Goal: Transaction & Acquisition: Download file/media

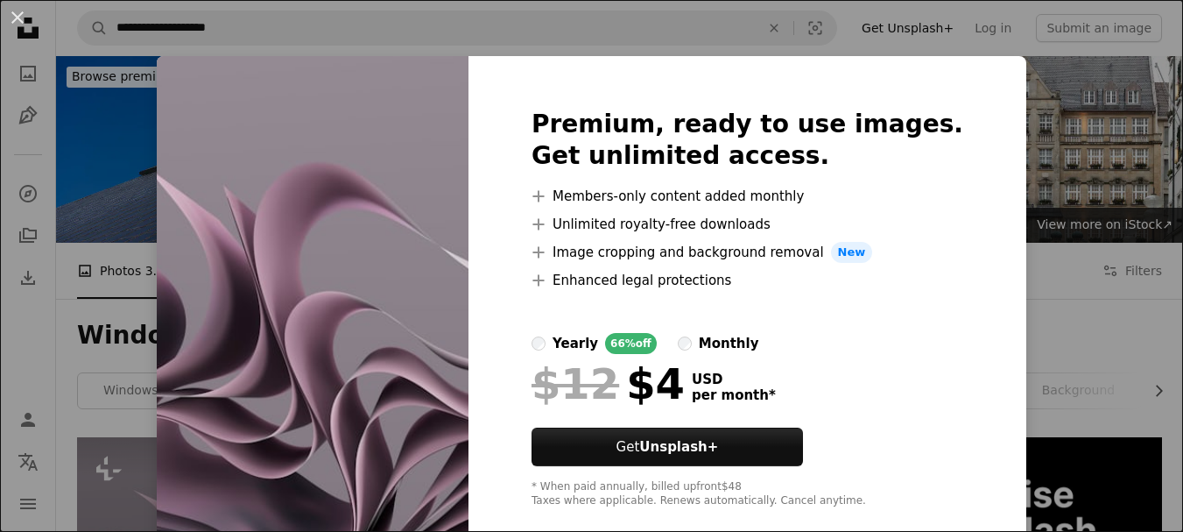
scroll to position [263, 0]
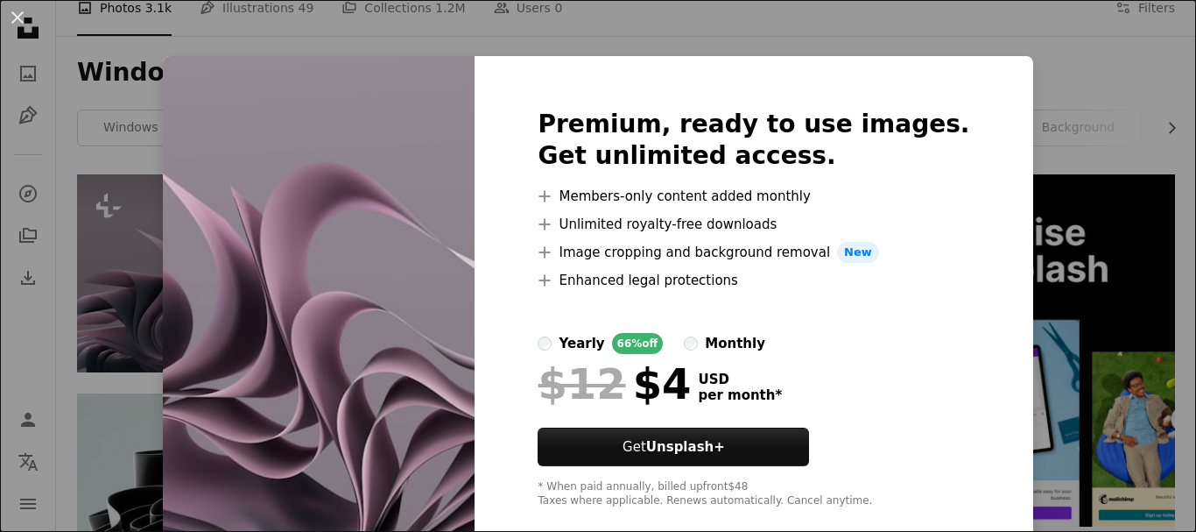
click at [1016, 125] on div "An X shape Premium, ready to use images. Get unlimited access. A plus sign Memb…" at bounding box center [598, 266] width 1196 height 532
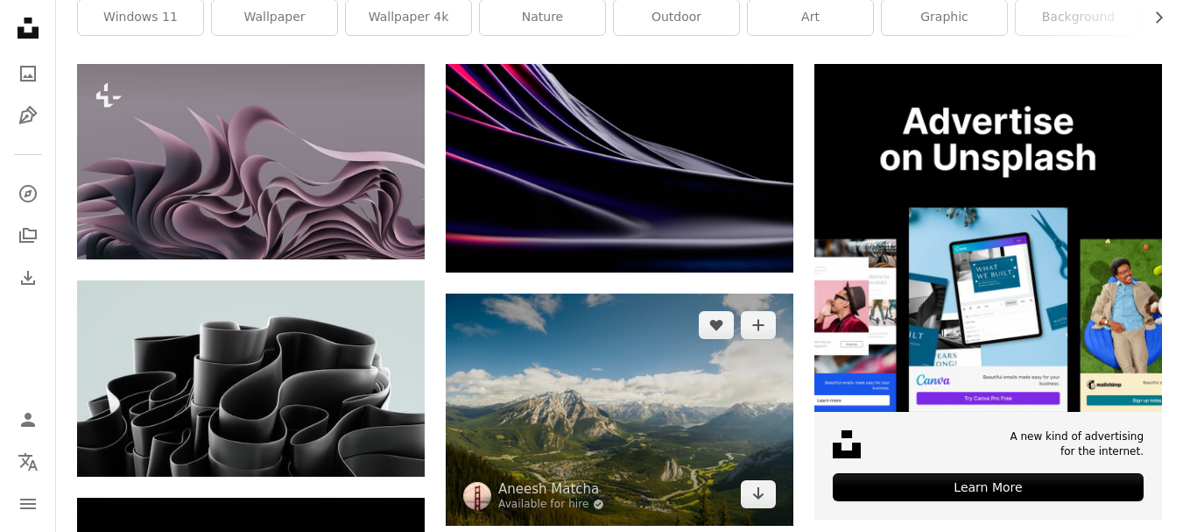
scroll to position [525, 0]
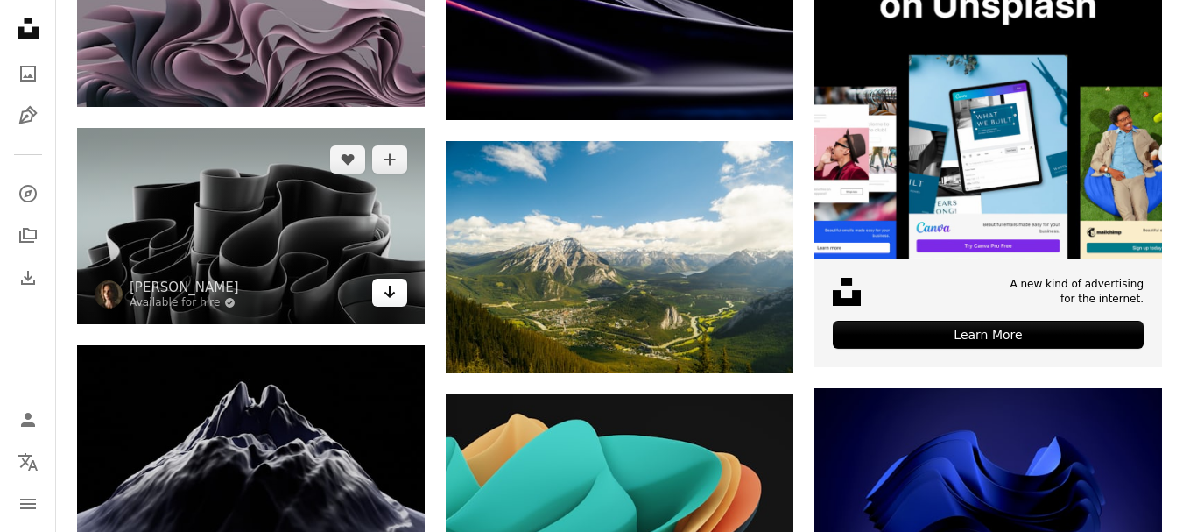
click at [396, 297] on icon "Arrow pointing down" at bounding box center [390, 291] width 14 height 21
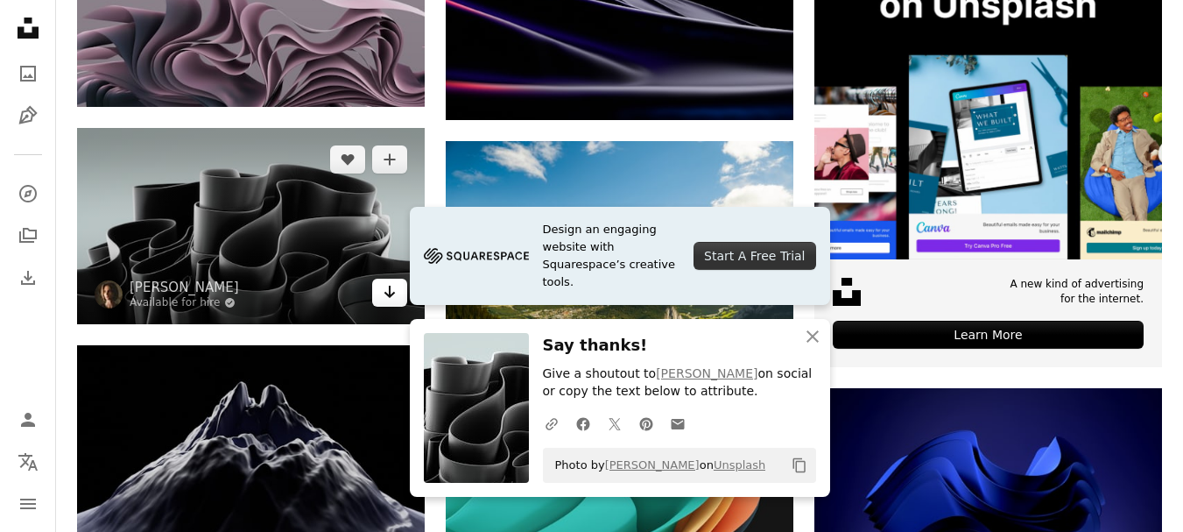
click at [394, 293] on icon "Arrow pointing down" at bounding box center [390, 291] width 14 height 21
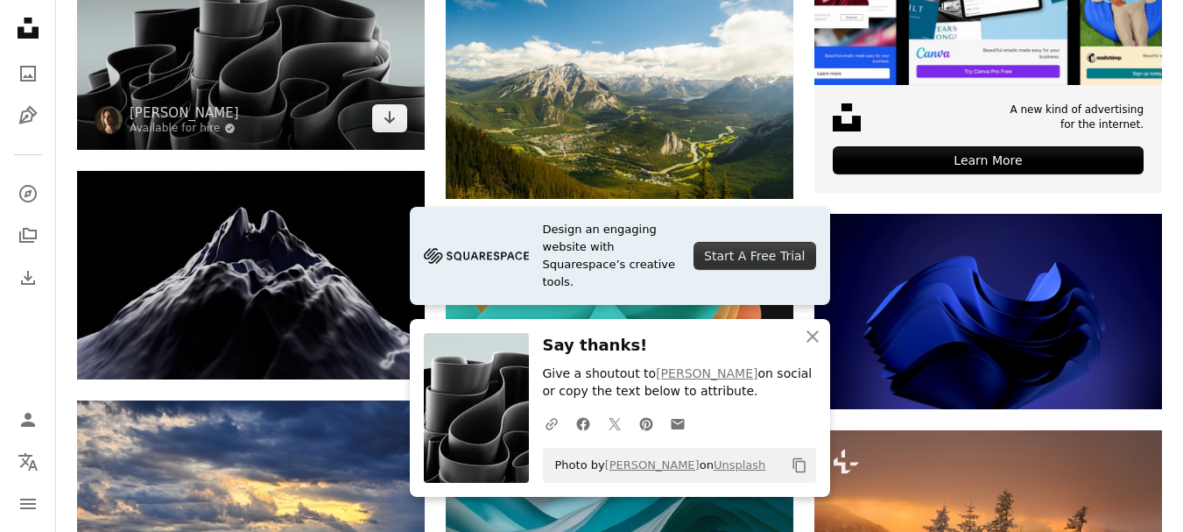
scroll to position [701, 0]
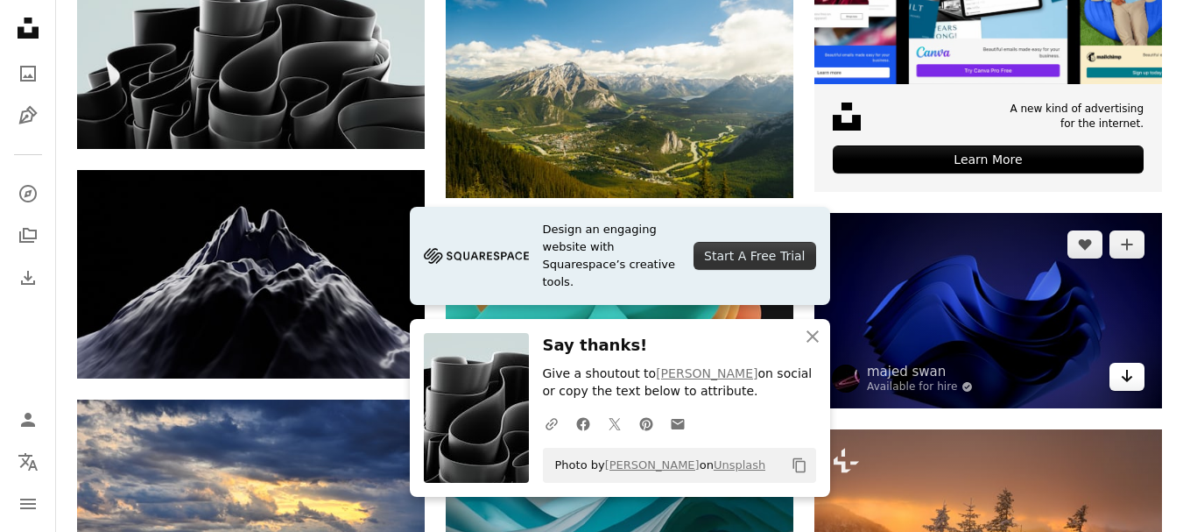
click at [1123, 384] on icon "Arrow pointing down" at bounding box center [1127, 375] width 14 height 21
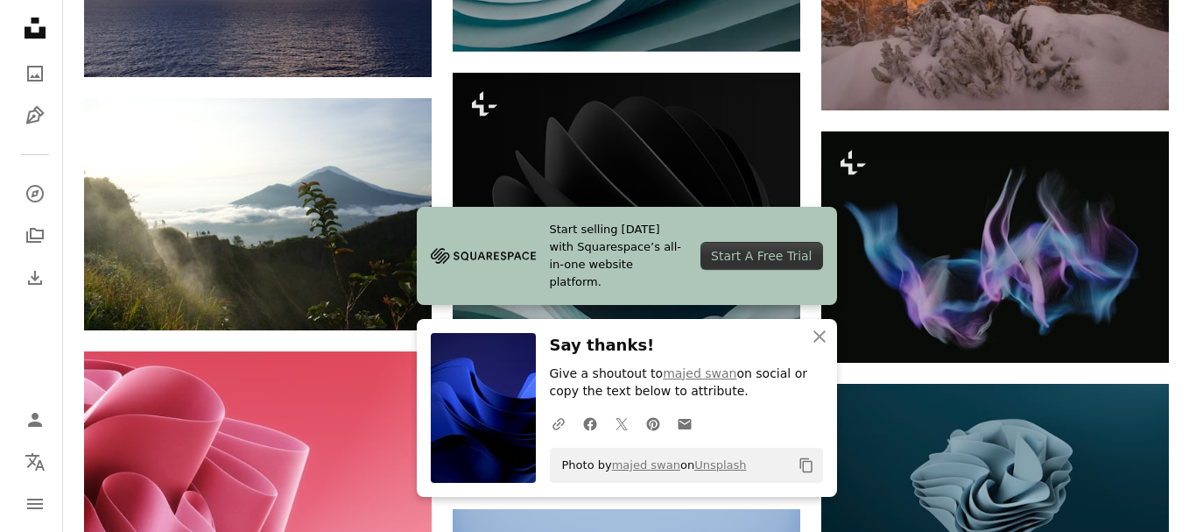
scroll to position [1314, 0]
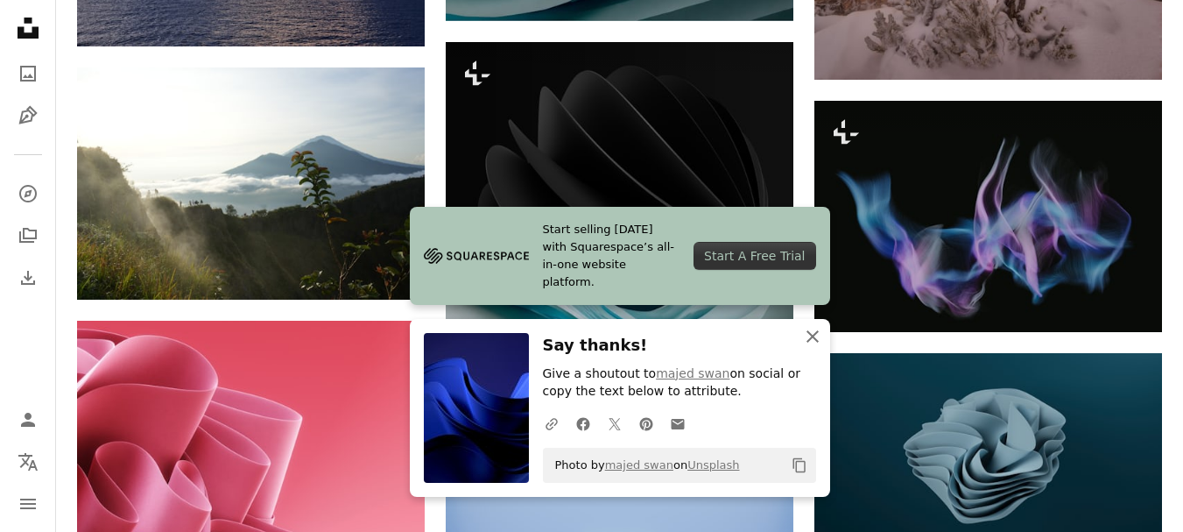
click at [815, 333] on icon "button" at bounding box center [813, 336] width 12 height 12
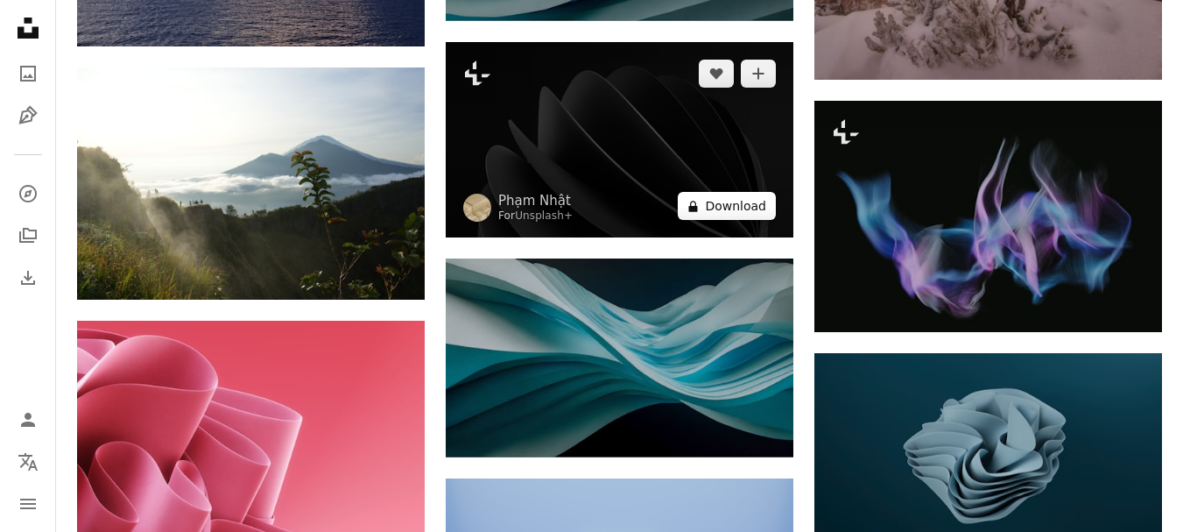
click at [720, 211] on button "A lock Download" at bounding box center [727, 206] width 98 height 28
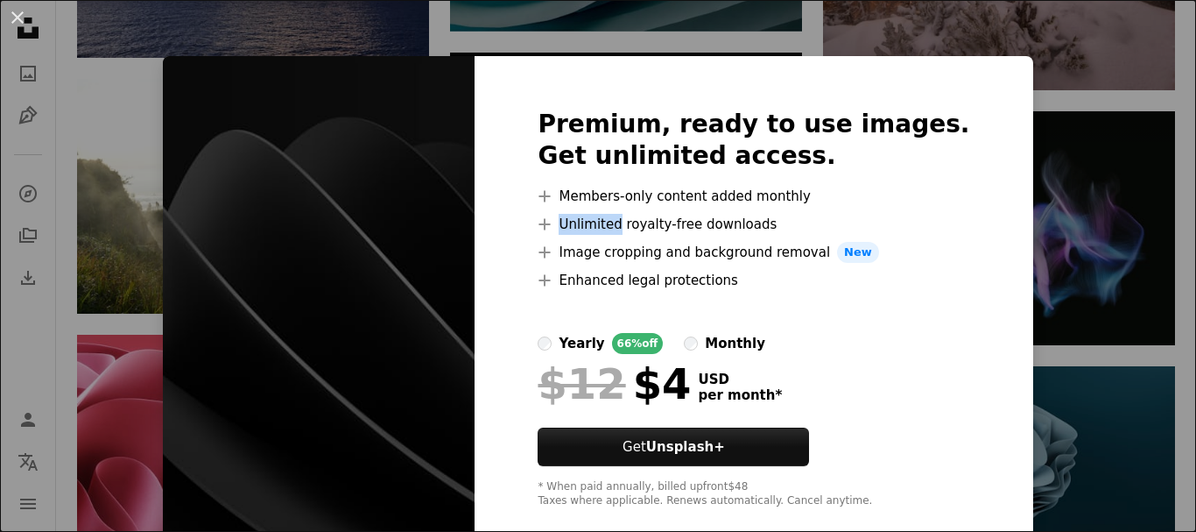
click at [720, 211] on ul "A plus sign Members-only content added monthly A plus sign Unlimited royalty-fr…" at bounding box center [754, 238] width 432 height 105
click at [1034, 156] on div "An X shape Premium, ready to use images. Get unlimited access. A plus sign Memb…" at bounding box center [598, 266] width 1196 height 532
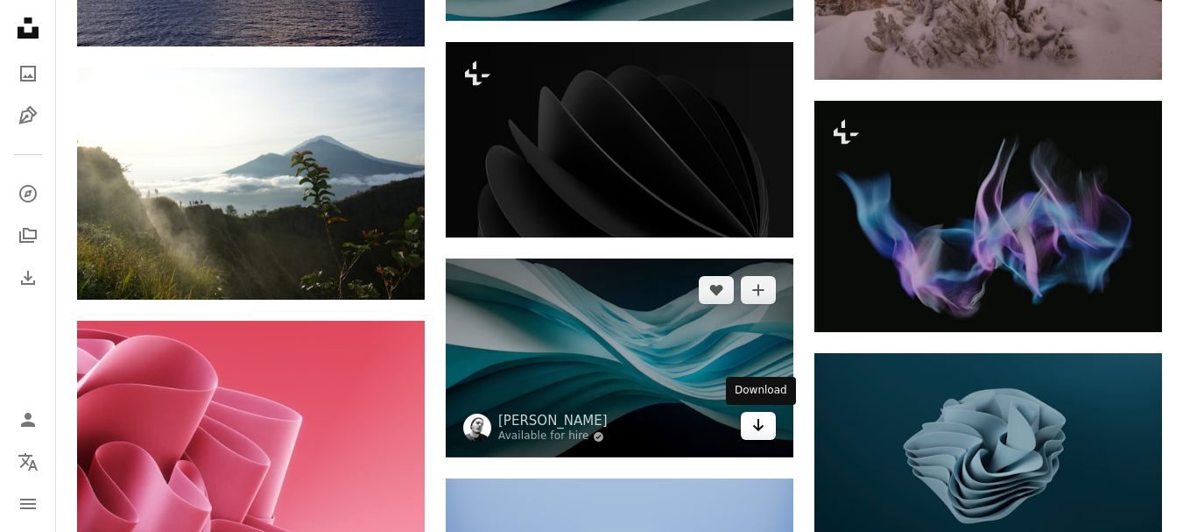
click at [764, 426] on icon "Arrow pointing down" at bounding box center [758, 424] width 14 height 21
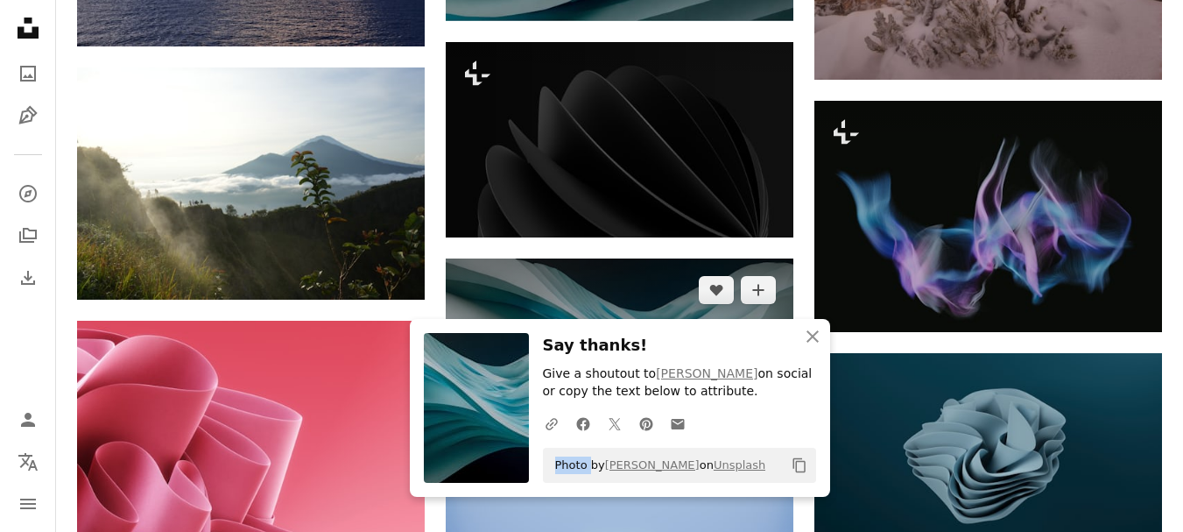
click at [764, 426] on div "A URL sharing icon (chains) Facebook icon X (formerly Twitter) icon Pinterest i…" at bounding box center [676, 422] width 280 height 35
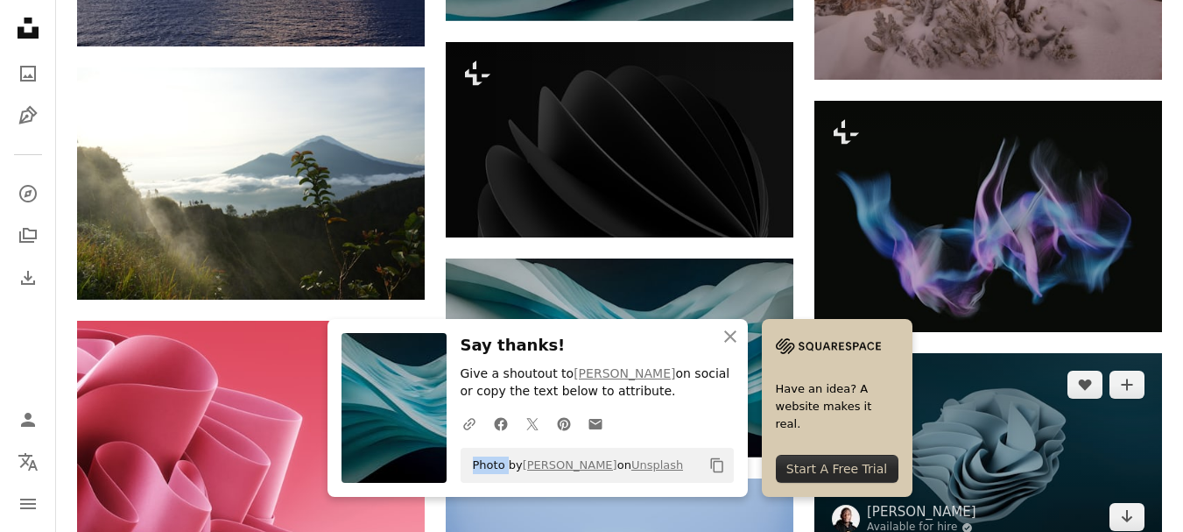
click at [991, 409] on img at bounding box center [988, 450] width 348 height 195
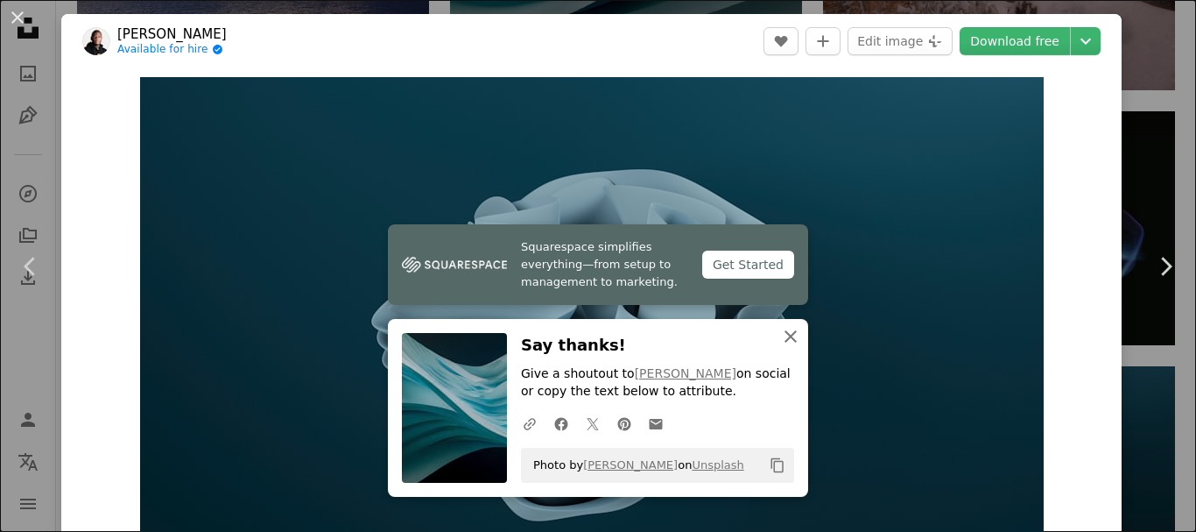
click at [780, 335] on icon "An X shape" at bounding box center [790, 336] width 21 height 21
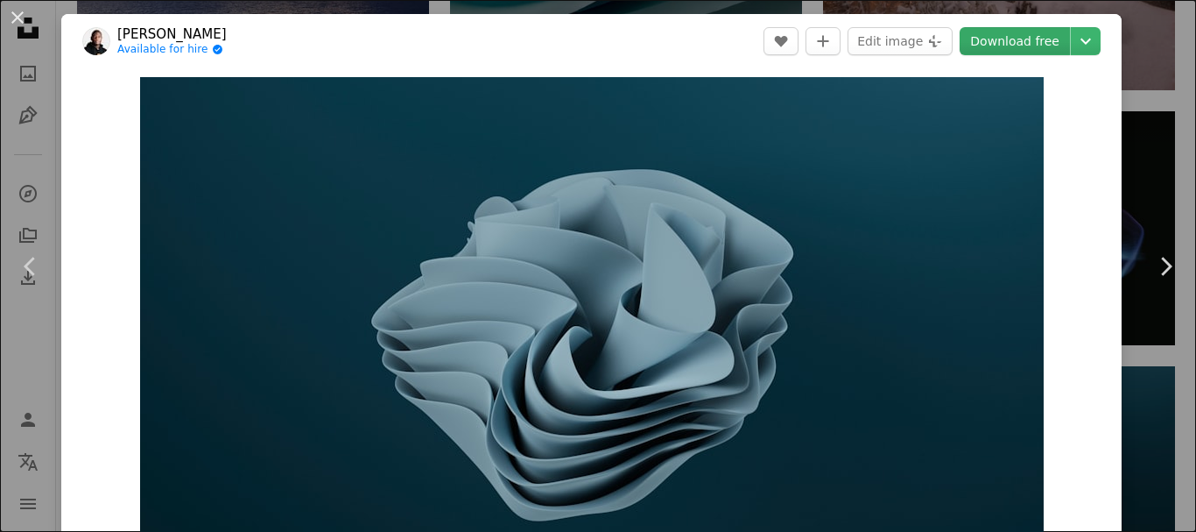
click at [1032, 44] on link "Download free" at bounding box center [1015, 41] width 110 height 28
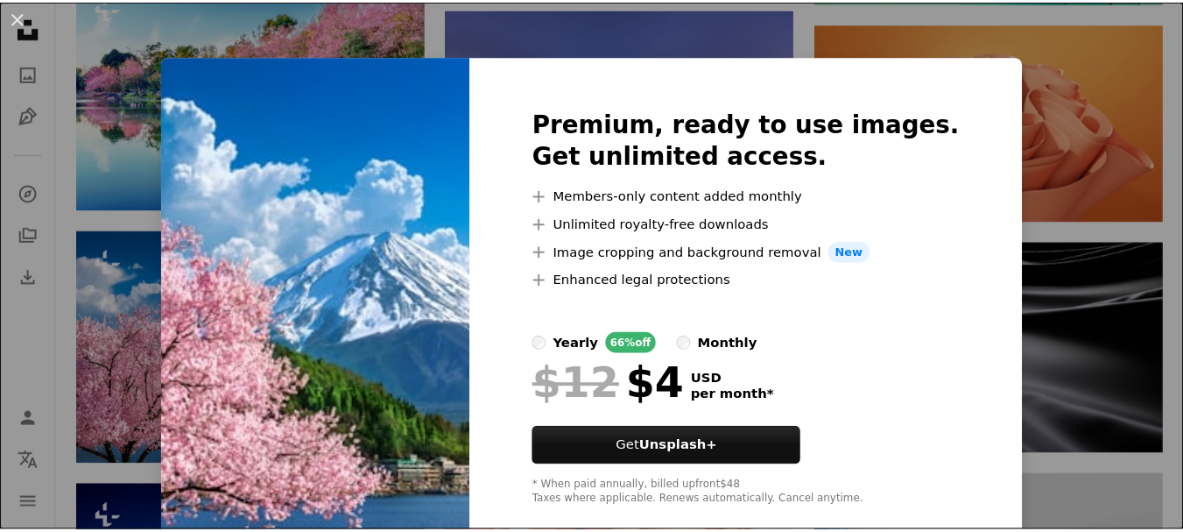
scroll to position [4641, 0]
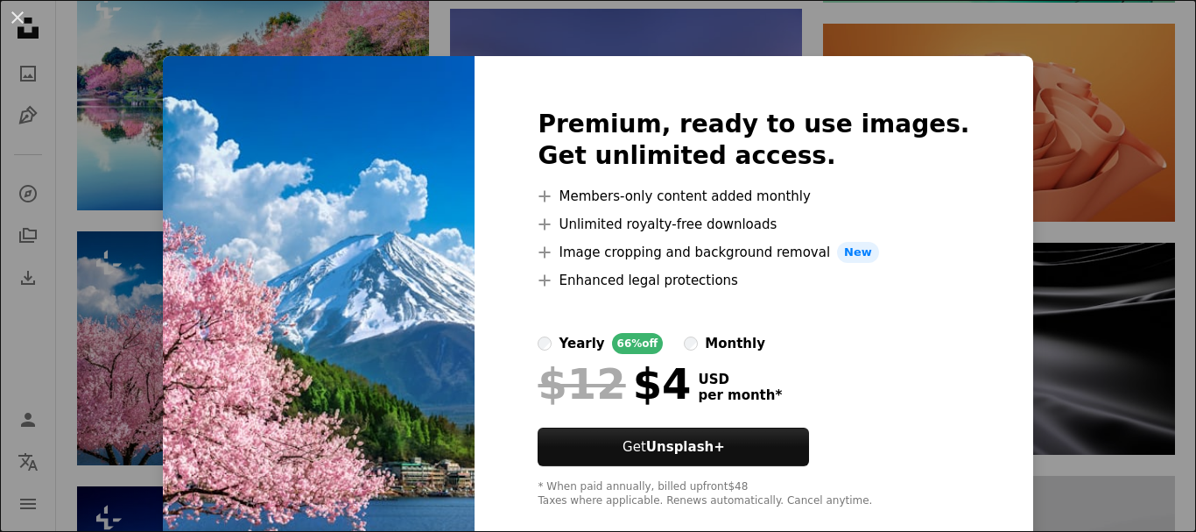
click at [1039, 233] on div "An X shape Premium, ready to use images. Get unlimited access. A plus sign Memb…" at bounding box center [598, 266] width 1196 height 532
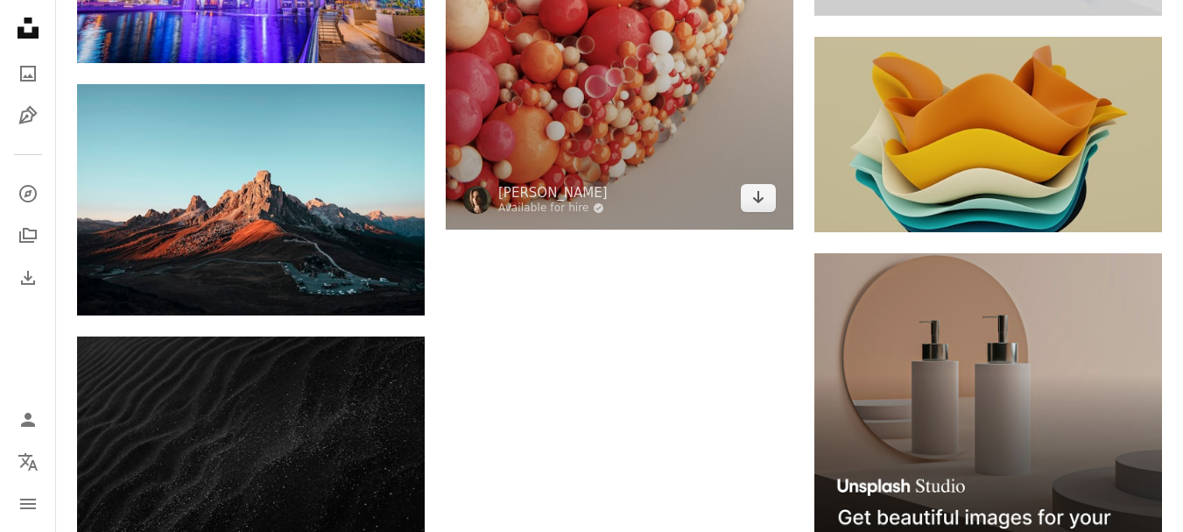
scroll to position [5254, 0]
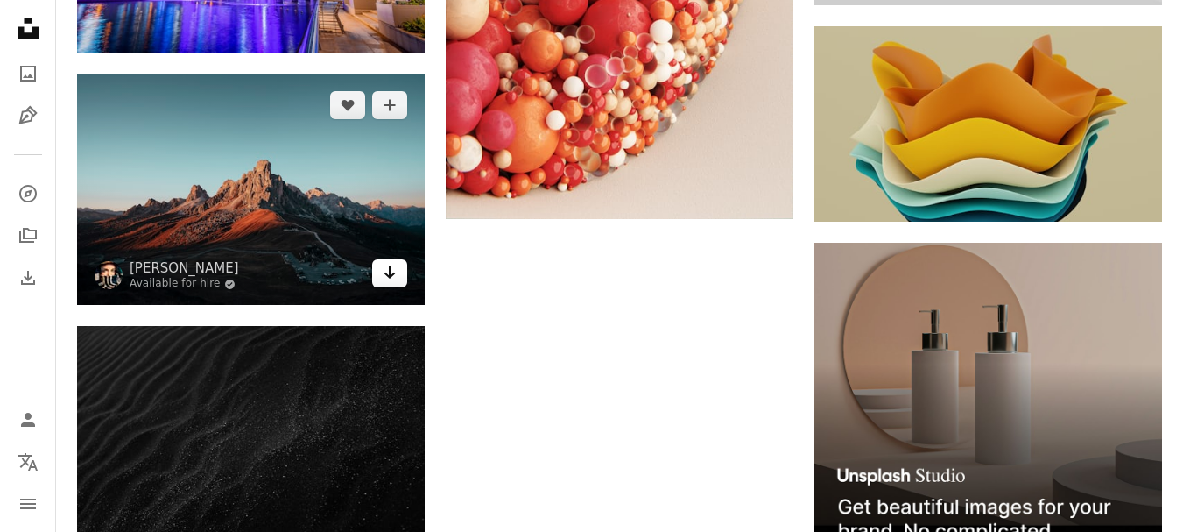
click at [391, 278] on icon "Arrow pointing down" at bounding box center [390, 272] width 14 height 21
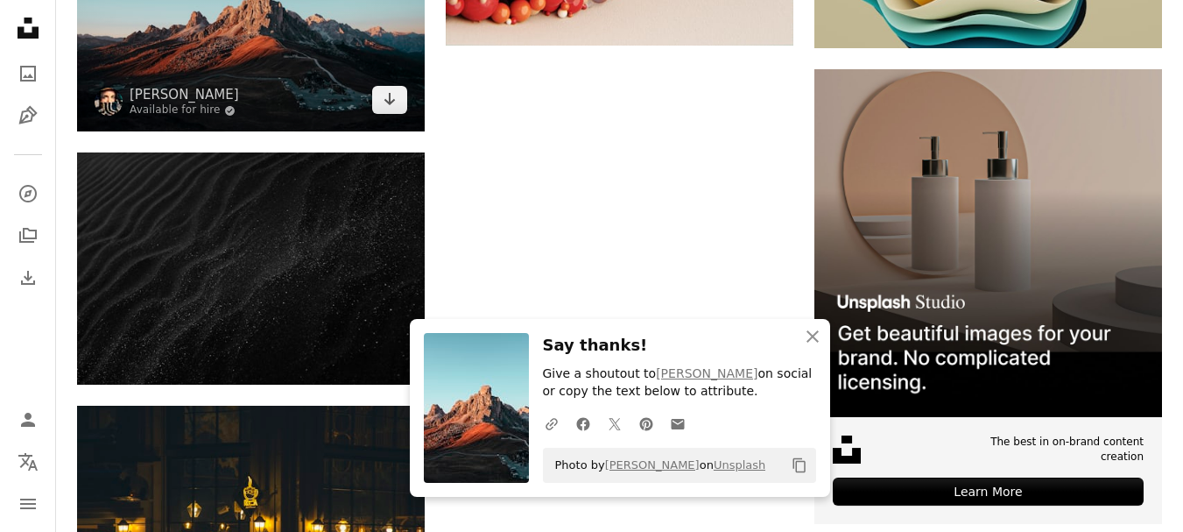
scroll to position [5429, 0]
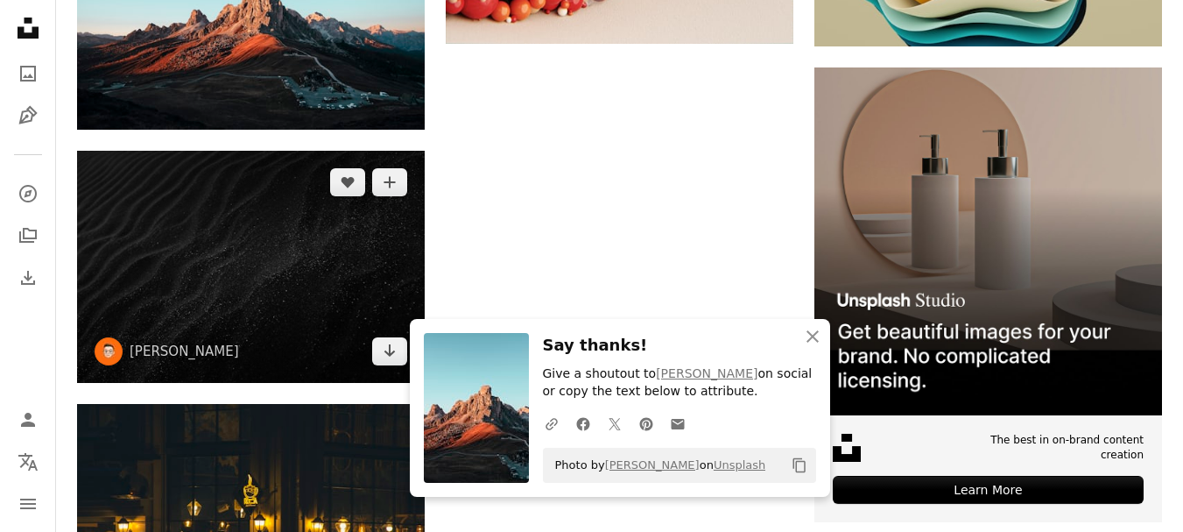
click at [384, 323] on img at bounding box center [251, 266] width 348 height 231
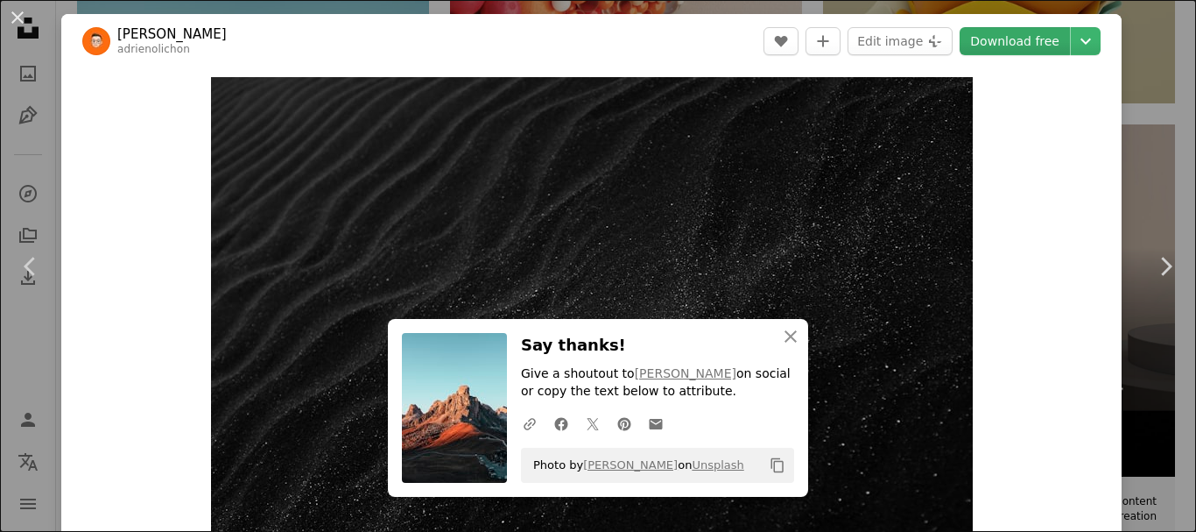
click at [1015, 45] on link "Download free" at bounding box center [1015, 41] width 110 height 28
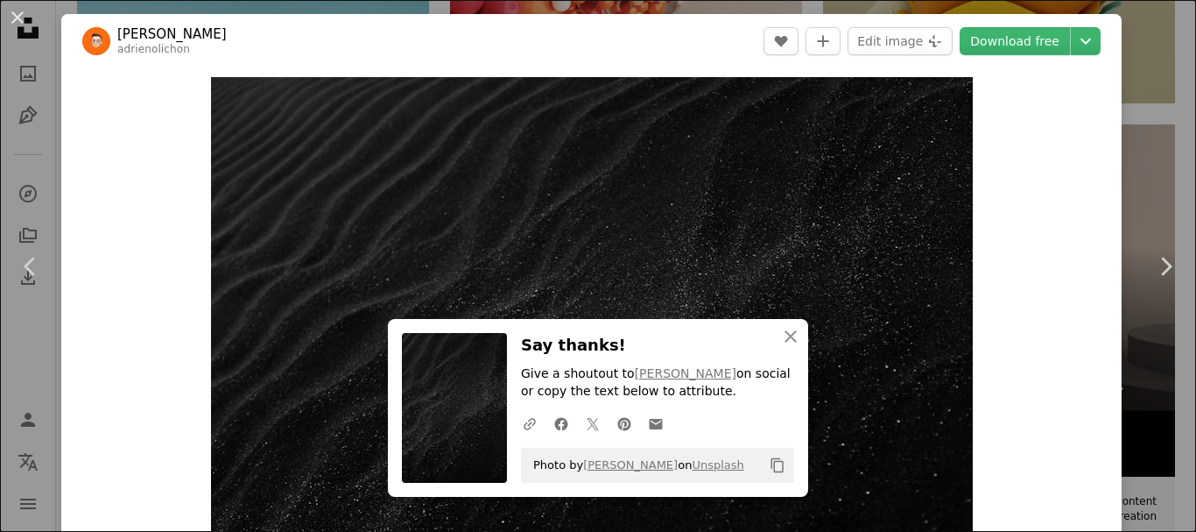
click at [1082, 13] on div "An X shape Chevron left Chevron right An X shape Close Say thanks! Give a shout…" at bounding box center [598, 266] width 1196 height 532
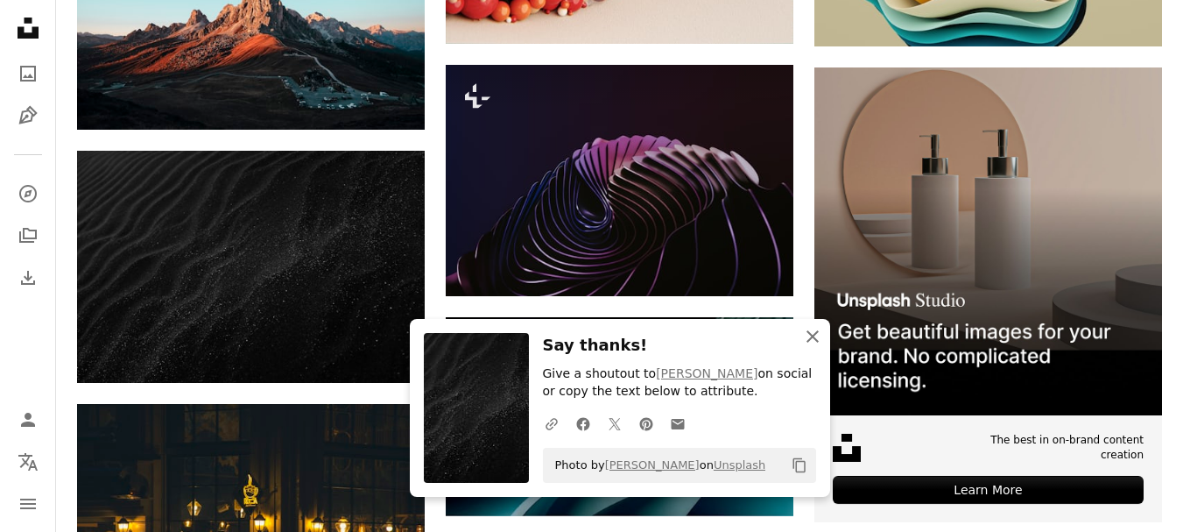
click at [807, 327] on icon "An X shape" at bounding box center [812, 336] width 21 height 21
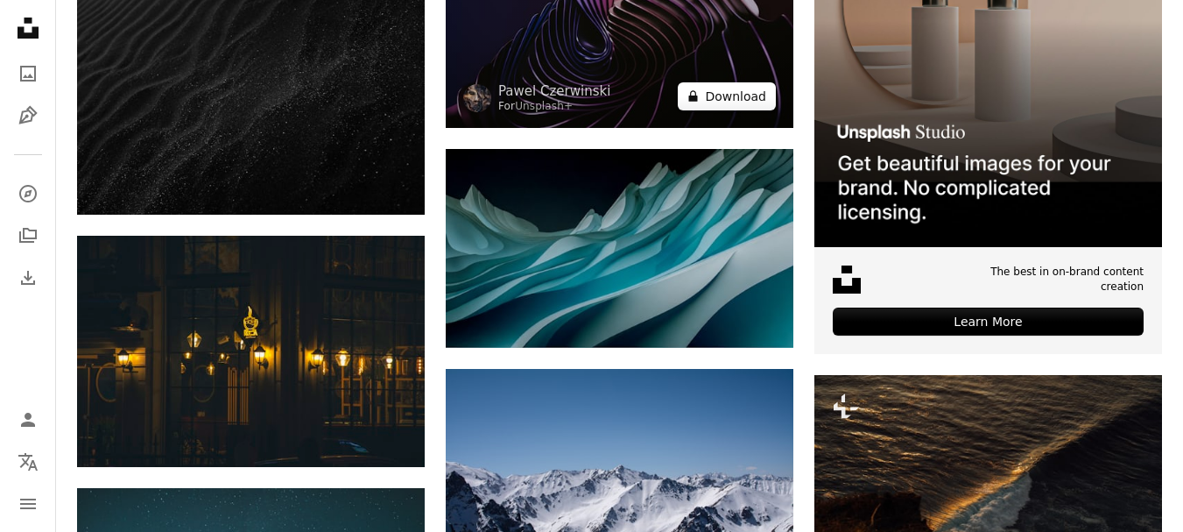
scroll to position [5604, 0]
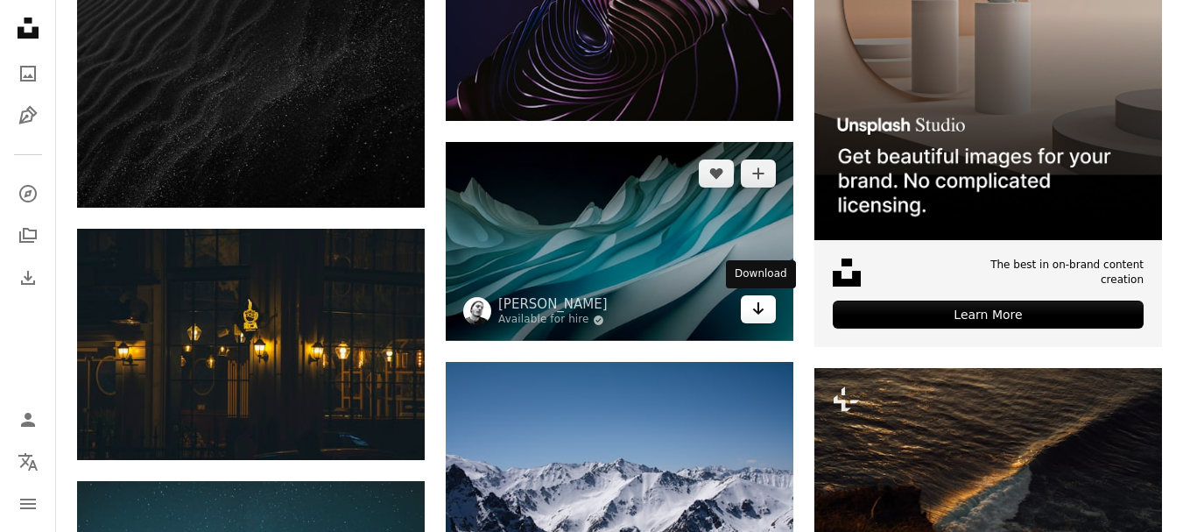
click at [760, 310] on icon "Arrow pointing down" at bounding box center [758, 308] width 14 height 21
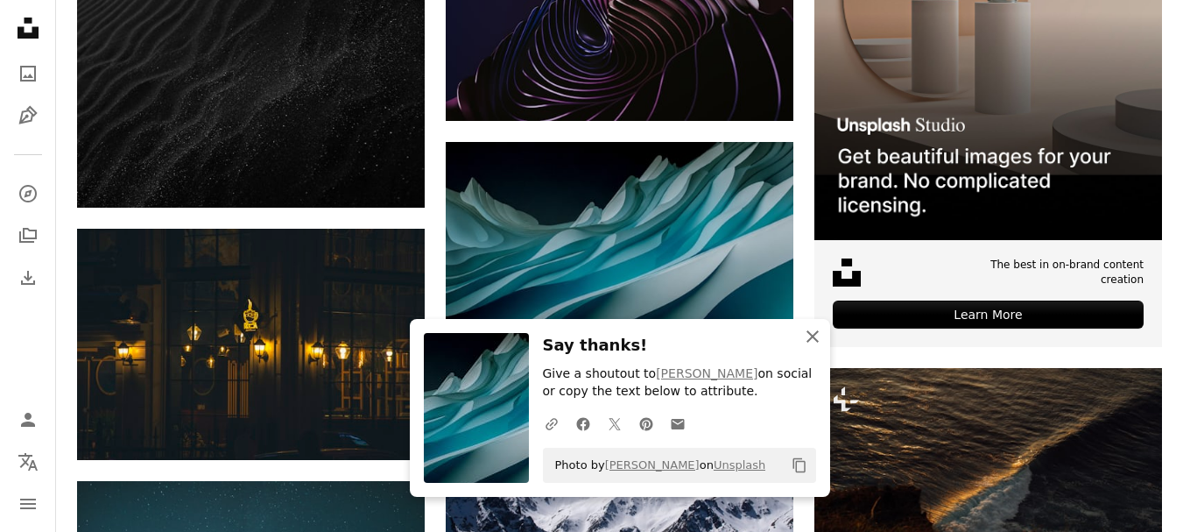
click at [807, 333] on icon "An X shape" at bounding box center [812, 336] width 21 height 21
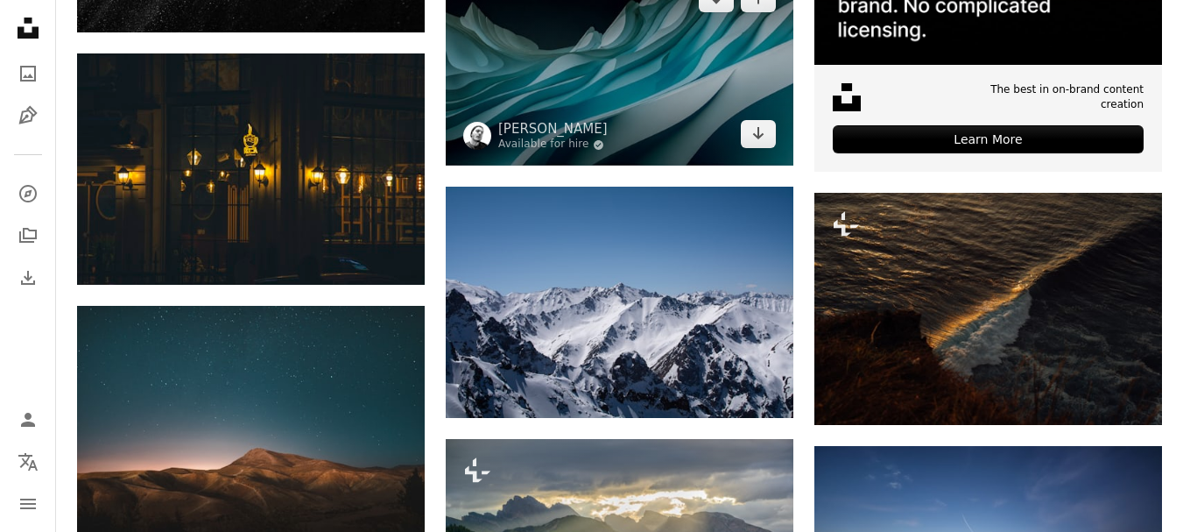
scroll to position [5867, 0]
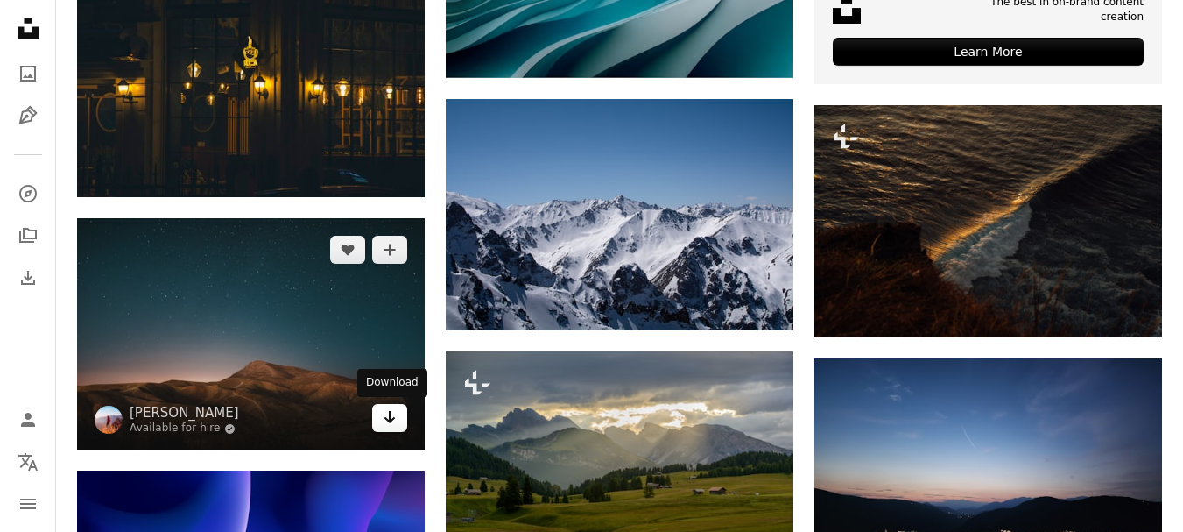
click at [385, 412] on icon "Arrow pointing down" at bounding box center [390, 416] width 14 height 21
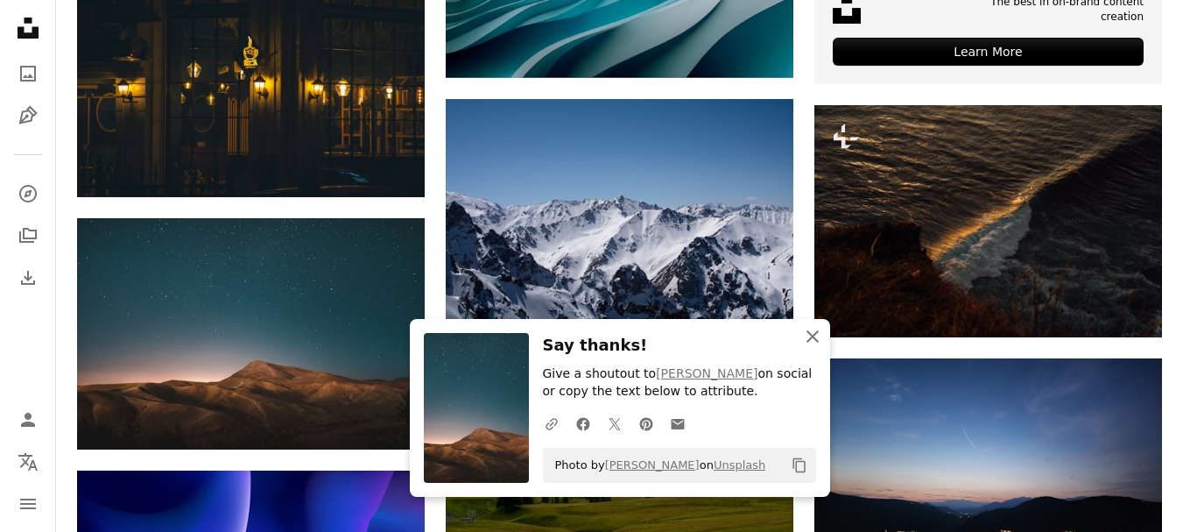
click at [816, 334] on icon "An X shape" at bounding box center [812, 336] width 21 height 21
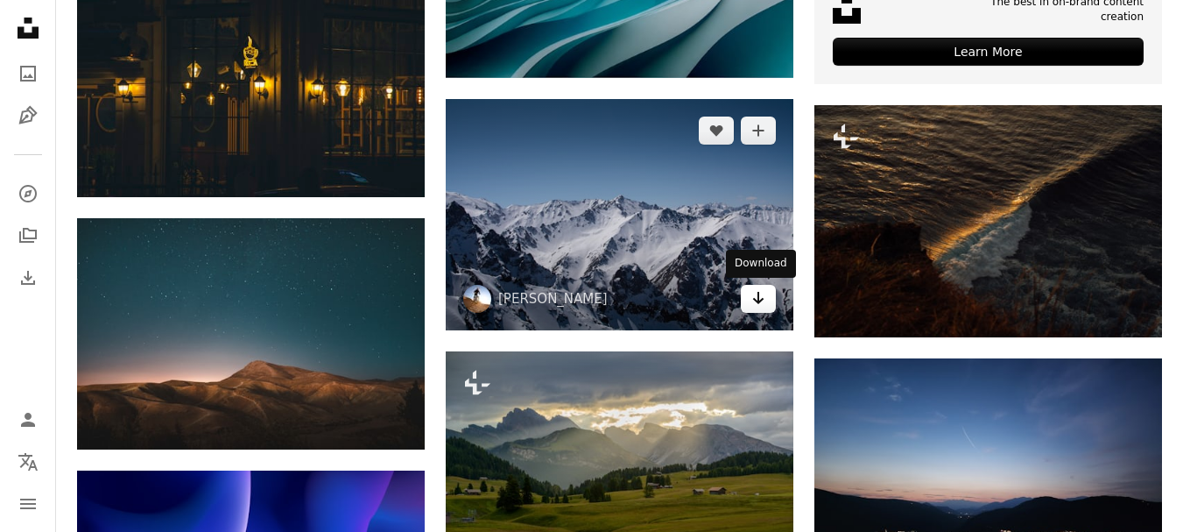
click at [754, 306] on icon "Arrow pointing down" at bounding box center [758, 297] width 14 height 21
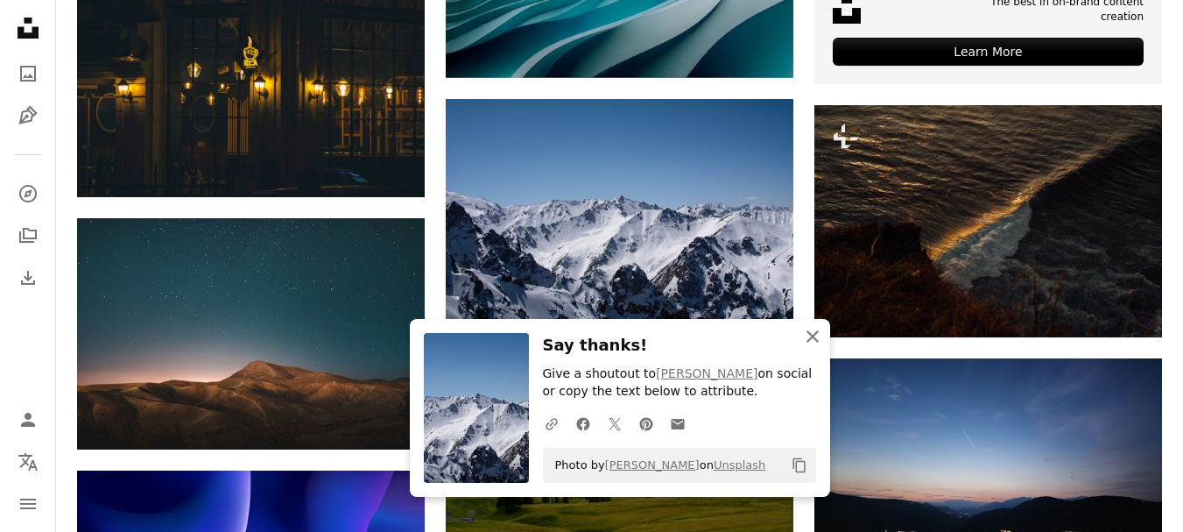
click at [812, 332] on icon "An X shape" at bounding box center [812, 336] width 21 height 21
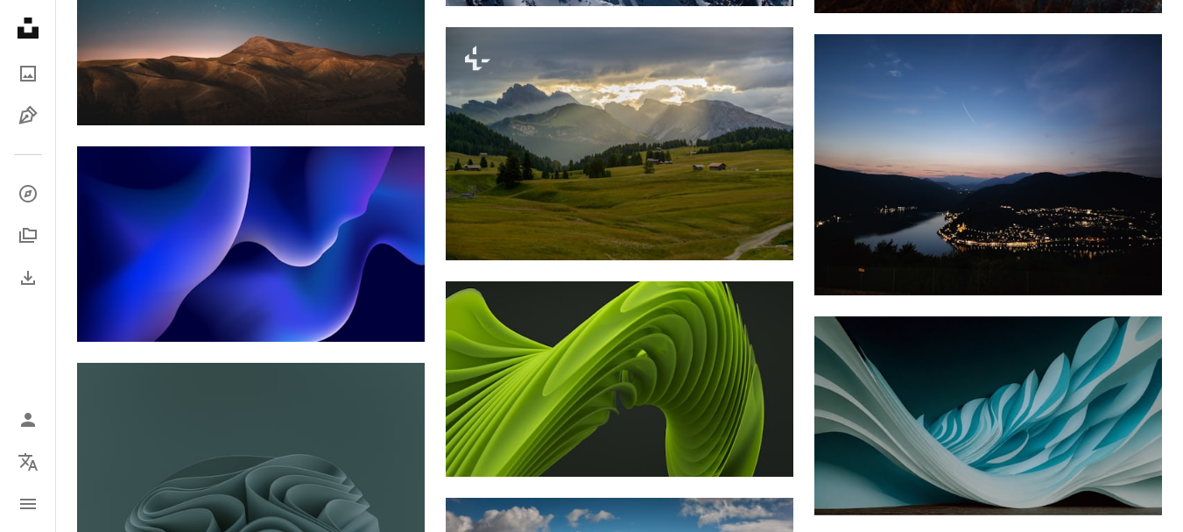
scroll to position [6305, 0]
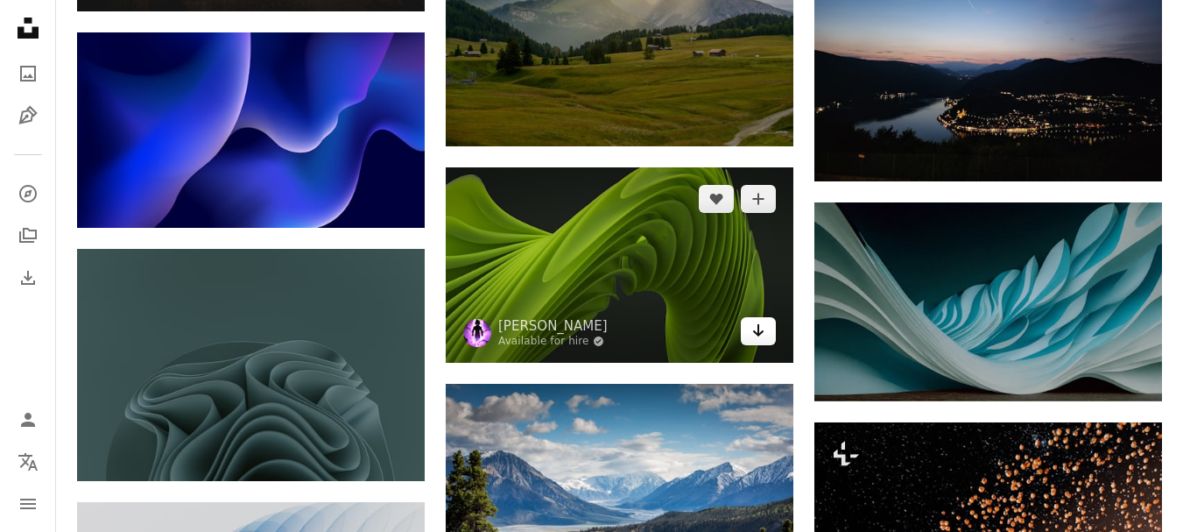
click at [759, 330] on icon "Download" at bounding box center [758, 330] width 11 height 12
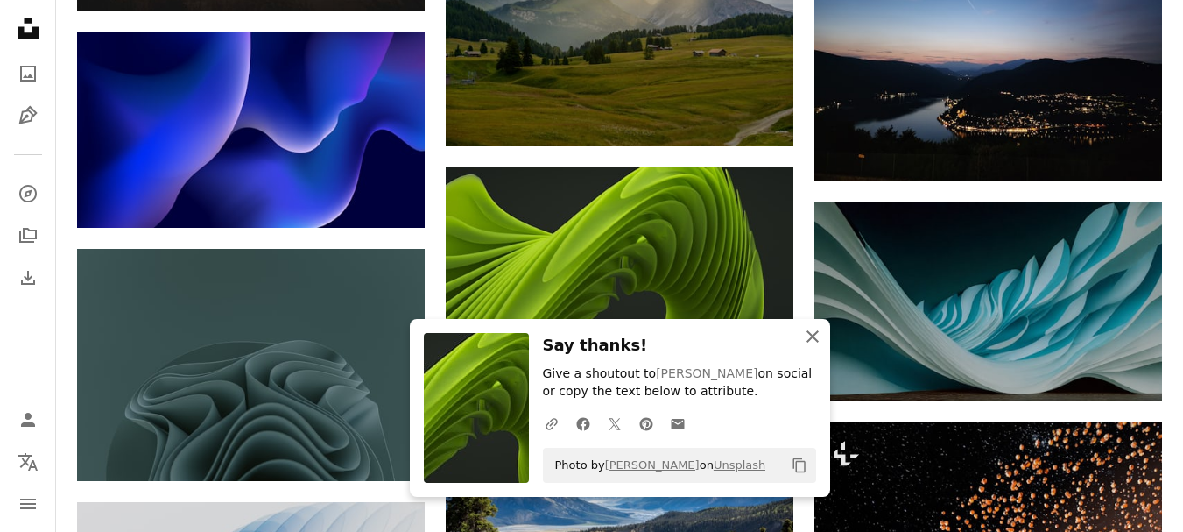
click at [810, 336] on icon "An X shape" at bounding box center [812, 336] width 21 height 21
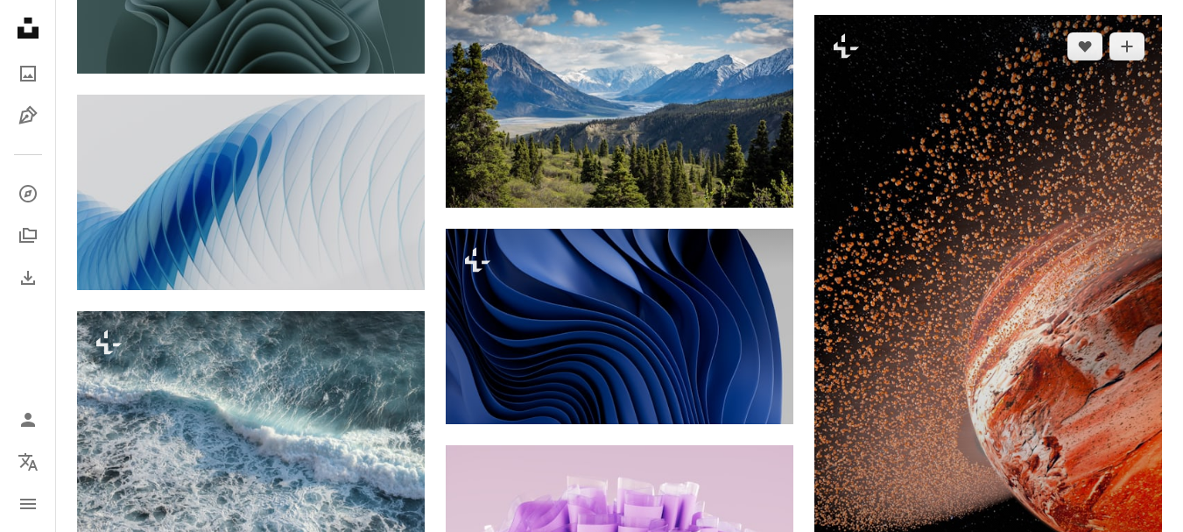
scroll to position [6743, 0]
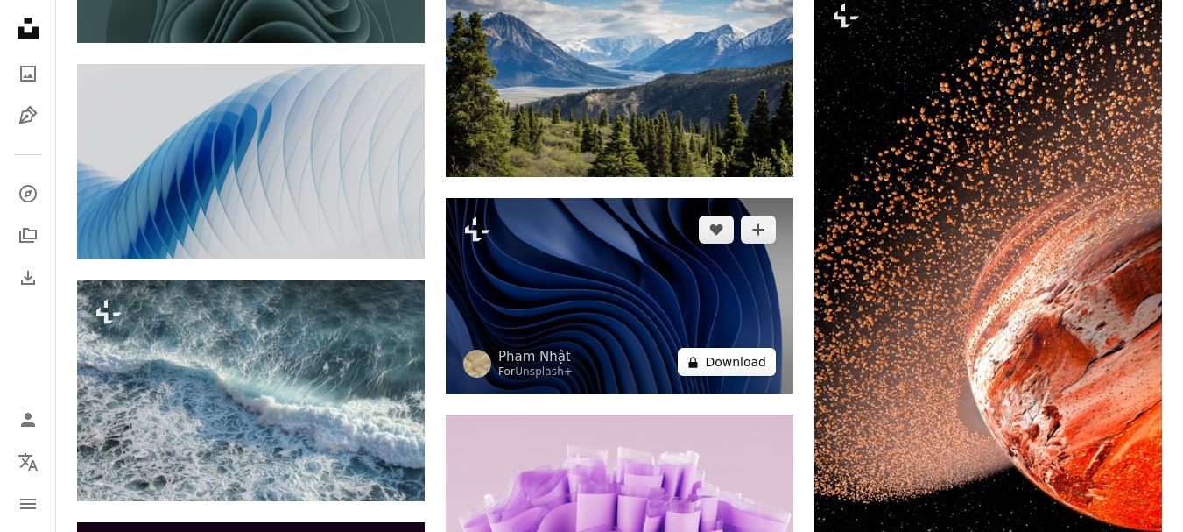
click at [710, 364] on button "A lock Download" at bounding box center [727, 362] width 98 height 28
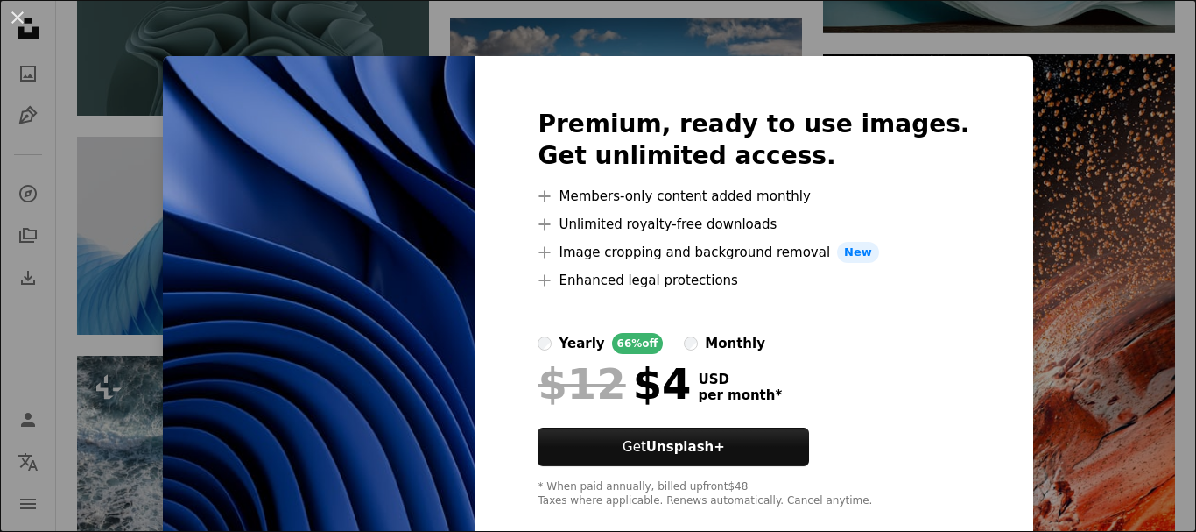
click at [974, 52] on div "An X shape Premium, ready to use images. Get unlimited access. A plus sign Memb…" at bounding box center [598, 266] width 1196 height 532
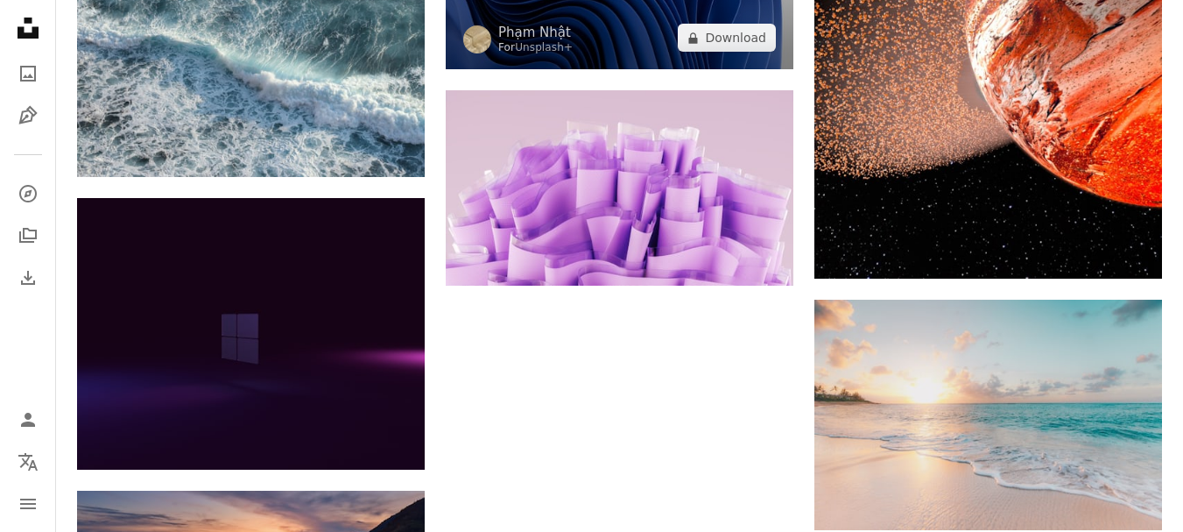
scroll to position [7093, 0]
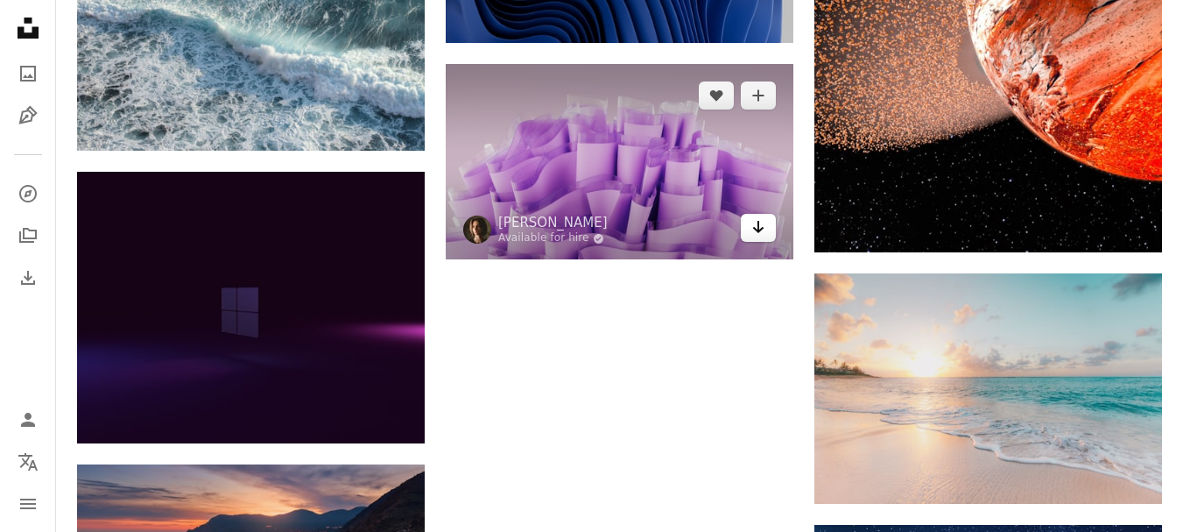
click at [751, 229] on icon "Arrow pointing down" at bounding box center [758, 226] width 14 height 21
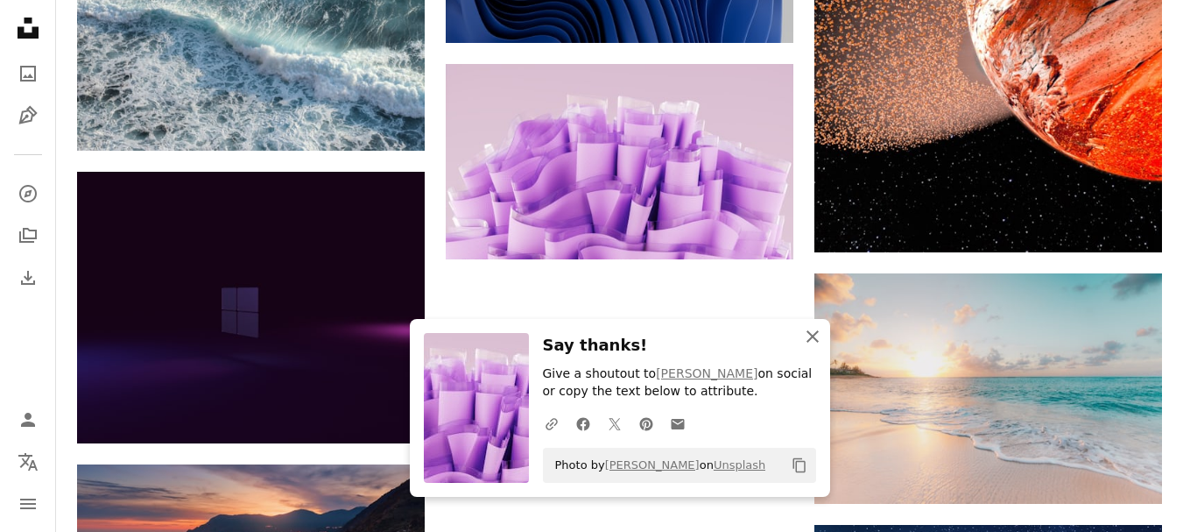
click at [814, 335] on icon "button" at bounding box center [813, 336] width 12 height 12
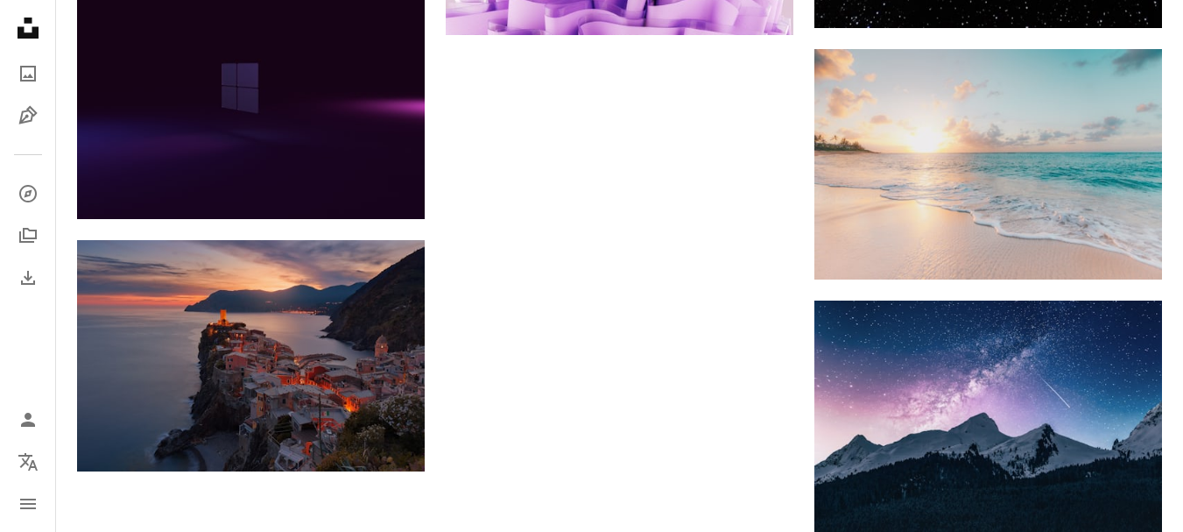
scroll to position [7356, 0]
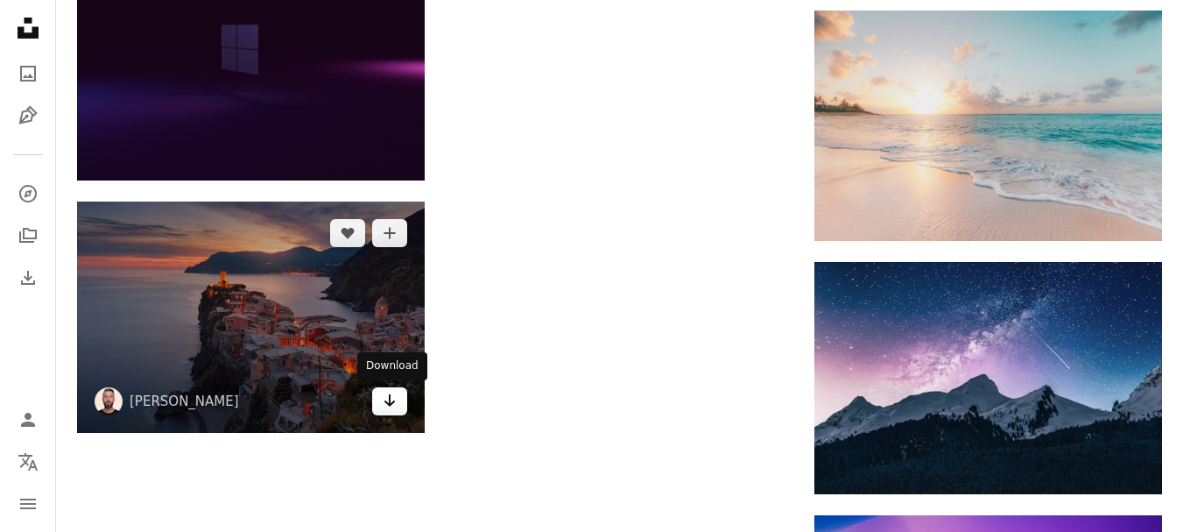
click at [396, 401] on icon "Arrow pointing down" at bounding box center [390, 400] width 14 height 21
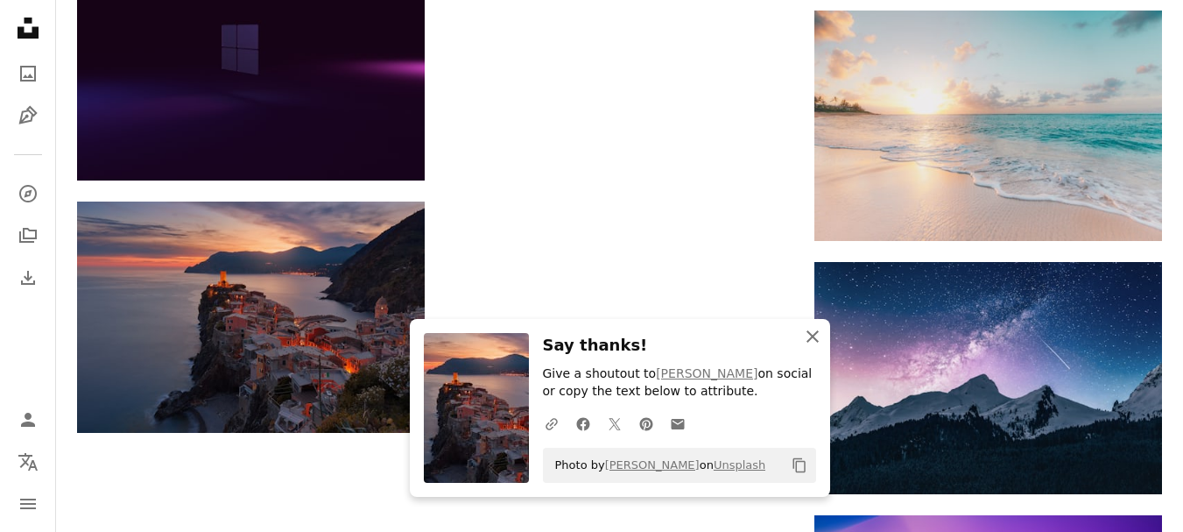
click at [811, 336] on icon "button" at bounding box center [813, 336] width 12 height 12
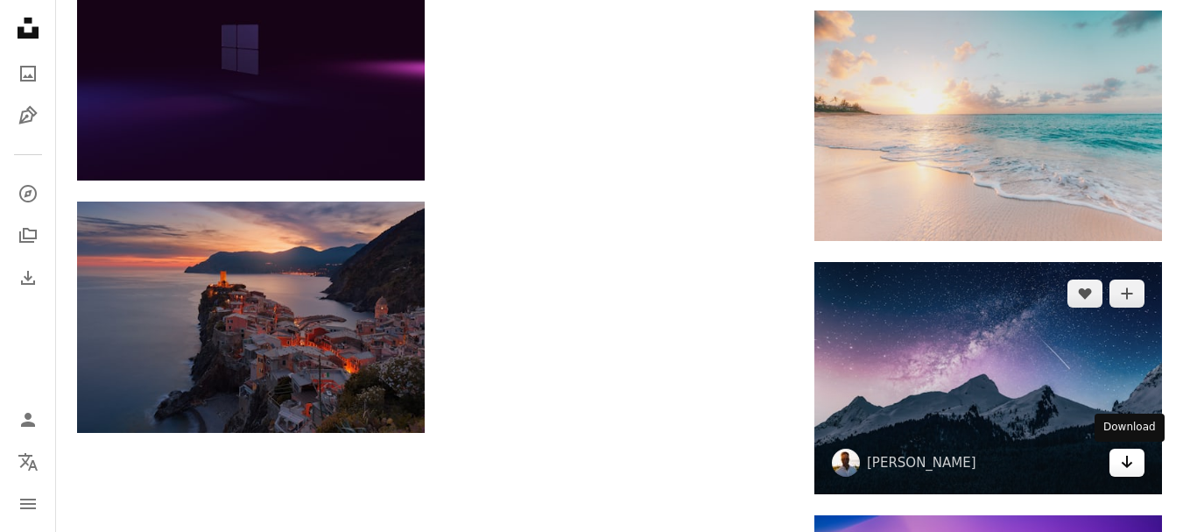
click at [1135, 465] on link "Arrow pointing down" at bounding box center [1127, 462] width 35 height 28
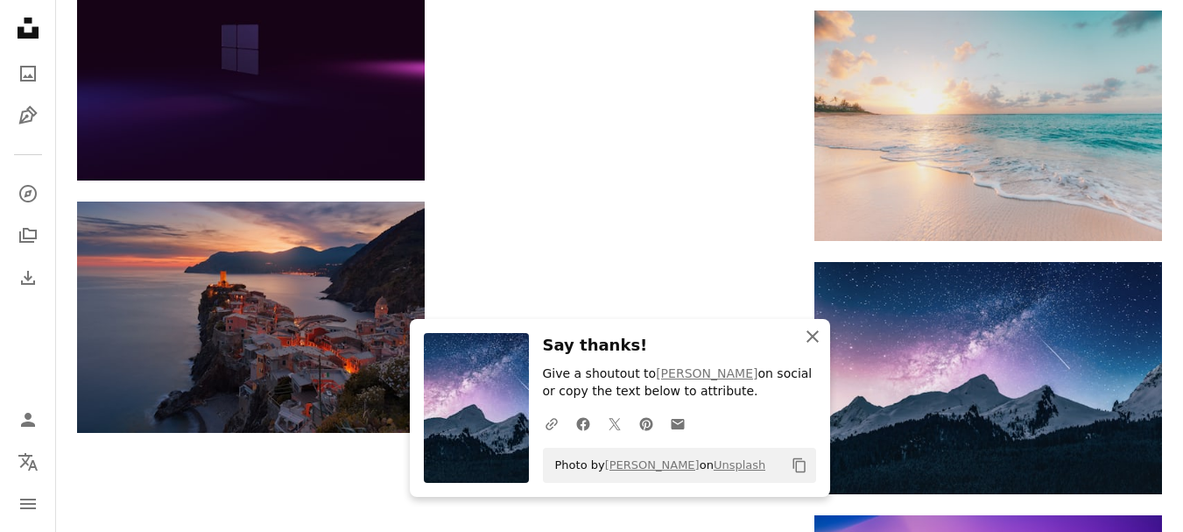
click at [814, 336] on icon "button" at bounding box center [813, 336] width 12 height 12
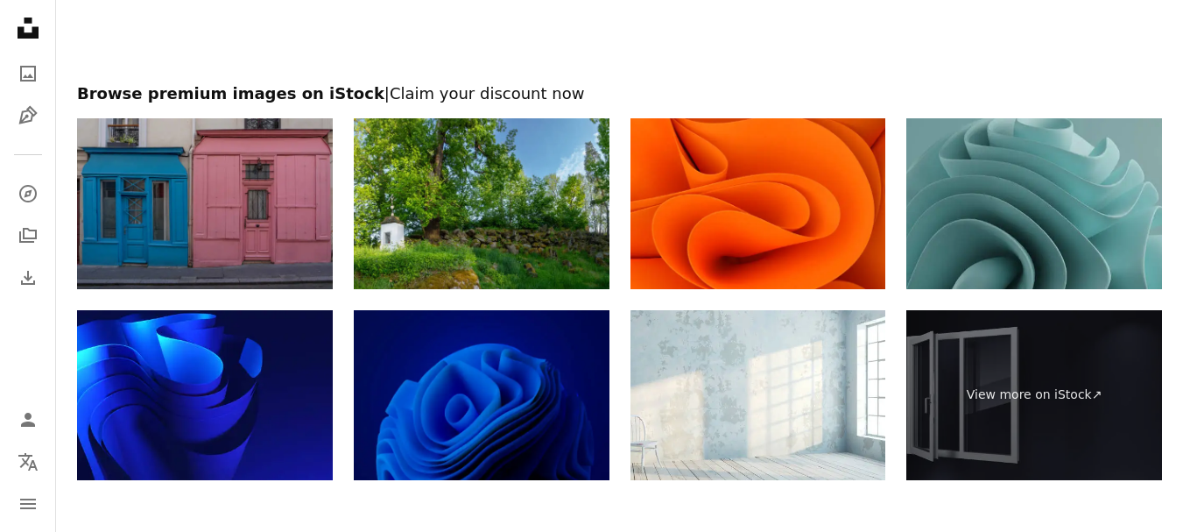
scroll to position [8232, 0]
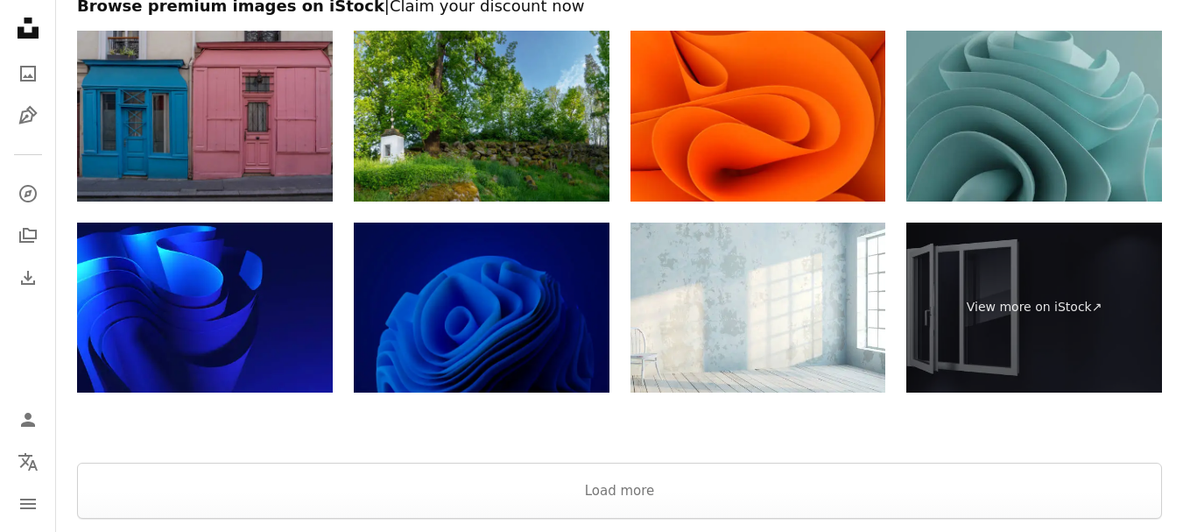
click at [588, 351] on img at bounding box center [482, 307] width 256 height 171
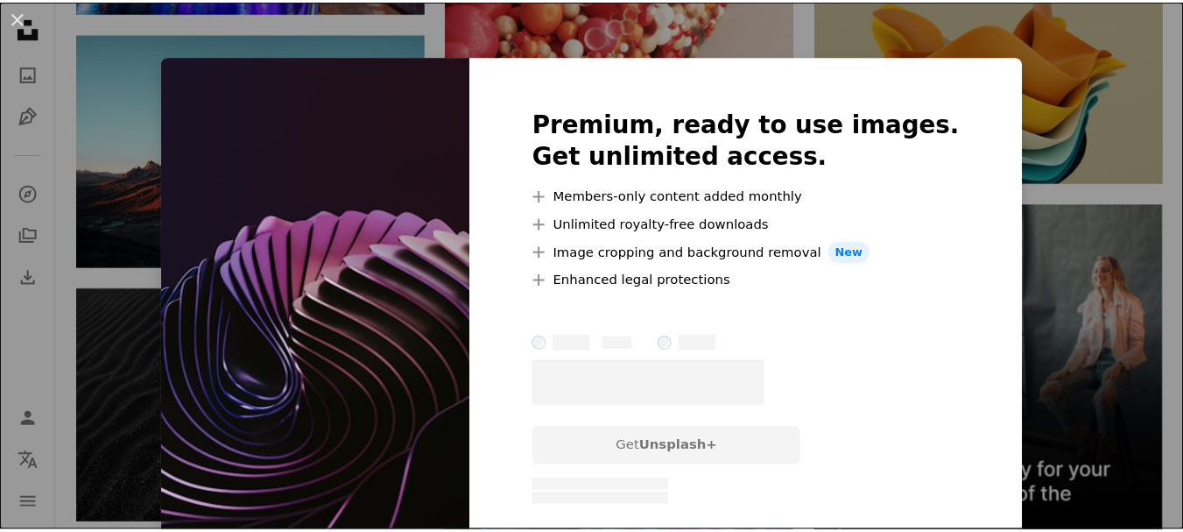
scroll to position [5350, 0]
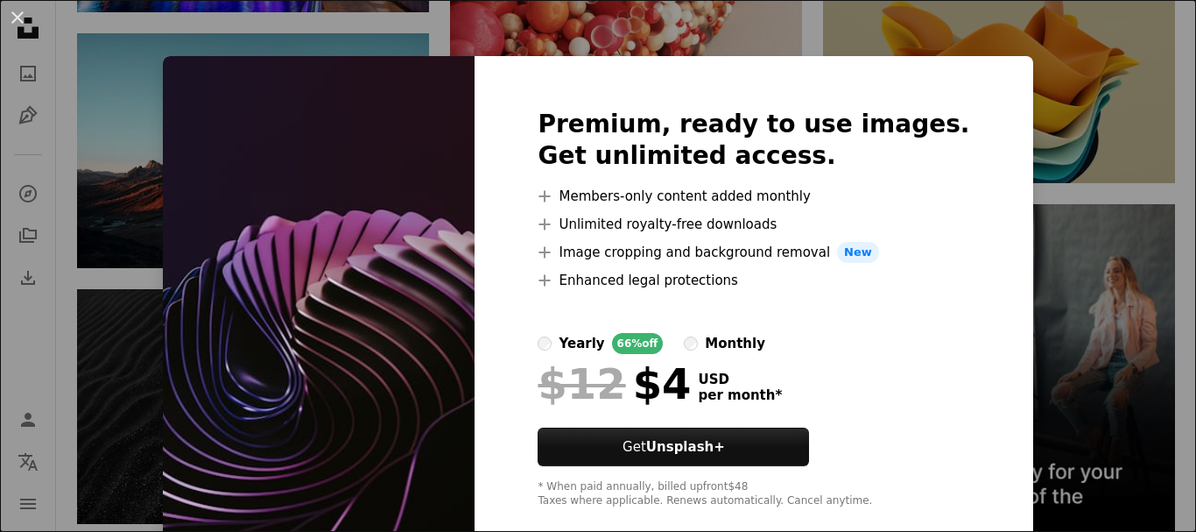
click at [978, 55] on div "An X shape Premium, ready to use images. Get unlimited access. A plus sign Memb…" at bounding box center [598, 266] width 1196 height 532
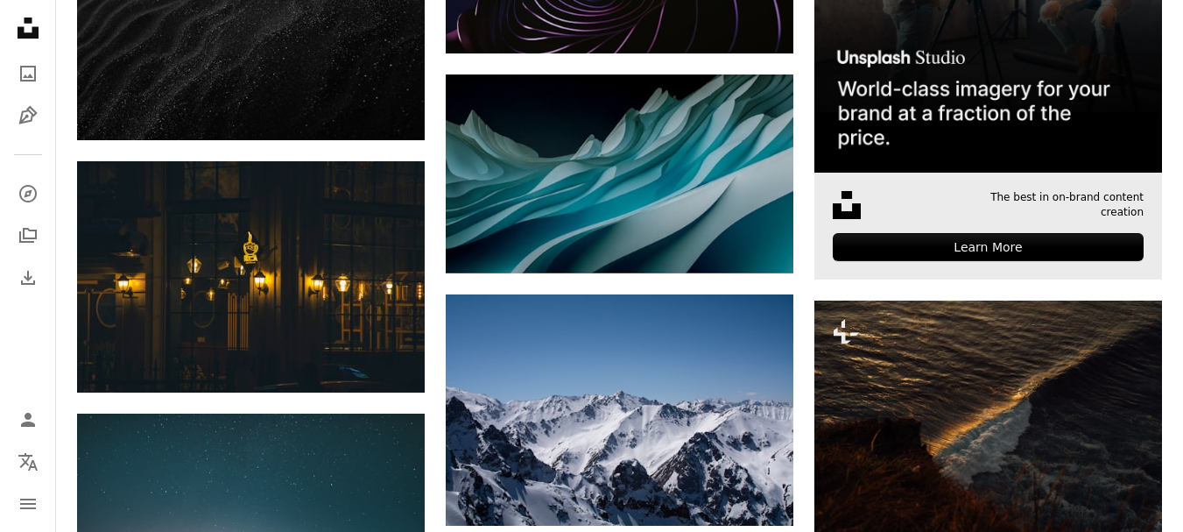
scroll to position [5700, 0]
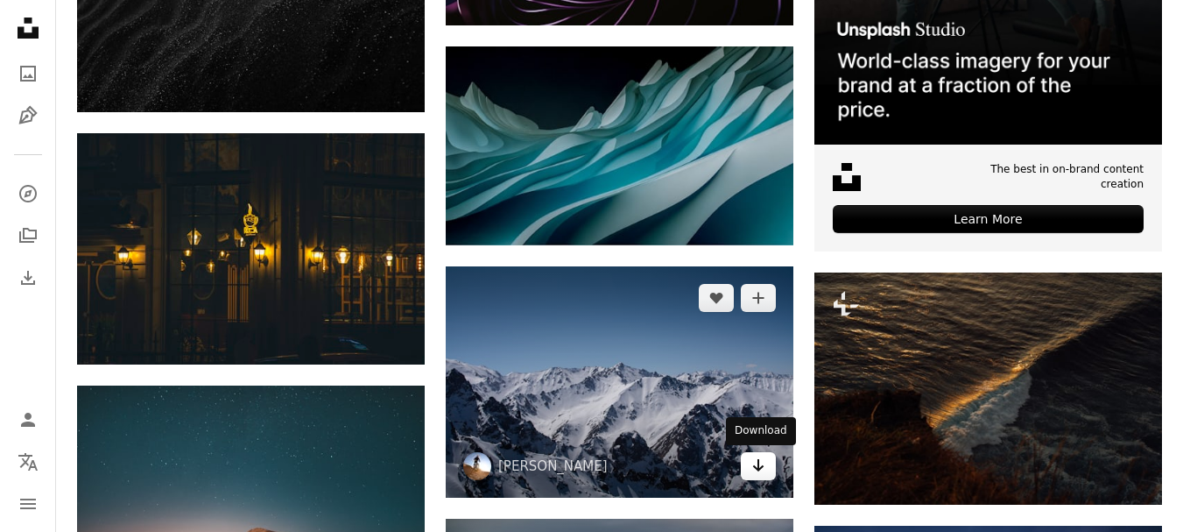
click at [754, 462] on icon "Arrow pointing down" at bounding box center [758, 464] width 14 height 21
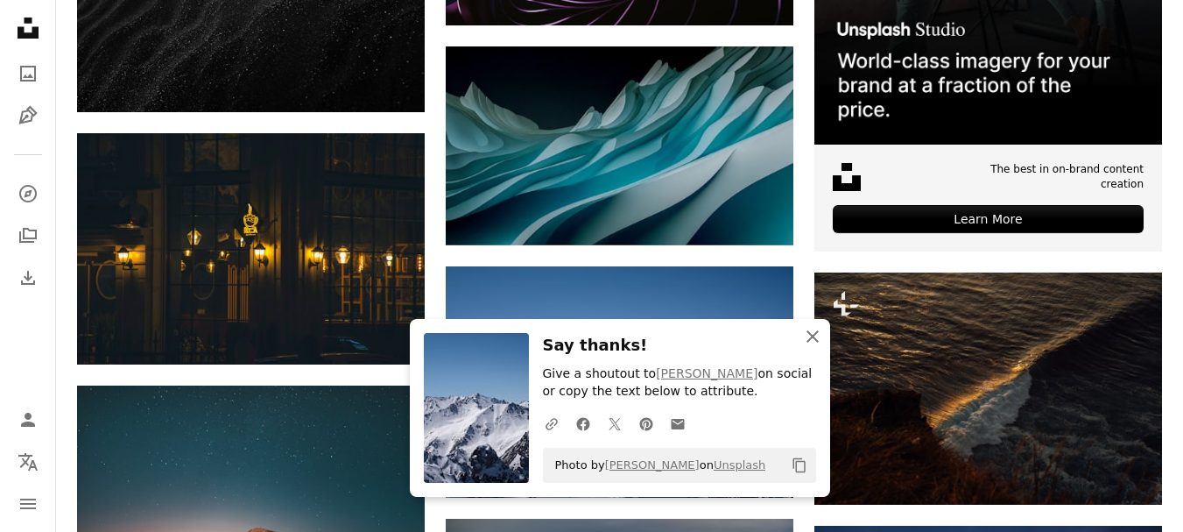
click at [813, 339] on icon "An X shape" at bounding box center [812, 336] width 21 height 21
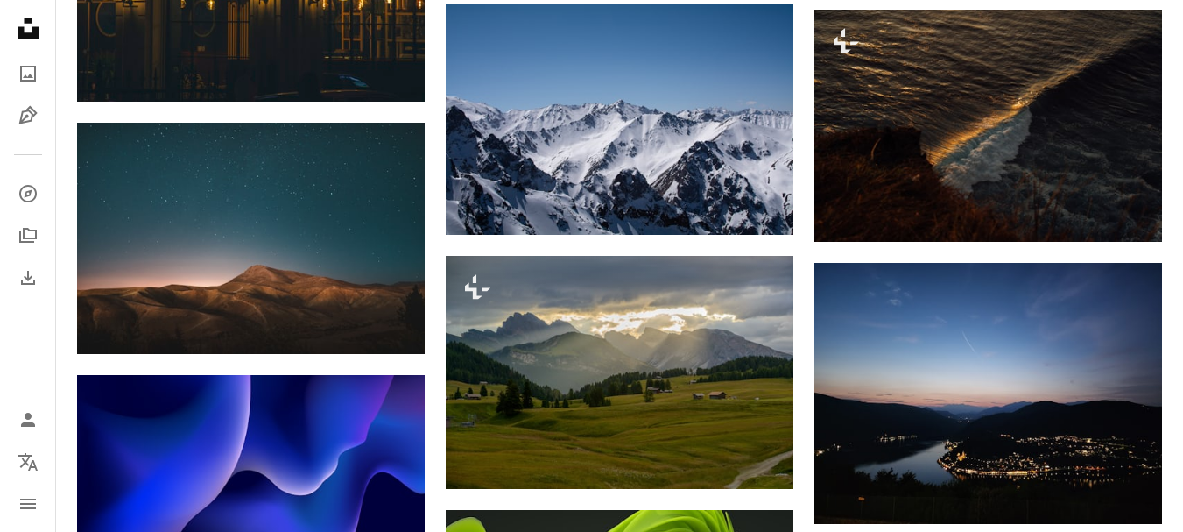
scroll to position [6225, 0]
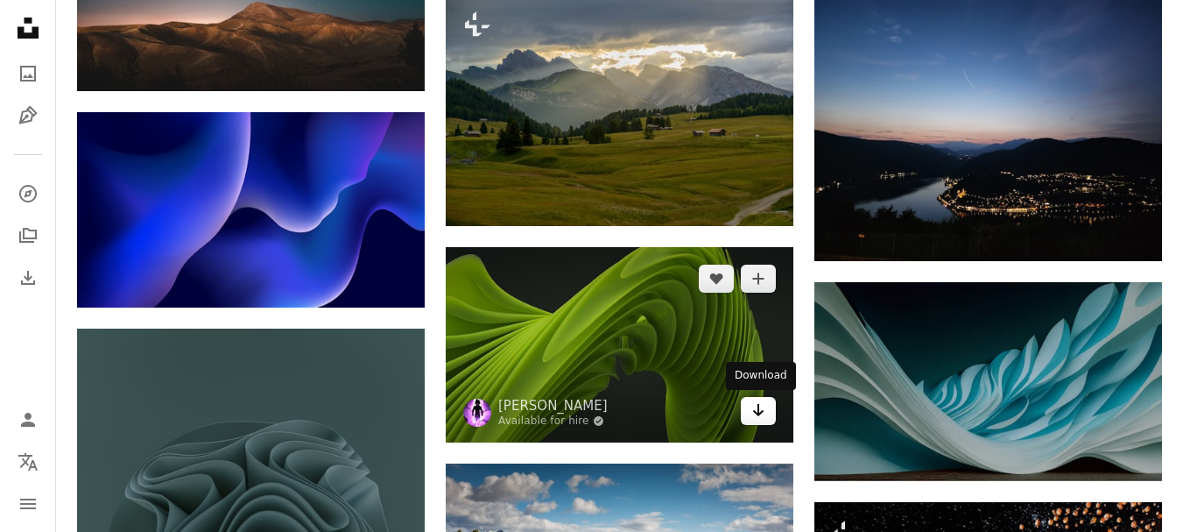
click at [760, 412] on icon "Download" at bounding box center [758, 410] width 11 height 12
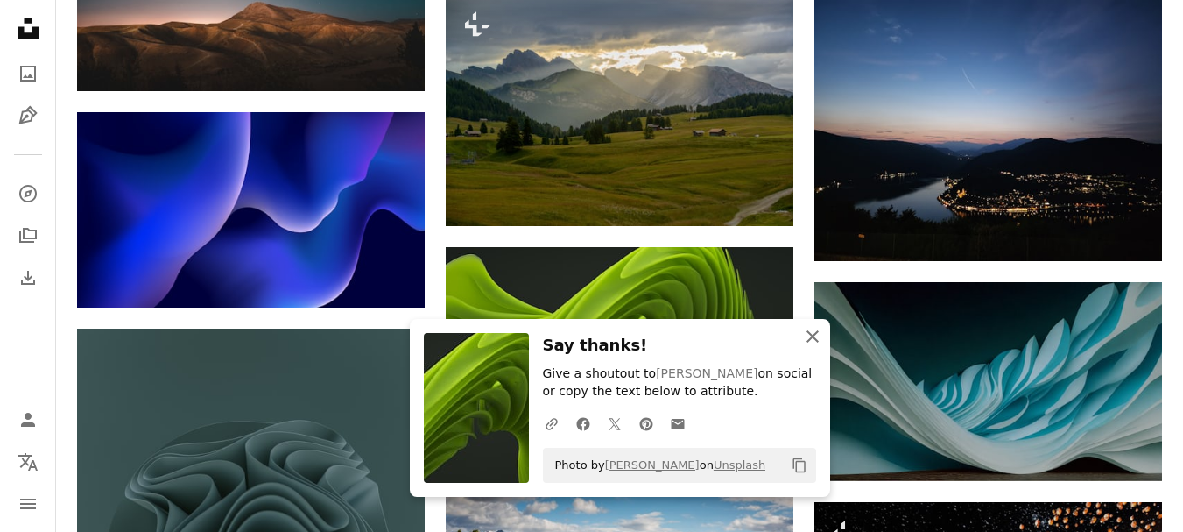
click at [808, 336] on icon "An X shape" at bounding box center [812, 336] width 21 height 21
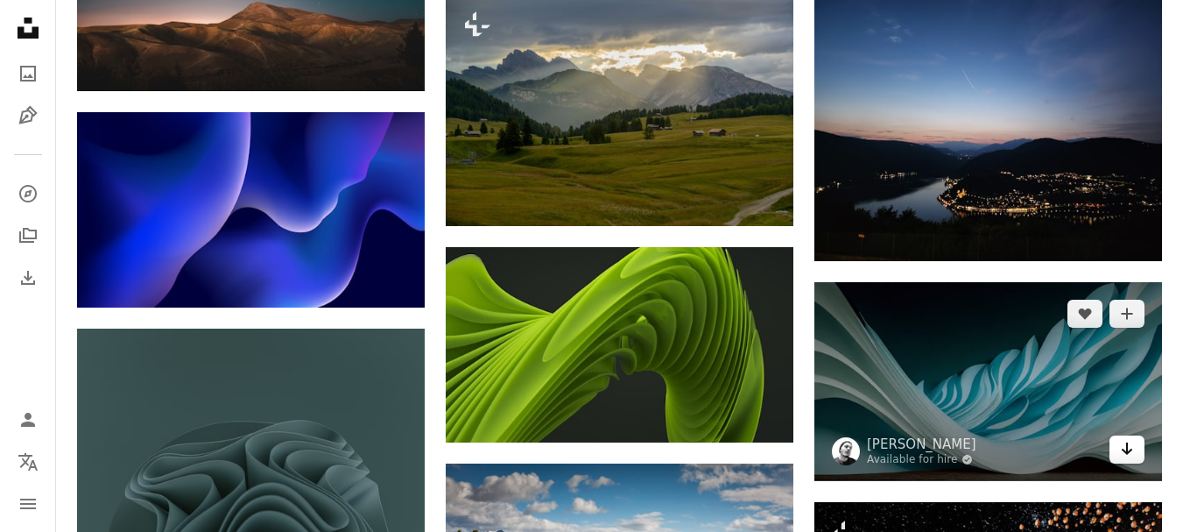
click at [1124, 452] on icon "Arrow pointing down" at bounding box center [1127, 448] width 14 height 21
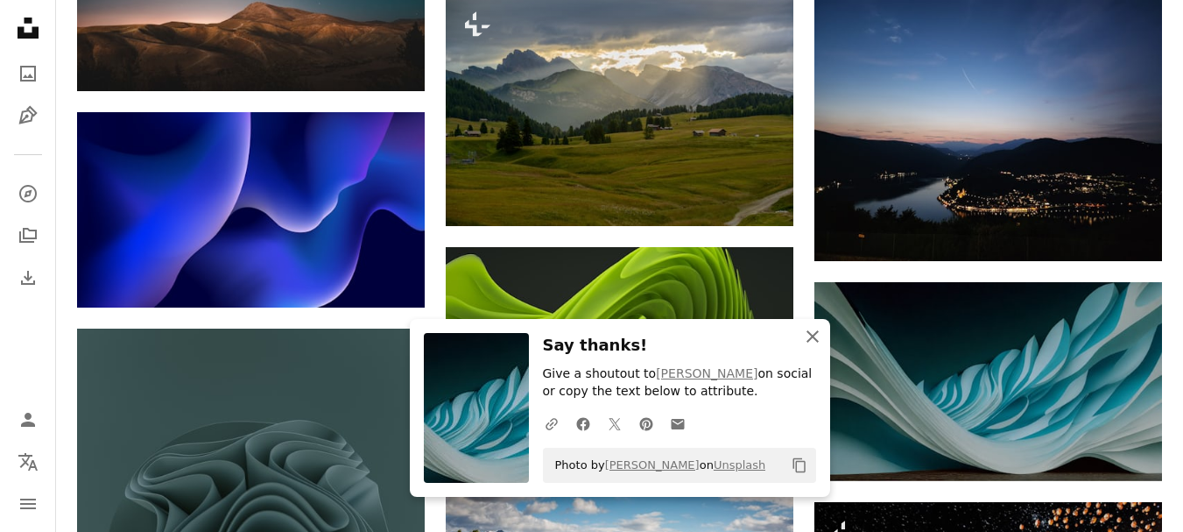
click at [808, 337] on icon "An X shape" at bounding box center [812, 336] width 21 height 21
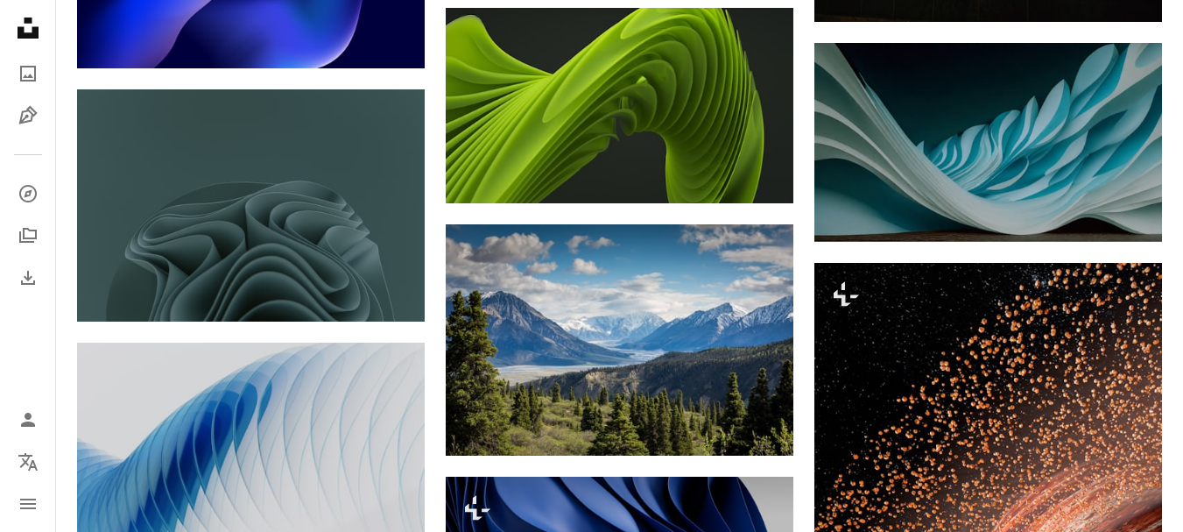
scroll to position [6488, 0]
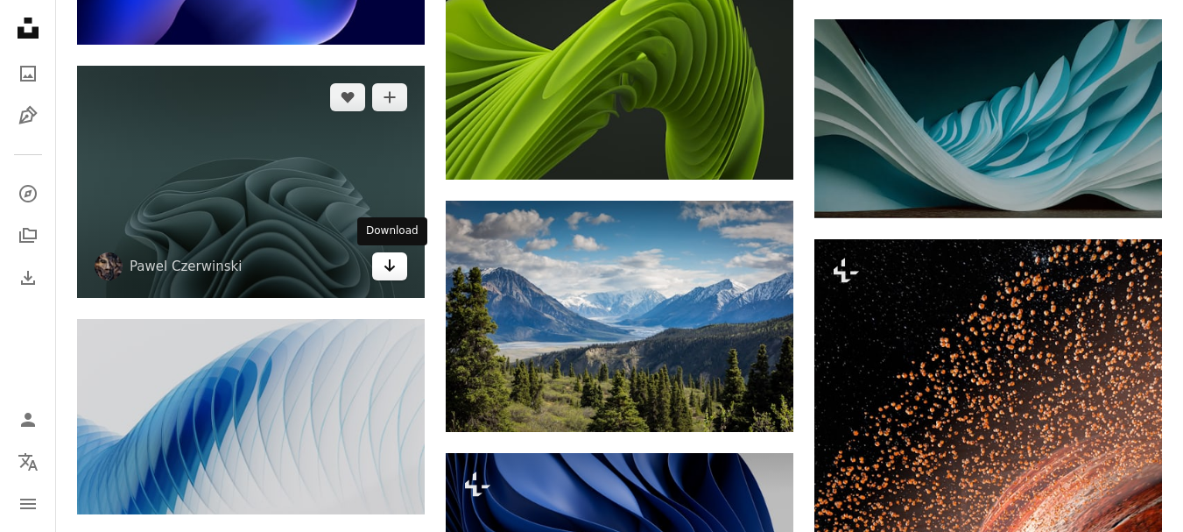
click at [385, 268] on icon "Arrow pointing down" at bounding box center [390, 265] width 14 height 21
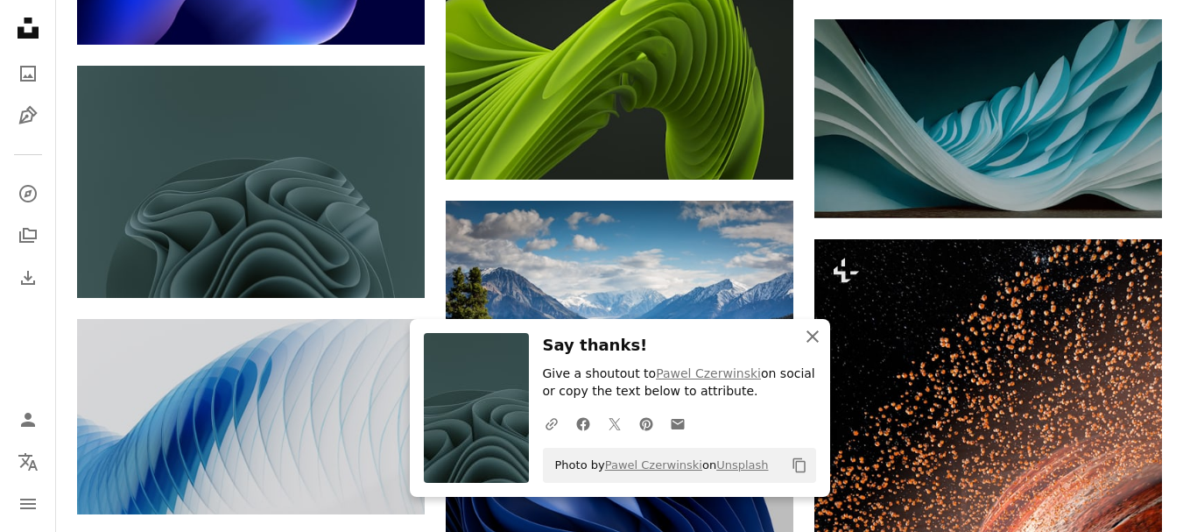
click at [814, 337] on icon "button" at bounding box center [813, 336] width 12 height 12
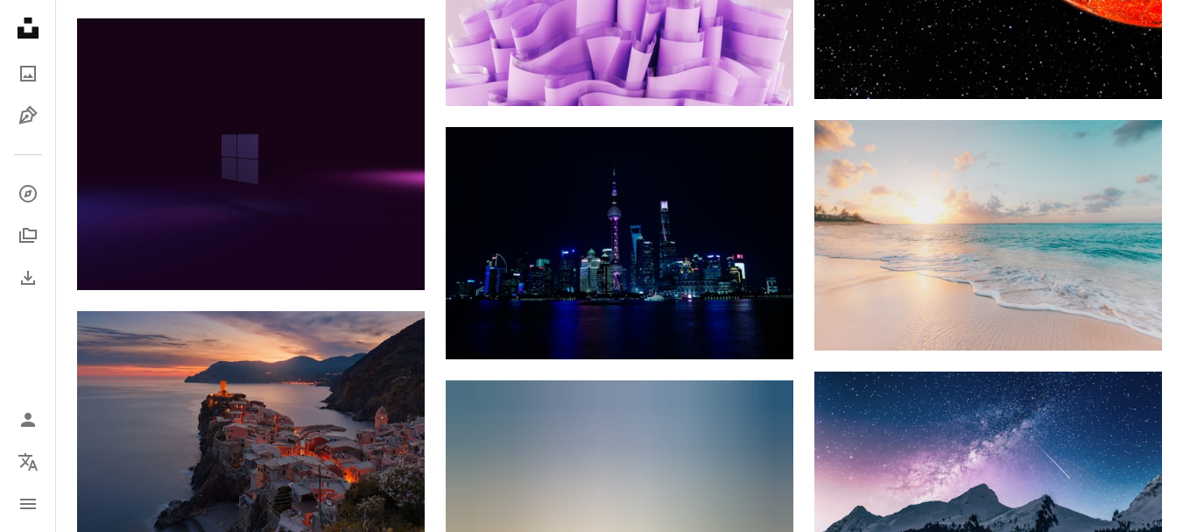
scroll to position [7276, 0]
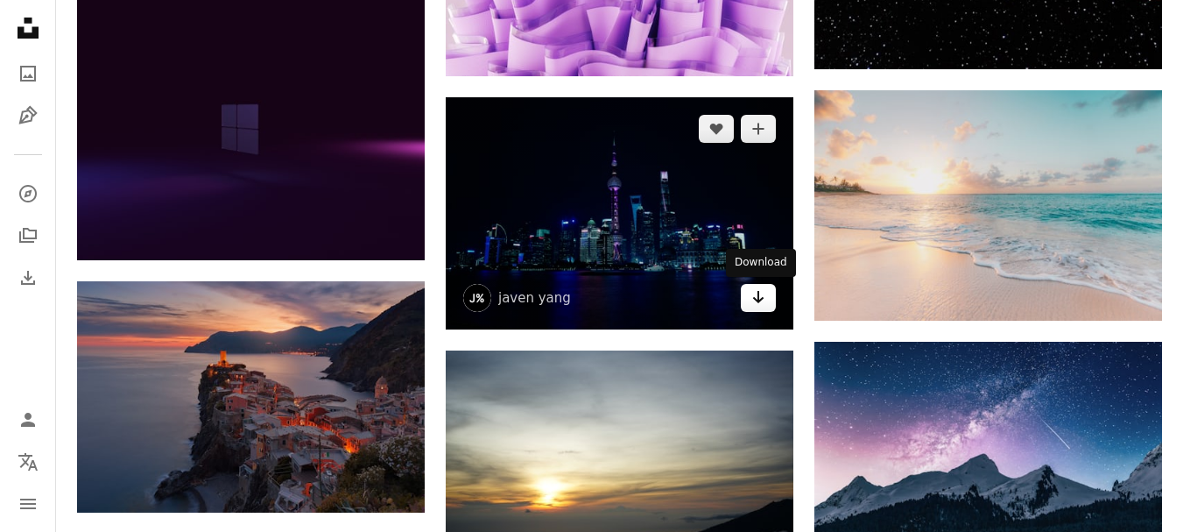
click at [757, 299] on icon "Download" at bounding box center [758, 297] width 11 height 12
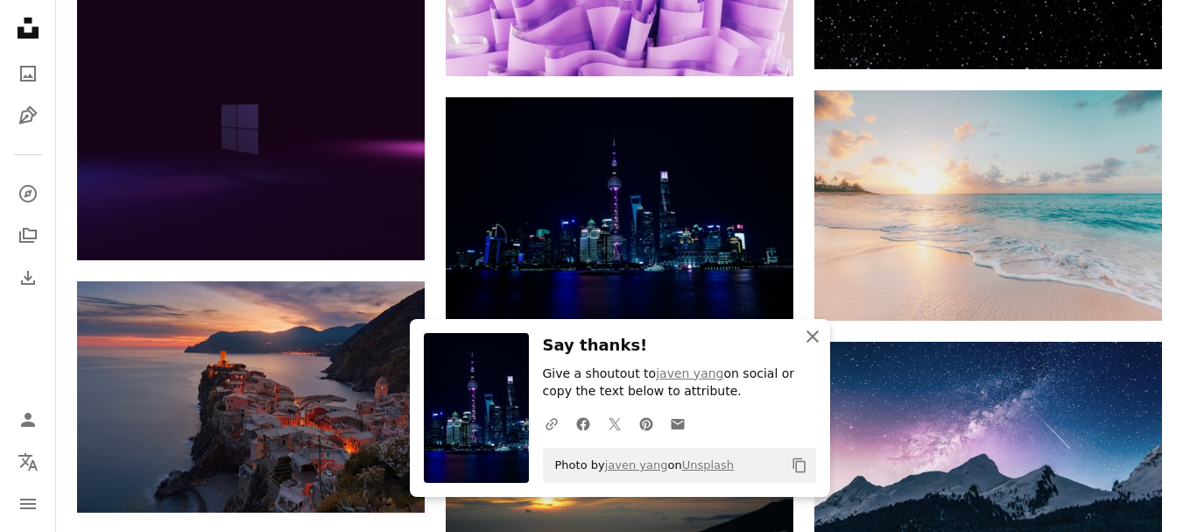
click at [813, 335] on icon "button" at bounding box center [813, 336] width 12 height 12
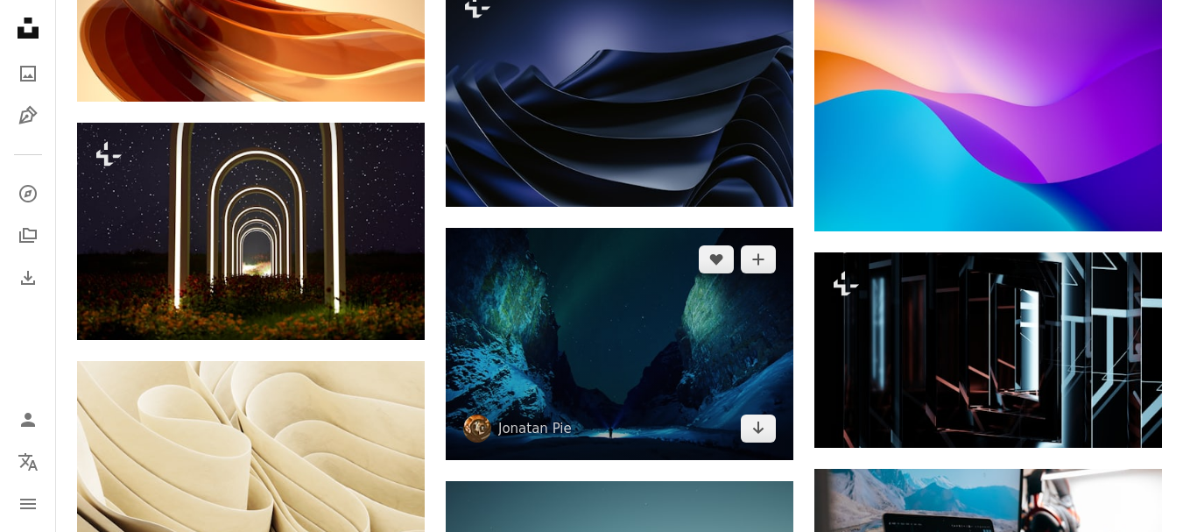
scroll to position [7977, 0]
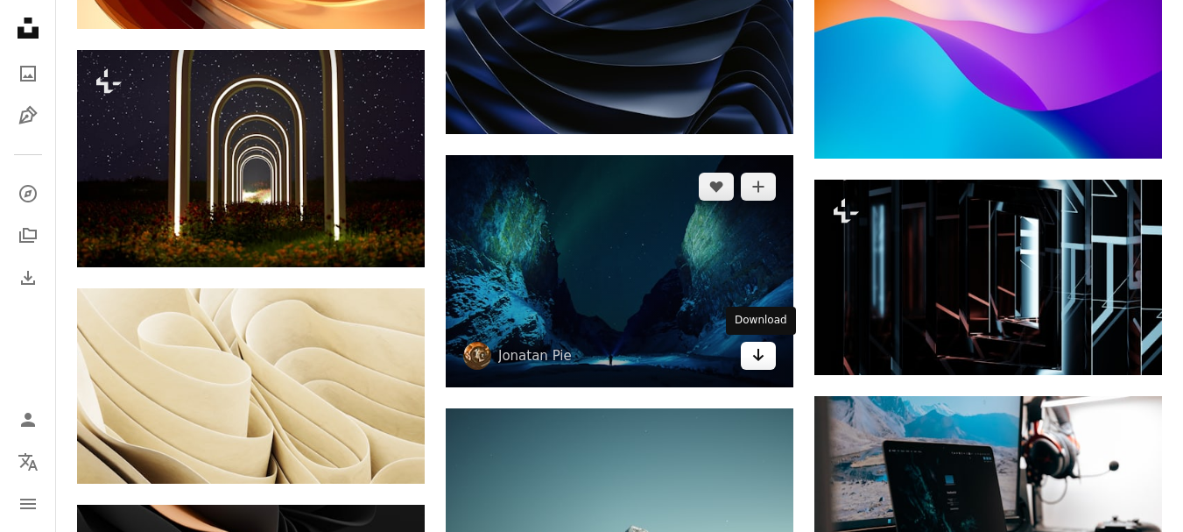
click at [762, 354] on icon "Arrow pointing down" at bounding box center [758, 354] width 14 height 21
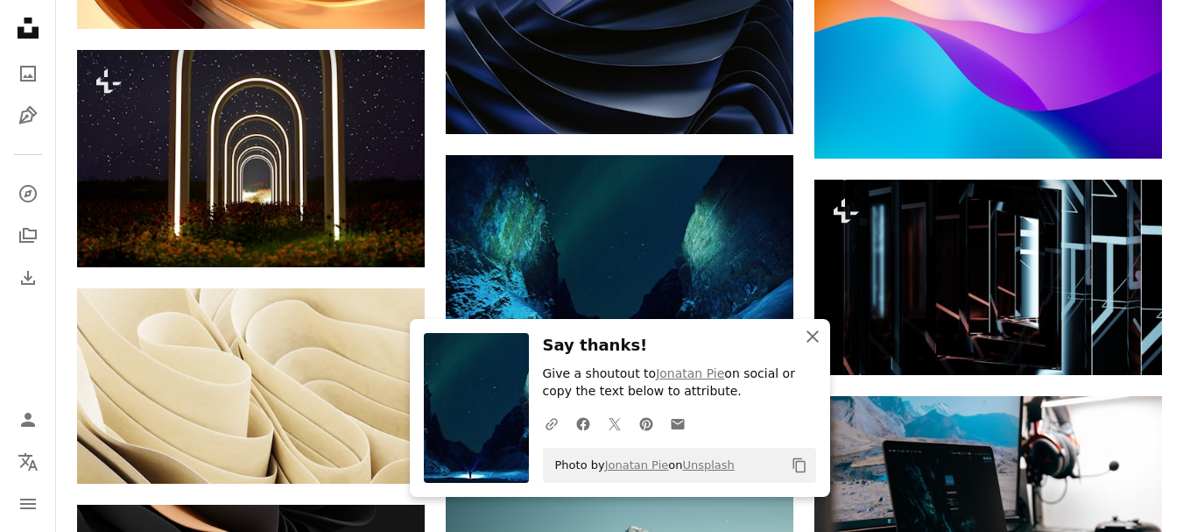
click at [812, 332] on icon "An X shape" at bounding box center [812, 336] width 21 height 21
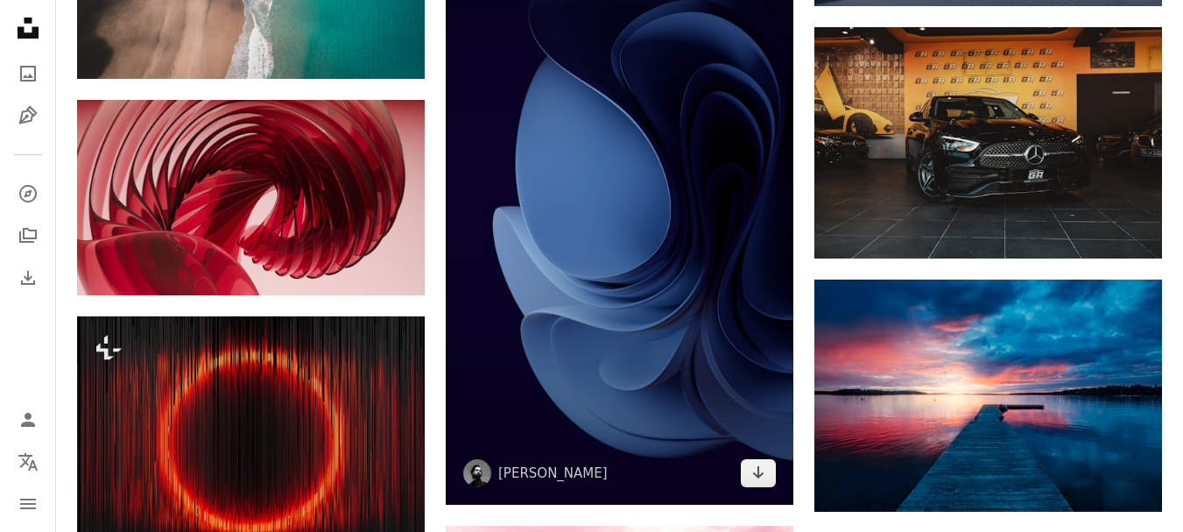
scroll to position [10254, 0]
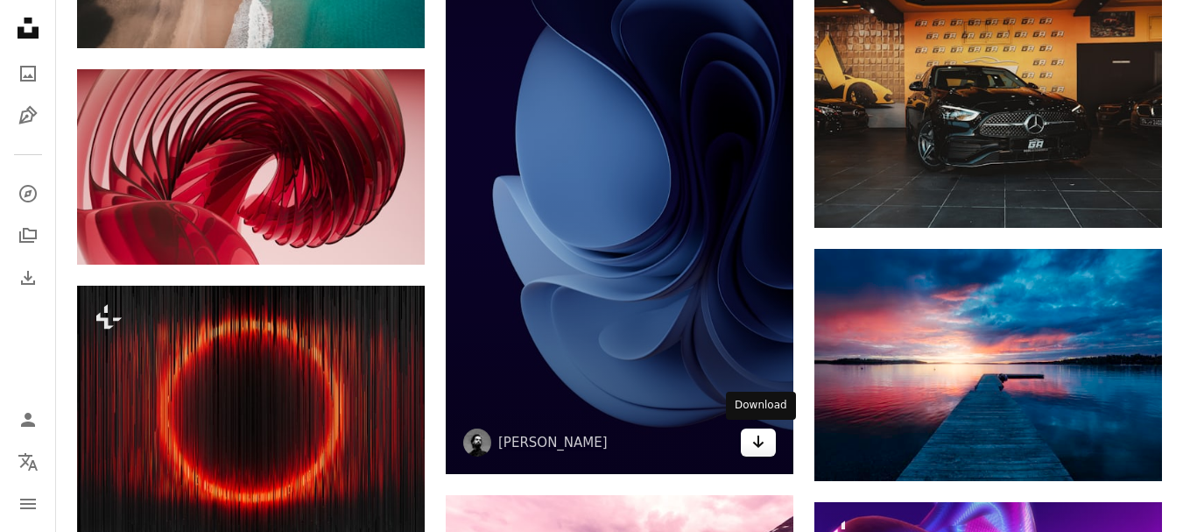
click at [762, 440] on icon "Arrow pointing down" at bounding box center [758, 441] width 14 height 21
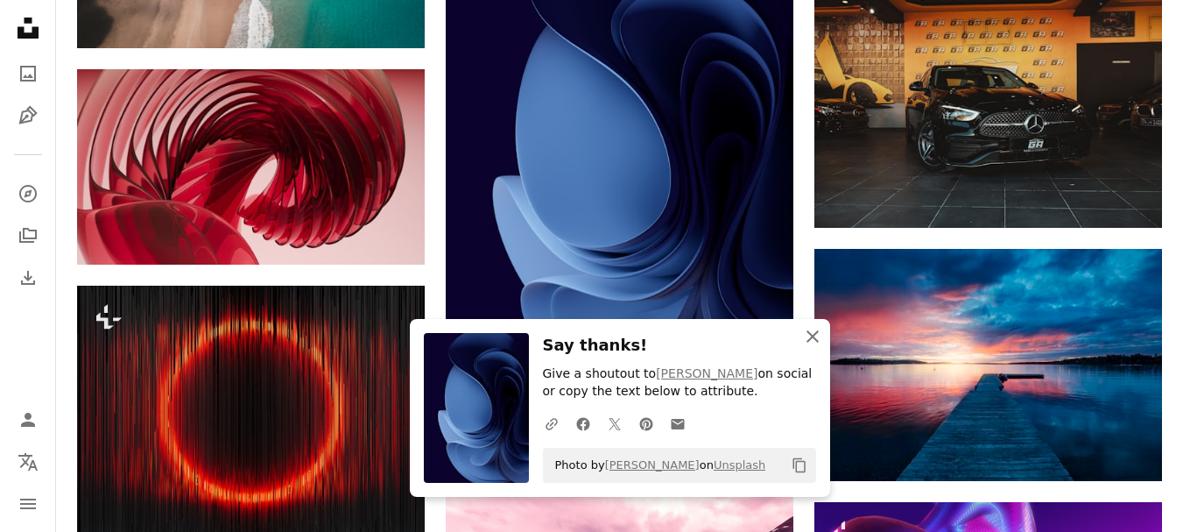
click at [810, 334] on icon "button" at bounding box center [813, 336] width 12 height 12
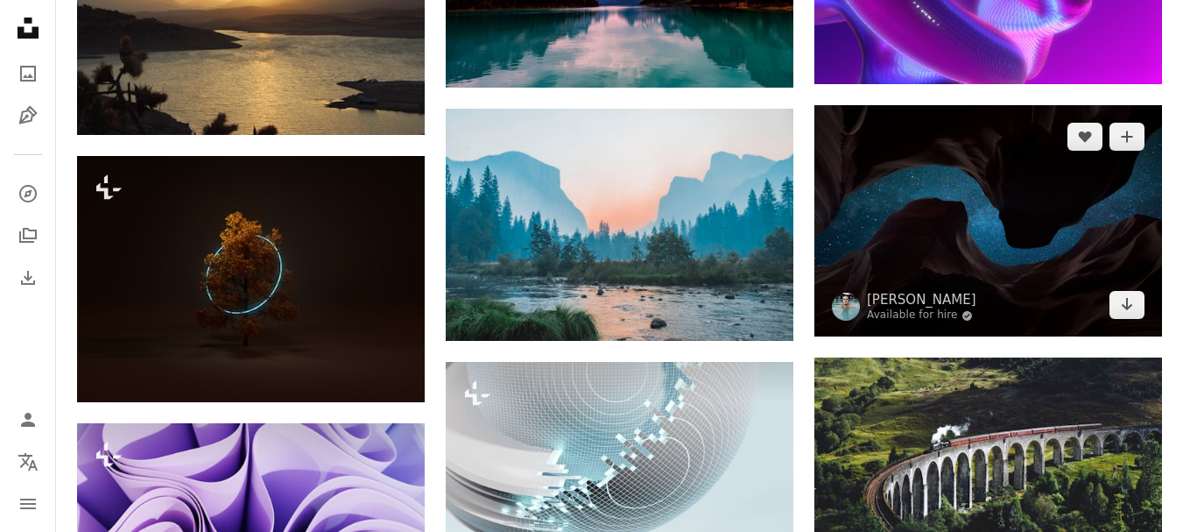
scroll to position [10954, 0]
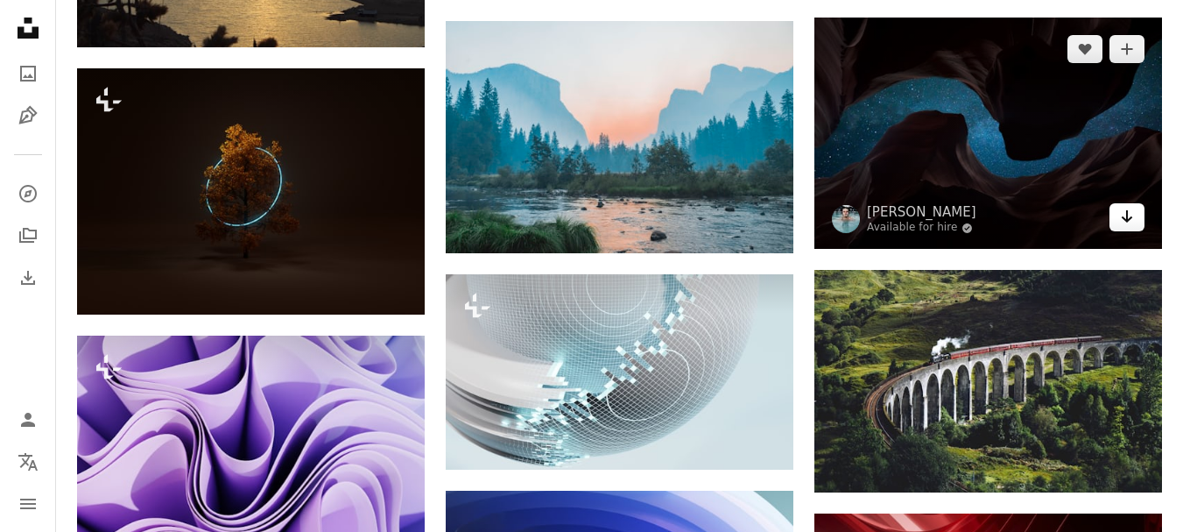
click at [1130, 215] on icon "Arrow pointing down" at bounding box center [1127, 216] width 14 height 21
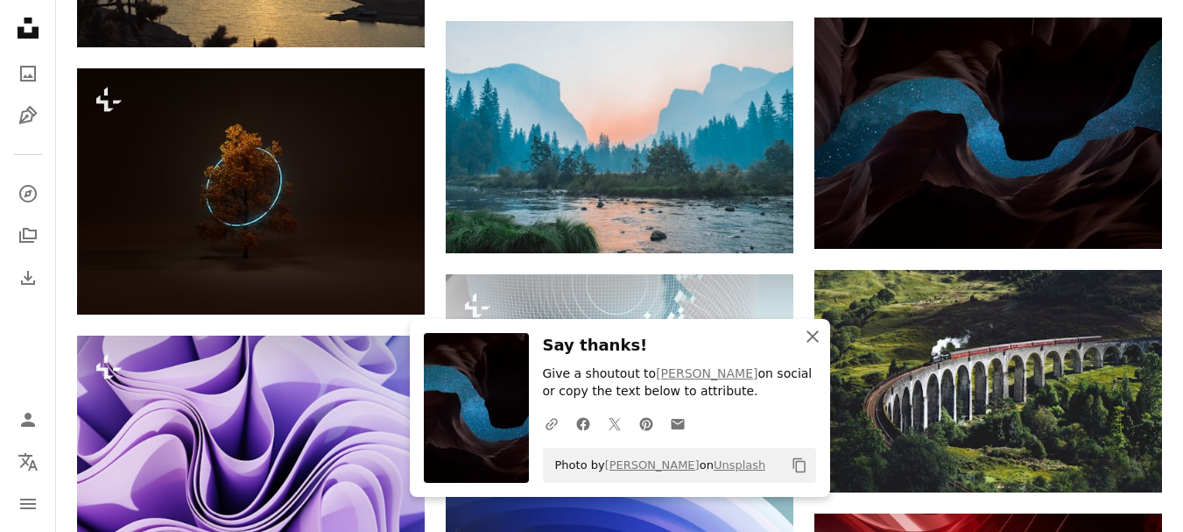
click at [811, 333] on icon "An X shape" at bounding box center [812, 336] width 21 height 21
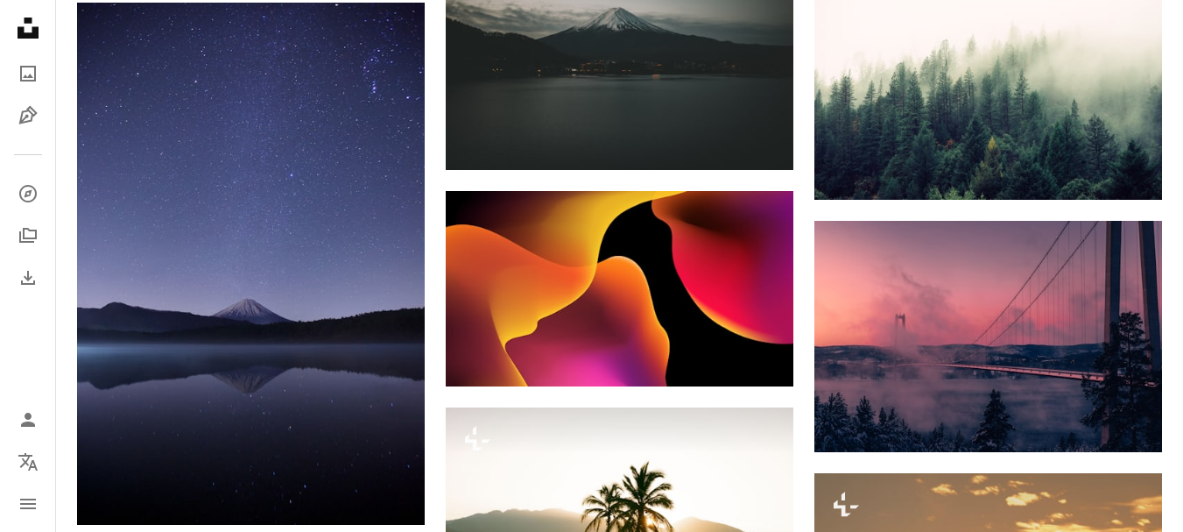
scroll to position [12968, 0]
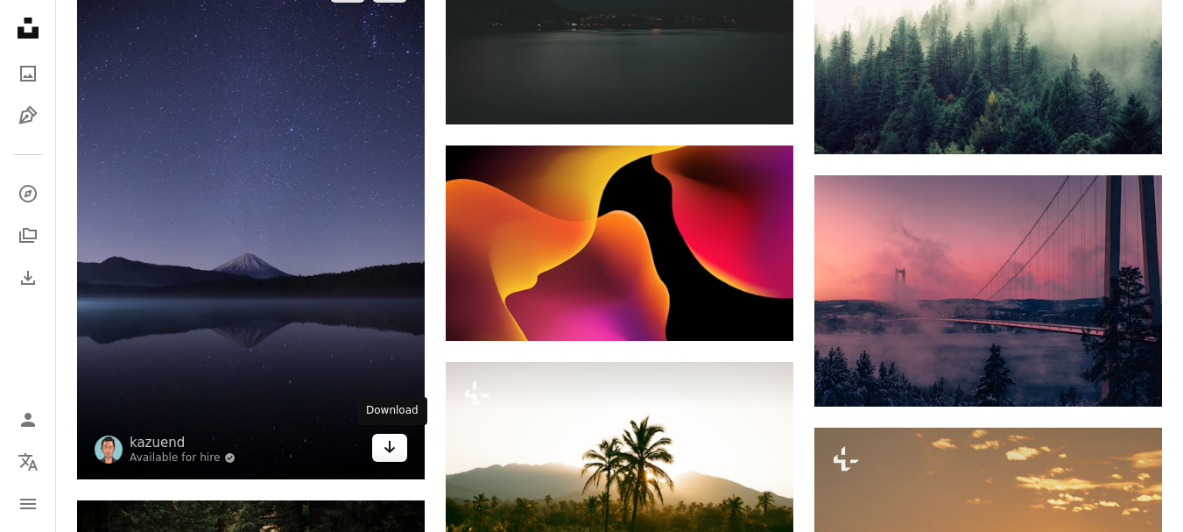
click at [391, 446] on icon "Arrow pointing down" at bounding box center [390, 446] width 14 height 21
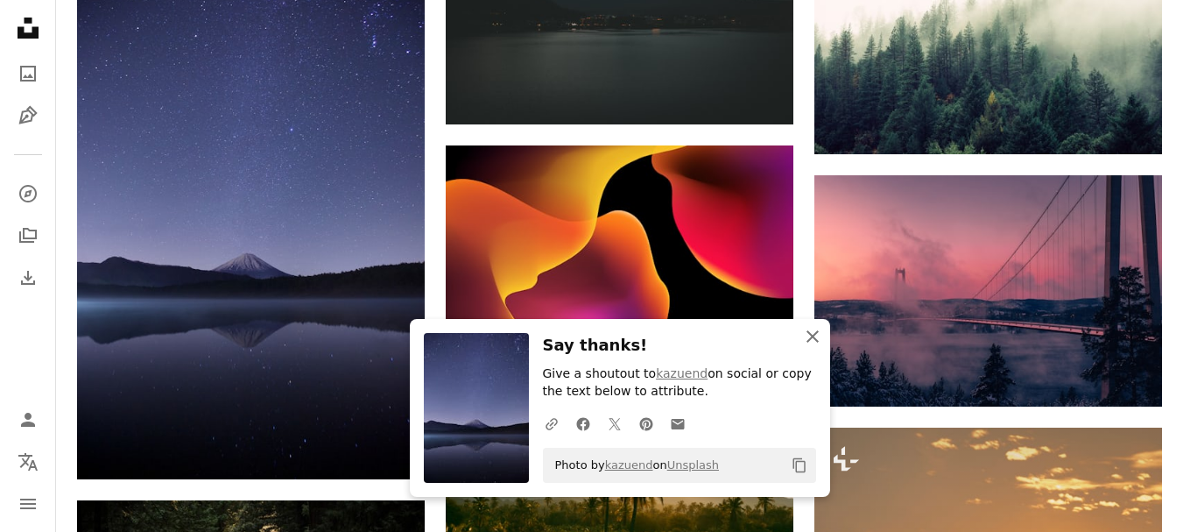
click at [810, 335] on icon "An X shape" at bounding box center [812, 336] width 21 height 21
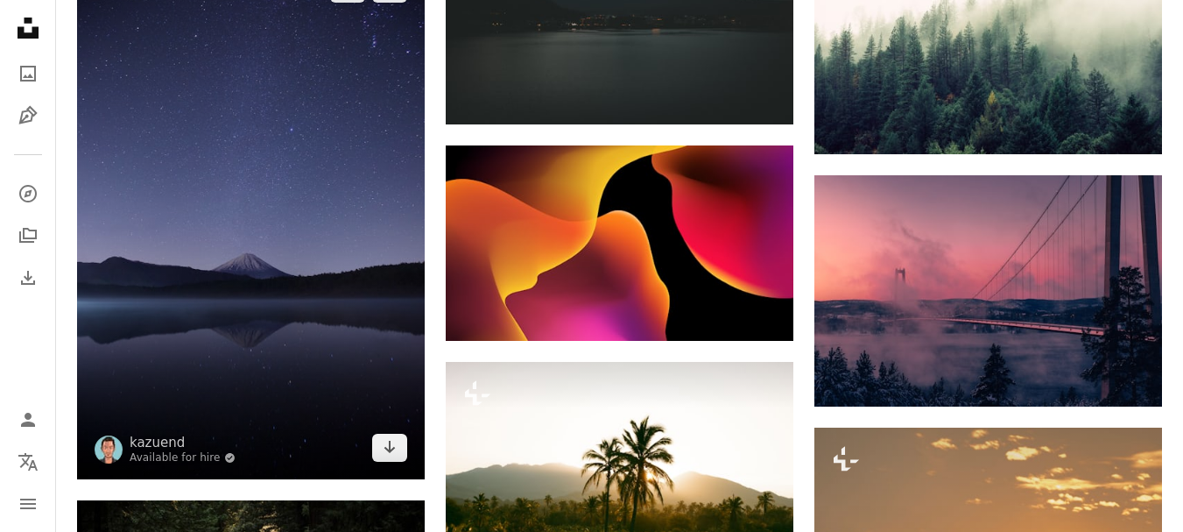
click at [401, 409] on img at bounding box center [251, 218] width 348 height 522
click at [394, 443] on icon "Arrow pointing down" at bounding box center [390, 446] width 14 height 21
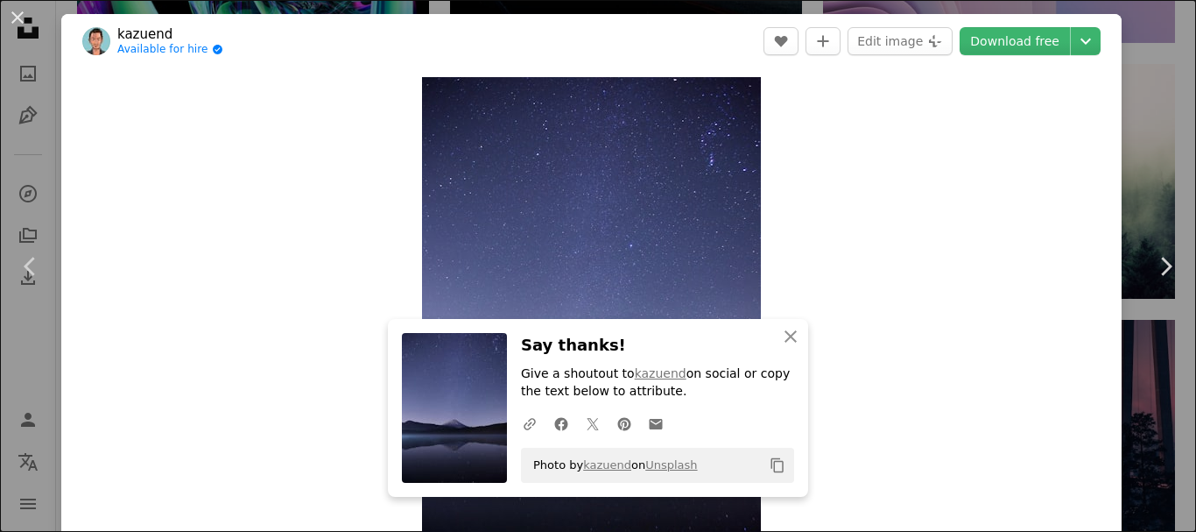
click at [1102, 12] on div "An X shape Chevron left Chevron right An X shape Close Say thanks! Give a shout…" at bounding box center [598, 266] width 1196 height 532
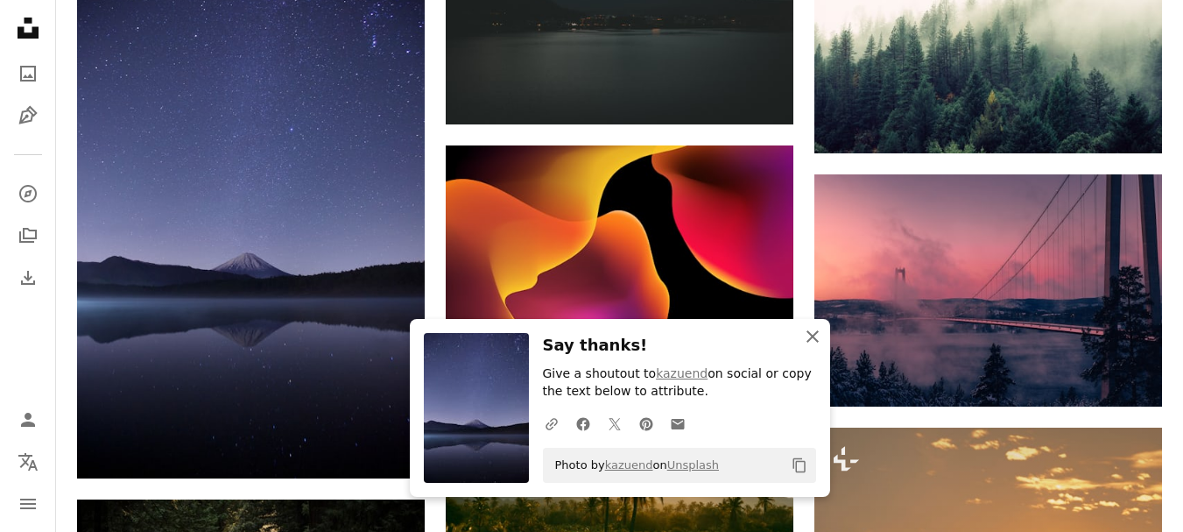
click at [810, 331] on icon "An X shape" at bounding box center [812, 336] width 21 height 21
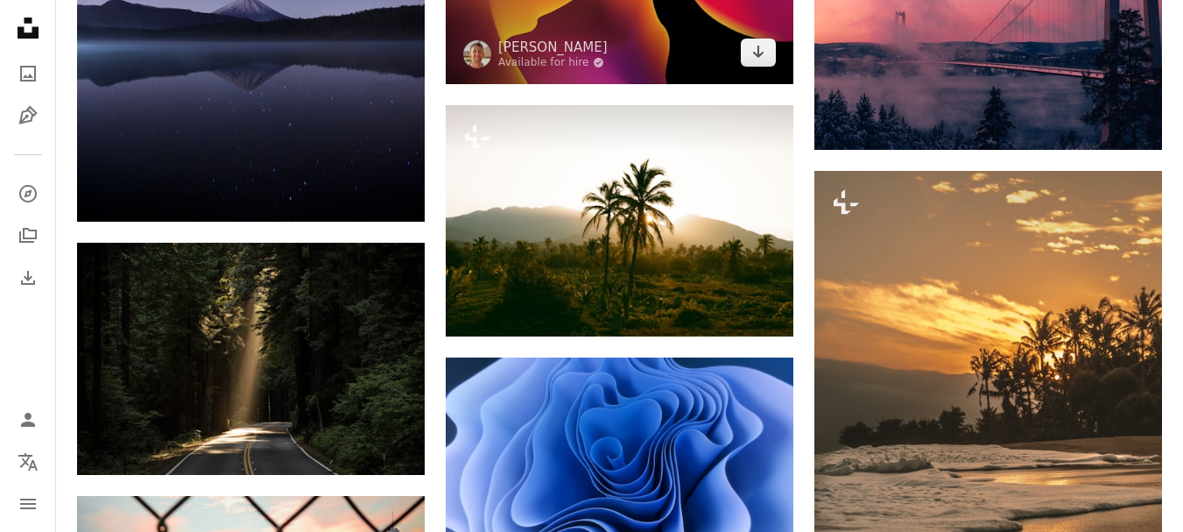
scroll to position [13318, 0]
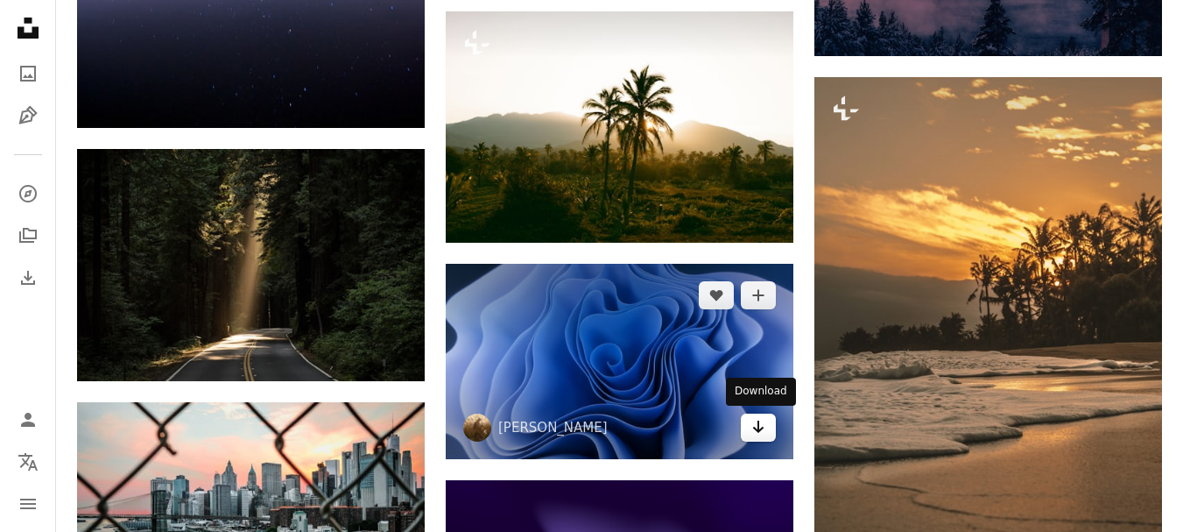
click at [758, 429] on icon "Download" at bounding box center [758, 426] width 11 height 12
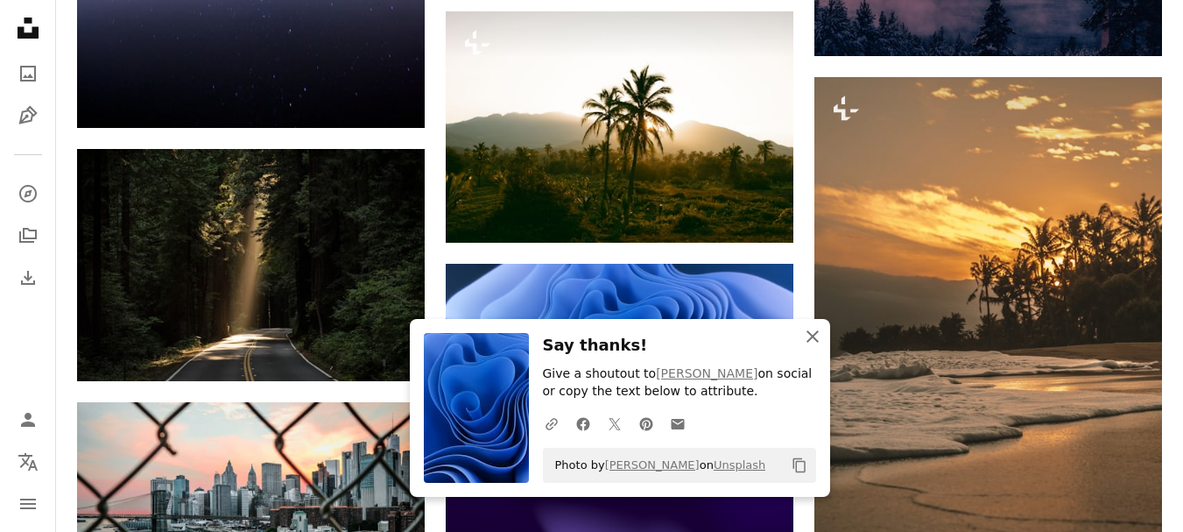
click at [811, 334] on icon "button" at bounding box center [813, 336] width 12 height 12
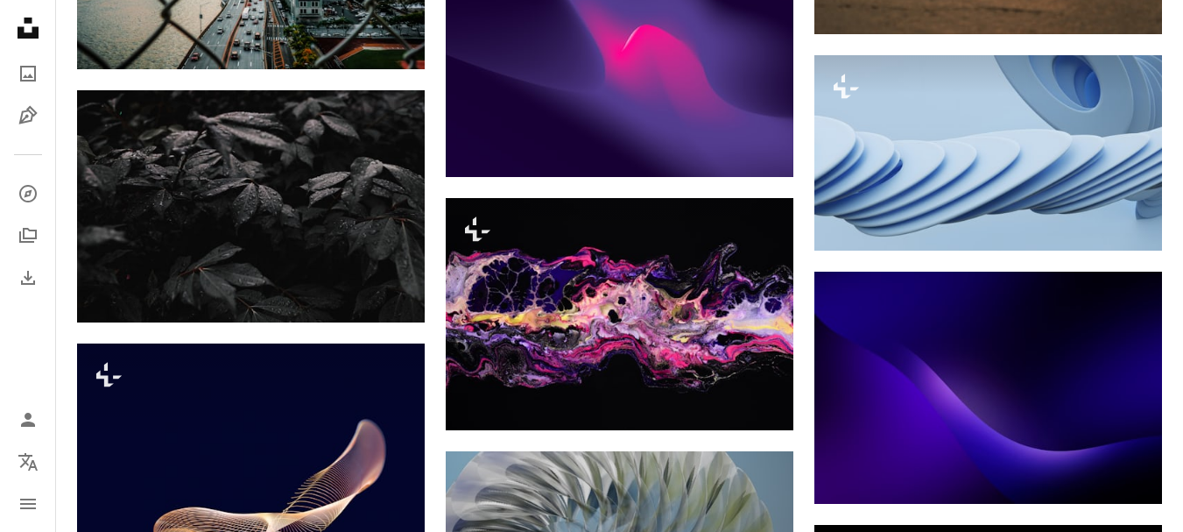
scroll to position [13931, 0]
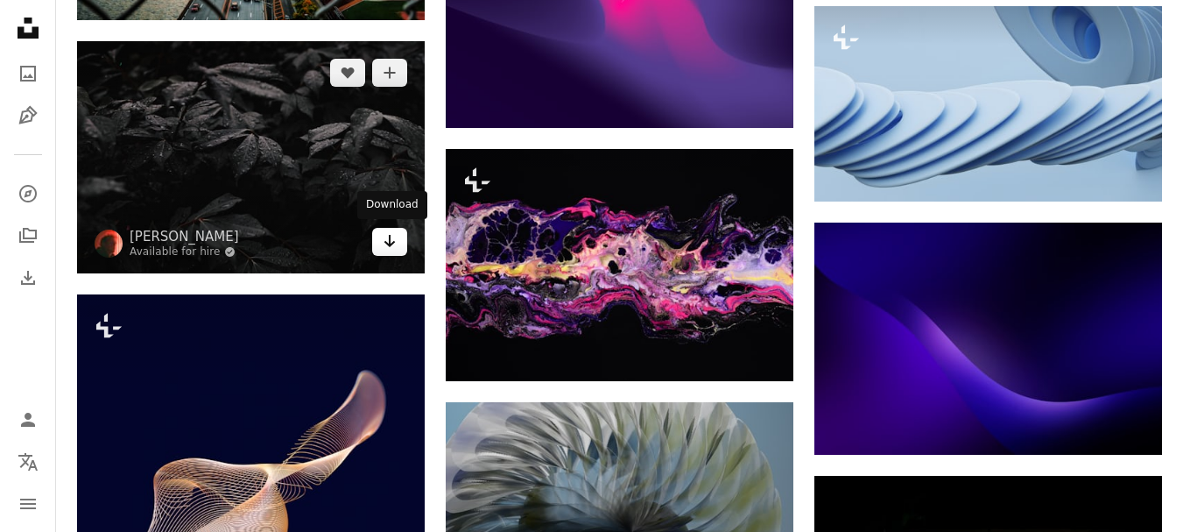
click at [387, 242] on icon "Download" at bounding box center [389, 241] width 11 height 12
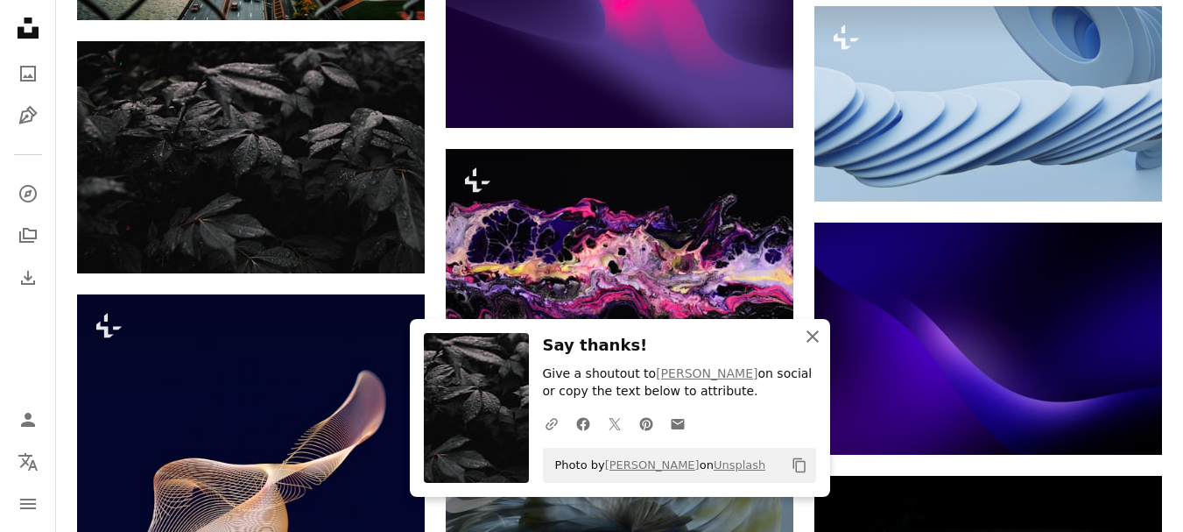
click at [811, 335] on icon "button" at bounding box center [813, 336] width 12 height 12
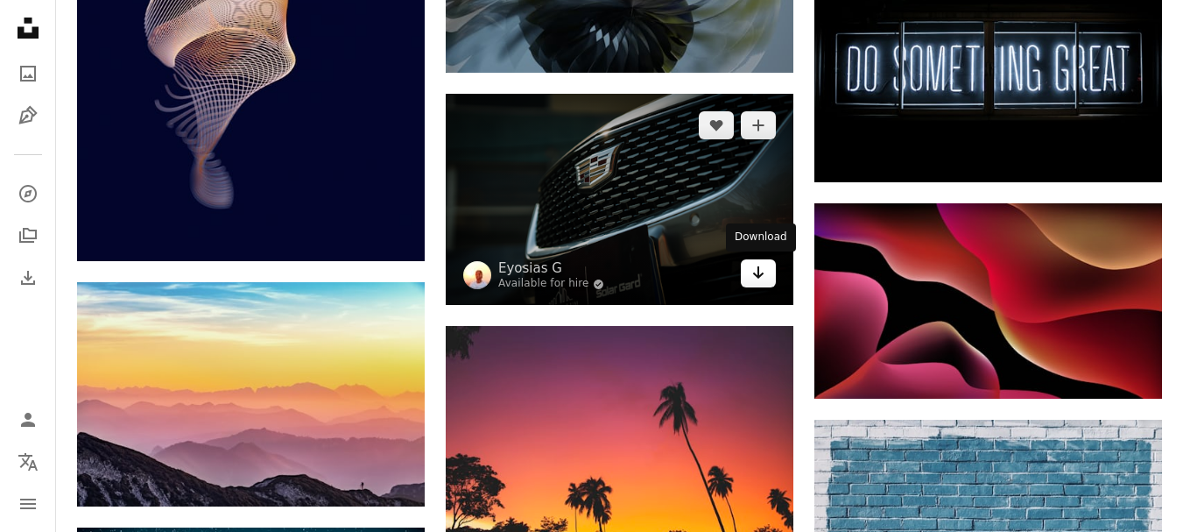
scroll to position [14457, 0]
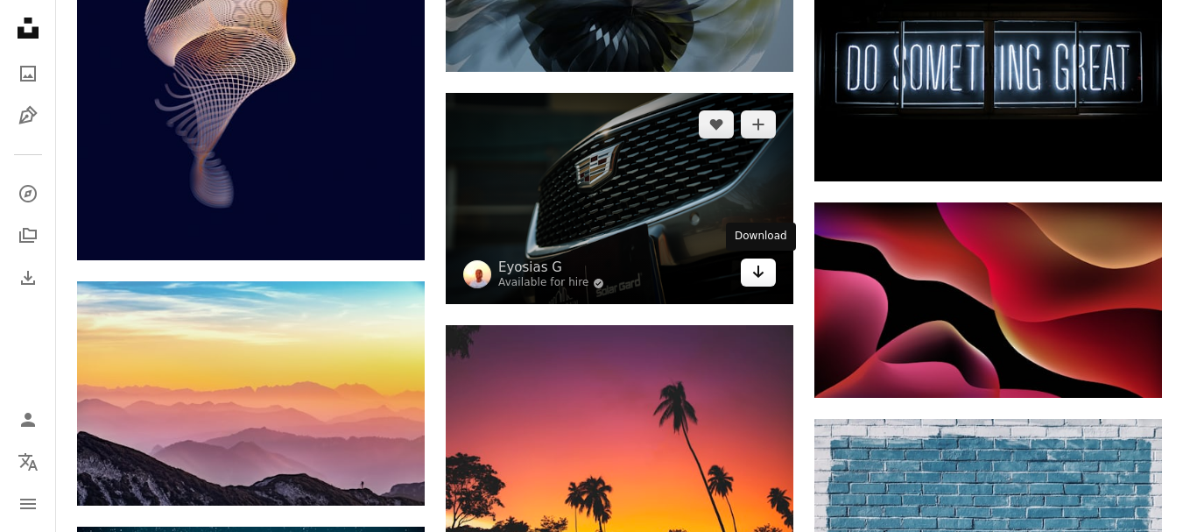
click at [759, 275] on icon "Download" at bounding box center [758, 271] width 11 height 12
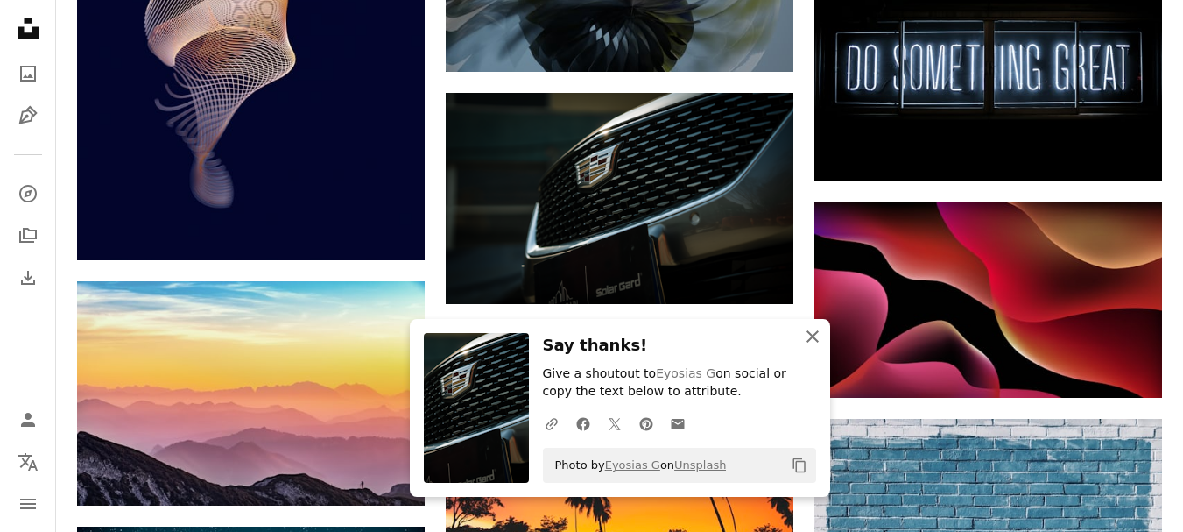
click at [812, 335] on icon "button" at bounding box center [813, 336] width 12 height 12
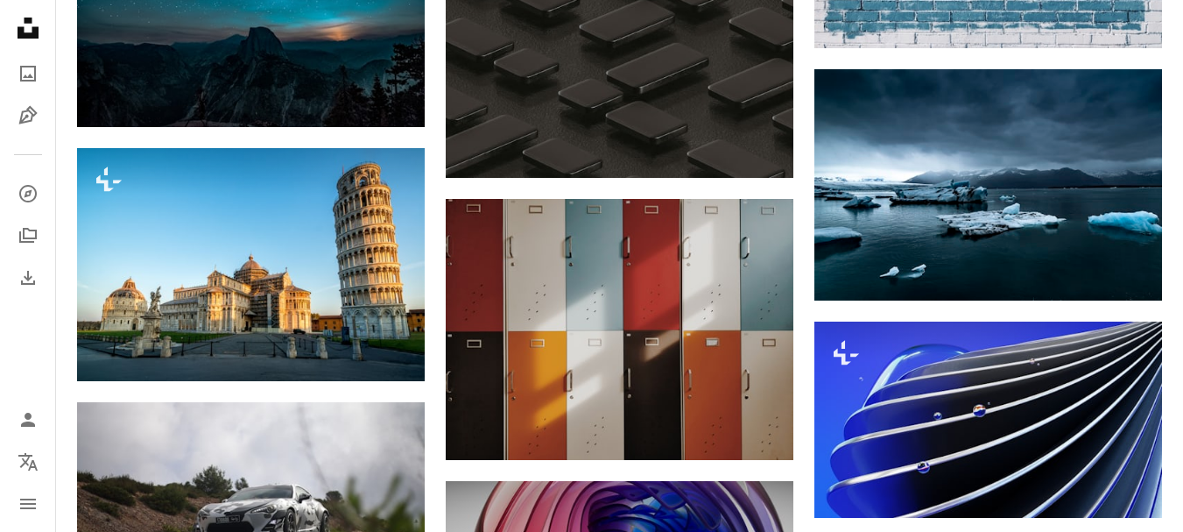
scroll to position [14982, 0]
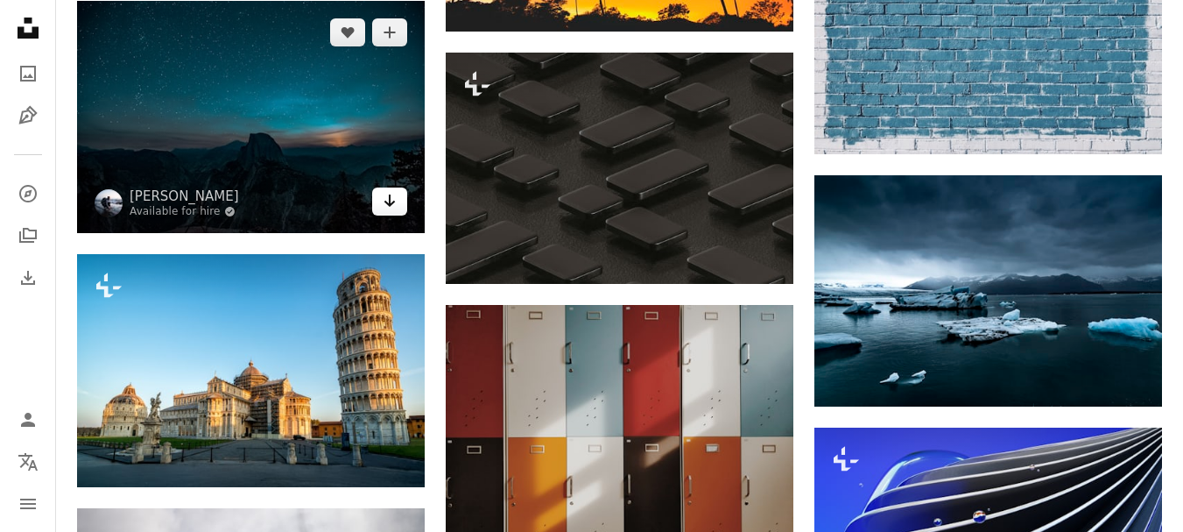
click at [392, 198] on icon "Arrow pointing down" at bounding box center [390, 200] width 14 height 21
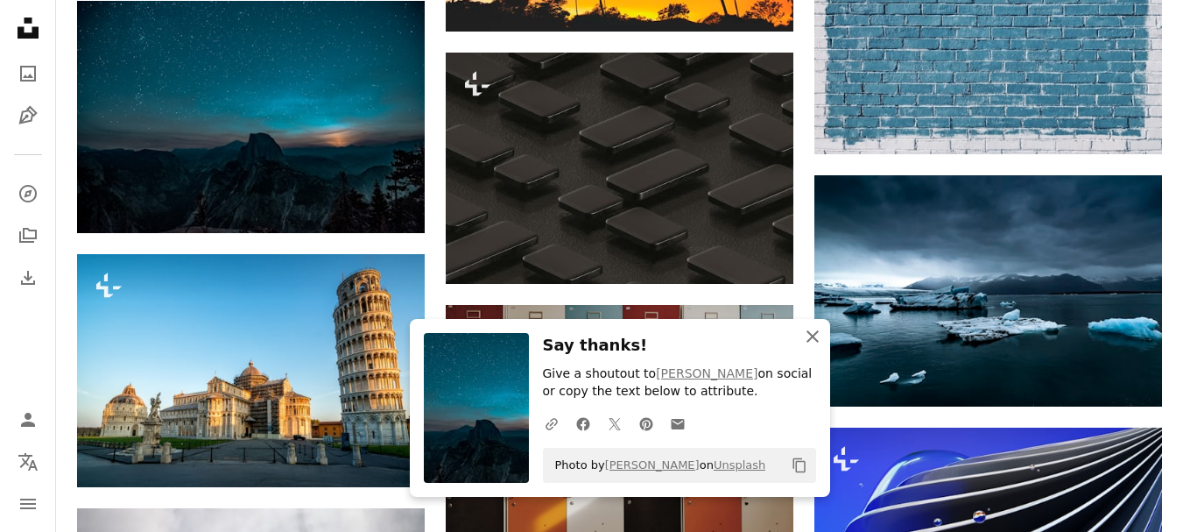
click at [814, 336] on icon "button" at bounding box center [813, 336] width 12 height 12
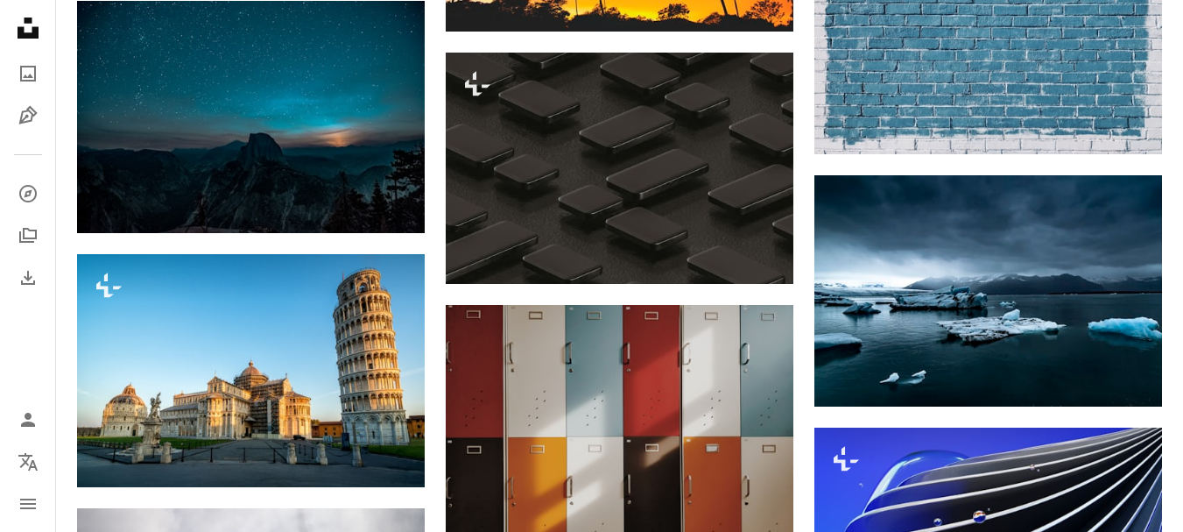
click at [814, 348] on icon "button" at bounding box center [813, 354] width 12 height 12
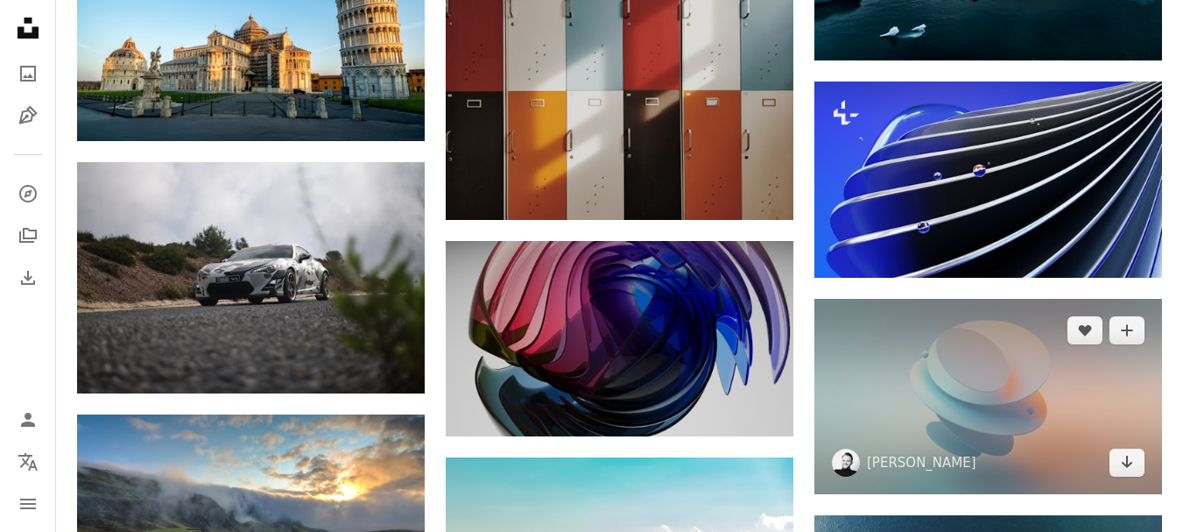
scroll to position [15420, 0]
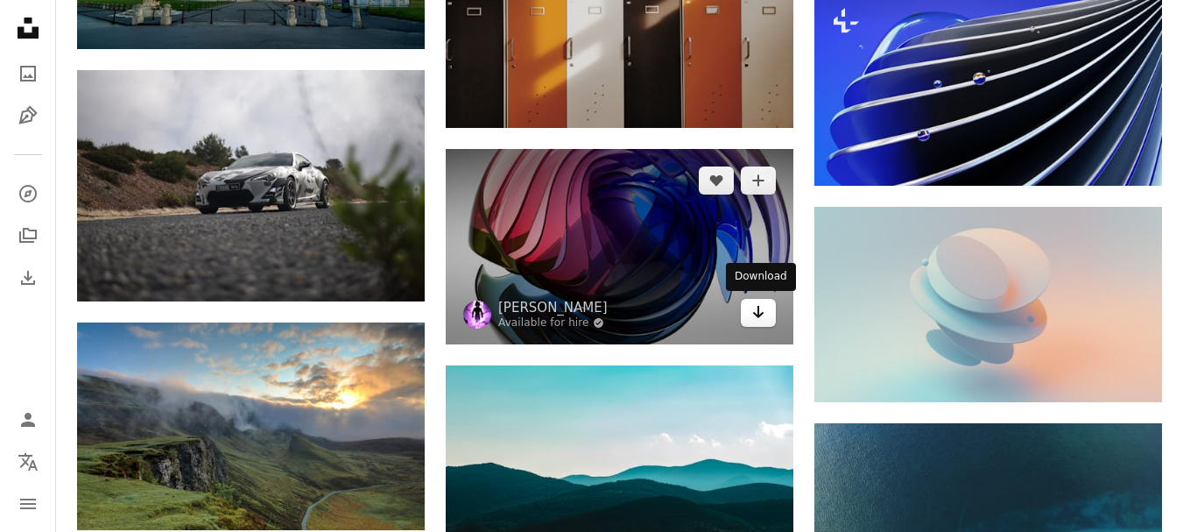
click at [757, 316] on icon "Arrow pointing down" at bounding box center [758, 311] width 14 height 21
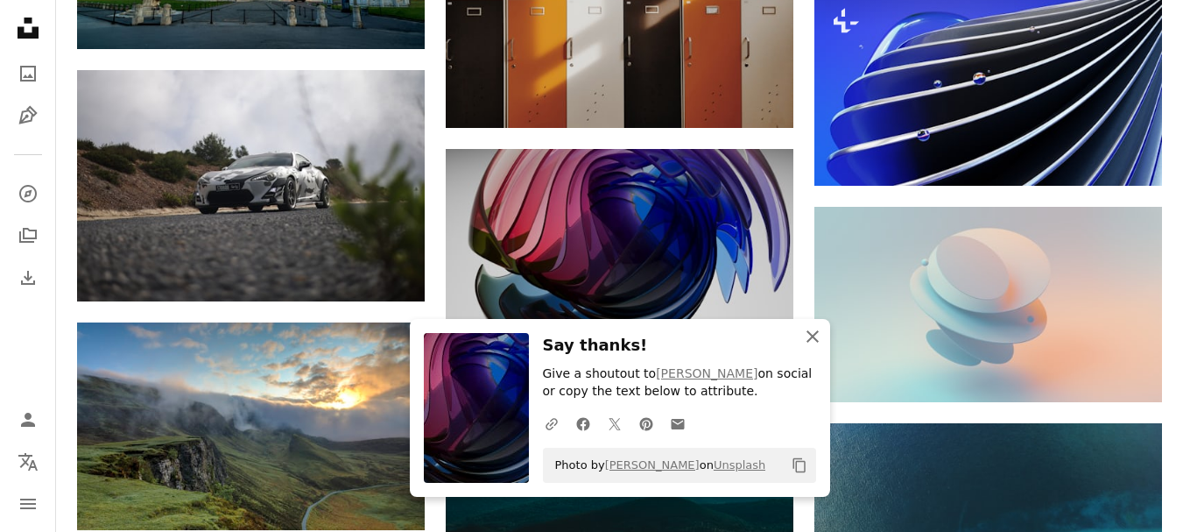
click at [808, 338] on icon "An X shape" at bounding box center [812, 336] width 21 height 21
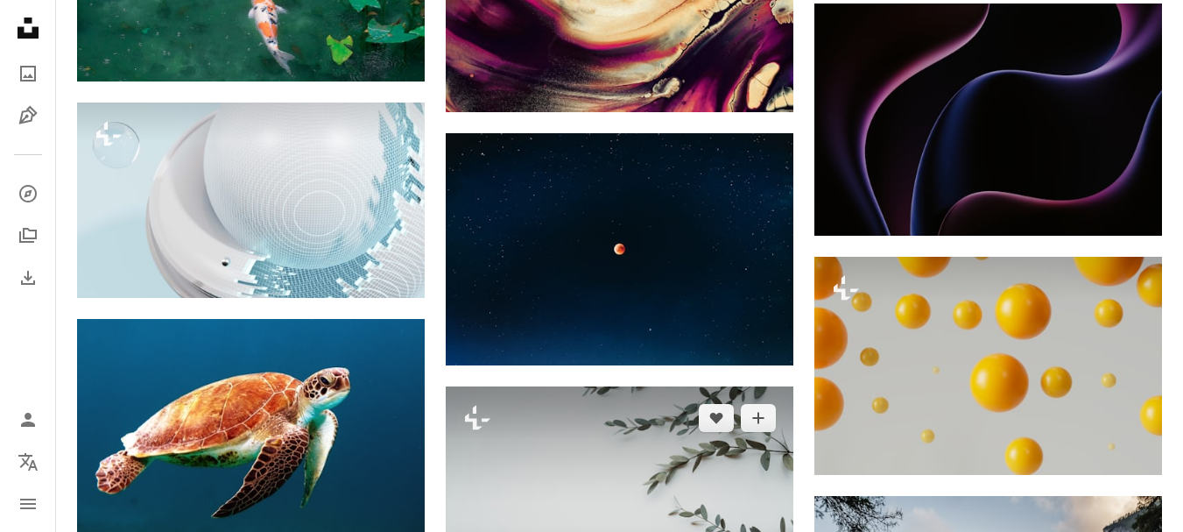
scroll to position [16208, 0]
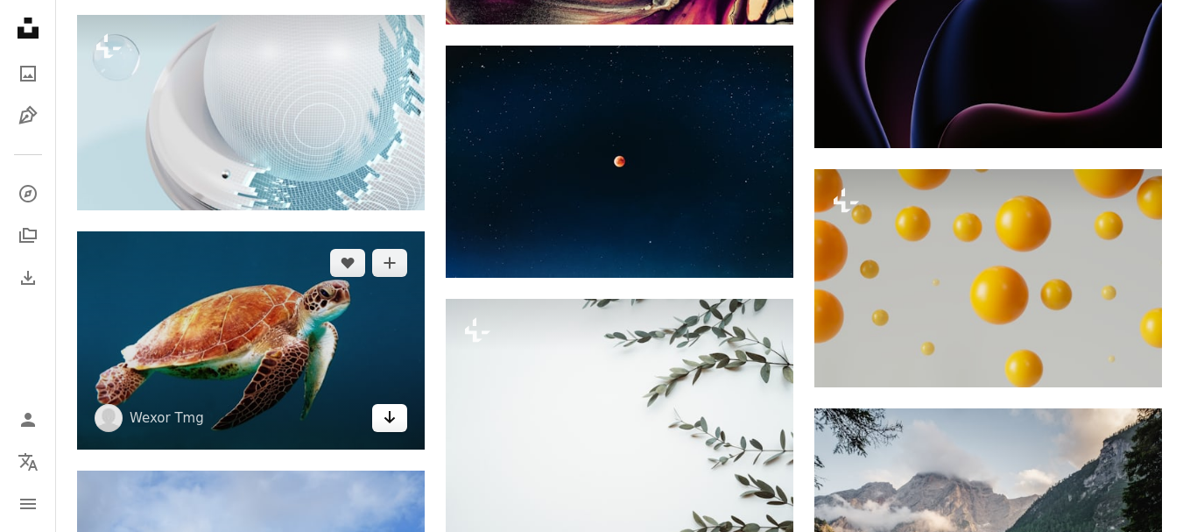
click at [395, 424] on icon "Arrow pointing down" at bounding box center [390, 416] width 14 height 21
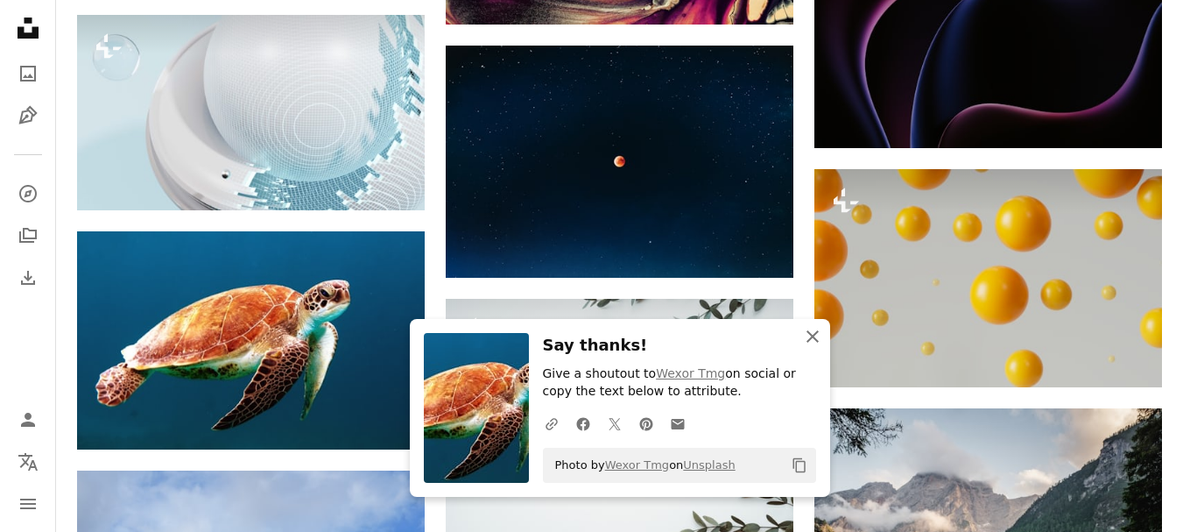
click at [816, 345] on icon "An X shape" at bounding box center [812, 336] width 21 height 21
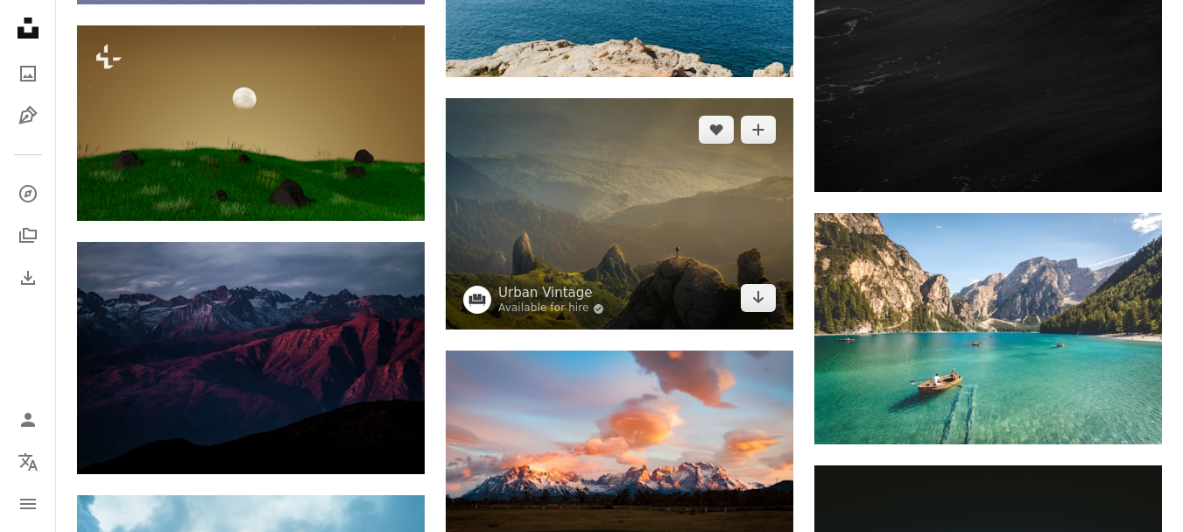
scroll to position [17522, 0]
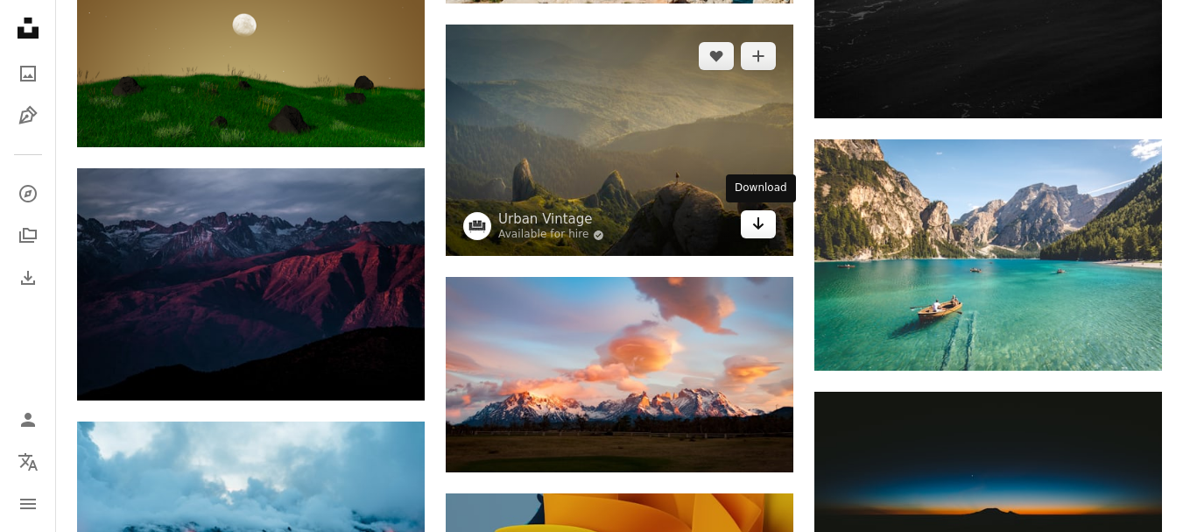
click at [757, 224] on icon "Arrow pointing down" at bounding box center [758, 223] width 14 height 21
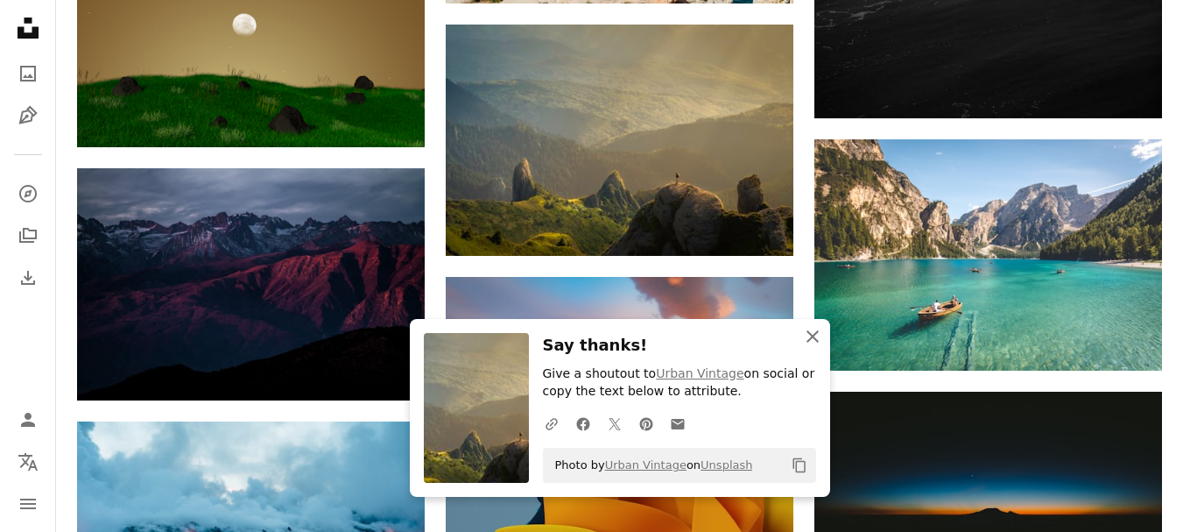
click at [814, 335] on icon "button" at bounding box center [813, 336] width 12 height 12
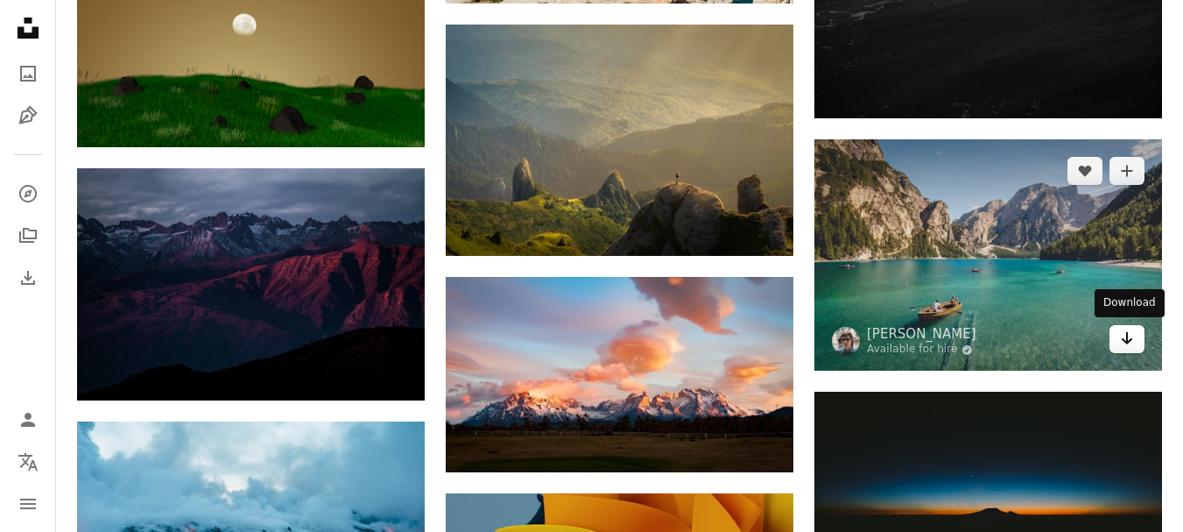
click at [1131, 342] on icon "Arrow pointing down" at bounding box center [1127, 338] width 14 height 21
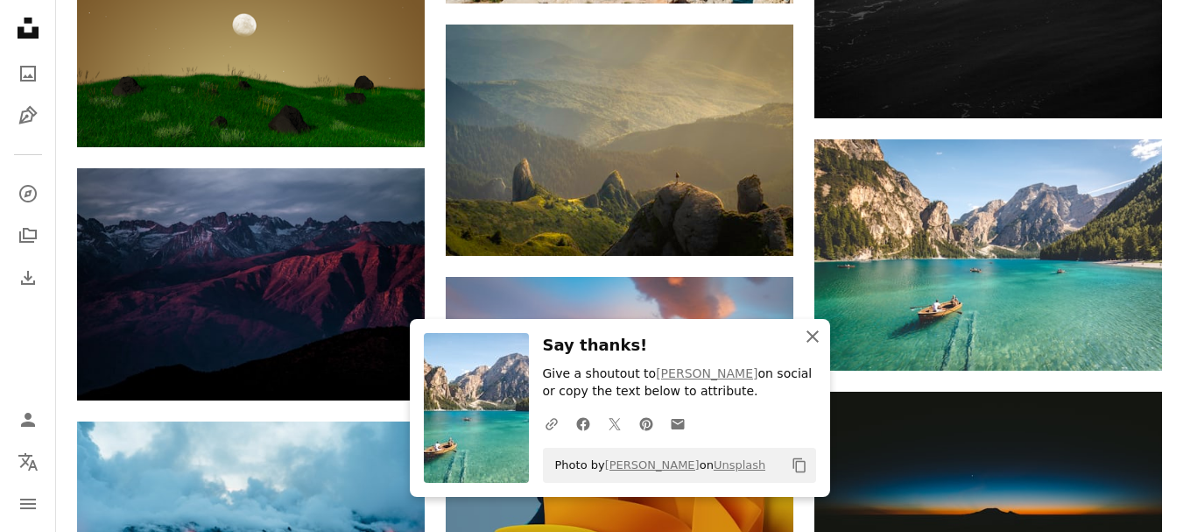
click at [814, 337] on icon "button" at bounding box center [813, 336] width 12 height 12
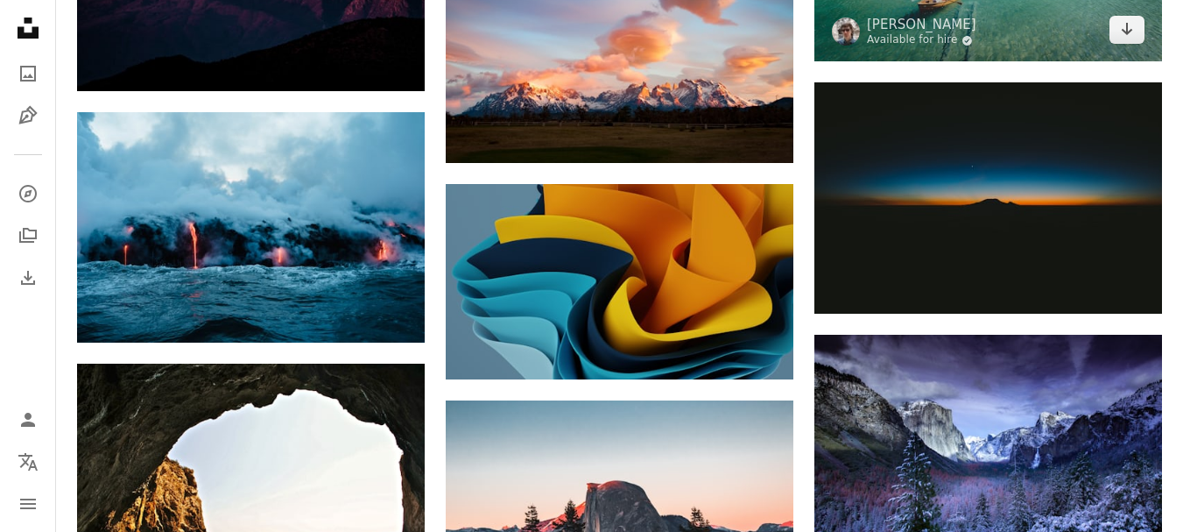
scroll to position [17872, 0]
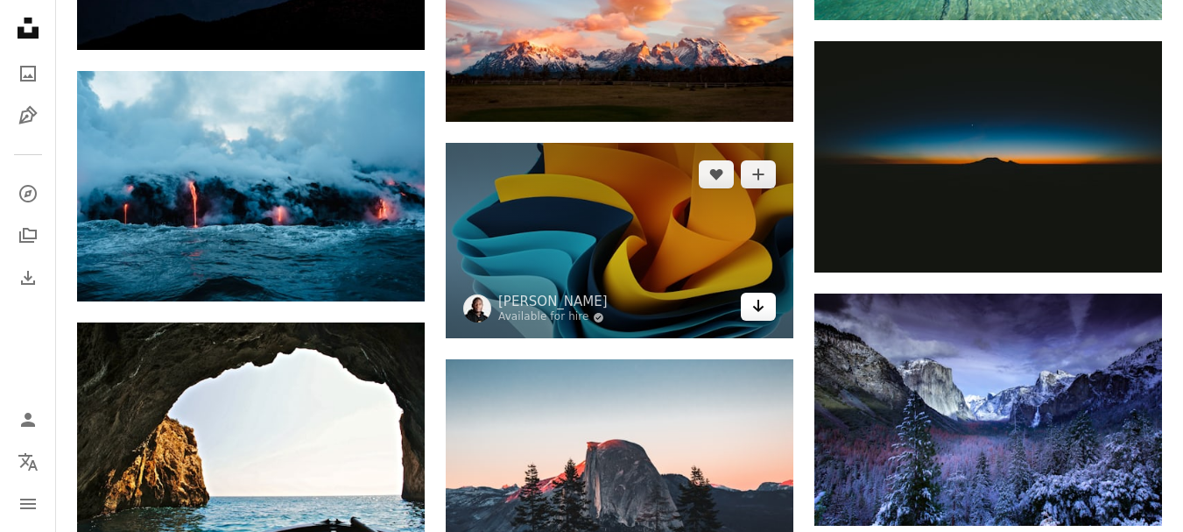
click at [773, 318] on link "Arrow pointing down" at bounding box center [758, 306] width 35 height 28
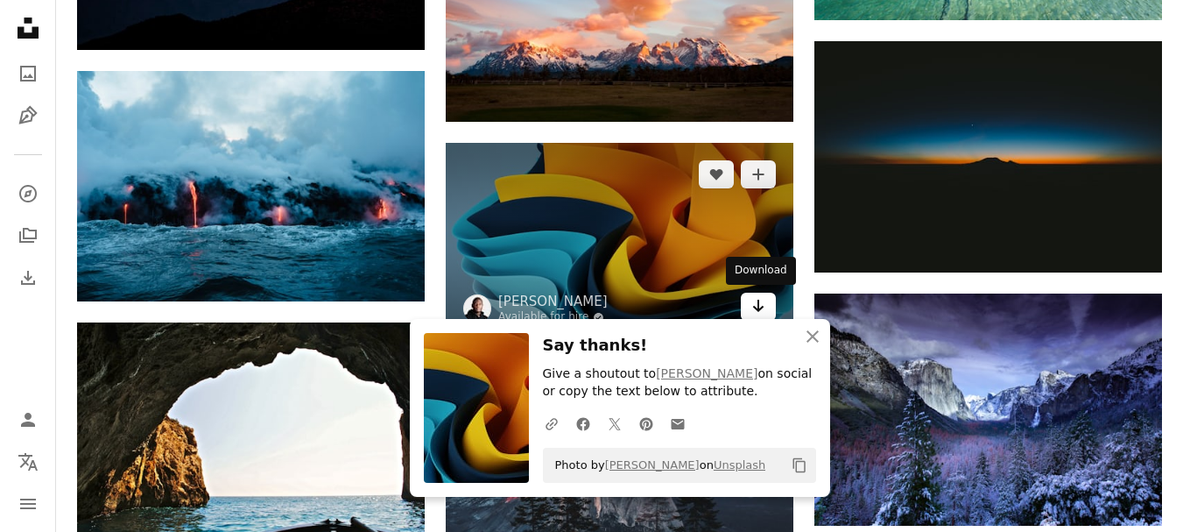
click at [763, 310] on icon "Arrow pointing down" at bounding box center [758, 305] width 14 height 21
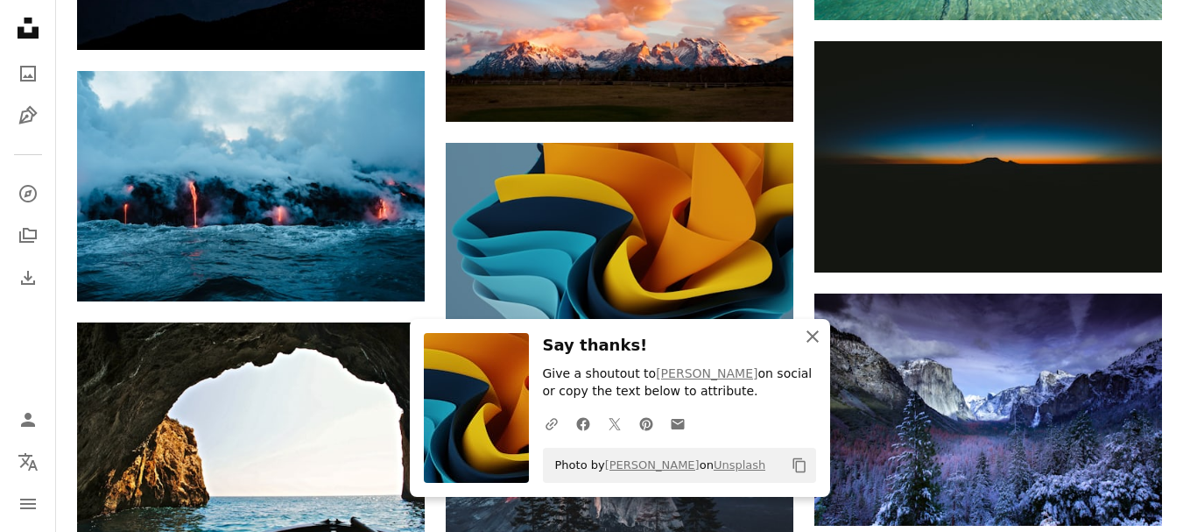
click at [814, 332] on icon "An X shape" at bounding box center [812, 336] width 21 height 21
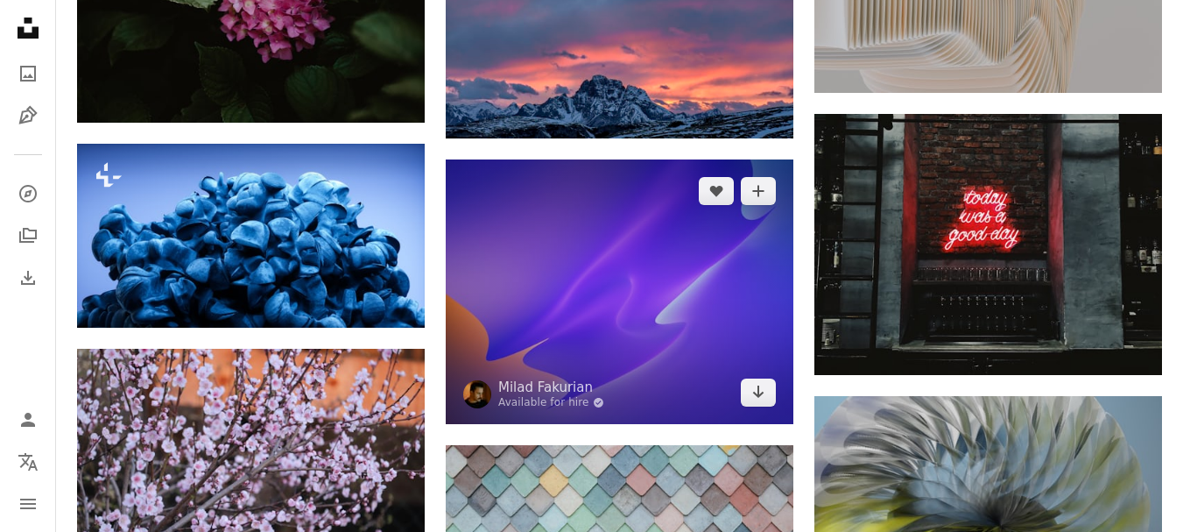
scroll to position [18573, 0]
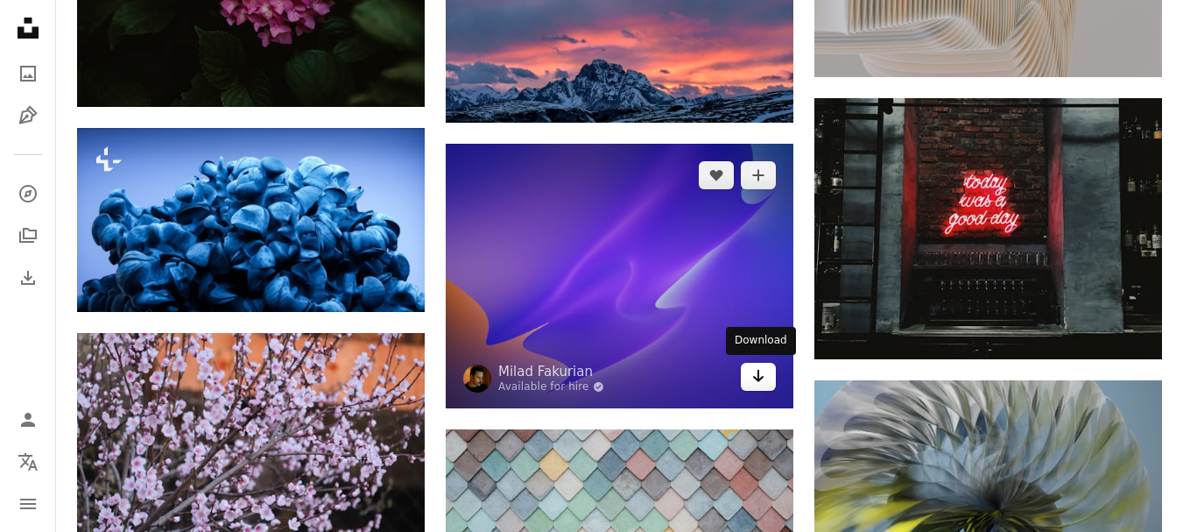
click at [757, 375] on icon "Download" at bounding box center [758, 376] width 11 height 12
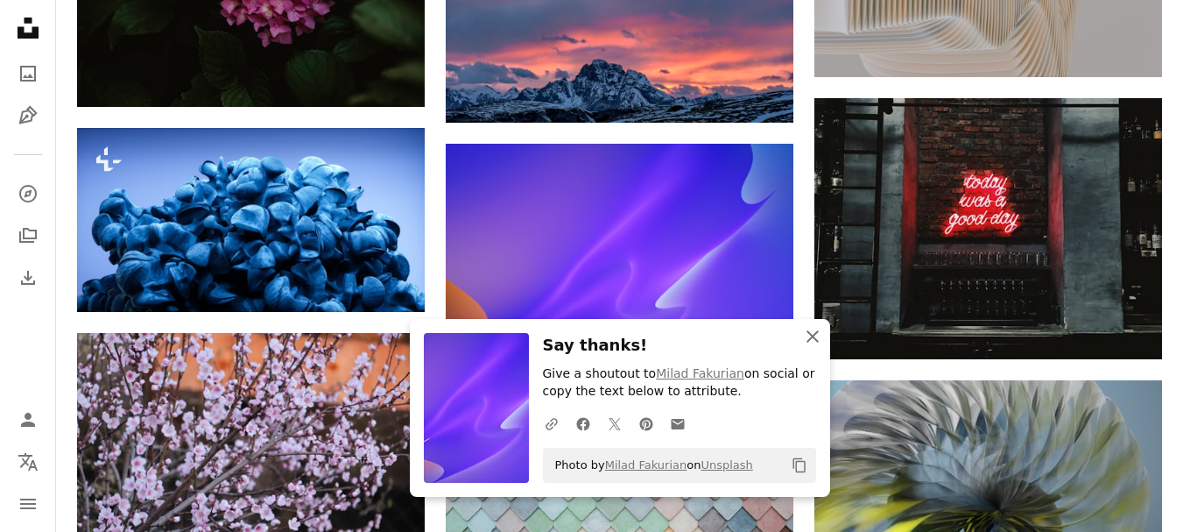
click at [814, 335] on icon "button" at bounding box center [813, 336] width 12 height 12
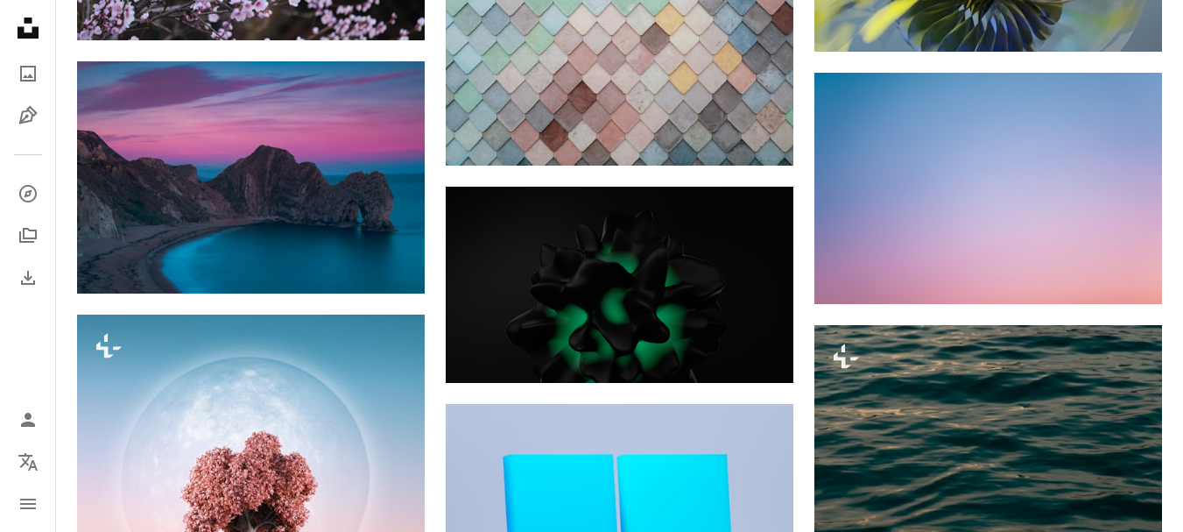
scroll to position [19098, 0]
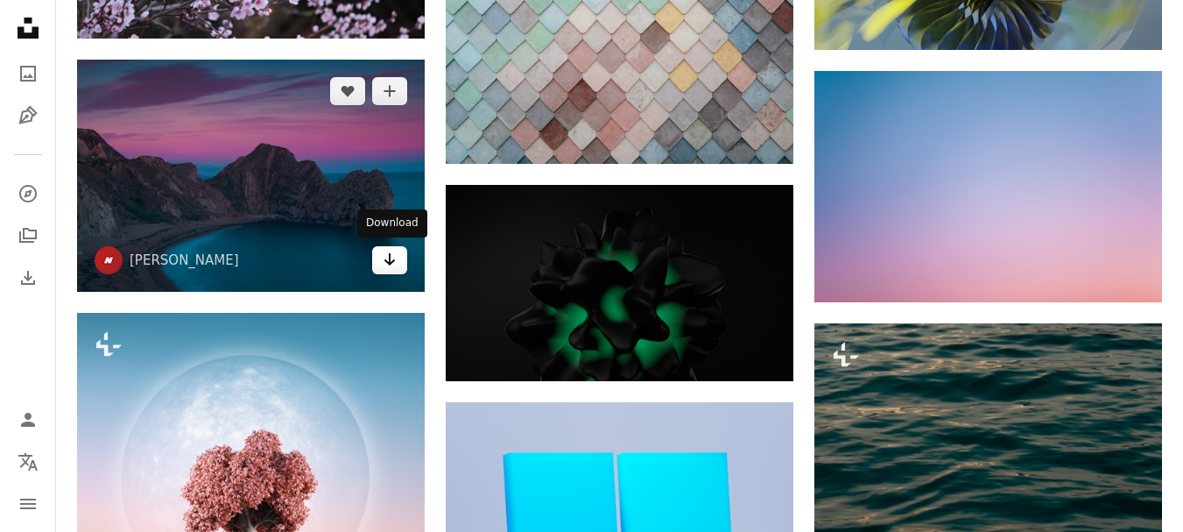
click at [399, 268] on link "Arrow pointing down" at bounding box center [389, 260] width 35 height 28
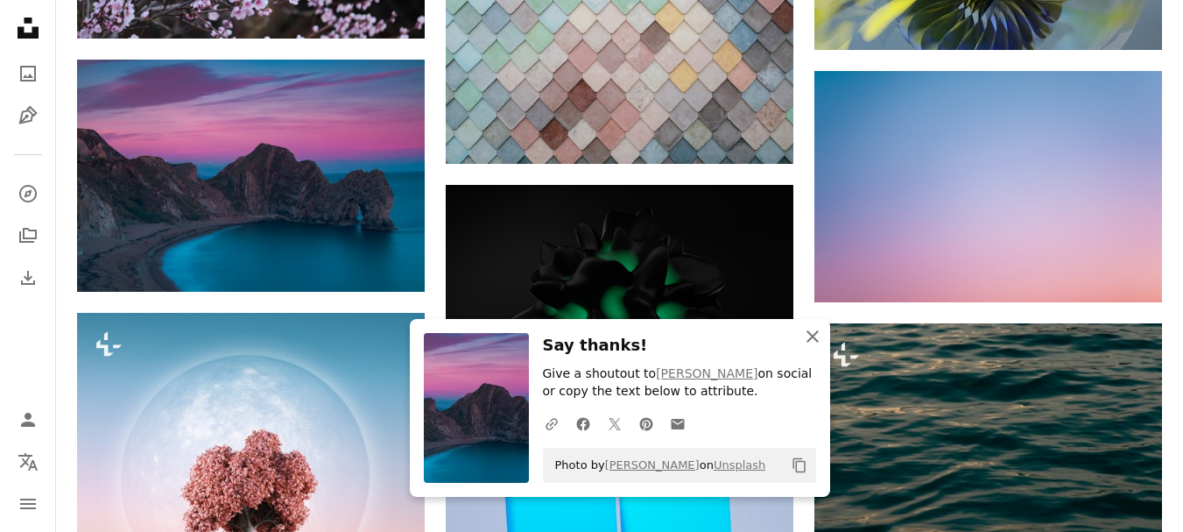
click at [813, 335] on icon "button" at bounding box center [813, 336] width 12 height 12
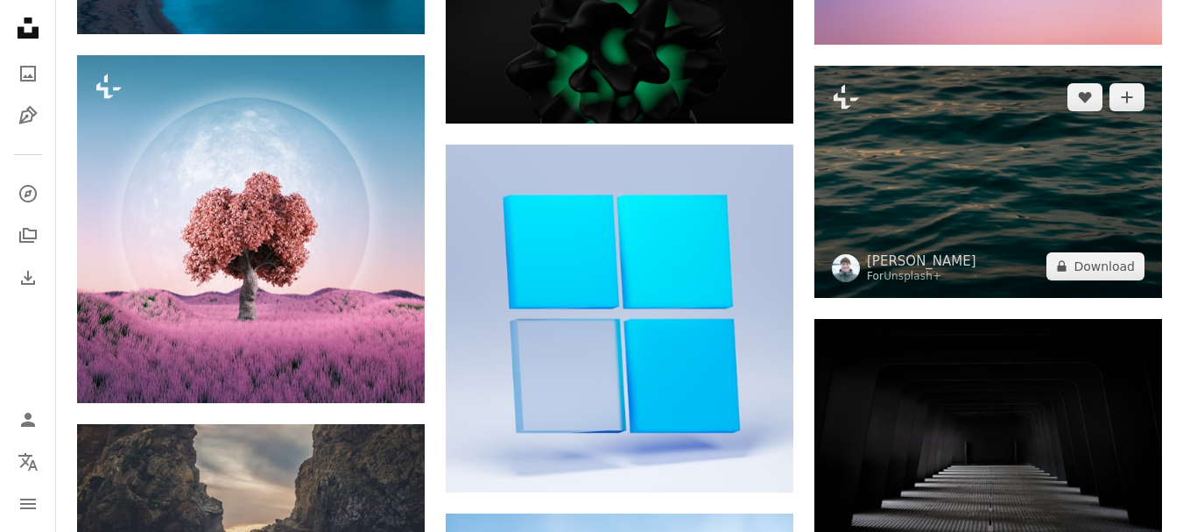
scroll to position [19361, 0]
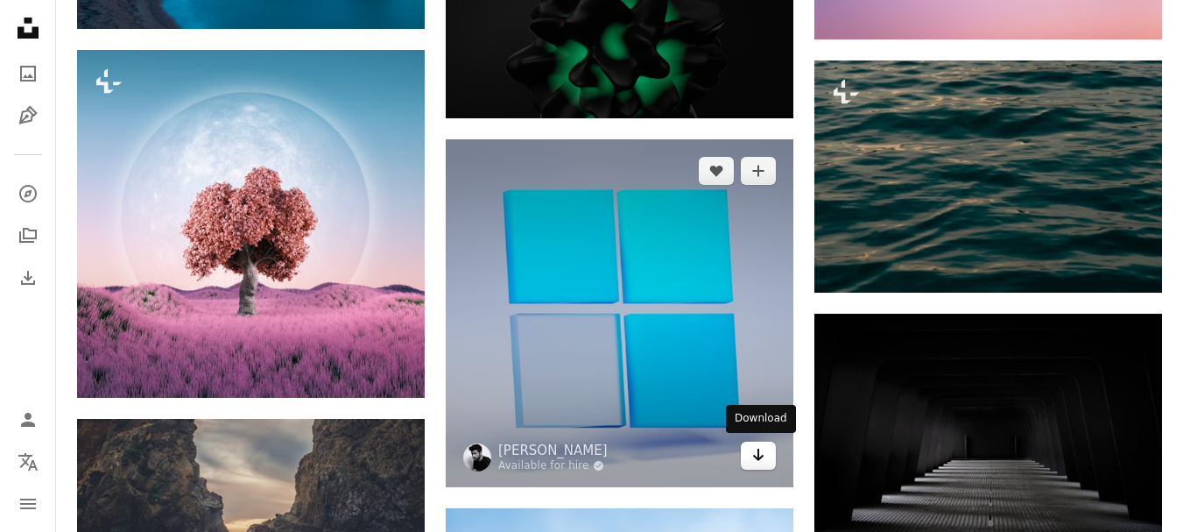
click at [759, 453] on icon "Download" at bounding box center [758, 454] width 11 height 12
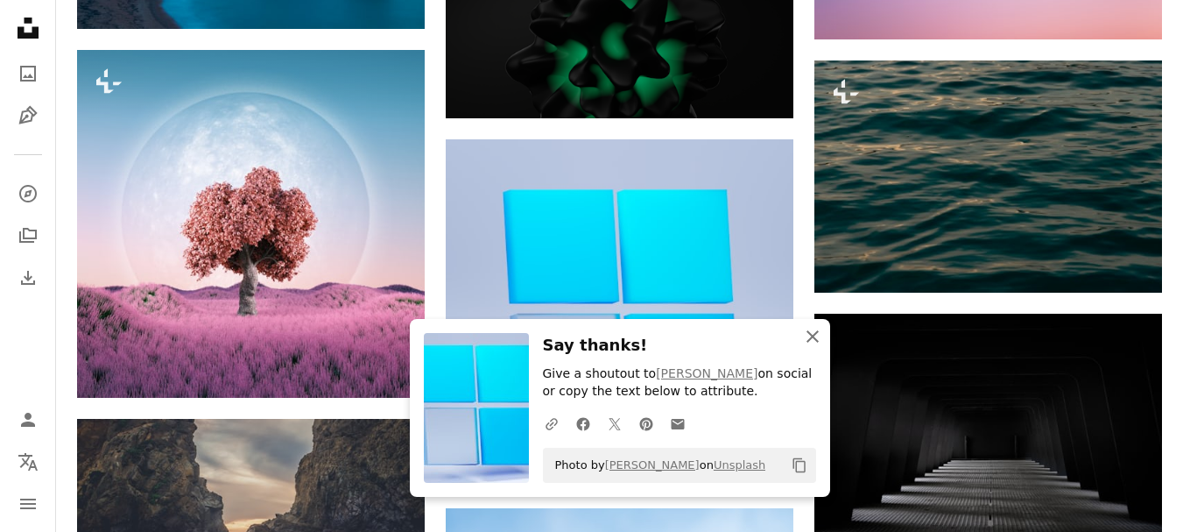
click at [810, 333] on icon "button" at bounding box center [813, 336] width 12 height 12
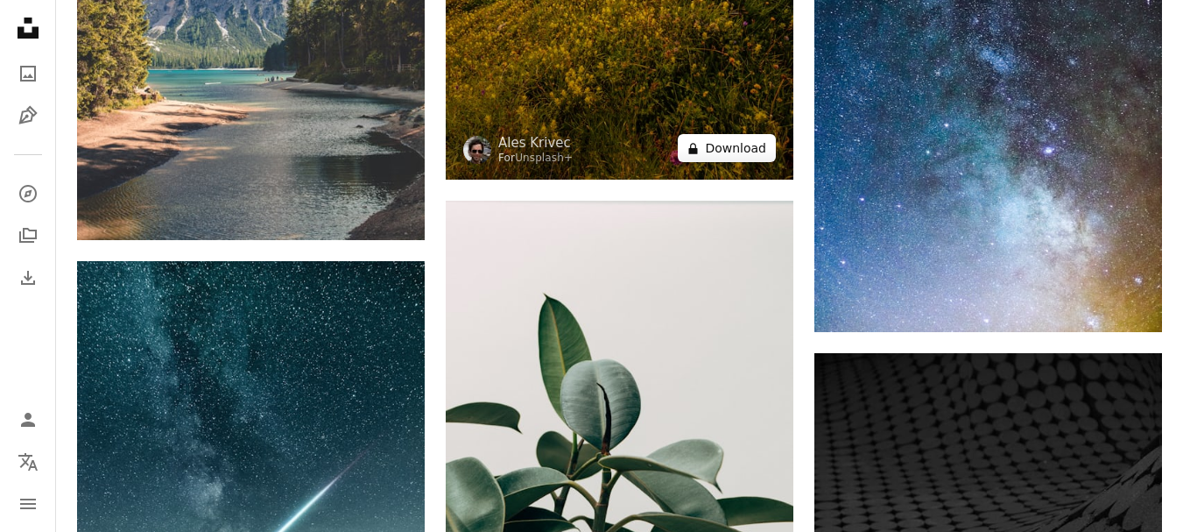
scroll to position [23827, 0]
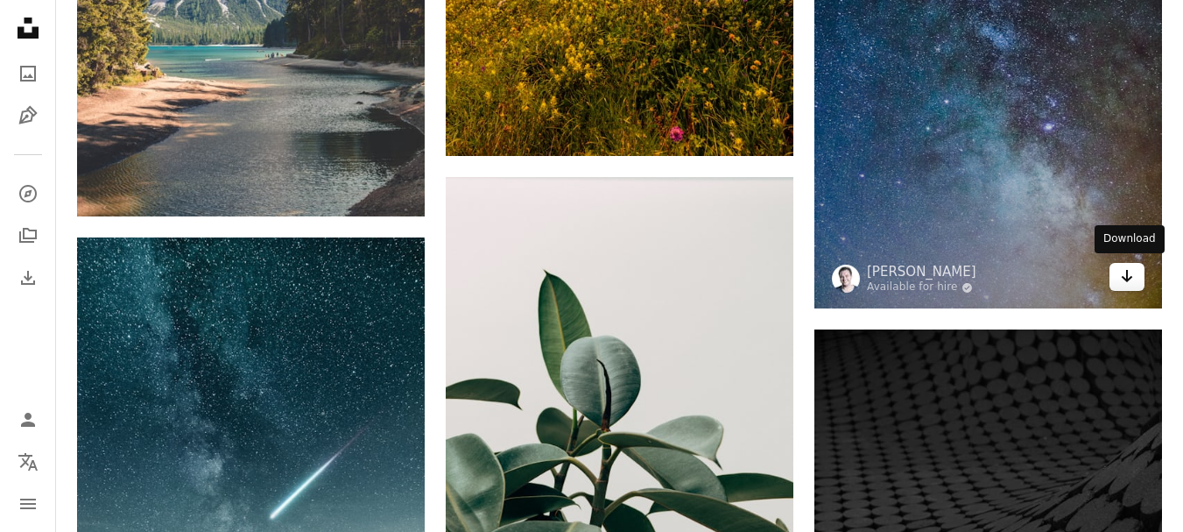
click at [1132, 276] on icon "Arrow pointing down" at bounding box center [1127, 275] width 14 height 21
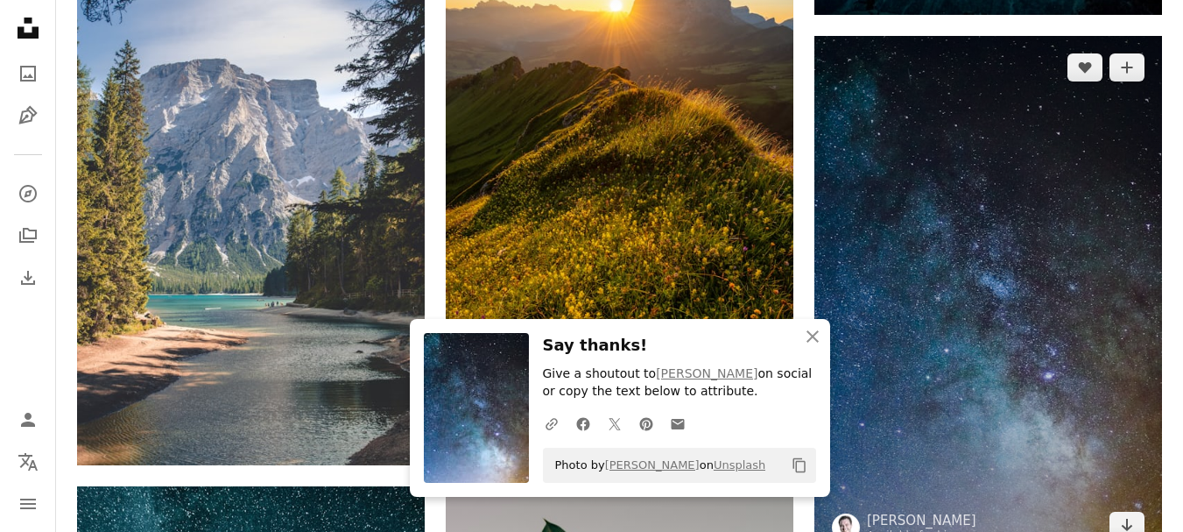
scroll to position [23564, 0]
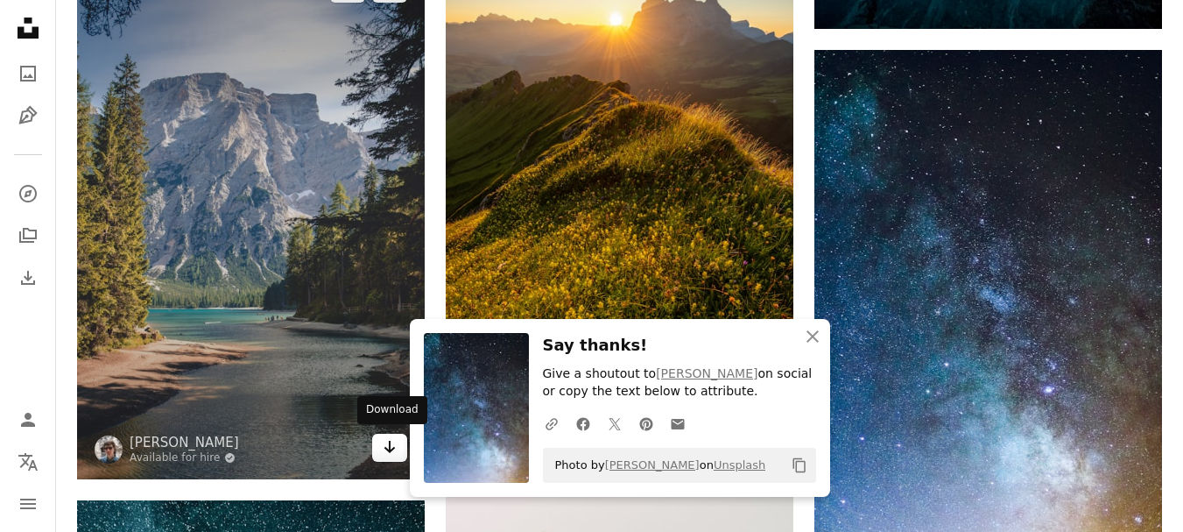
click at [385, 445] on icon "Download" at bounding box center [389, 446] width 11 height 12
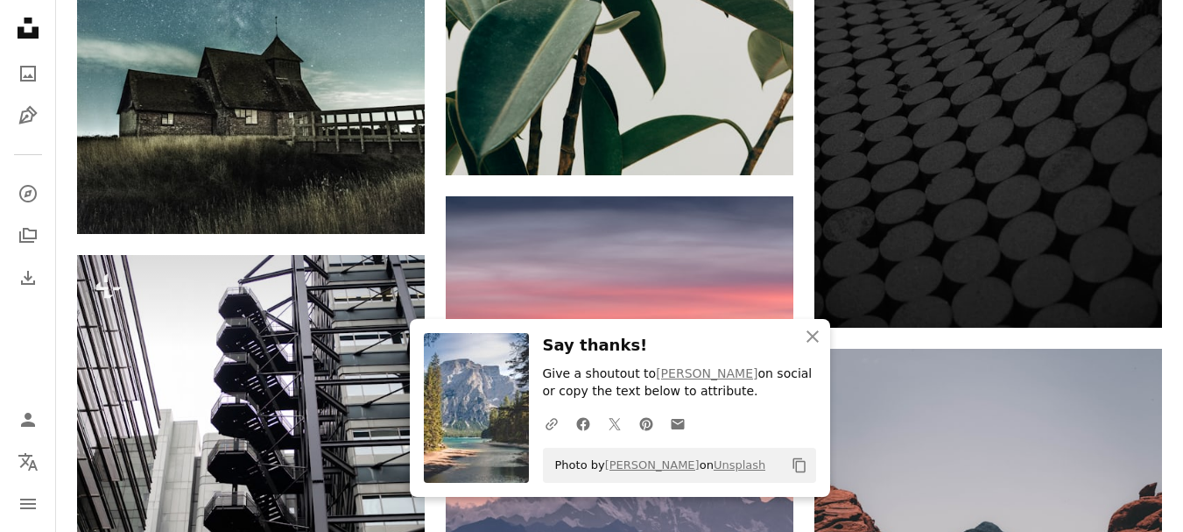
scroll to position [24352, 0]
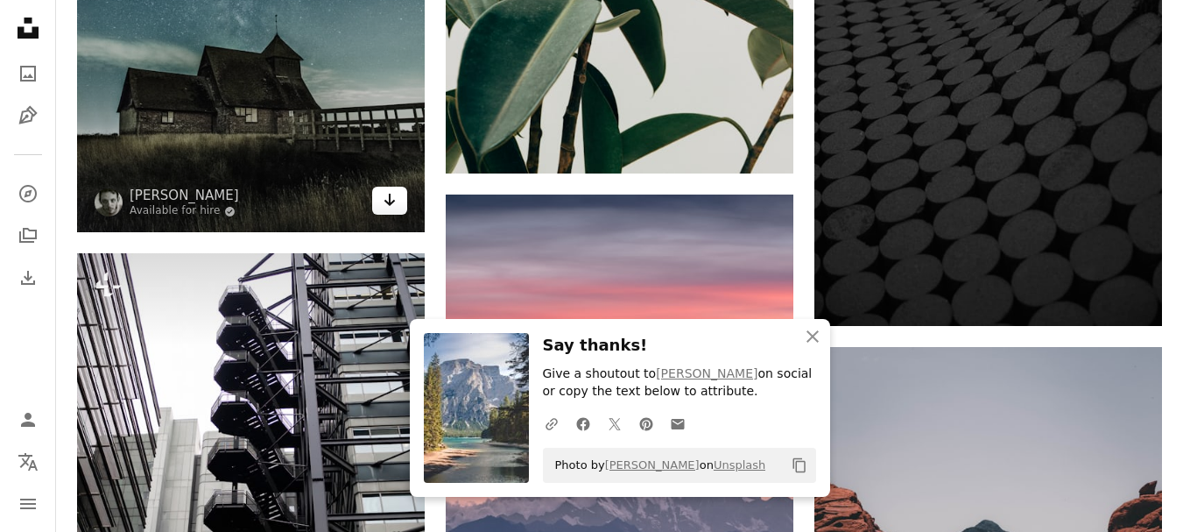
click at [393, 208] on icon "Arrow pointing down" at bounding box center [390, 199] width 14 height 21
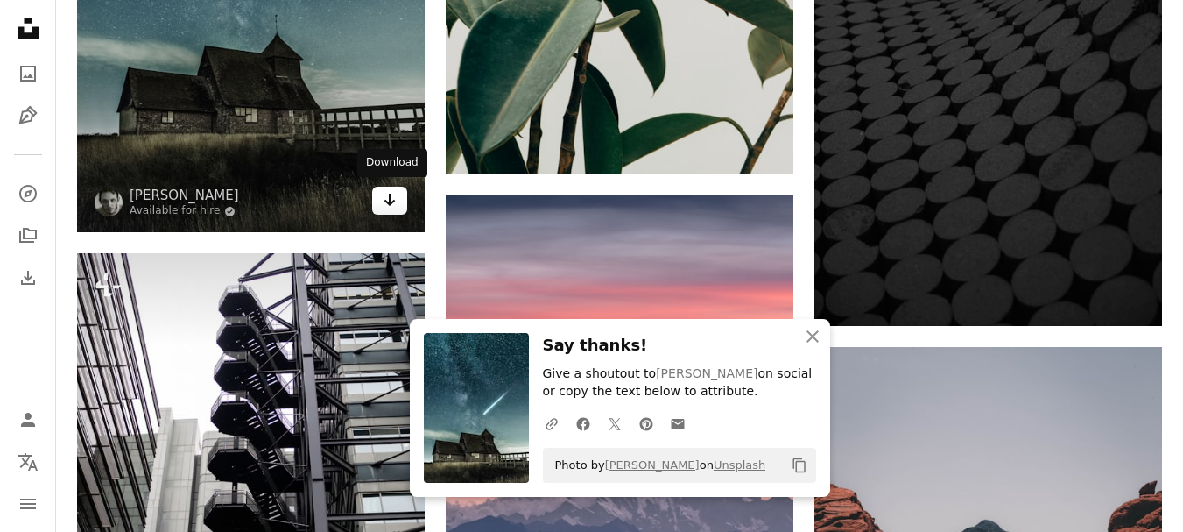
click at [400, 205] on link "Arrow pointing down" at bounding box center [389, 201] width 35 height 28
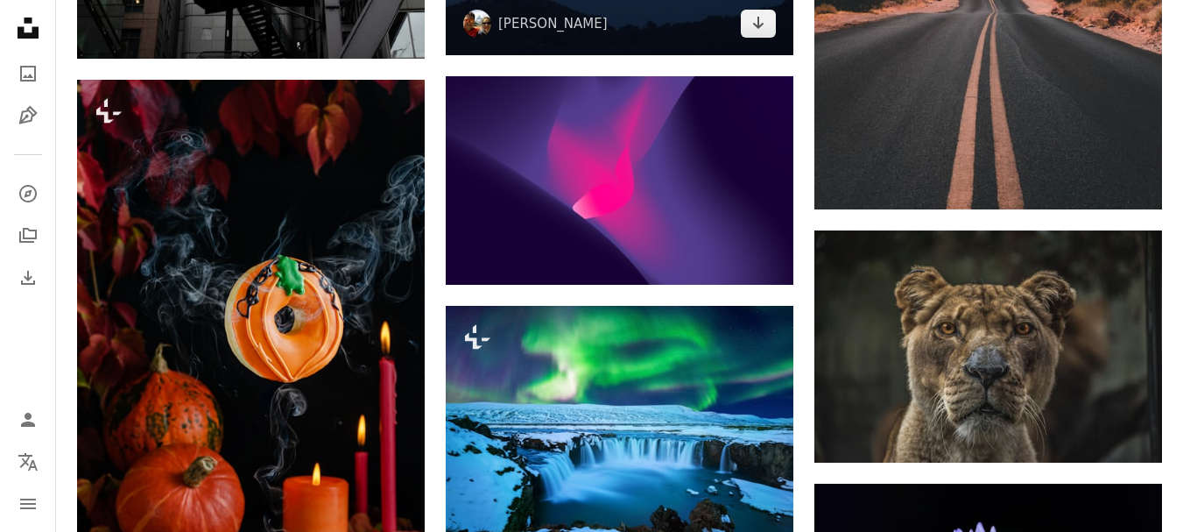
scroll to position [25053, 0]
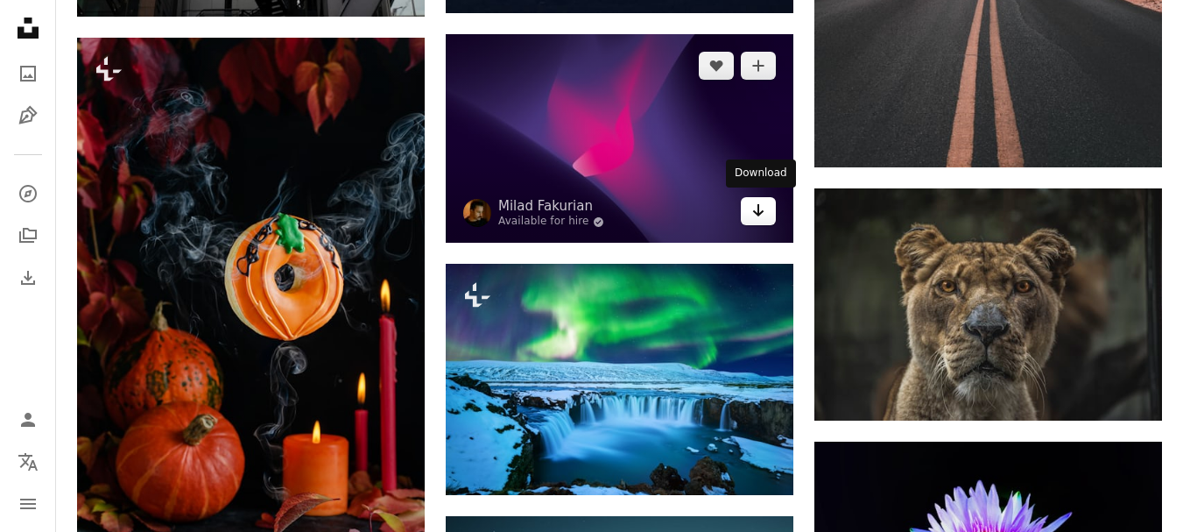
click at [768, 215] on link "Arrow pointing down" at bounding box center [758, 211] width 35 height 28
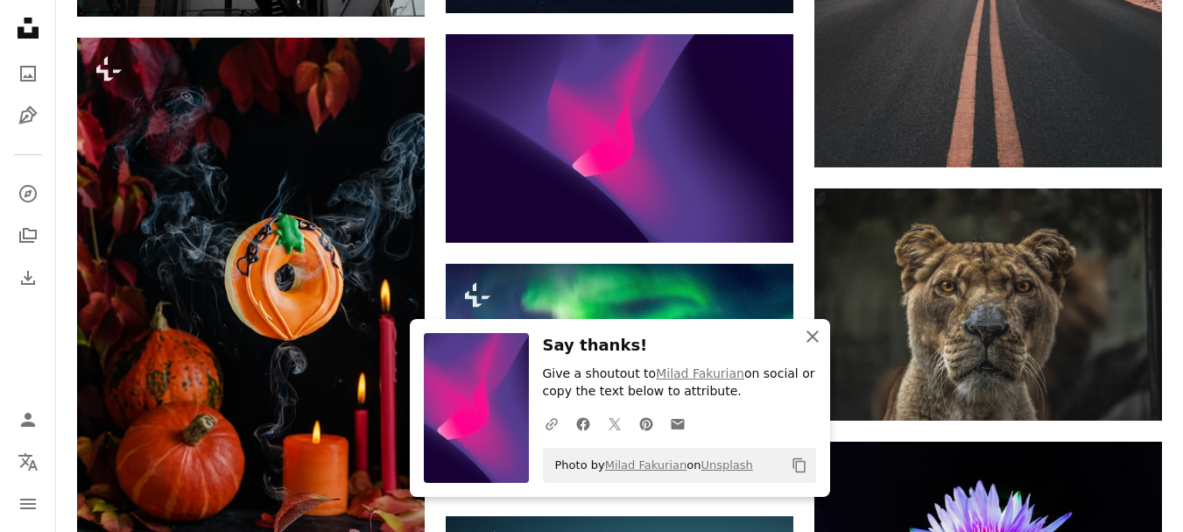
click at [813, 335] on icon "button" at bounding box center [813, 336] width 12 height 12
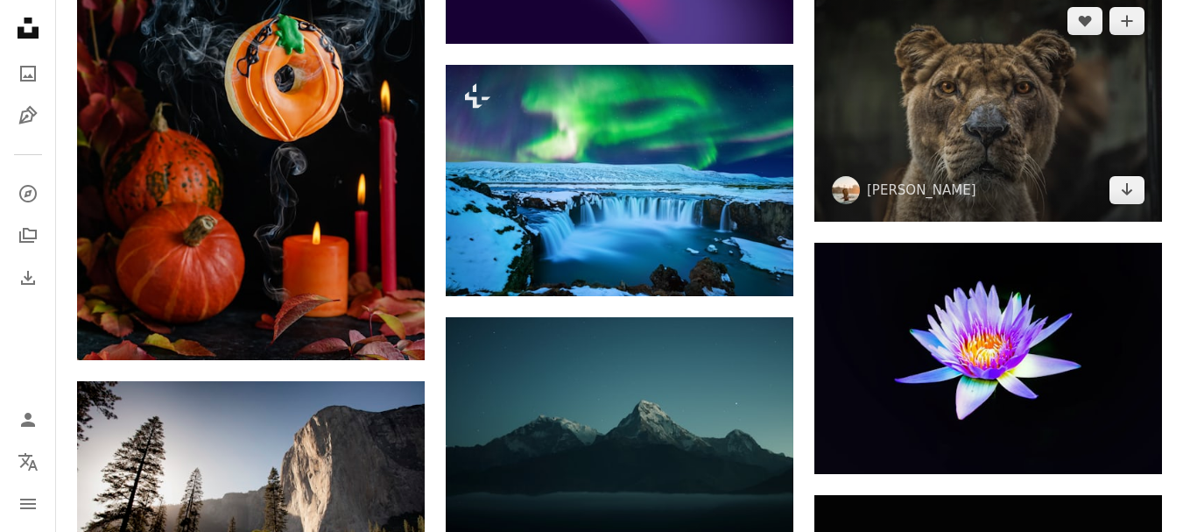
scroll to position [25316, 0]
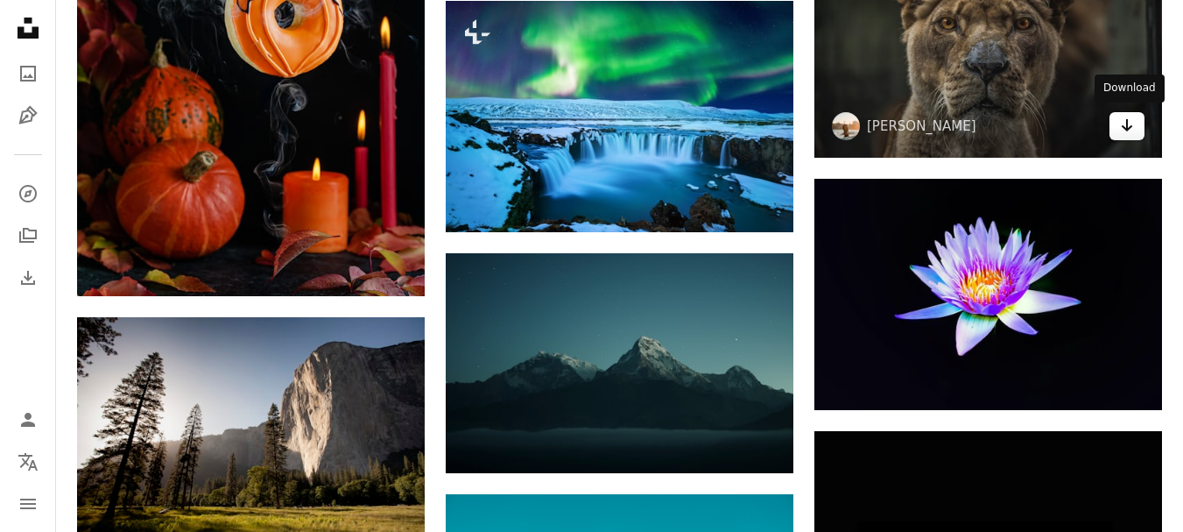
click at [1128, 130] on icon "Arrow pointing down" at bounding box center [1127, 125] width 14 height 21
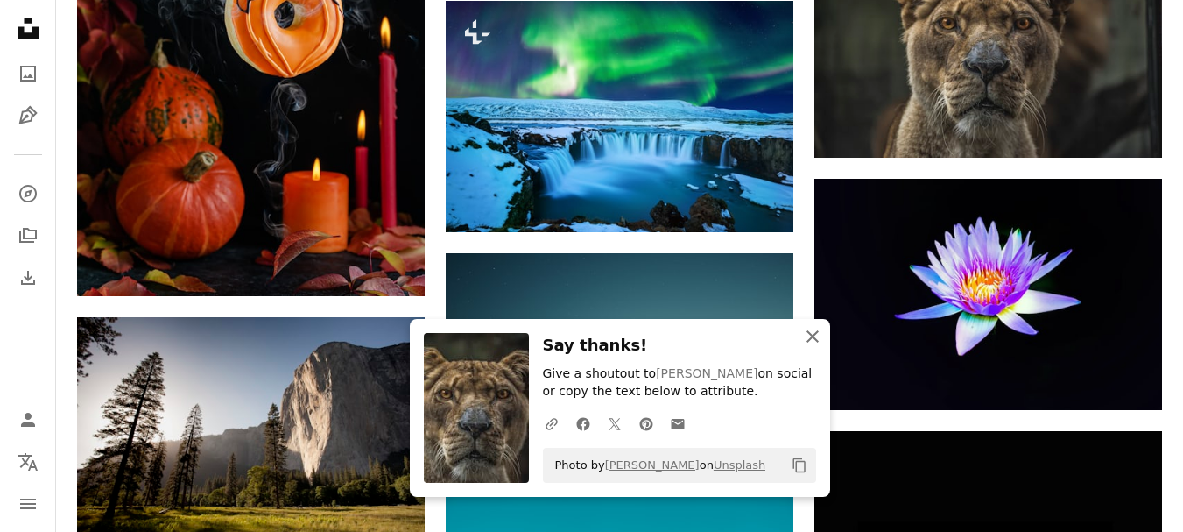
click at [814, 335] on icon "button" at bounding box center [813, 336] width 12 height 12
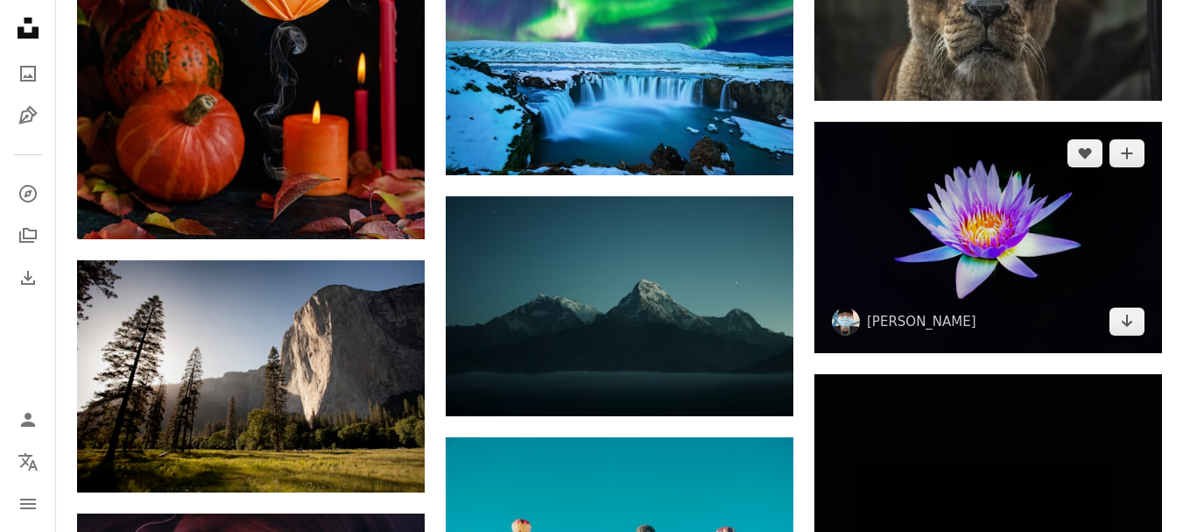
scroll to position [25403, 0]
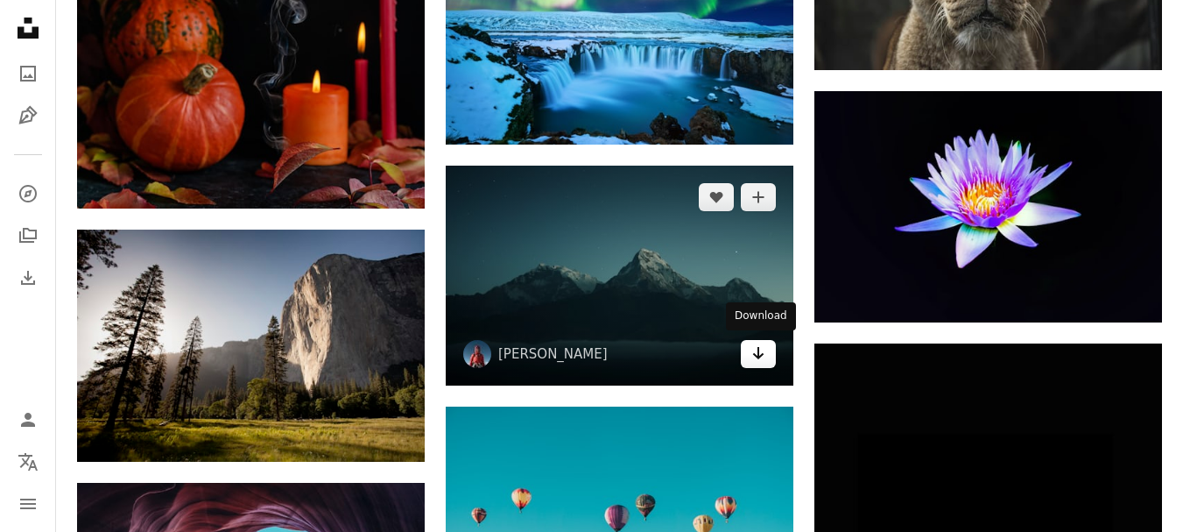
click at [754, 358] on icon "Arrow pointing down" at bounding box center [758, 352] width 14 height 21
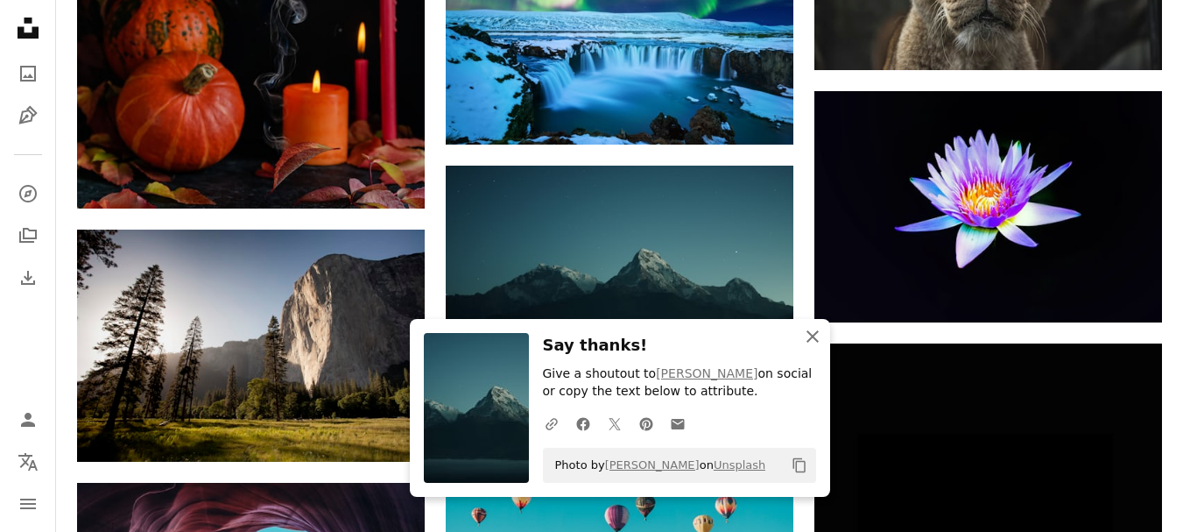
click at [811, 332] on icon "An X shape" at bounding box center [812, 336] width 21 height 21
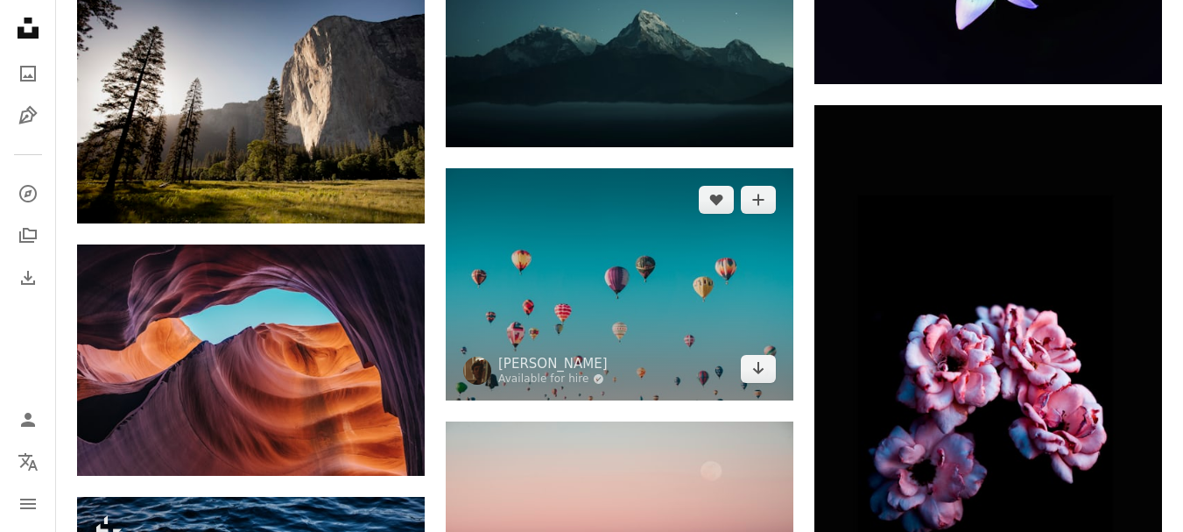
scroll to position [25666, 0]
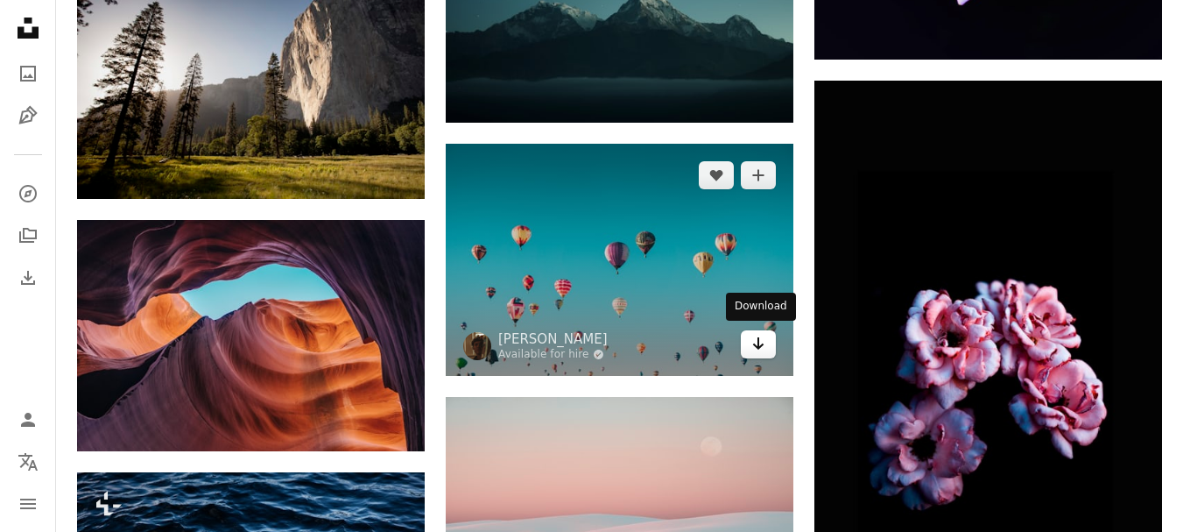
click at [750, 343] on link "Arrow pointing down" at bounding box center [758, 344] width 35 height 28
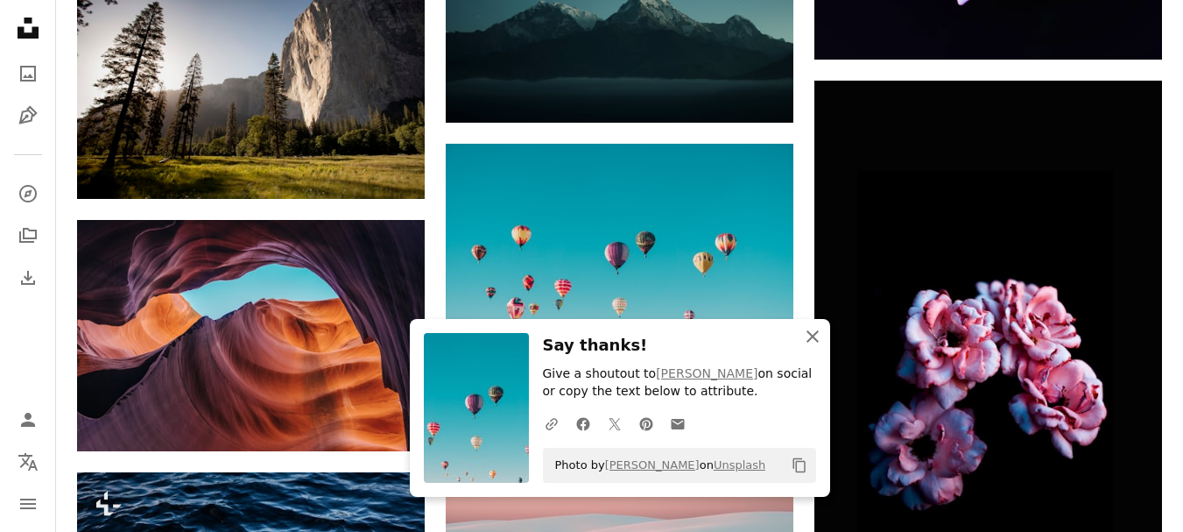
click at [814, 333] on icon "An X shape" at bounding box center [812, 336] width 21 height 21
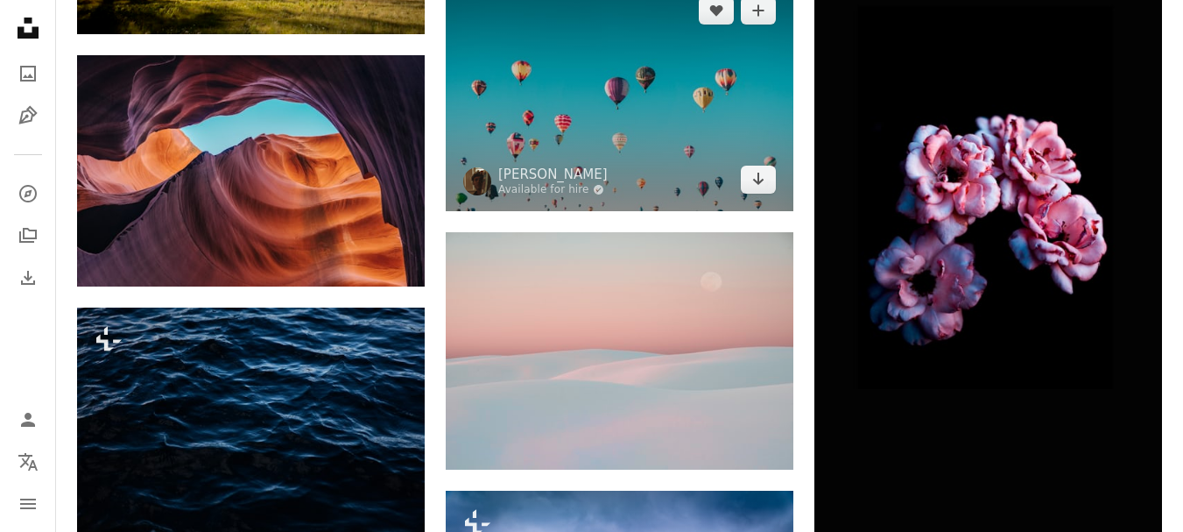
scroll to position [25841, 0]
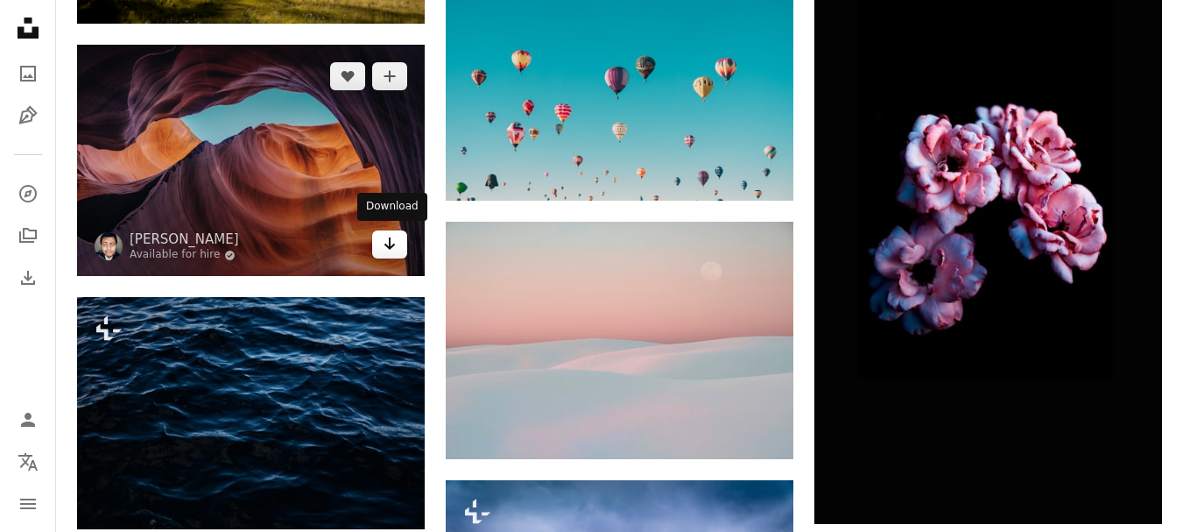
click at [394, 249] on icon "Arrow pointing down" at bounding box center [390, 243] width 14 height 21
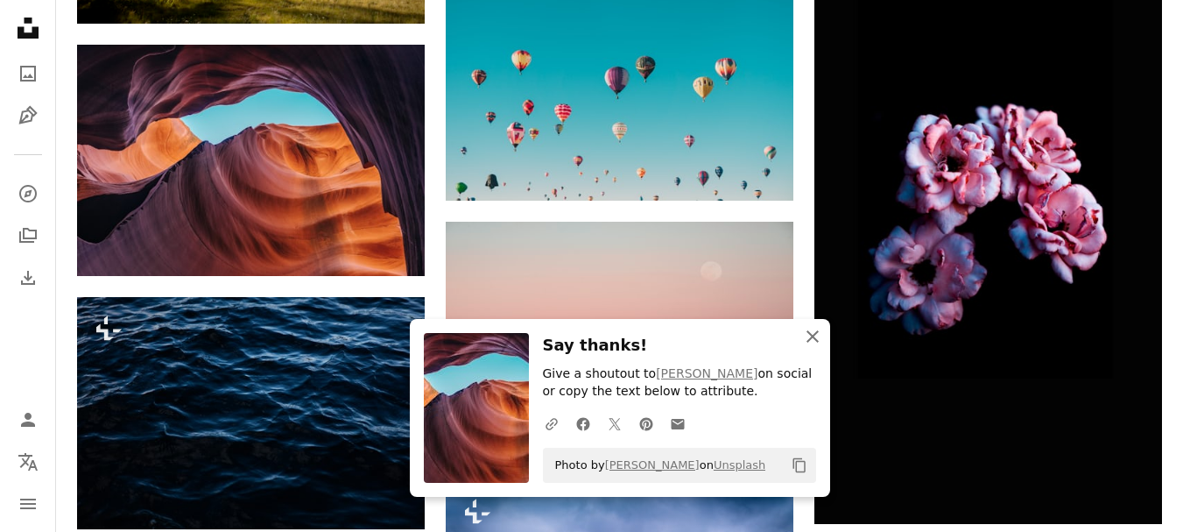
click at [813, 334] on icon "An X shape" at bounding box center [812, 336] width 21 height 21
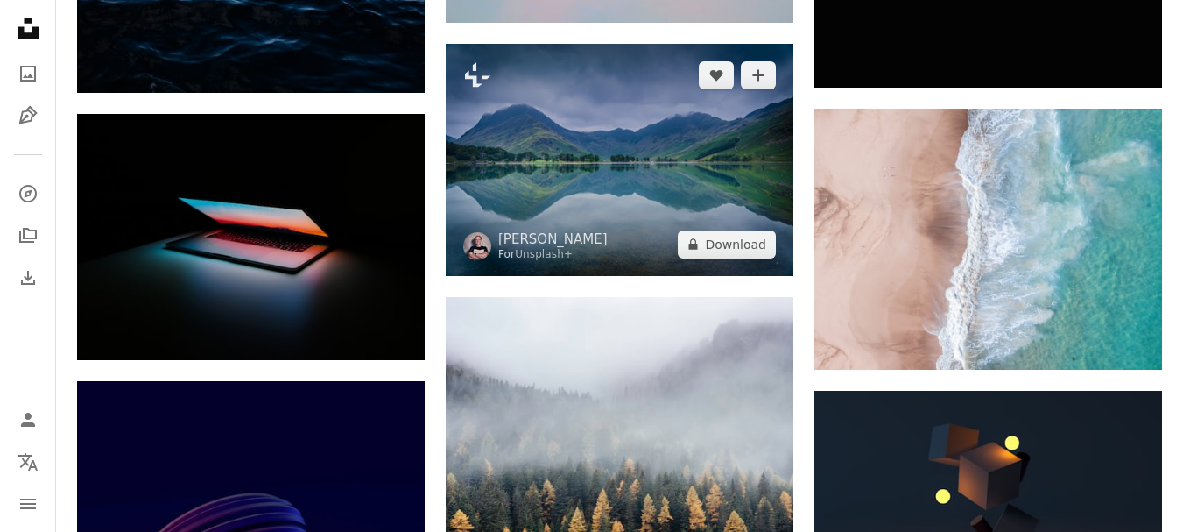
scroll to position [26279, 0]
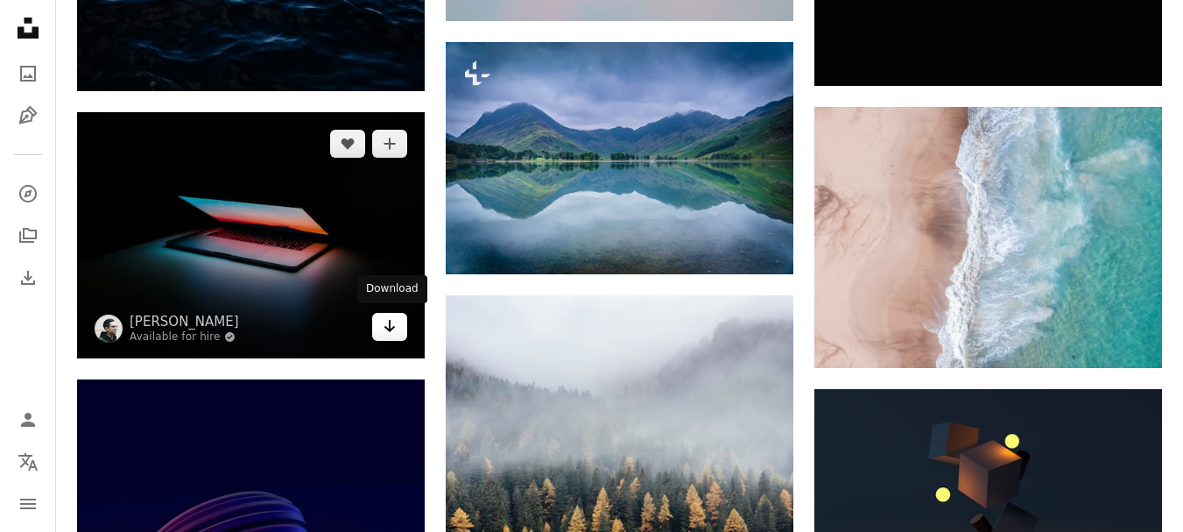
click at [396, 324] on icon "Arrow pointing down" at bounding box center [390, 325] width 14 height 21
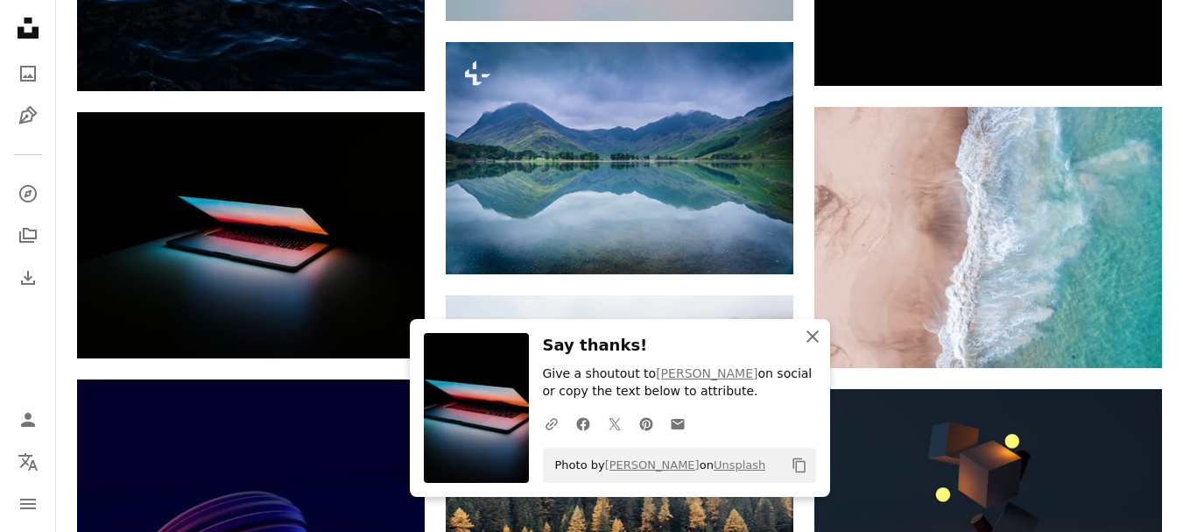
click at [810, 333] on icon "button" at bounding box center [813, 336] width 12 height 12
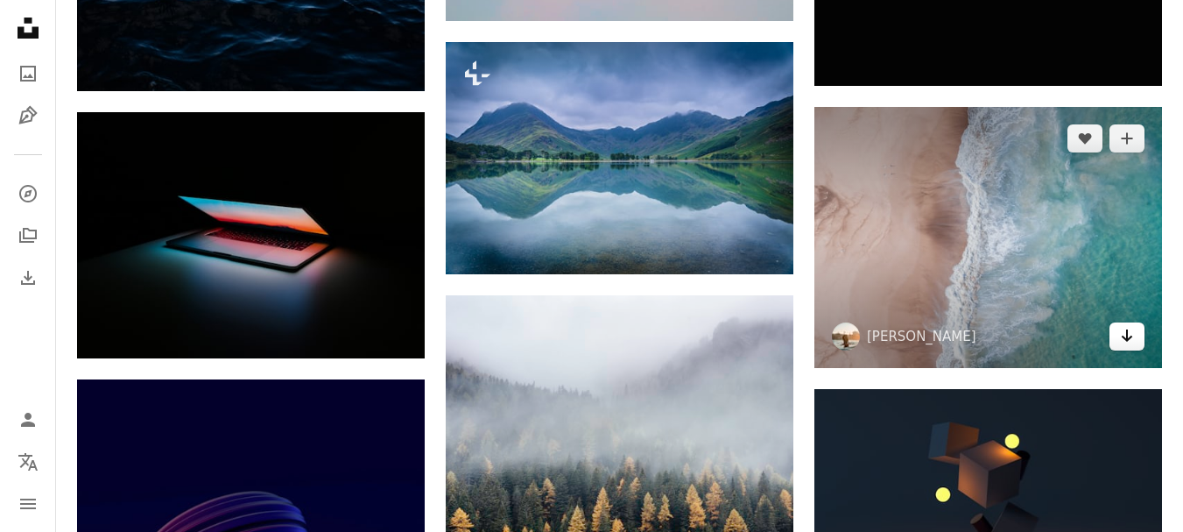
click at [1126, 330] on icon "Download" at bounding box center [1127, 335] width 11 height 12
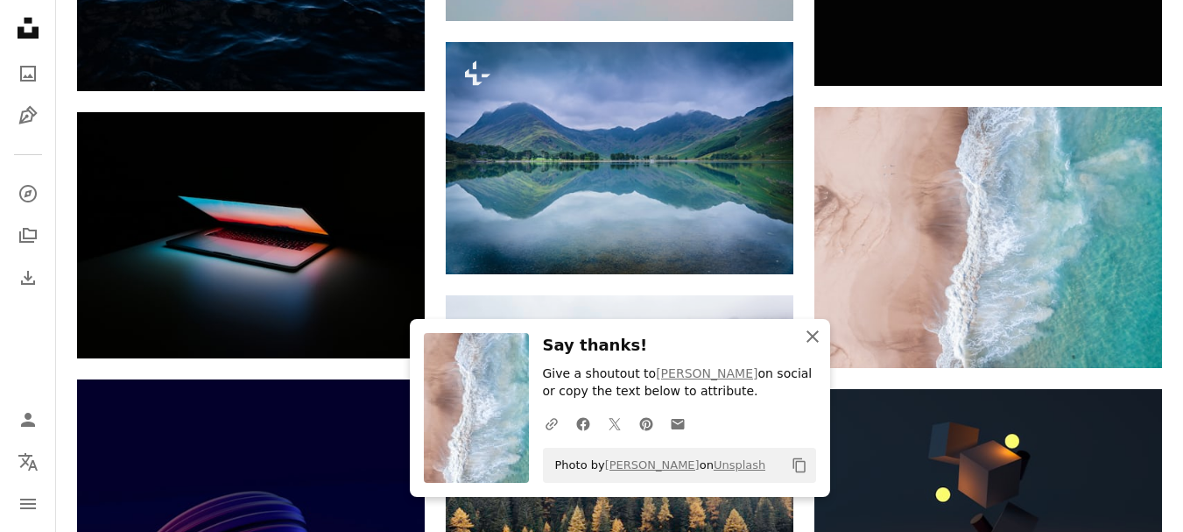
click at [814, 334] on icon "button" at bounding box center [813, 336] width 12 height 12
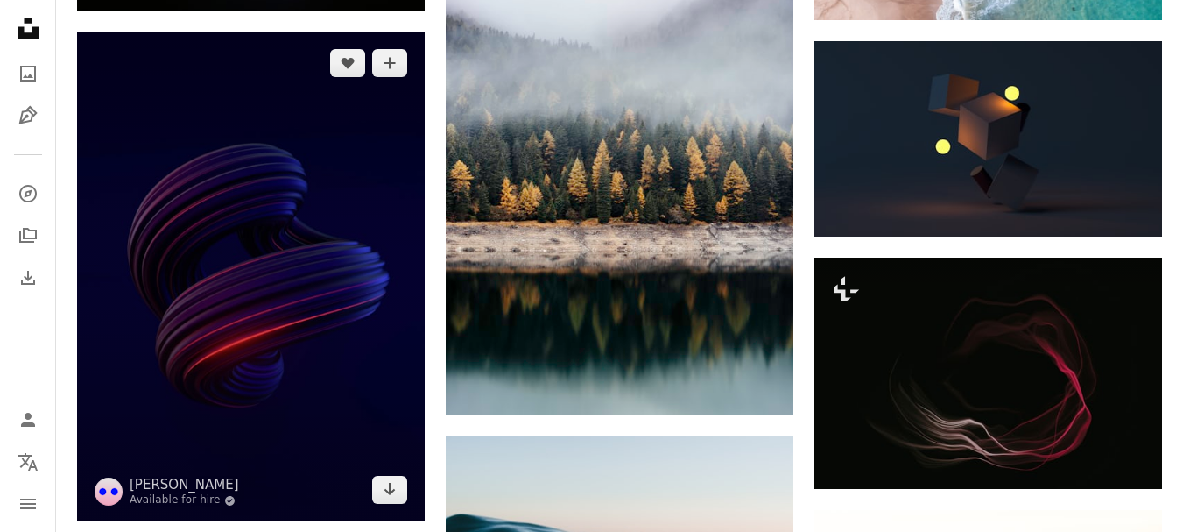
scroll to position [26717, 0]
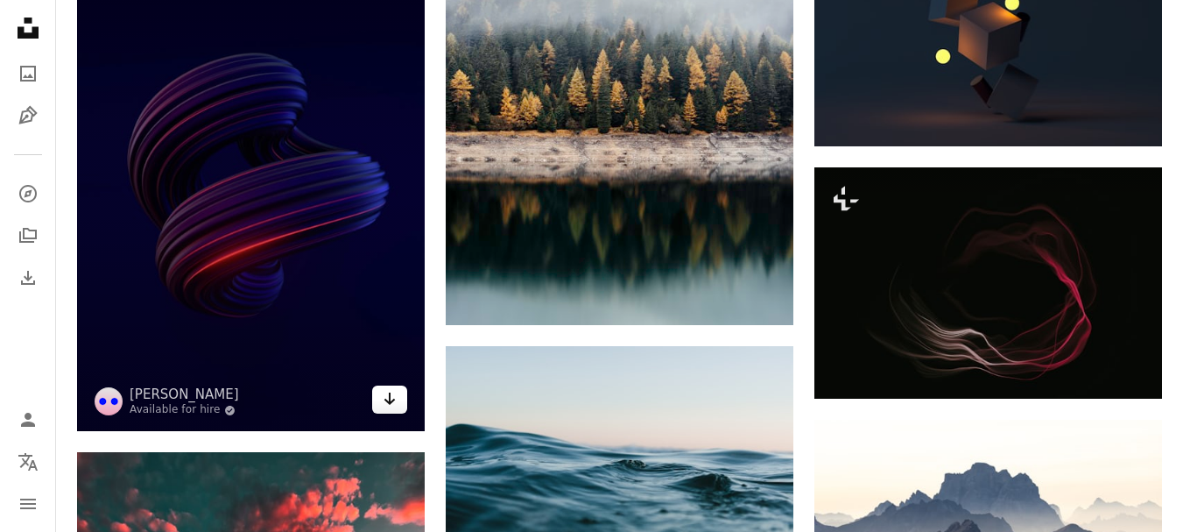
click at [377, 407] on link "Arrow pointing down" at bounding box center [389, 399] width 35 height 28
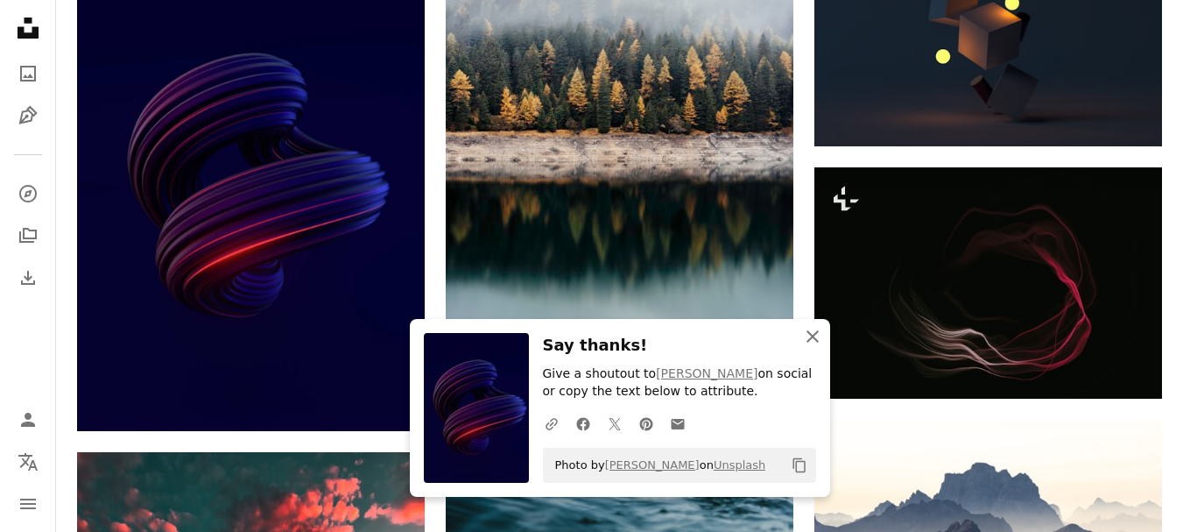
click at [811, 335] on icon "button" at bounding box center [813, 336] width 12 height 12
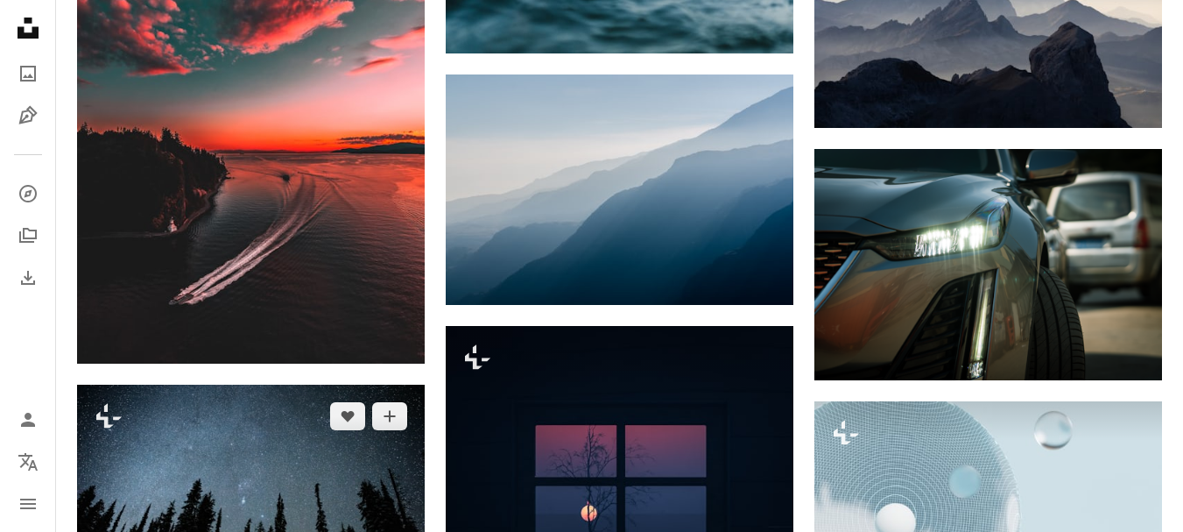
scroll to position [27242, 0]
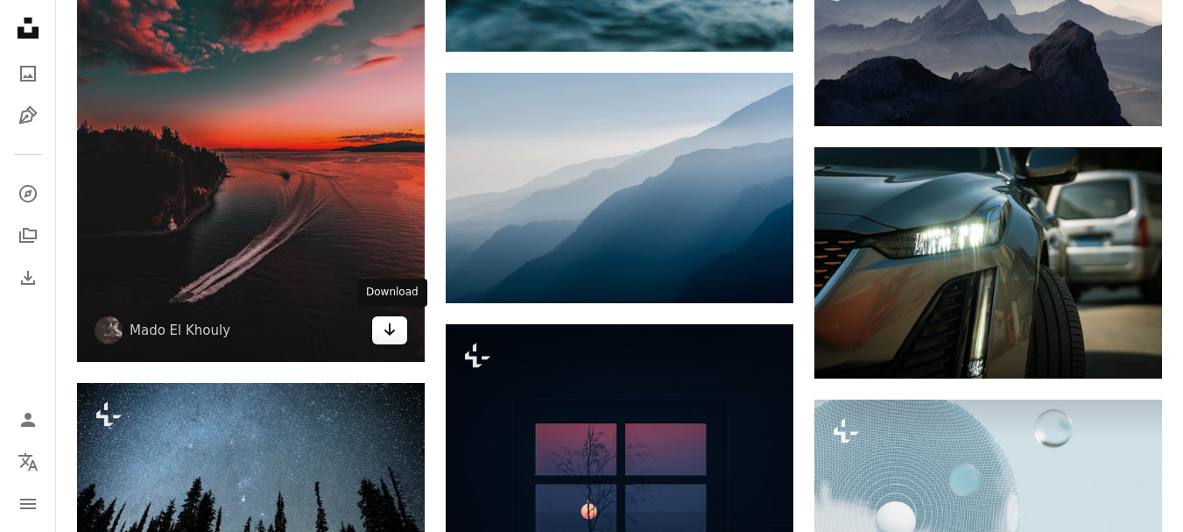
click at [386, 325] on icon "Arrow pointing down" at bounding box center [390, 329] width 14 height 21
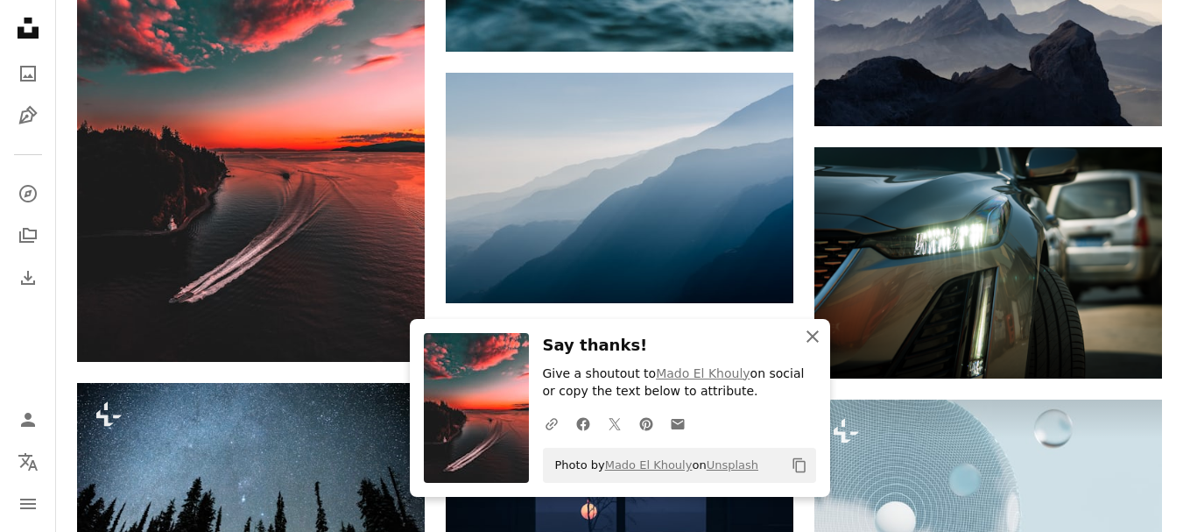
click at [814, 335] on icon "button" at bounding box center [813, 336] width 12 height 12
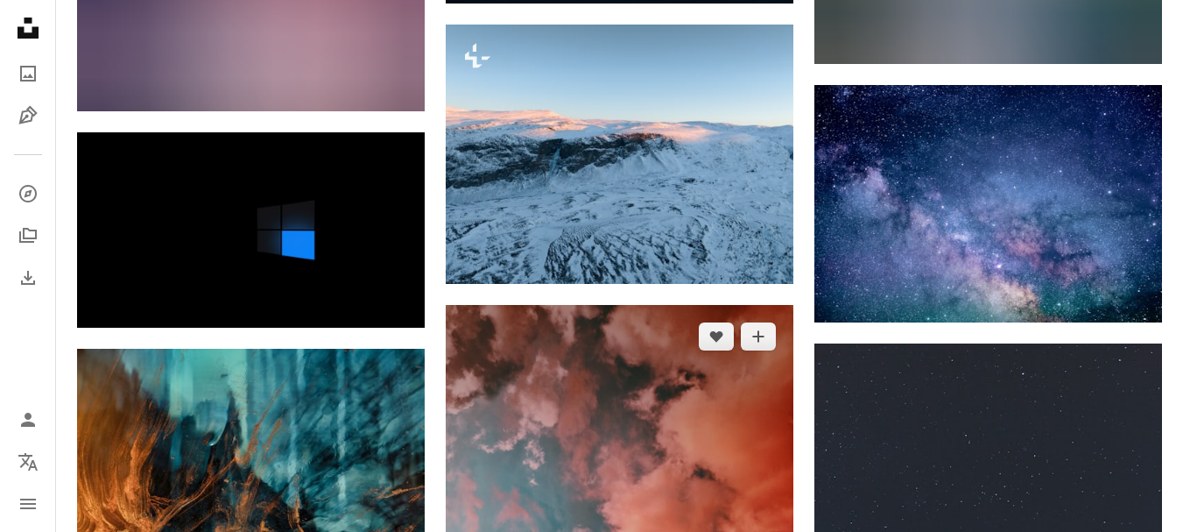
scroll to position [27943, 0]
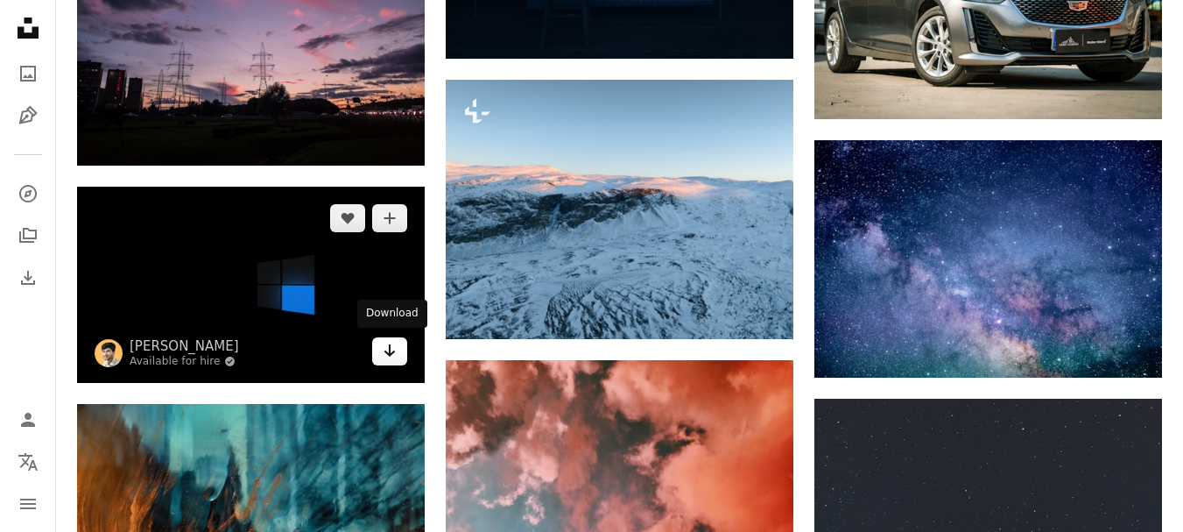
click at [379, 346] on link "Arrow pointing down" at bounding box center [389, 351] width 35 height 28
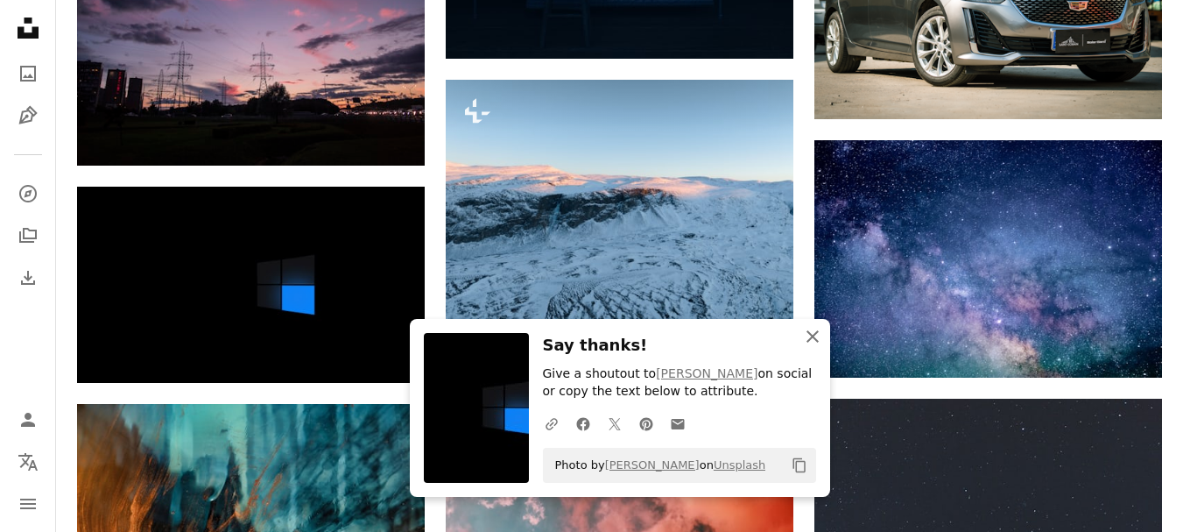
click at [811, 335] on icon "button" at bounding box center [813, 336] width 12 height 12
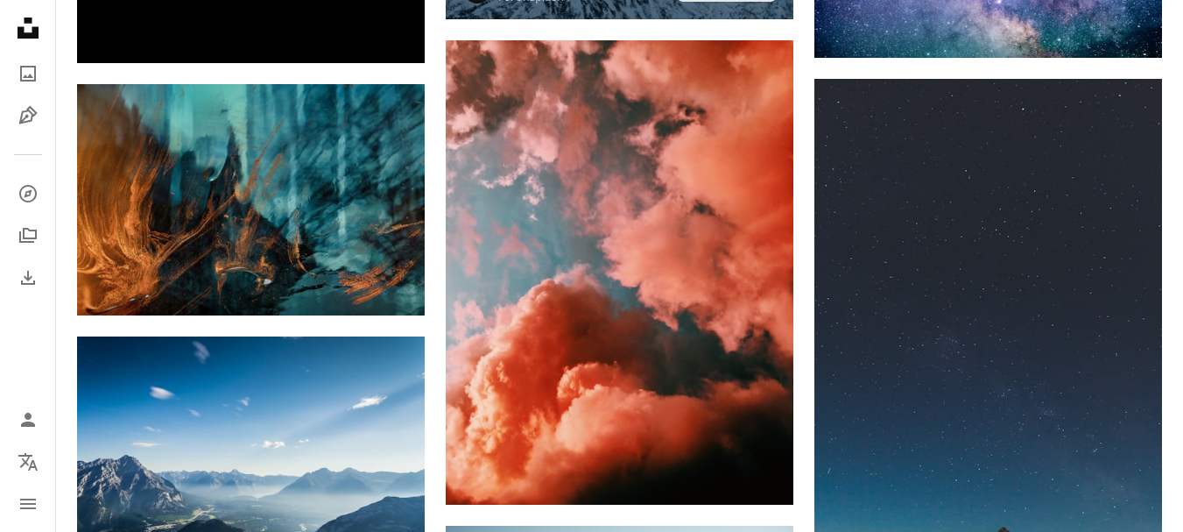
scroll to position [28293, 0]
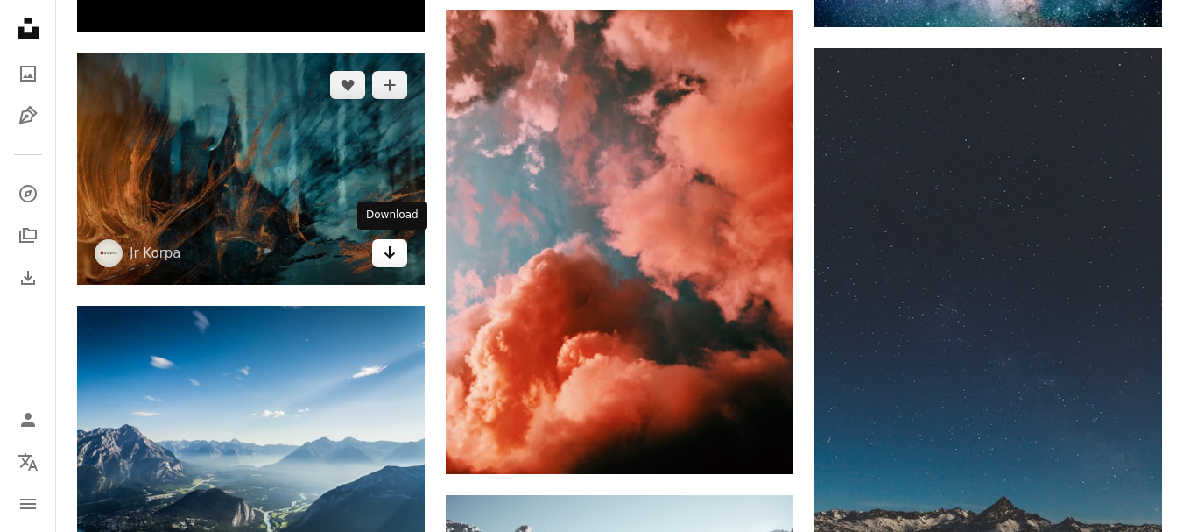
click at [392, 253] on icon "Download" at bounding box center [389, 252] width 11 height 12
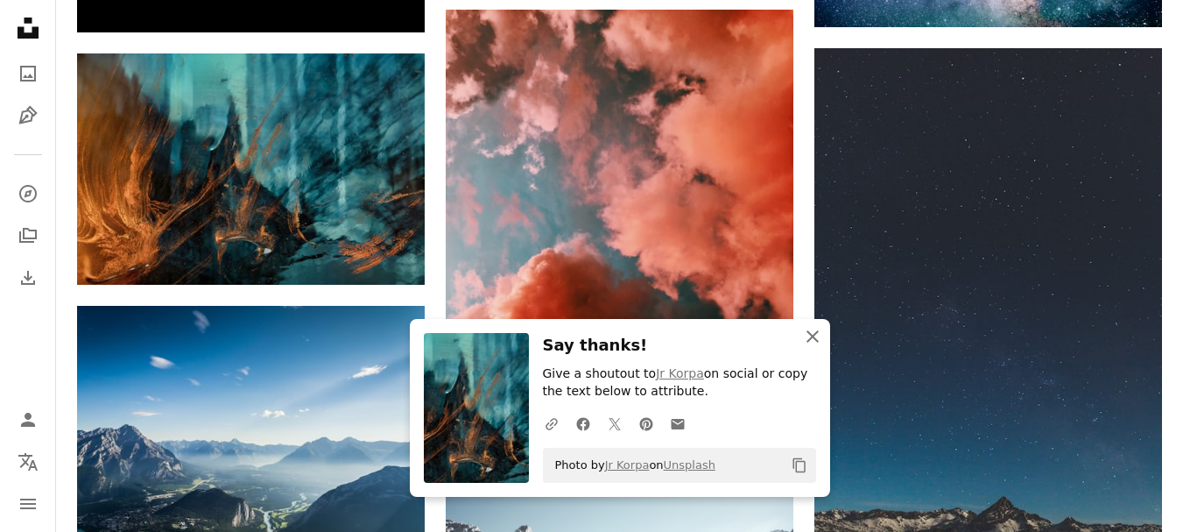
click at [814, 335] on icon "button" at bounding box center [813, 336] width 12 height 12
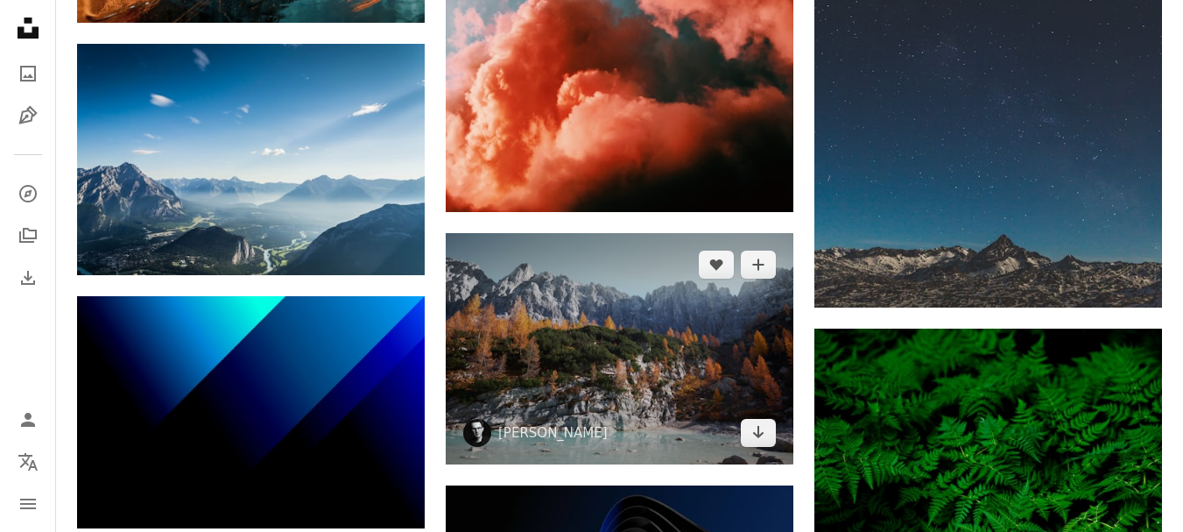
scroll to position [28556, 0]
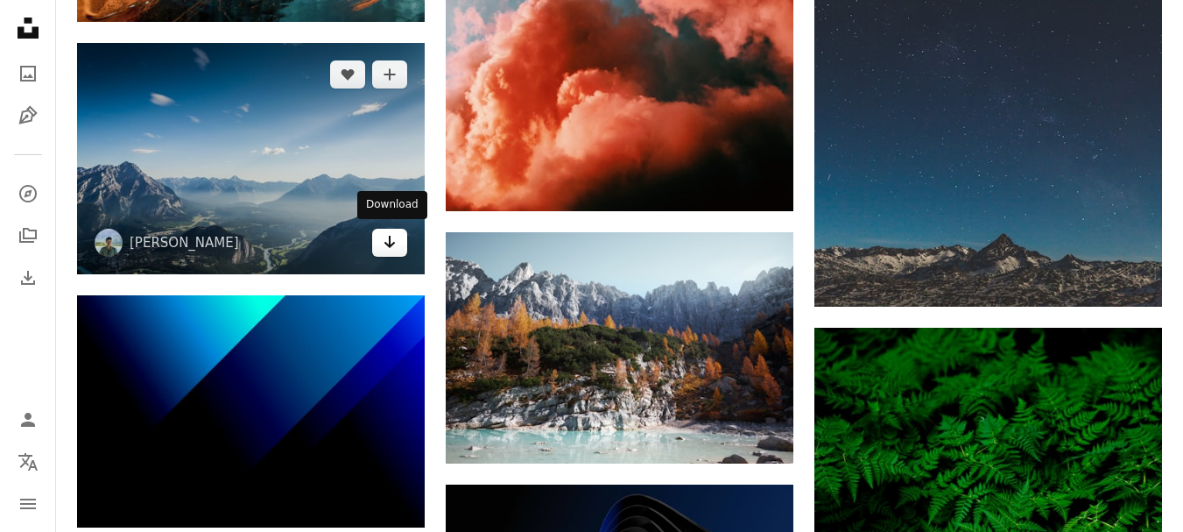
click at [387, 243] on icon "Download" at bounding box center [389, 242] width 11 height 12
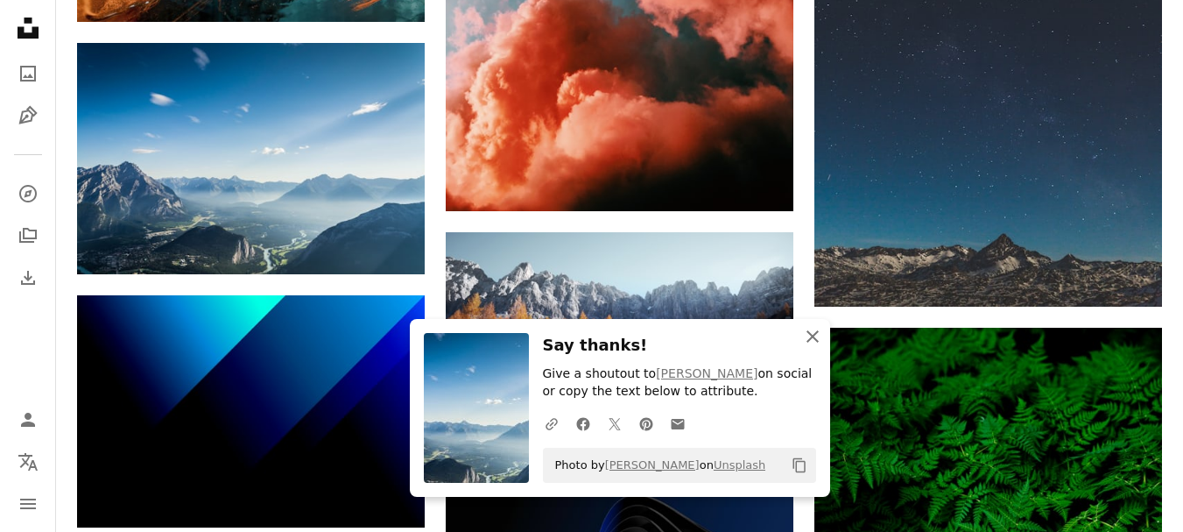
click at [811, 335] on icon "button" at bounding box center [813, 336] width 12 height 12
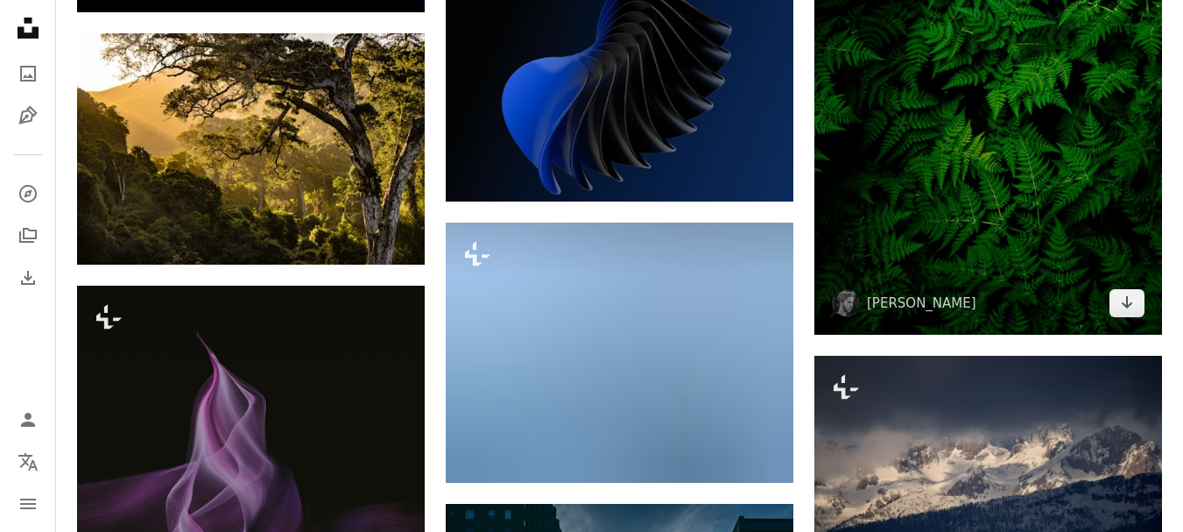
scroll to position [29081, 0]
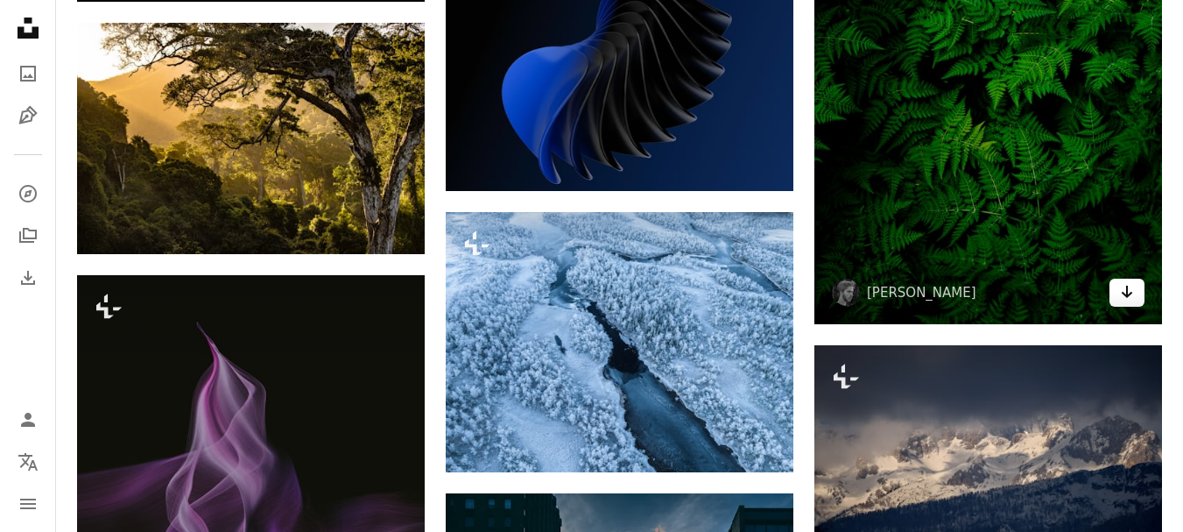
click at [1128, 285] on icon "Download" at bounding box center [1127, 291] width 11 height 12
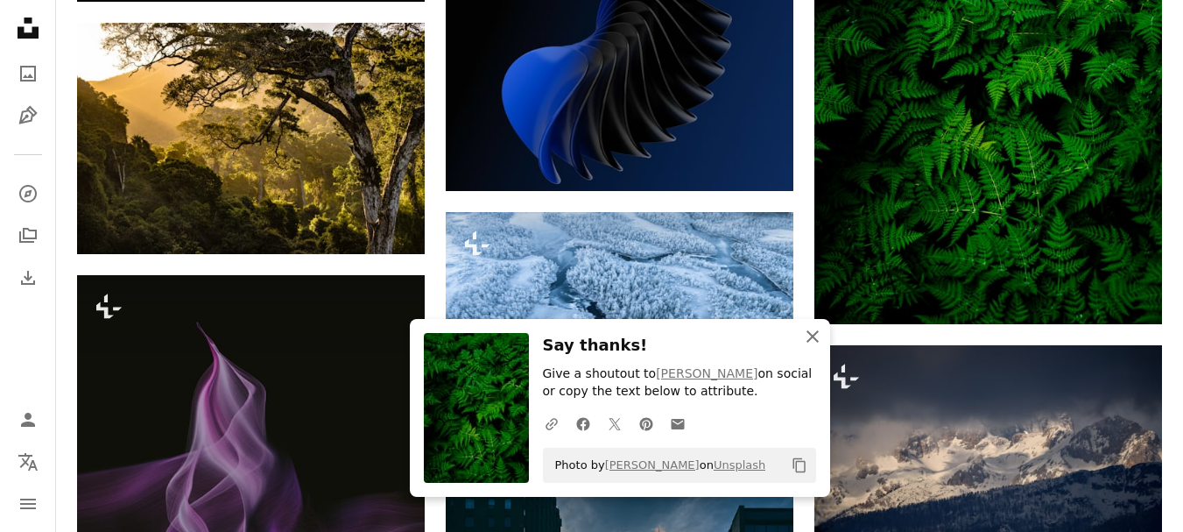
click at [813, 335] on icon "button" at bounding box center [813, 336] width 12 height 12
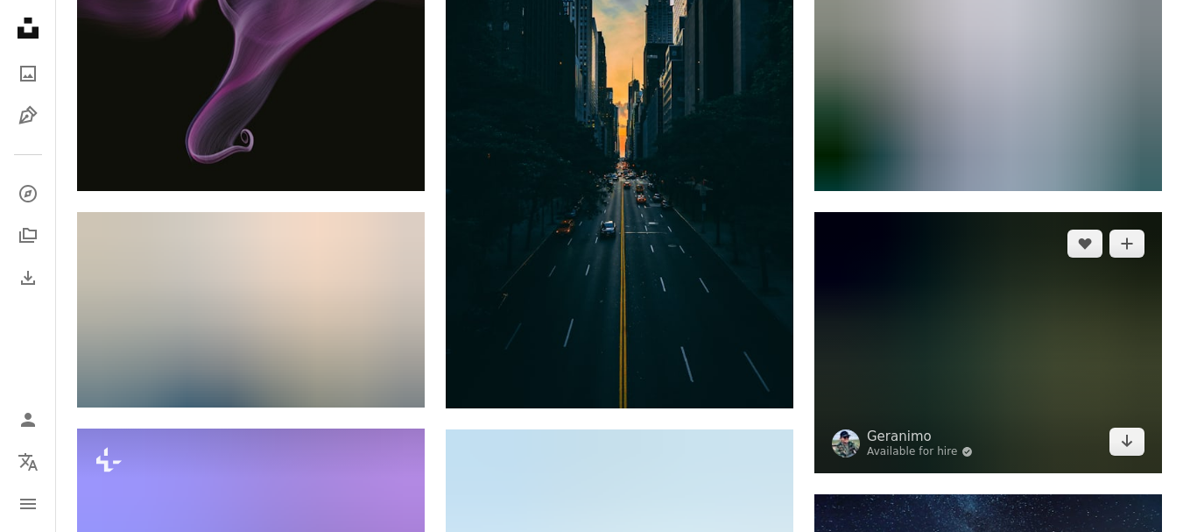
scroll to position [29694, 0]
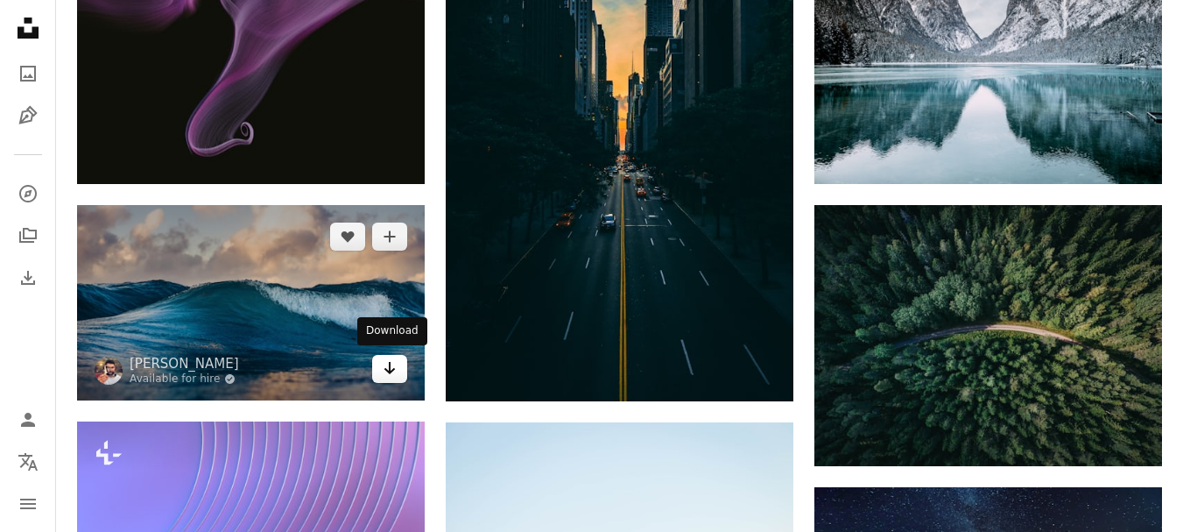
click at [391, 374] on icon "Arrow pointing down" at bounding box center [390, 367] width 14 height 21
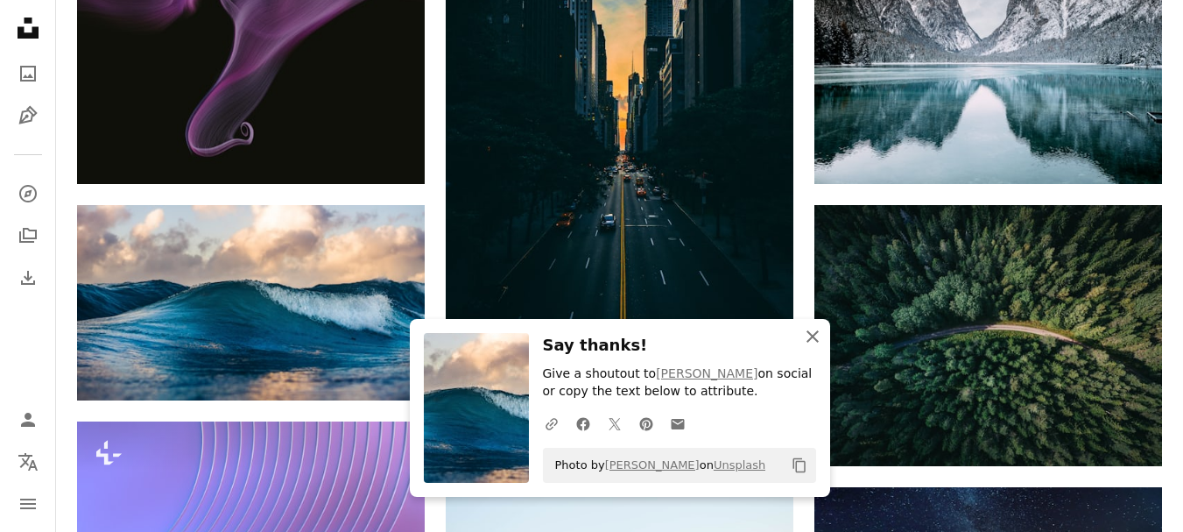
click at [812, 339] on icon "An X shape" at bounding box center [812, 336] width 21 height 21
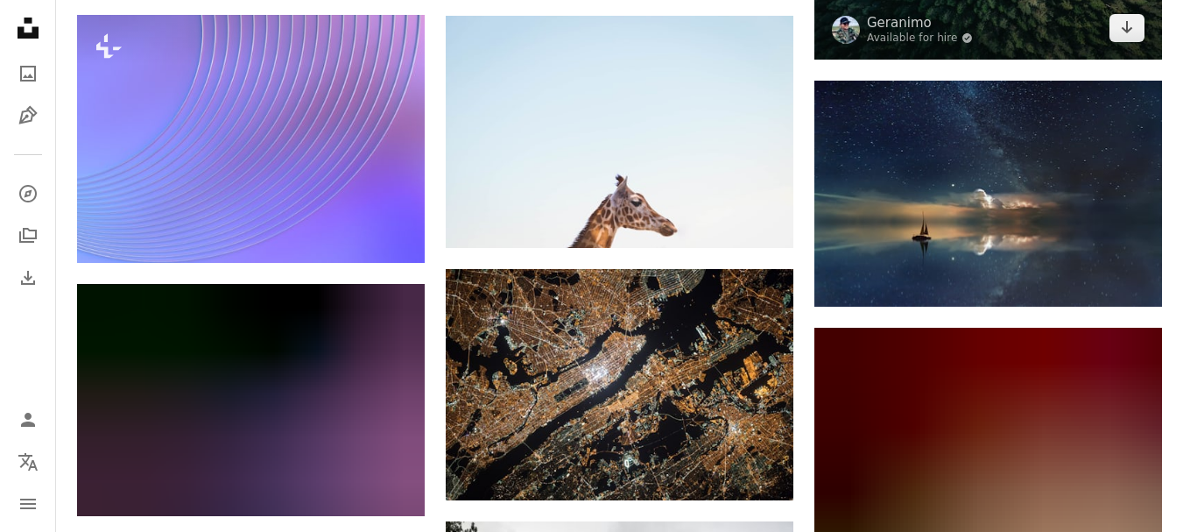
scroll to position [30132, 0]
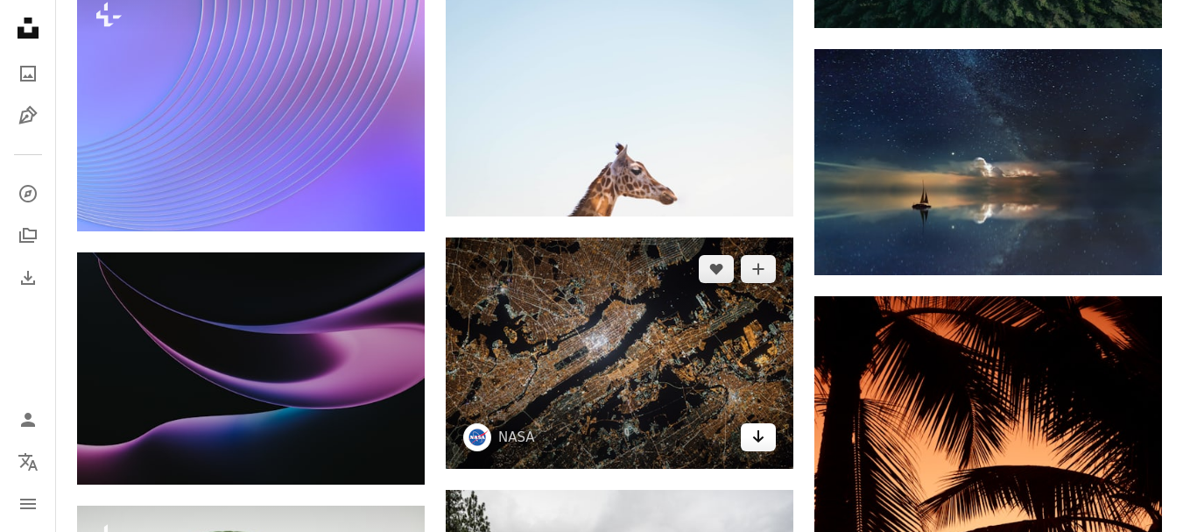
click at [753, 433] on icon "Arrow pointing down" at bounding box center [758, 436] width 14 height 21
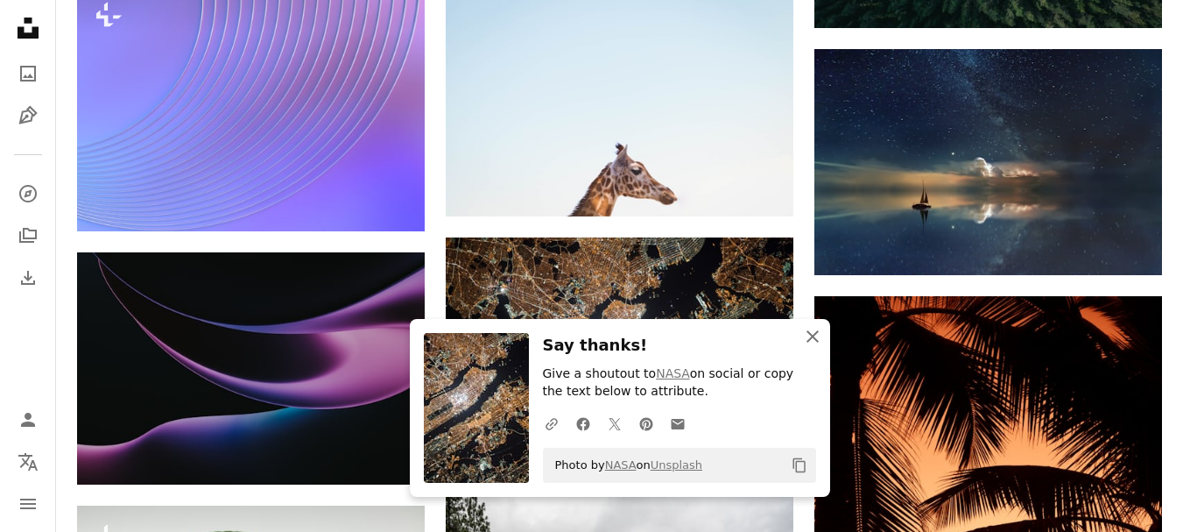
click at [808, 334] on icon "An X shape" at bounding box center [812, 336] width 21 height 21
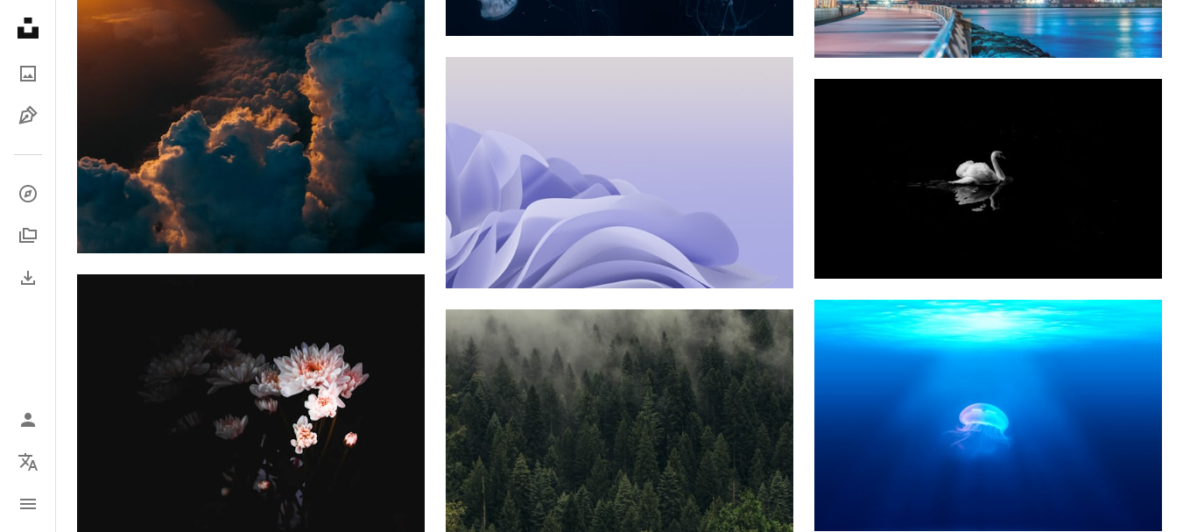
scroll to position [32146, 0]
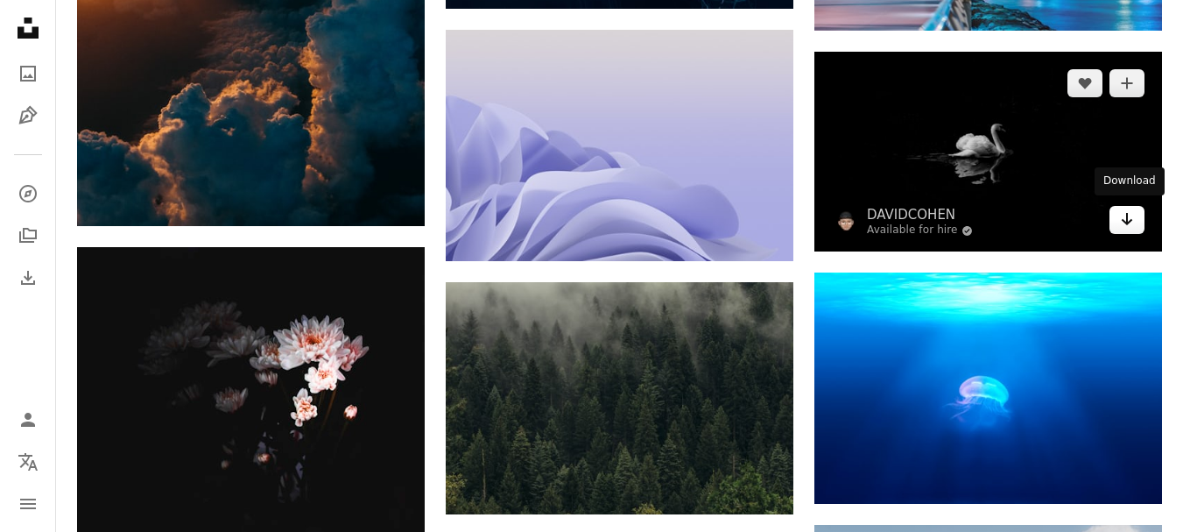
click at [1127, 217] on icon "Download" at bounding box center [1127, 219] width 11 height 12
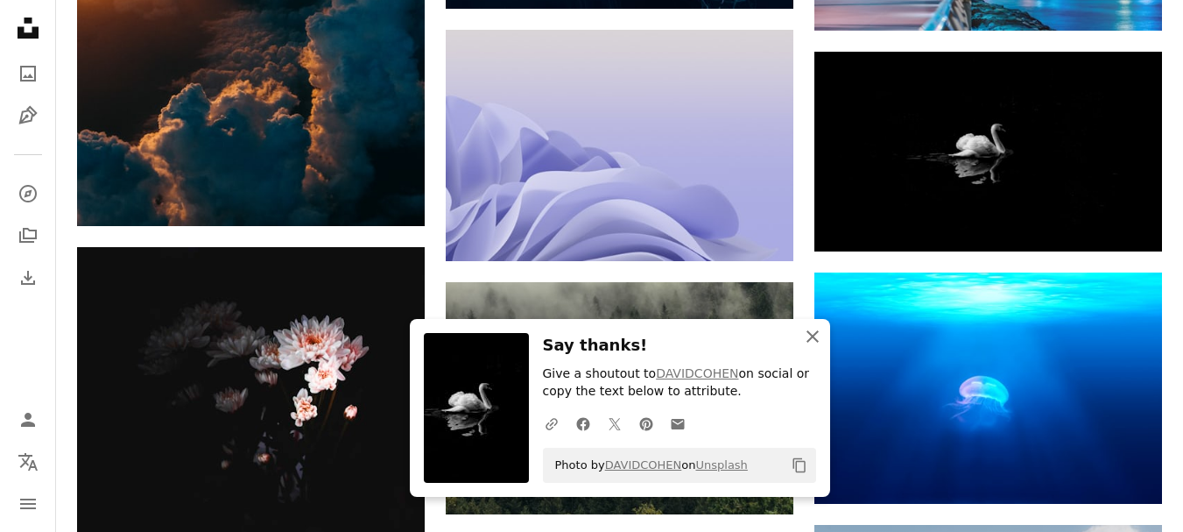
click at [812, 333] on icon "An X shape" at bounding box center [812, 336] width 21 height 21
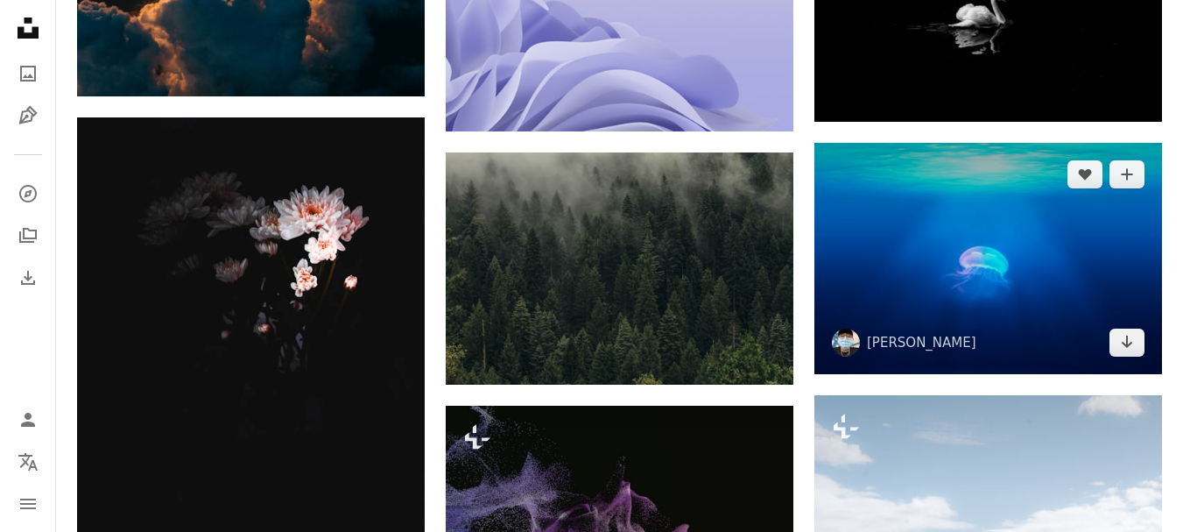
scroll to position [32321, 0]
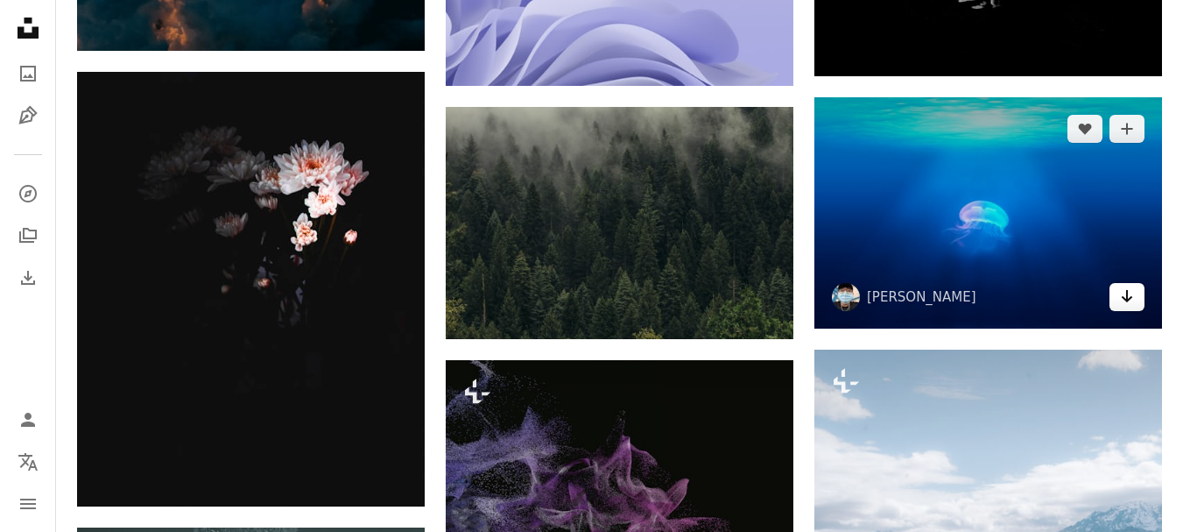
click at [1127, 294] on icon "Download" at bounding box center [1127, 296] width 11 height 12
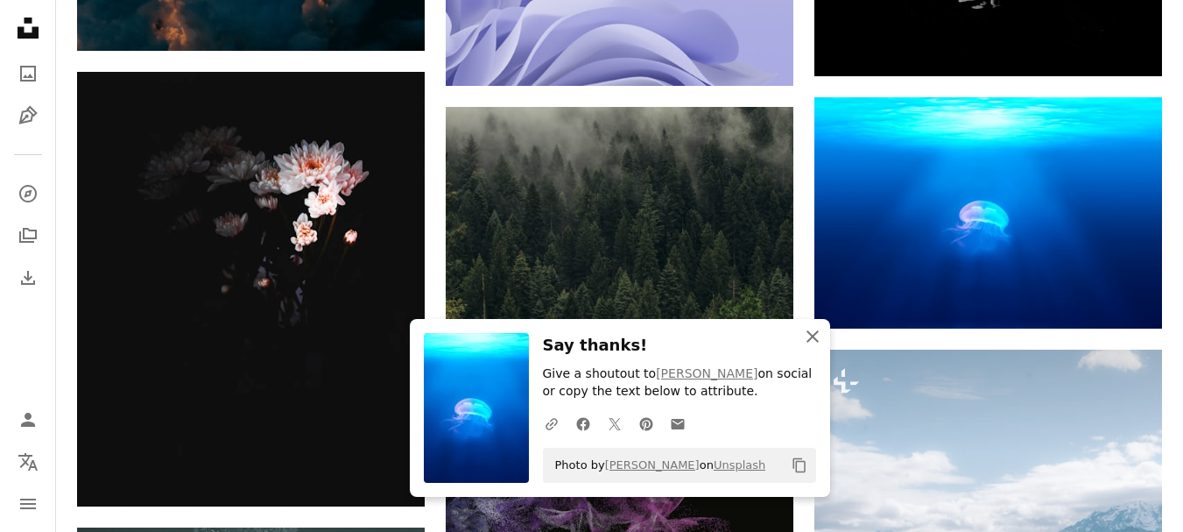
click at [810, 335] on icon "button" at bounding box center [813, 336] width 12 height 12
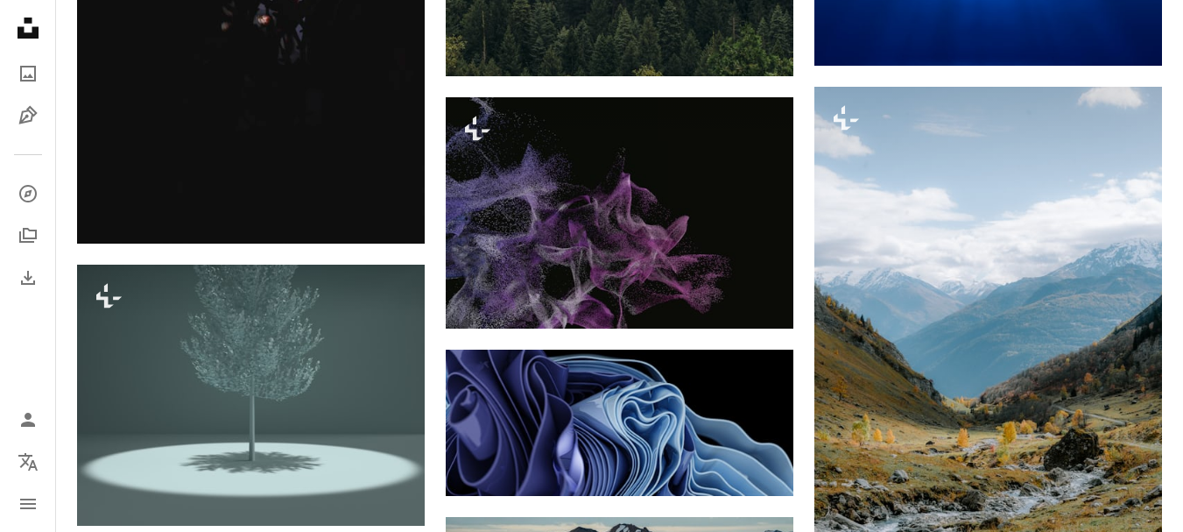
scroll to position [32759, 0]
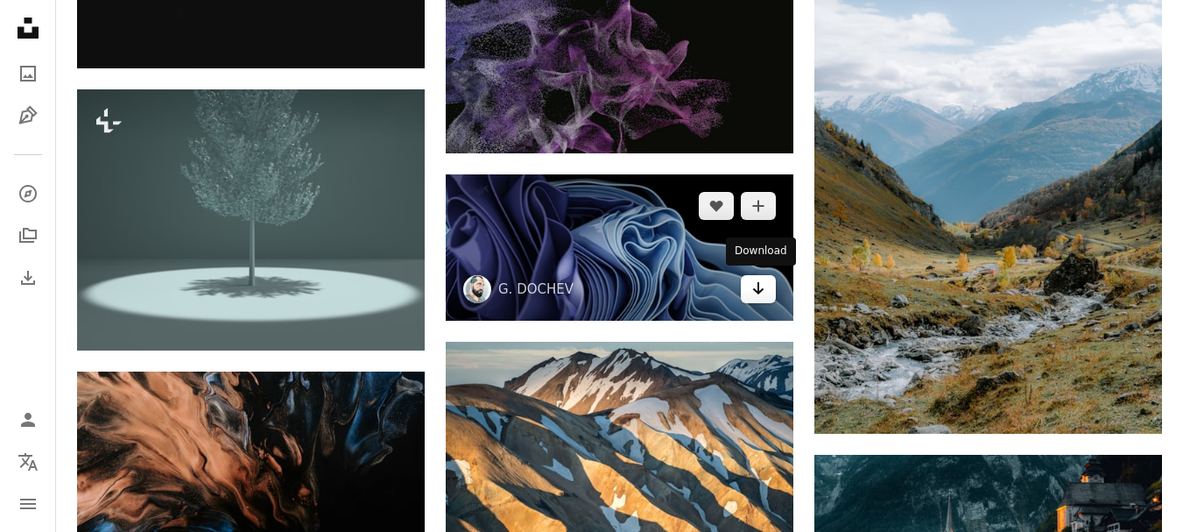
click at [758, 288] on icon "Download" at bounding box center [758, 288] width 11 height 12
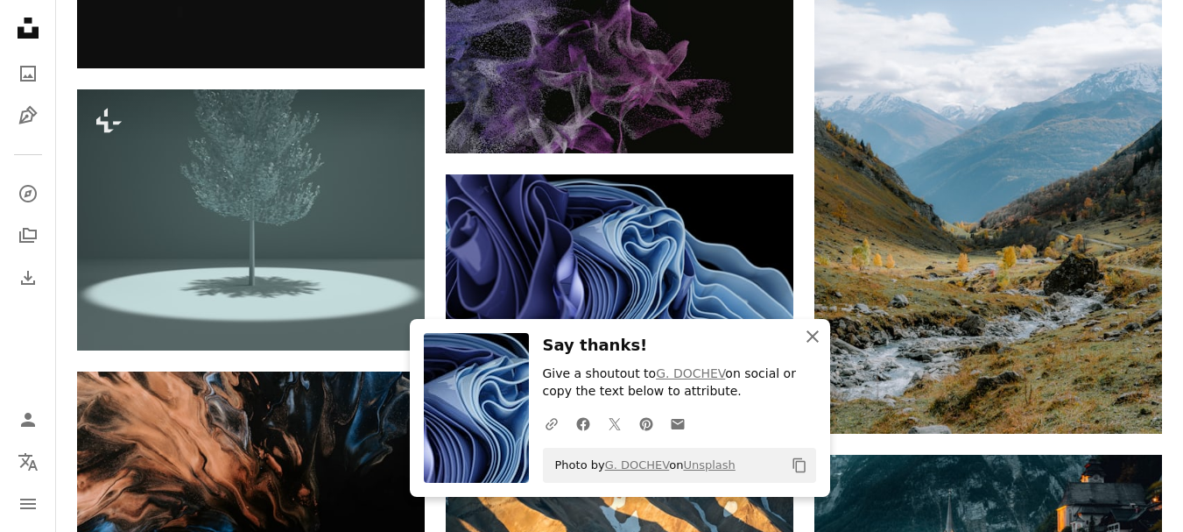
click at [812, 335] on icon "button" at bounding box center [813, 336] width 12 height 12
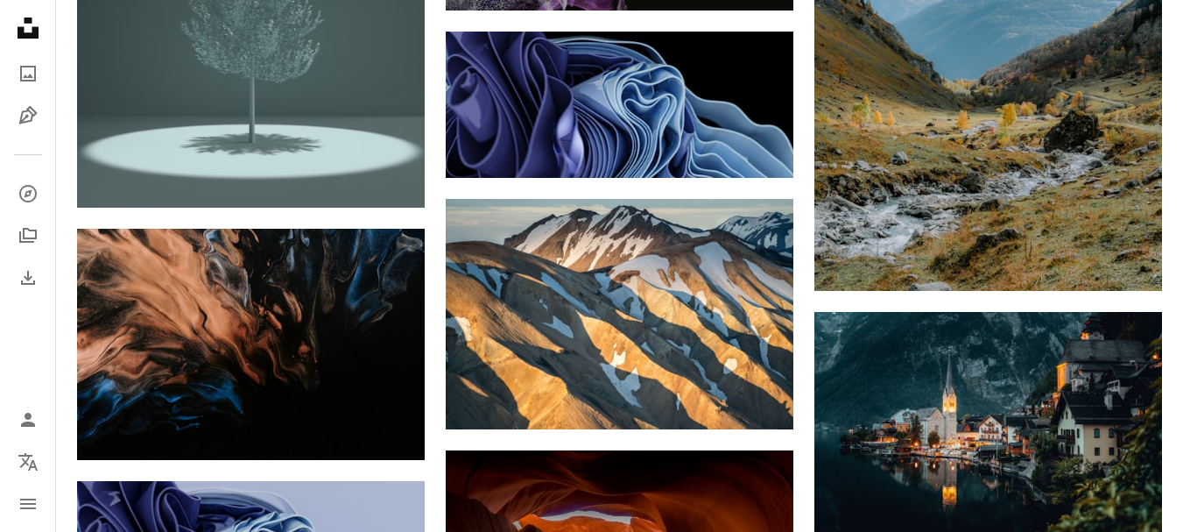
scroll to position [32934, 0]
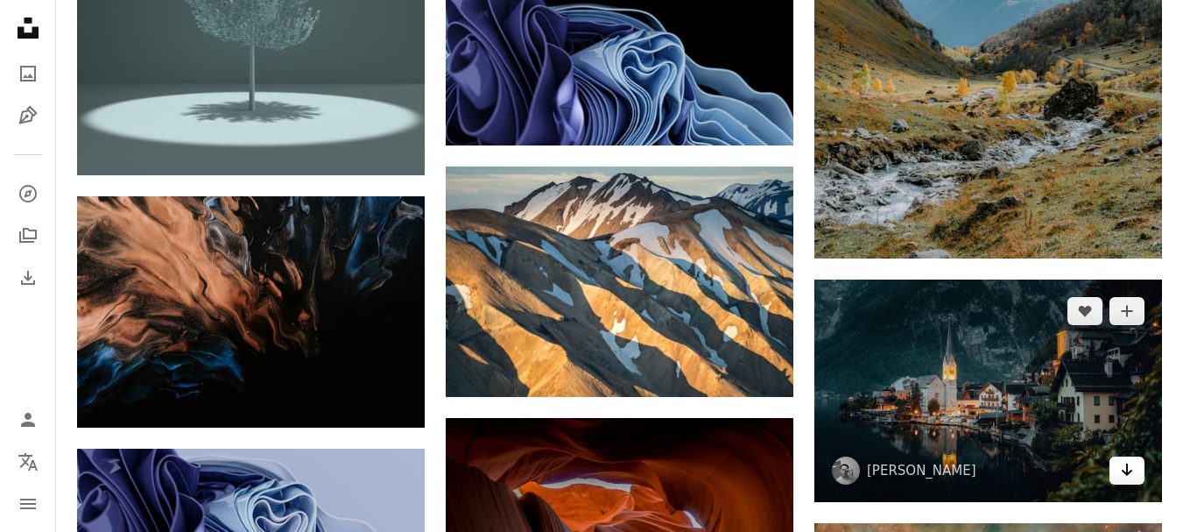
click at [1126, 468] on icon "Download" at bounding box center [1127, 469] width 11 height 12
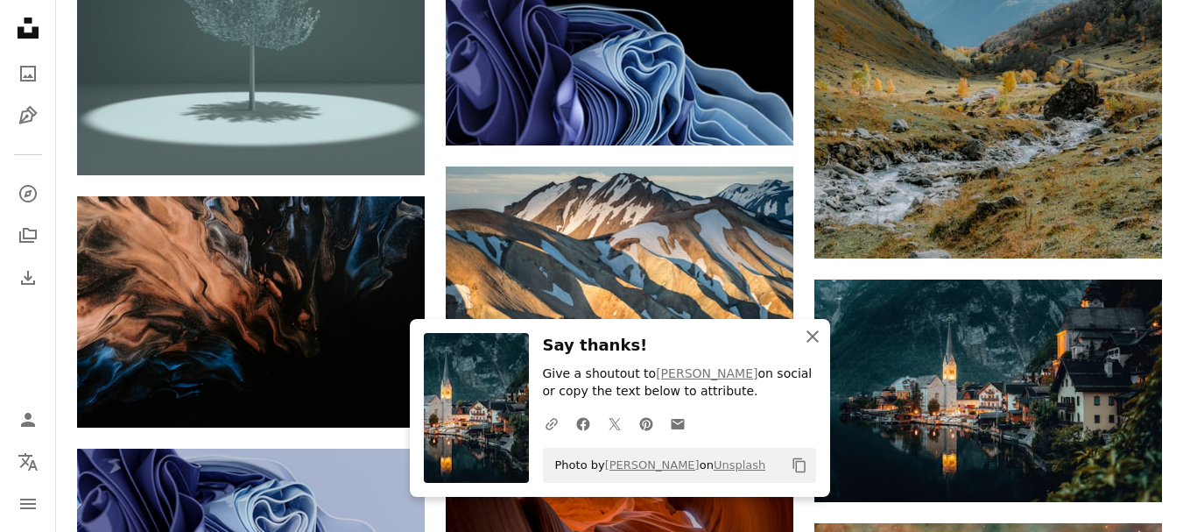
click at [811, 339] on icon "An X shape" at bounding box center [812, 336] width 21 height 21
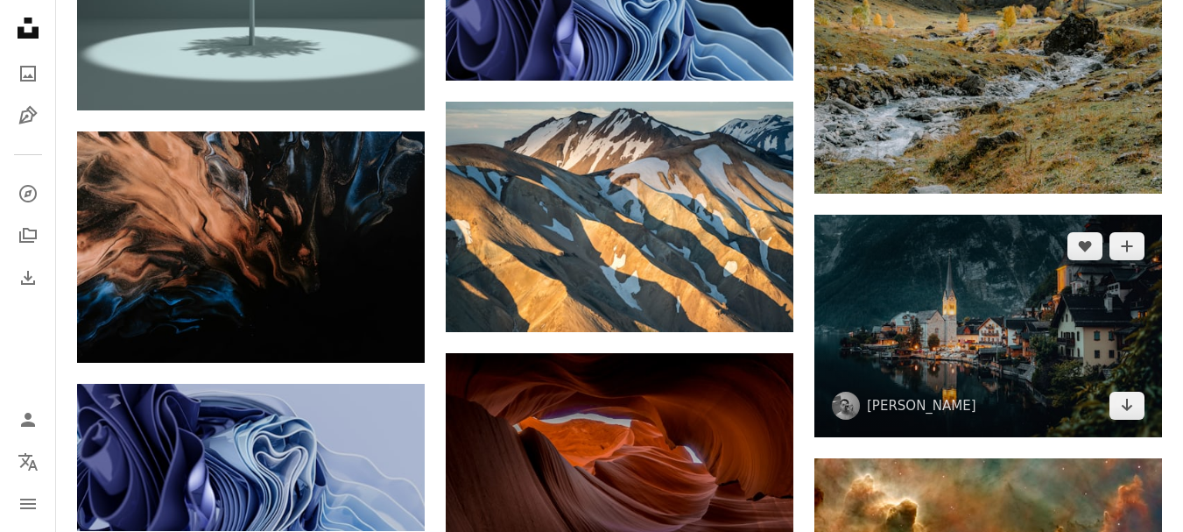
scroll to position [33109, 0]
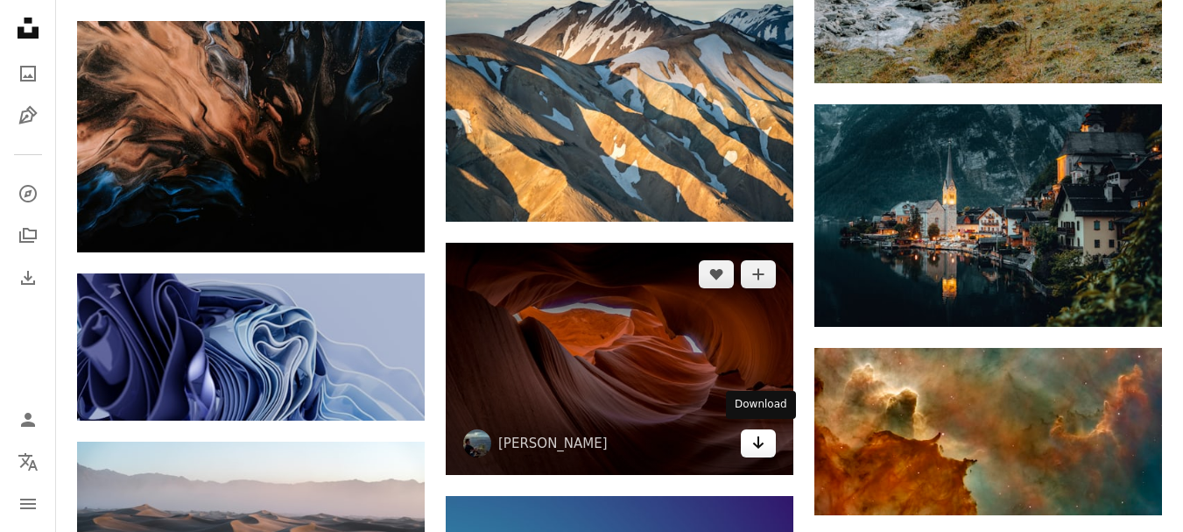
click at [757, 442] on icon "Download" at bounding box center [758, 442] width 11 height 12
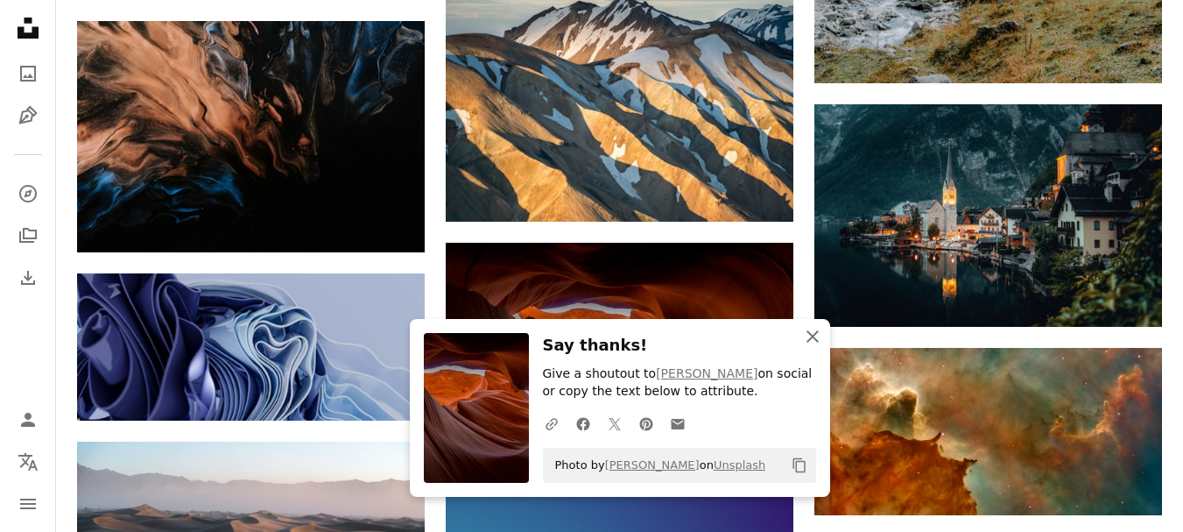
click at [813, 336] on icon "button" at bounding box center [813, 336] width 12 height 12
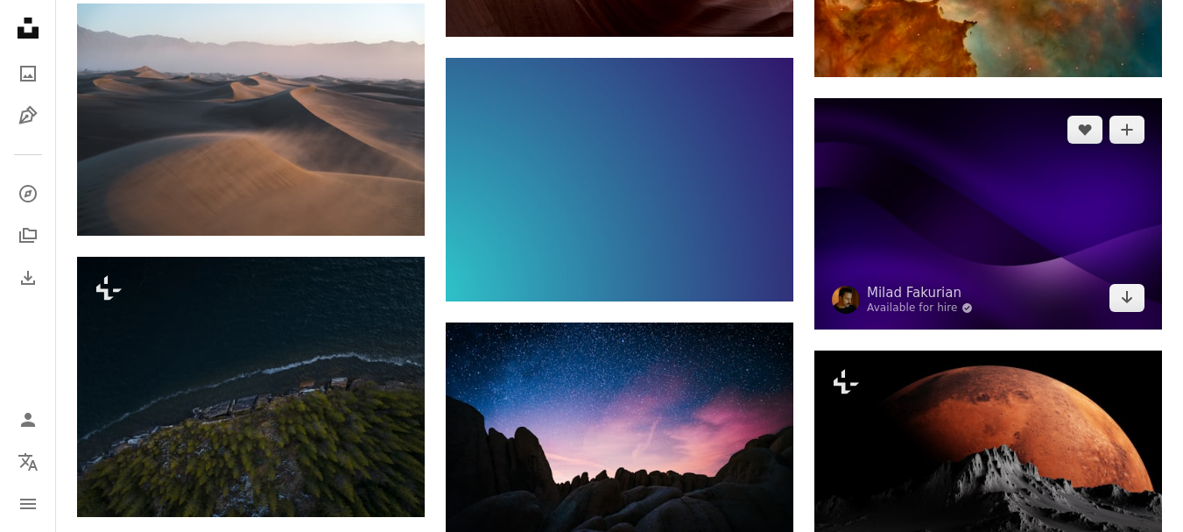
scroll to position [33635, 0]
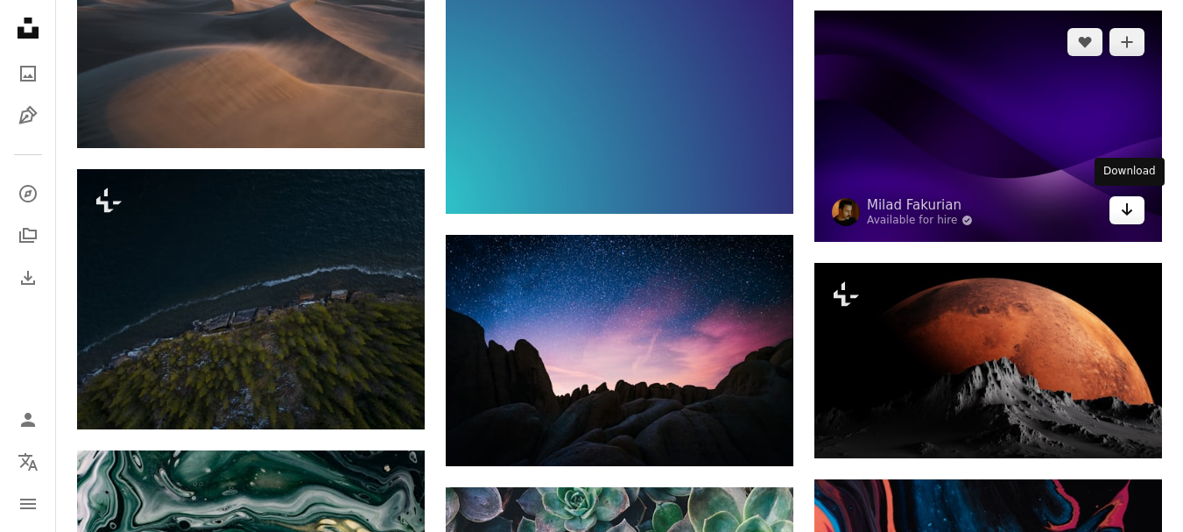
click at [1134, 211] on link "Arrow pointing down" at bounding box center [1127, 210] width 35 height 28
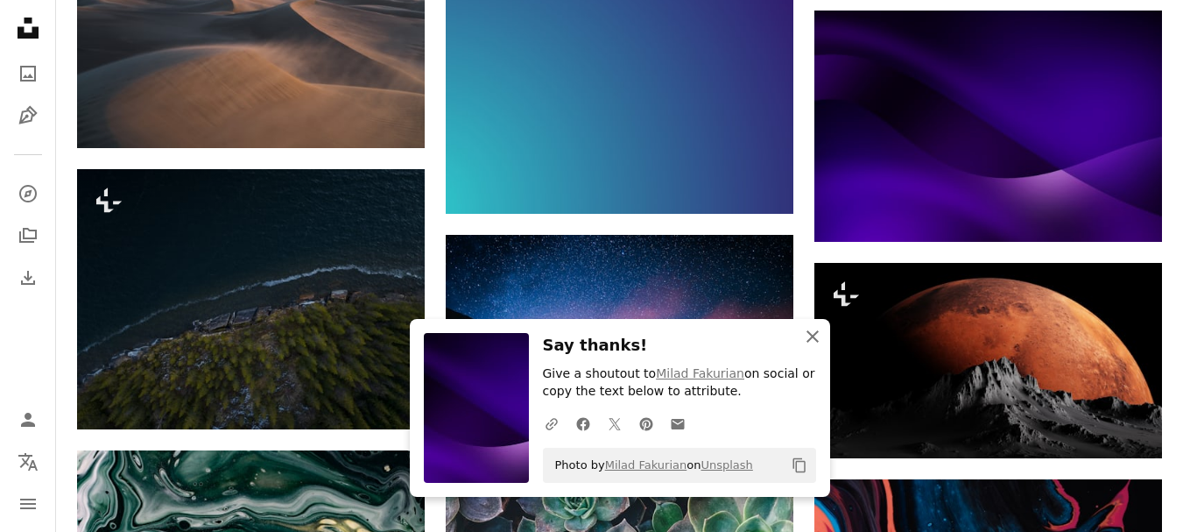
click at [807, 339] on icon "An X shape" at bounding box center [812, 336] width 21 height 21
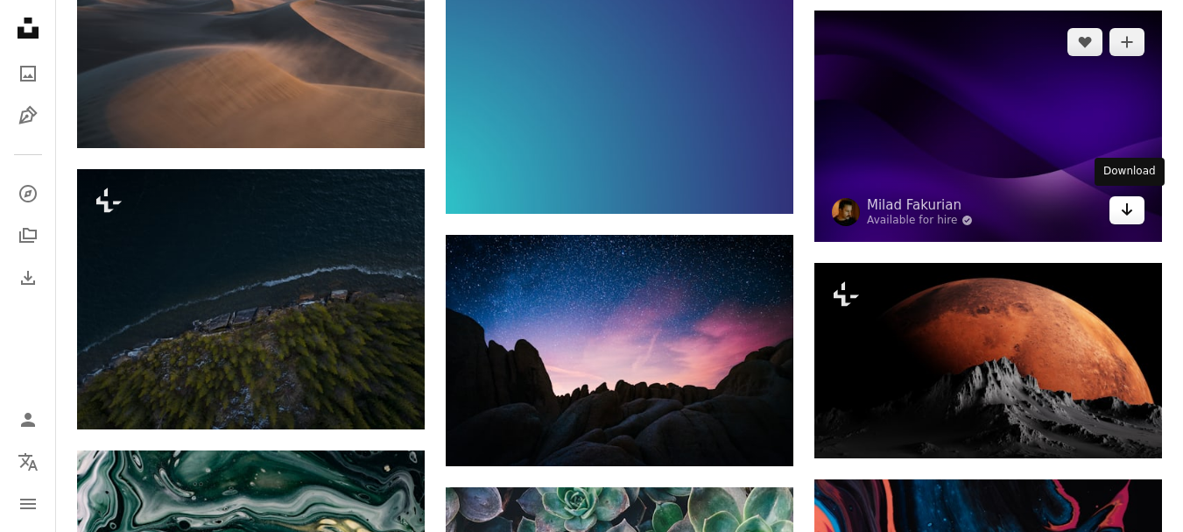
click at [1130, 206] on icon "Arrow pointing down" at bounding box center [1127, 209] width 14 height 21
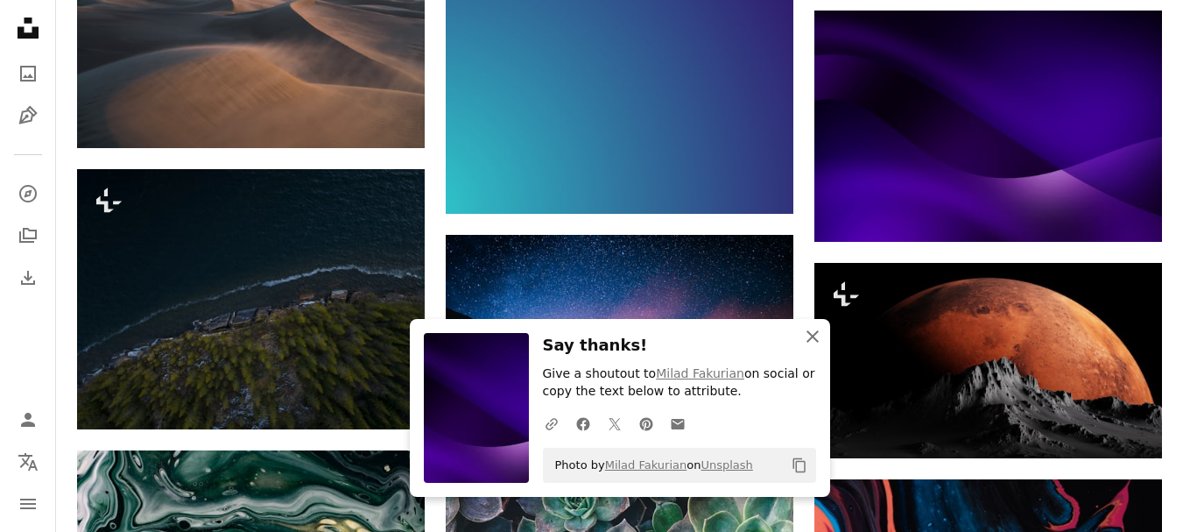
click at [812, 336] on icon "button" at bounding box center [813, 336] width 12 height 12
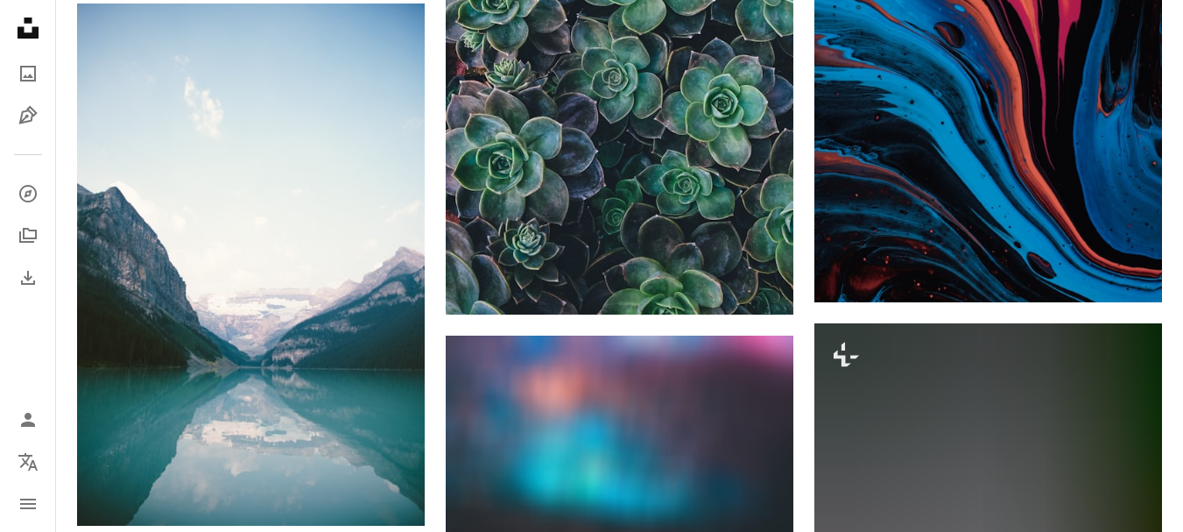
scroll to position [34335, 0]
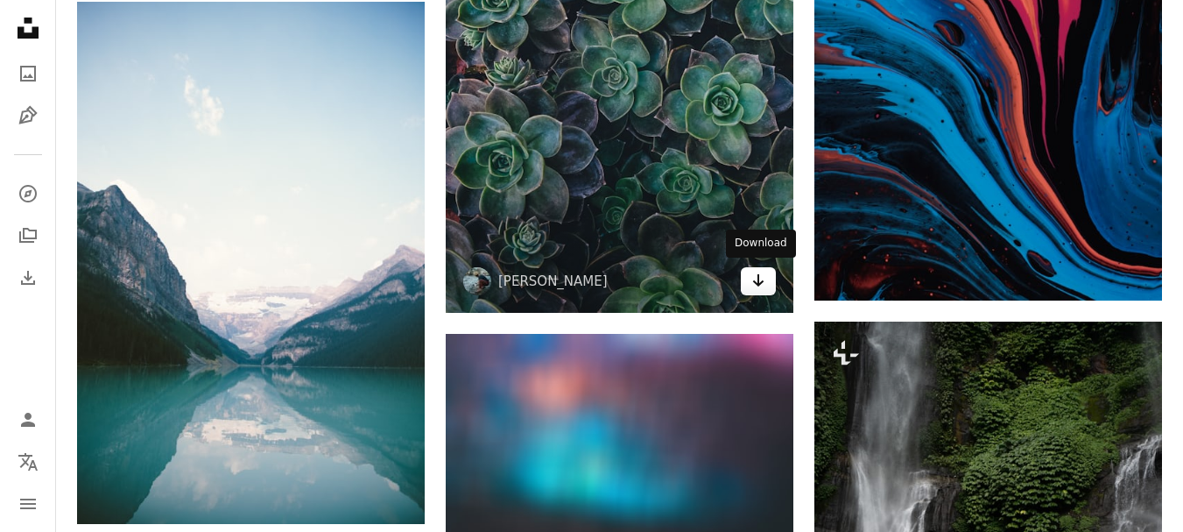
click at [753, 280] on icon "Arrow pointing down" at bounding box center [758, 280] width 14 height 21
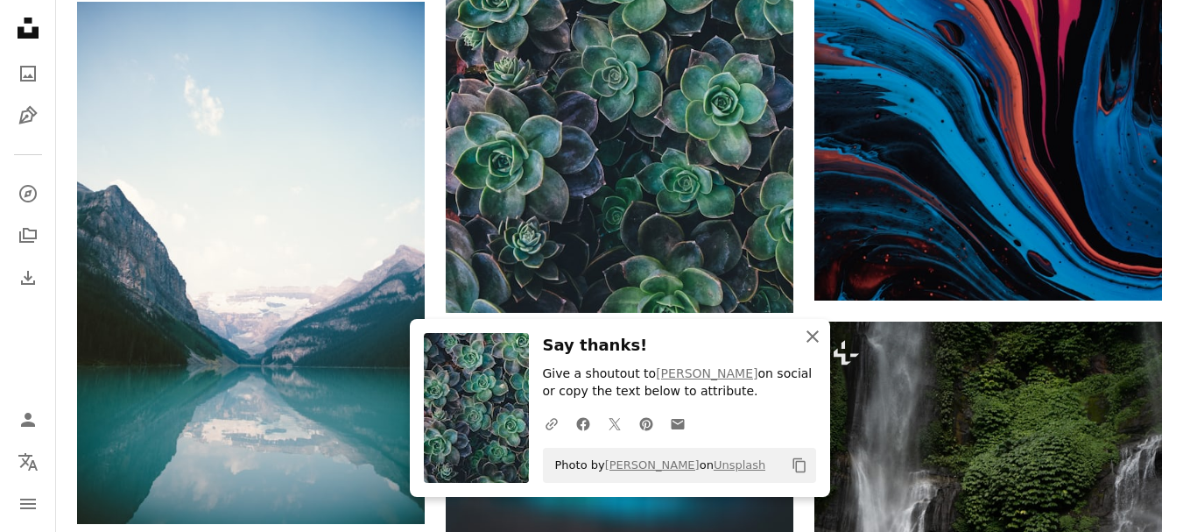
click at [812, 333] on icon "An X shape" at bounding box center [812, 336] width 21 height 21
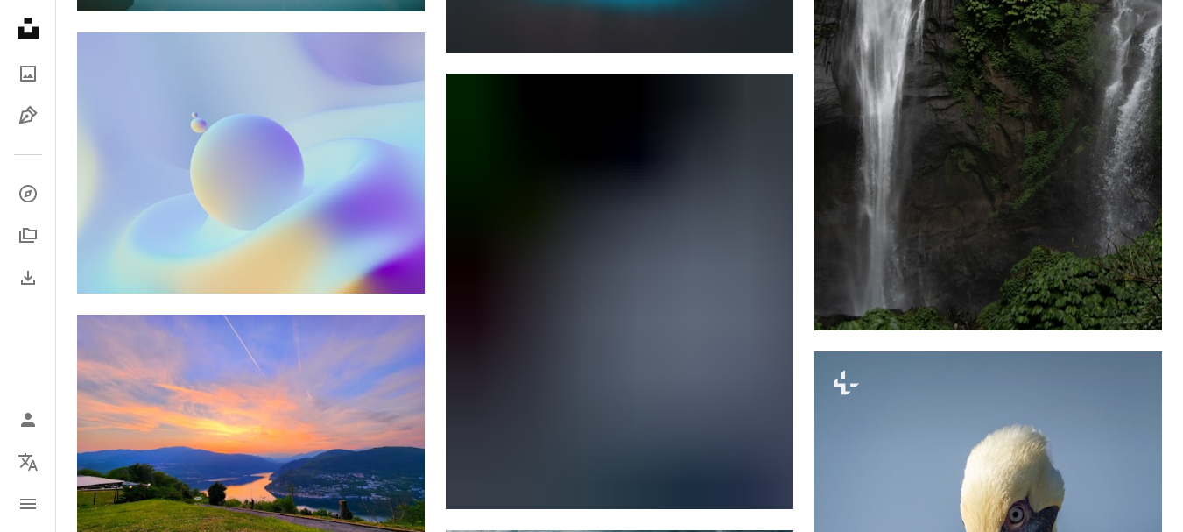
scroll to position [34861, 0]
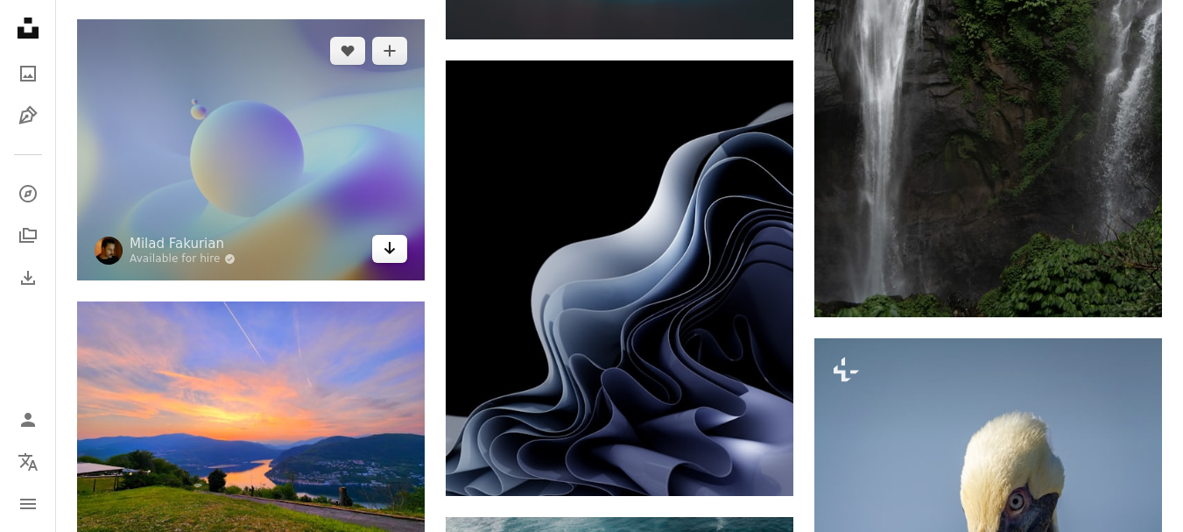
click at [397, 251] on link "Arrow pointing down" at bounding box center [389, 249] width 35 height 28
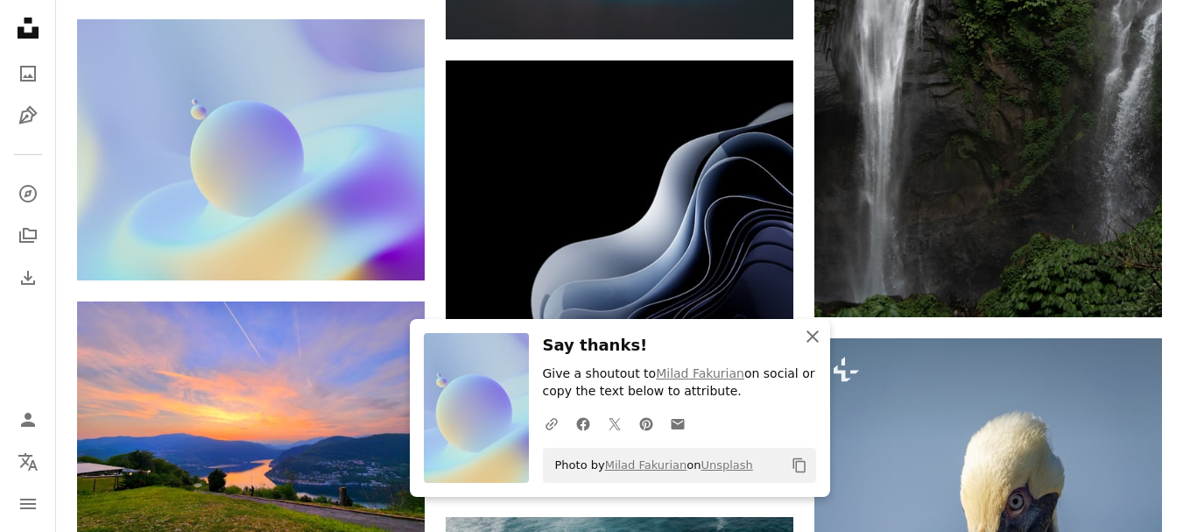
click at [806, 336] on icon "An X shape" at bounding box center [812, 336] width 21 height 21
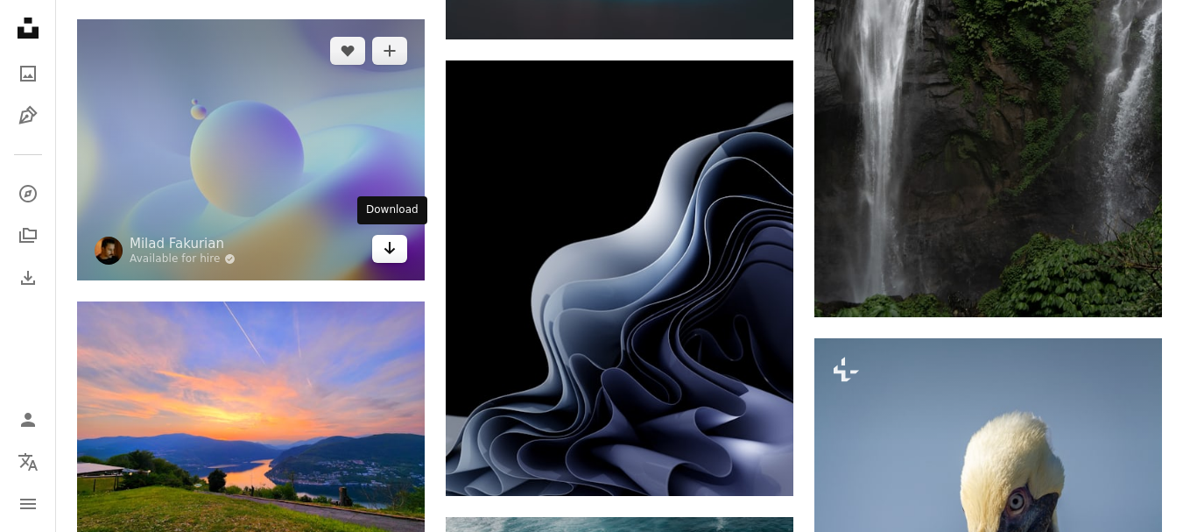
click at [392, 253] on icon "Arrow pointing down" at bounding box center [390, 247] width 14 height 21
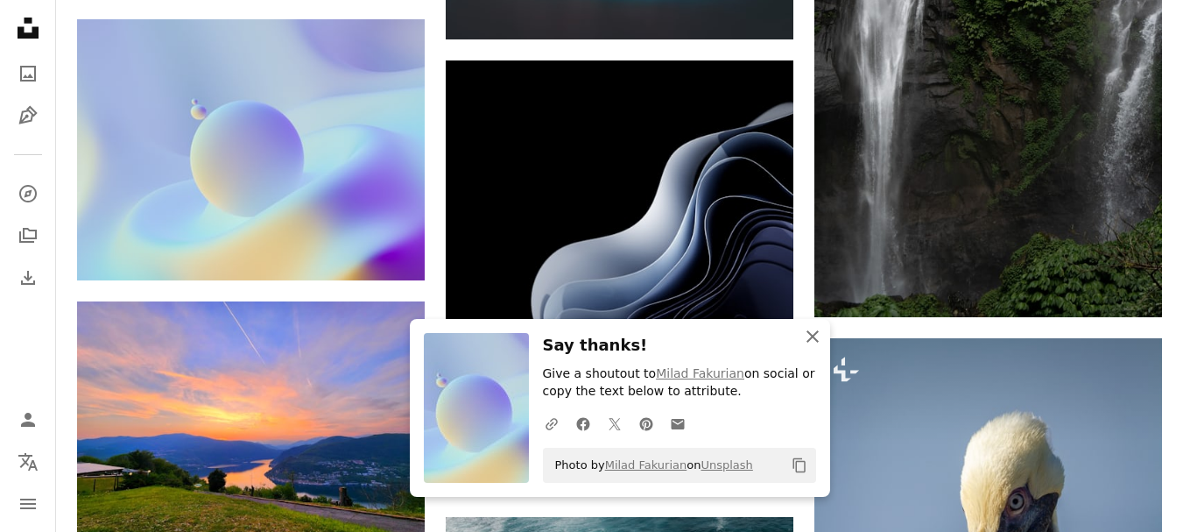
click at [809, 333] on icon "button" at bounding box center [813, 336] width 12 height 12
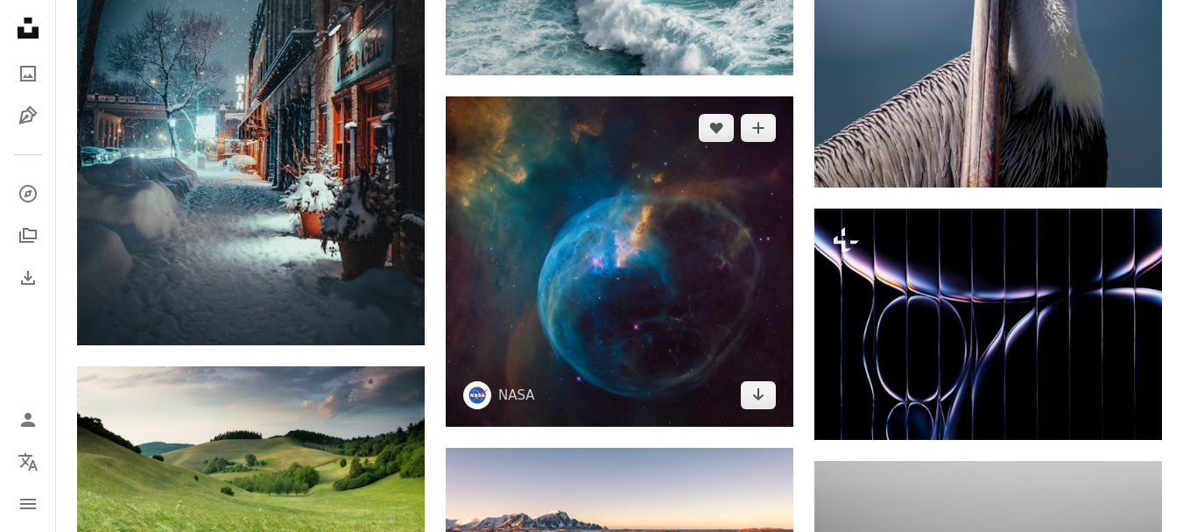
scroll to position [35561, 0]
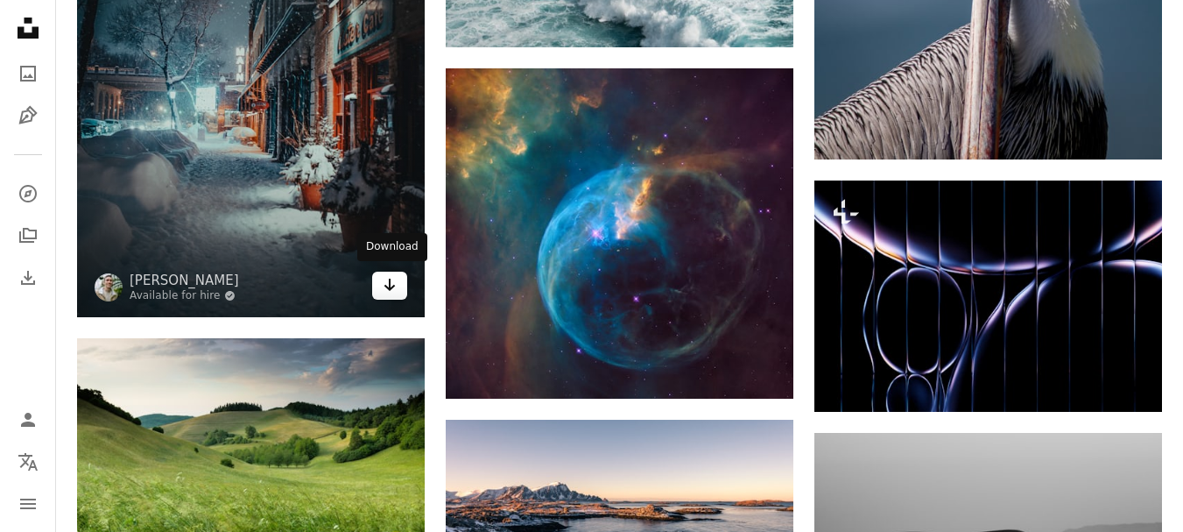
click at [398, 281] on link "Arrow pointing down" at bounding box center [389, 285] width 35 height 28
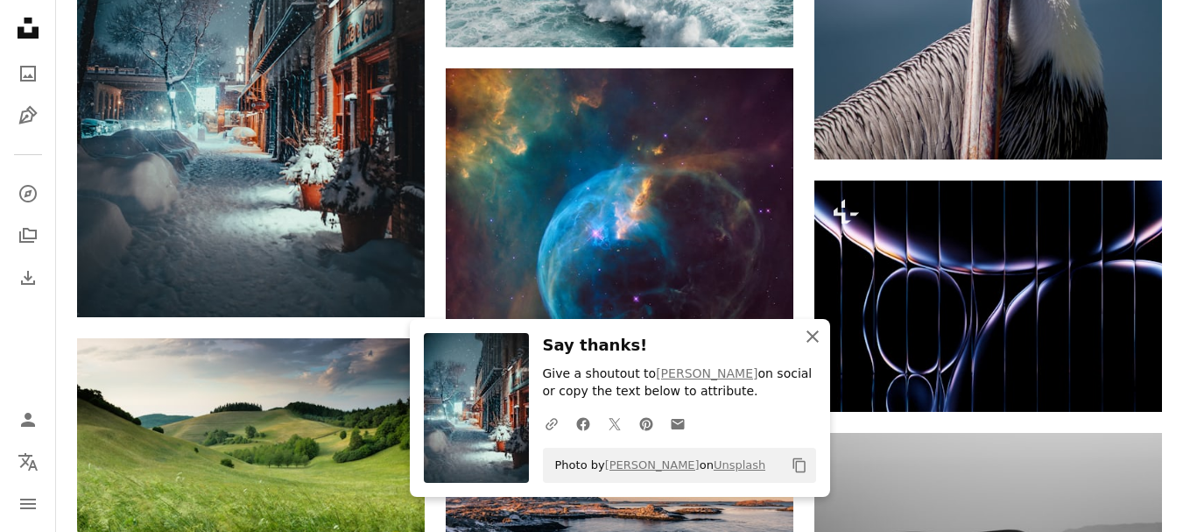
click at [811, 335] on icon "button" at bounding box center [813, 336] width 12 height 12
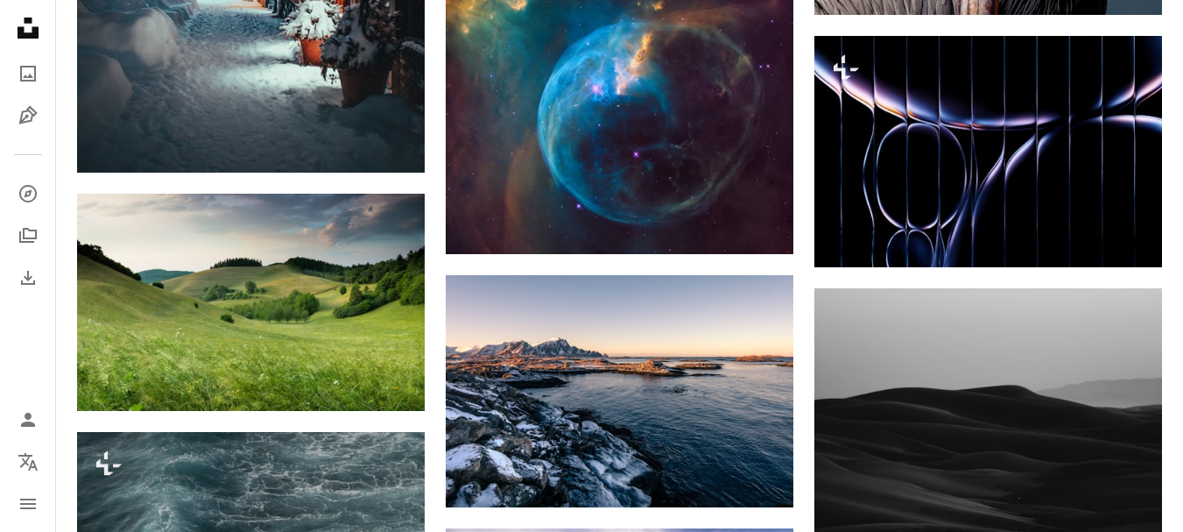
scroll to position [35736, 0]
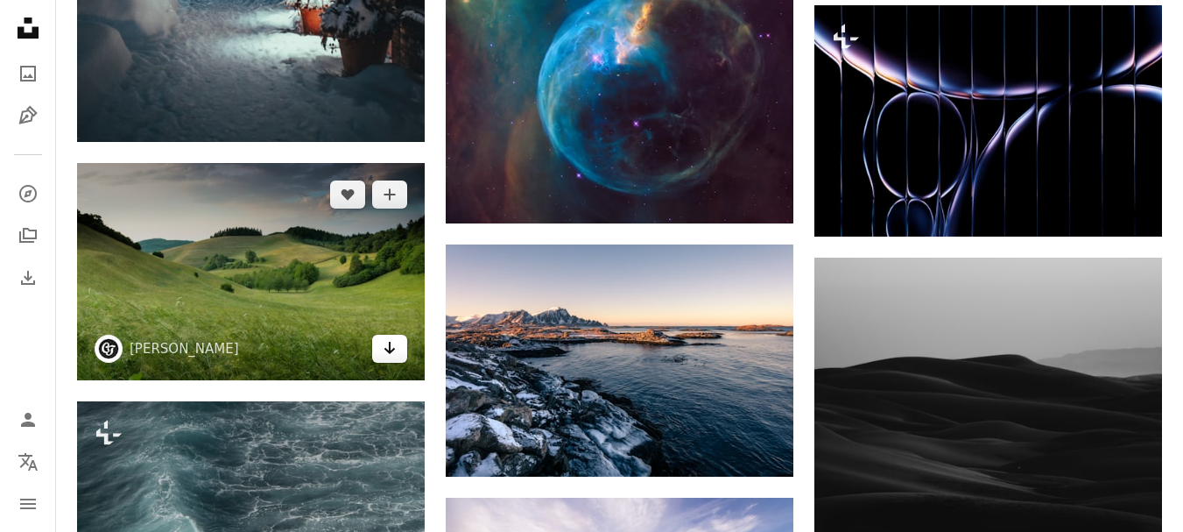
click at [386, 344] on icon "Arrow pointing down" at bounding box center [390, 347] width 14 height 21
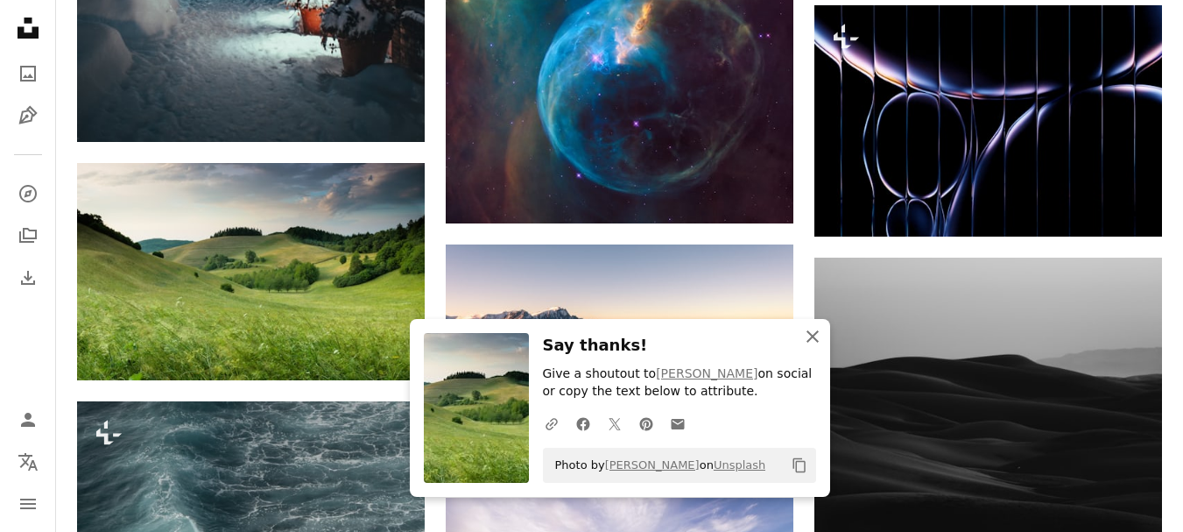
click at [807, 333] on icon "An X shape" at bounding box center [812, 336] width 21 height 21
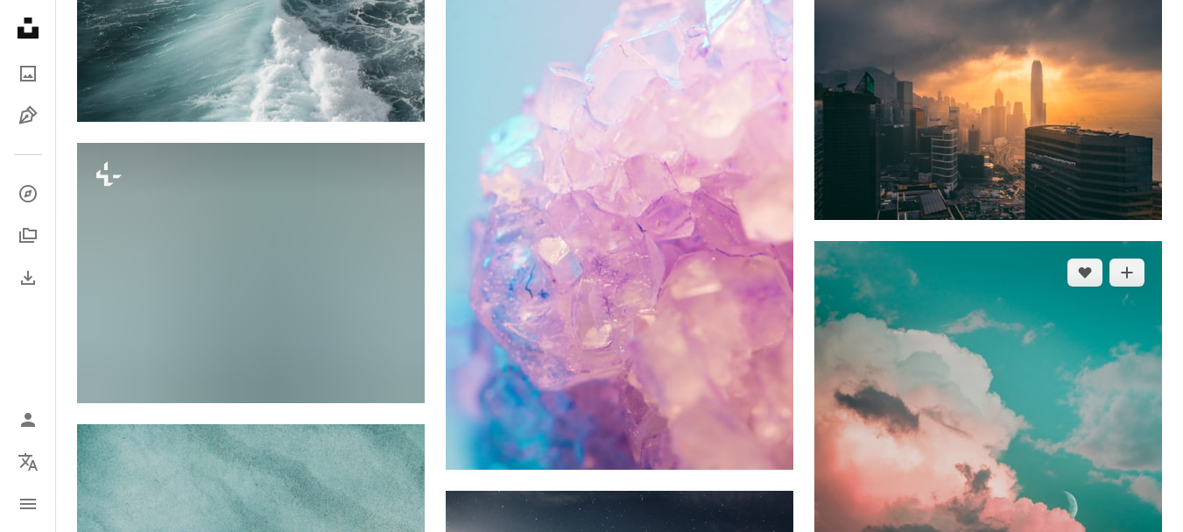
scroll to position [36524, 0]
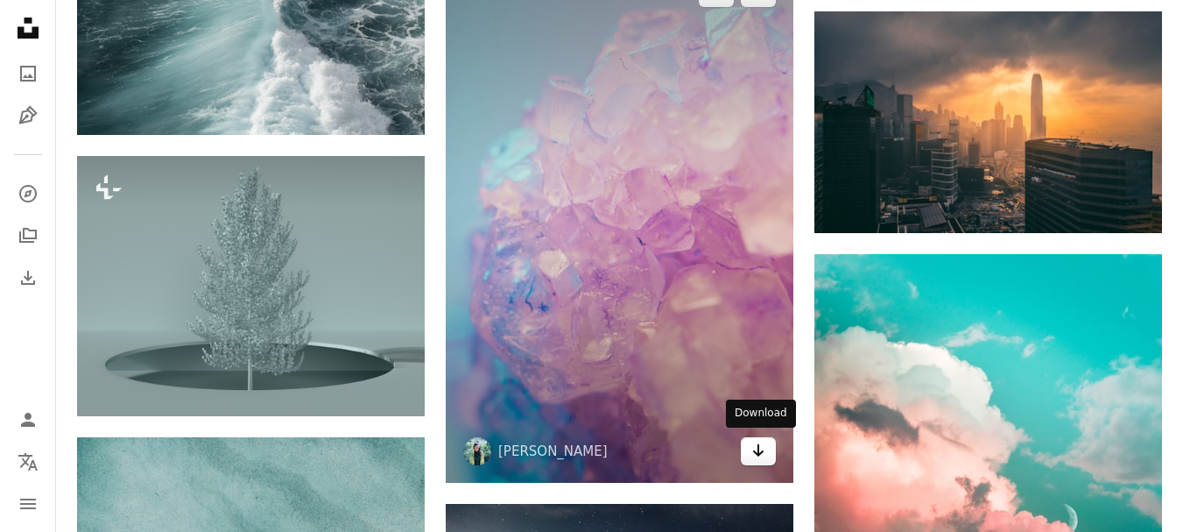
click at [754, 457] on icon "Arrow pointing down" at bounding box center [758, 450] width 14 height 21
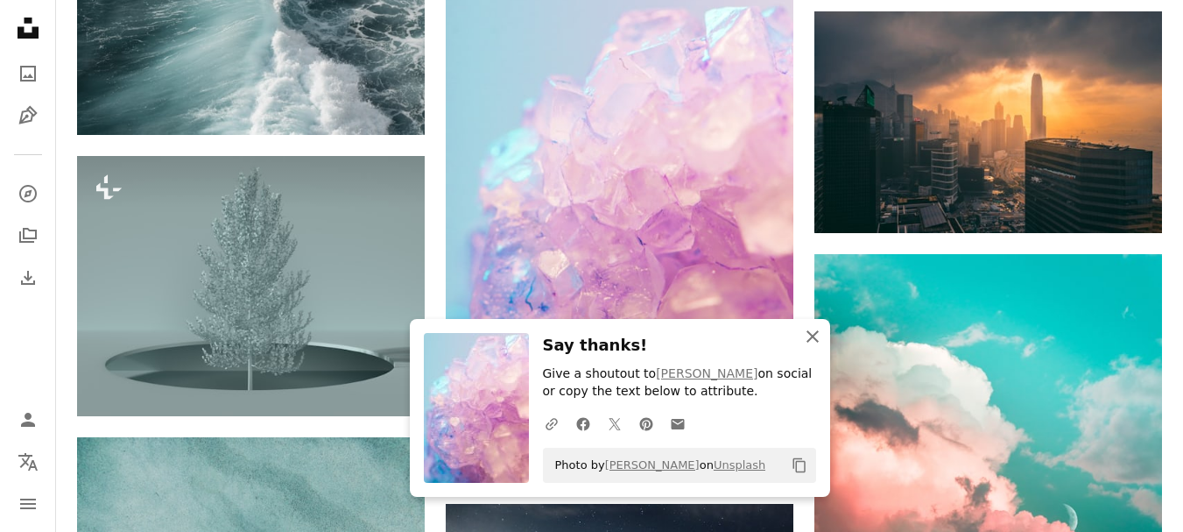
click at [812, 337] on icon "button" at bounding box center [813, 336] width 12 height 12
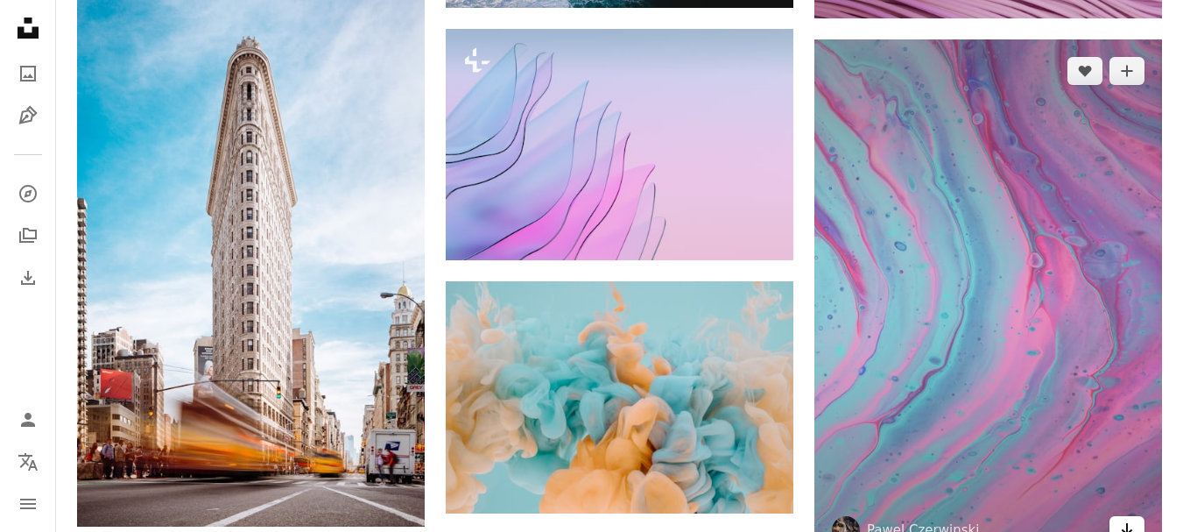
scroll to position [37926, 0]
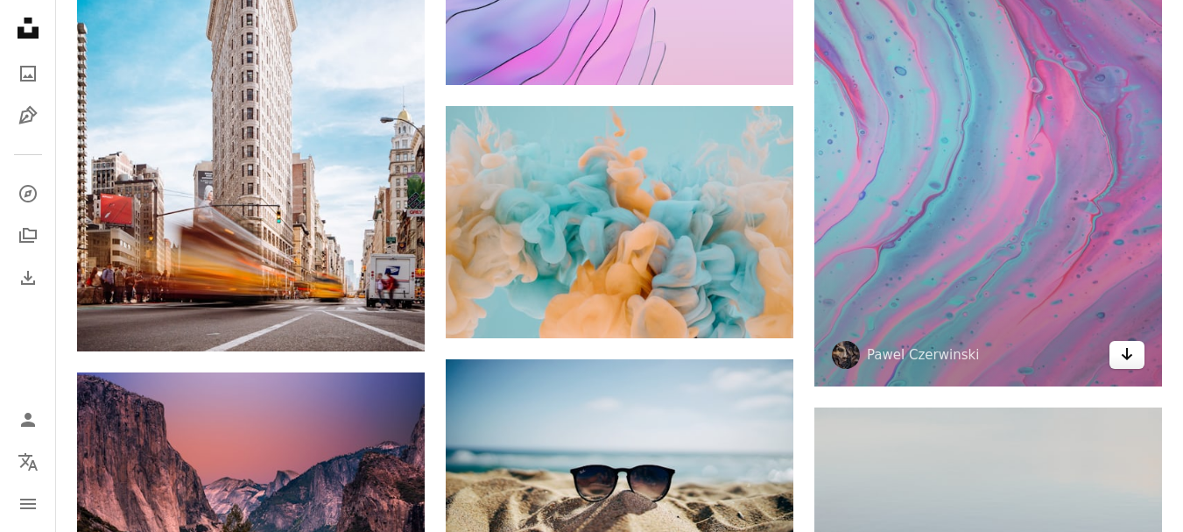
click at [1128, 353] on icon "Download" at bounding box center [1127, 354] width 11 height 12
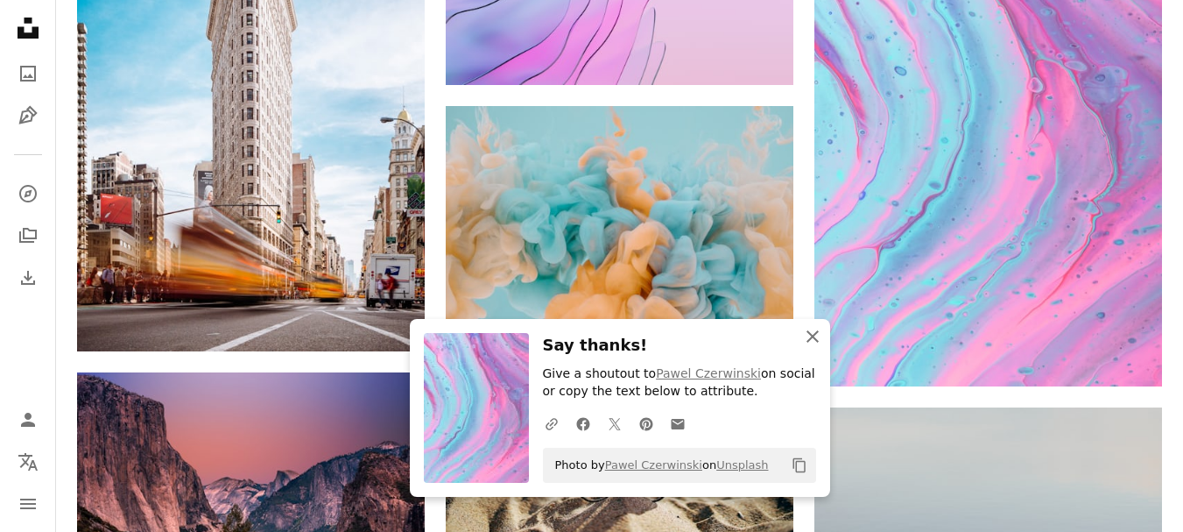
click at [813, 336] on icon "button" at bounding box center [813, 336] width 12 height 12
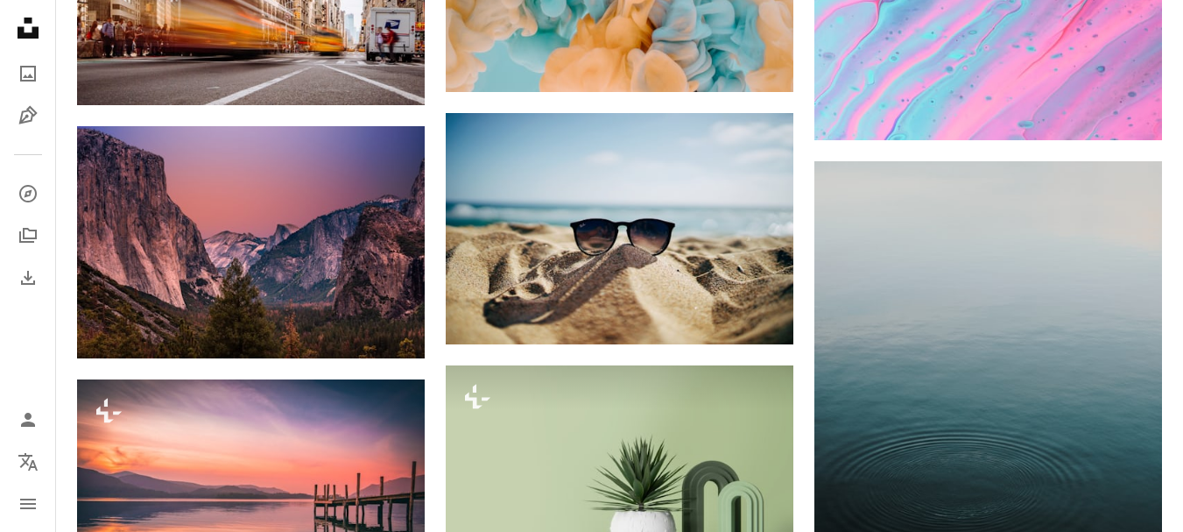
scroll to position [38188, 0]
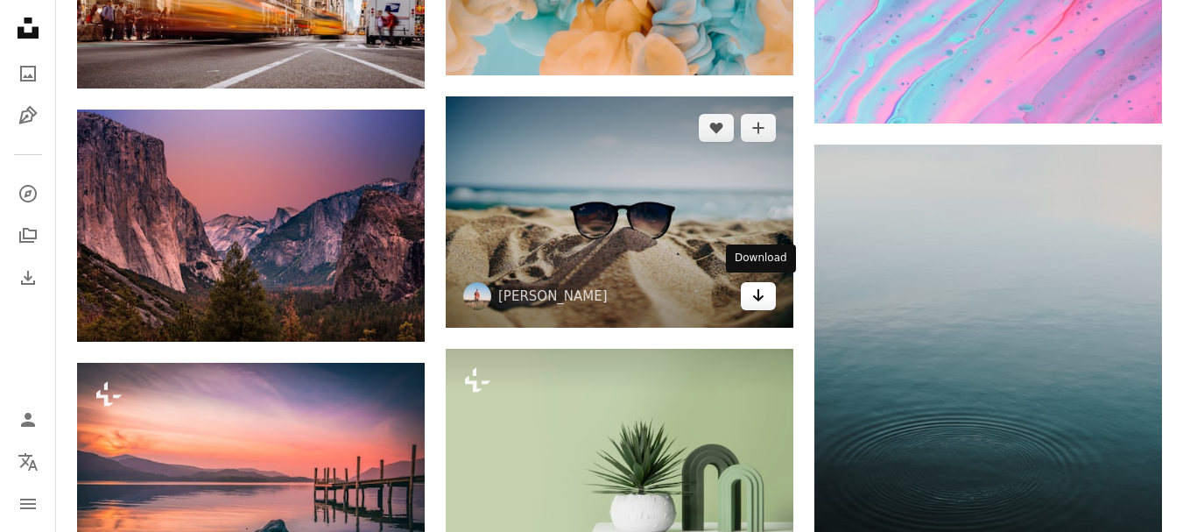
click at [758, 299] on icon "Arrow pointing down" at bounding box center [758, 295] width 14 height 21
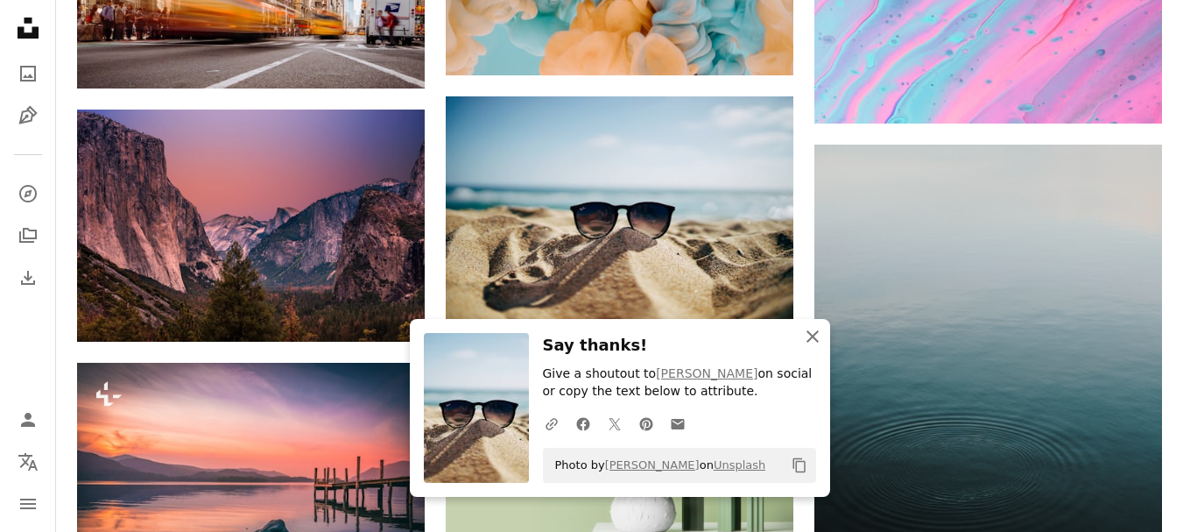
click at [809, 334] on icon "button" at bounding box center [813, 336] width 12 height 12
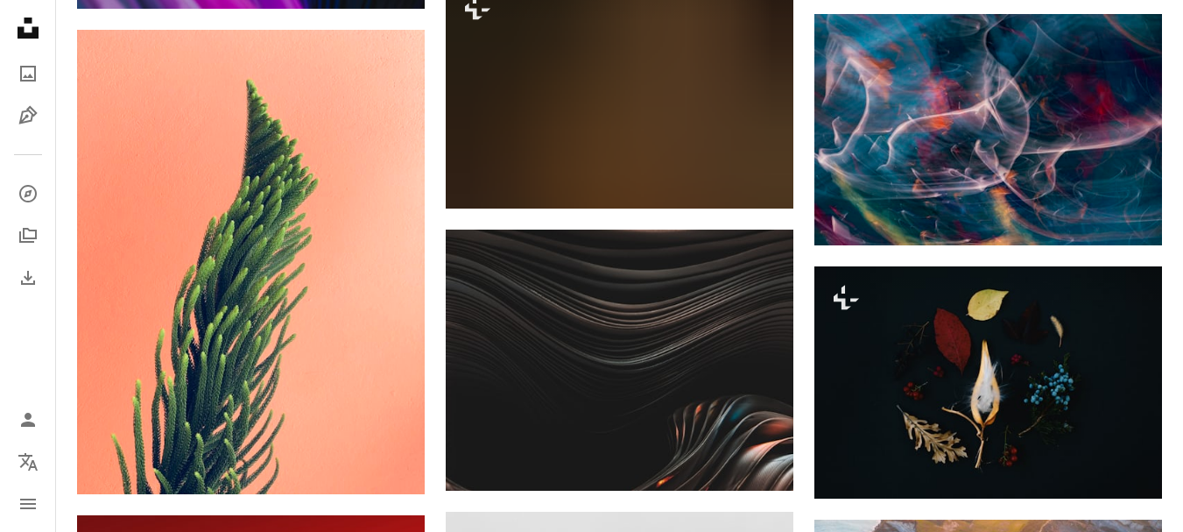
scroll to position [39852, 0]
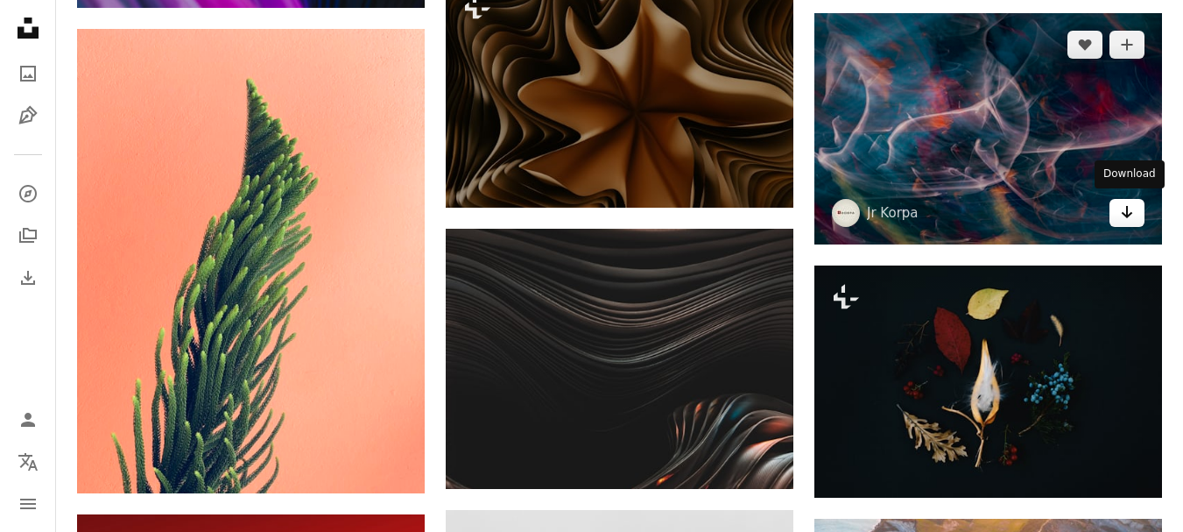
click at [1126, 214] on icon "Download" at bounding box center [1127, 212] width 11 height 12
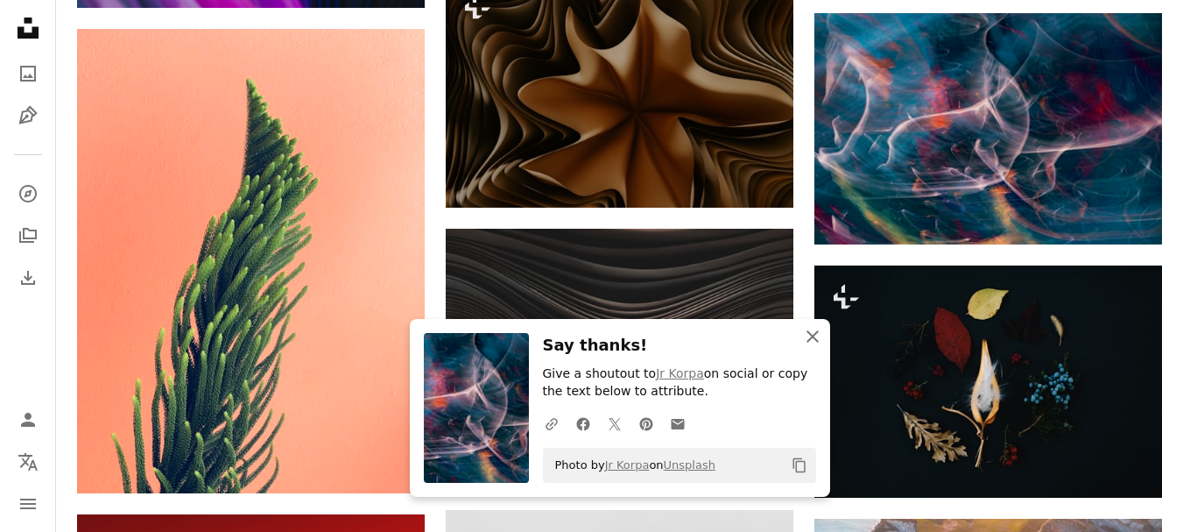
click at [813, 335] on icon "button" at bounding box center [813, 336] width 12 height 12
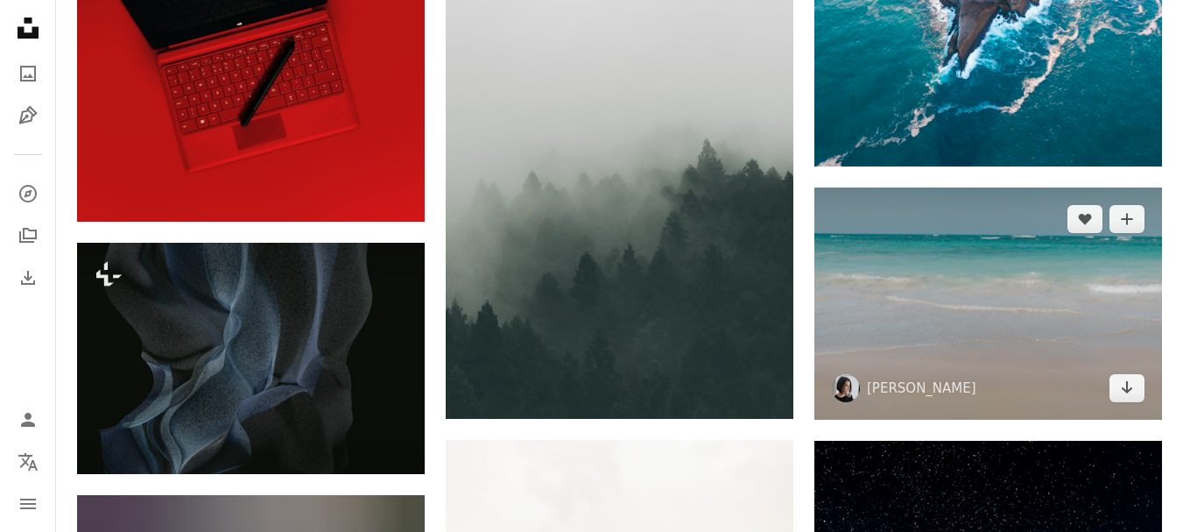
scroll to position [40377, 0]
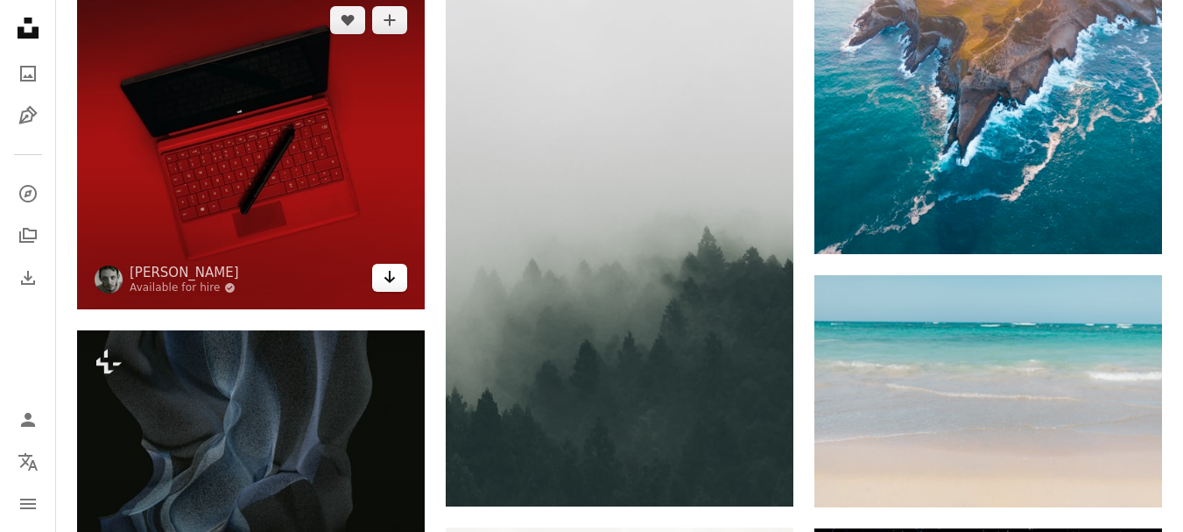
click at [384, 269] on icon "Arrow pointing down" at bounding box center [390, 276] width 14 height 21
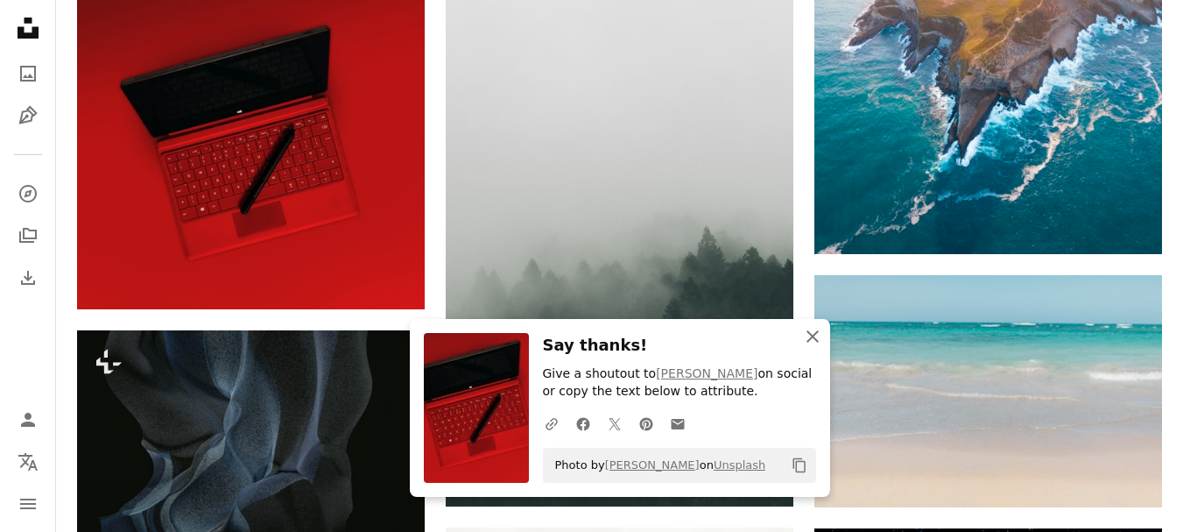
click at [812, 335] on icon "button" at bounding box center [813, 336] width 12 height 12
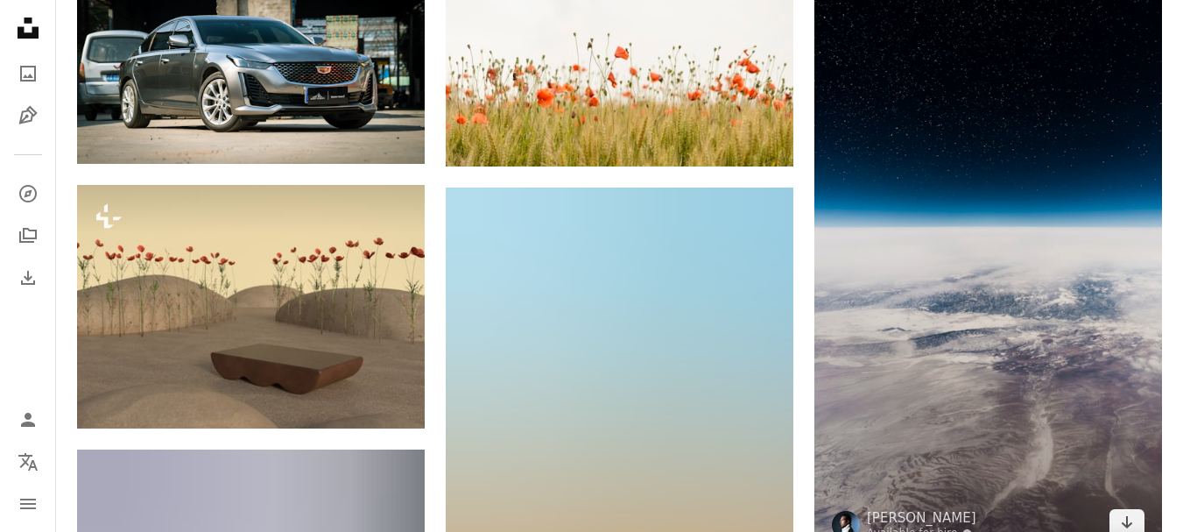
scroll to position [40990, 0]
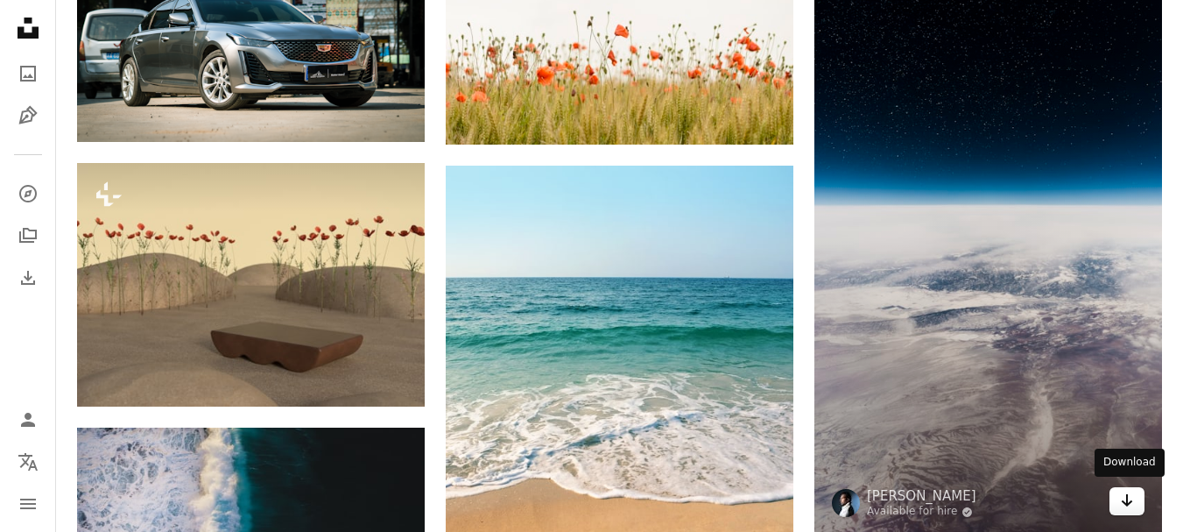
click at [1128, 499] on icon "Download" at bounding box center [1127, 500] width 11 height 12
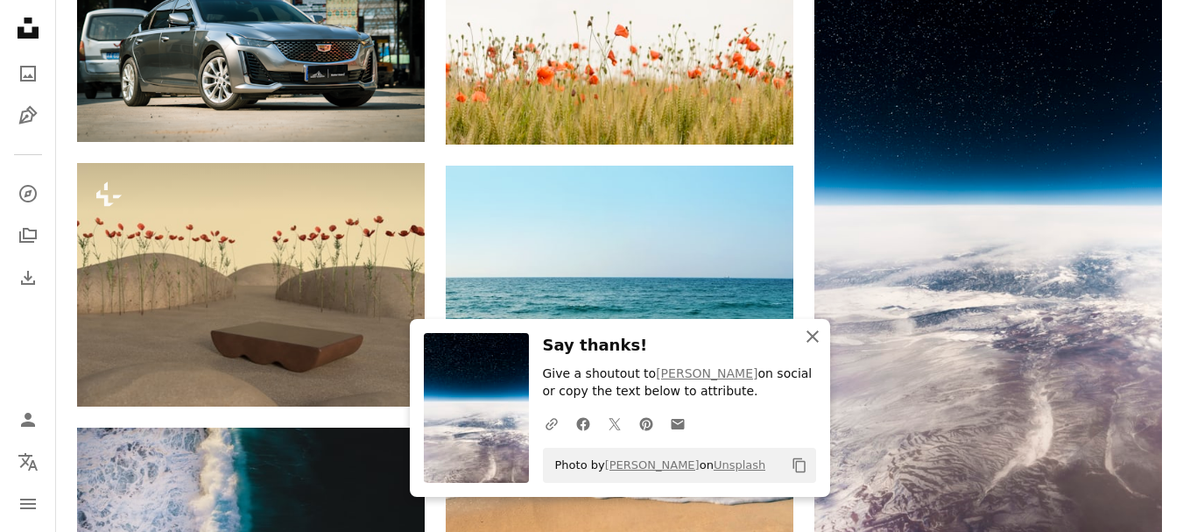
click at [812, 337] on icon "button" at bounding box center [813, 336] width 12 height 12
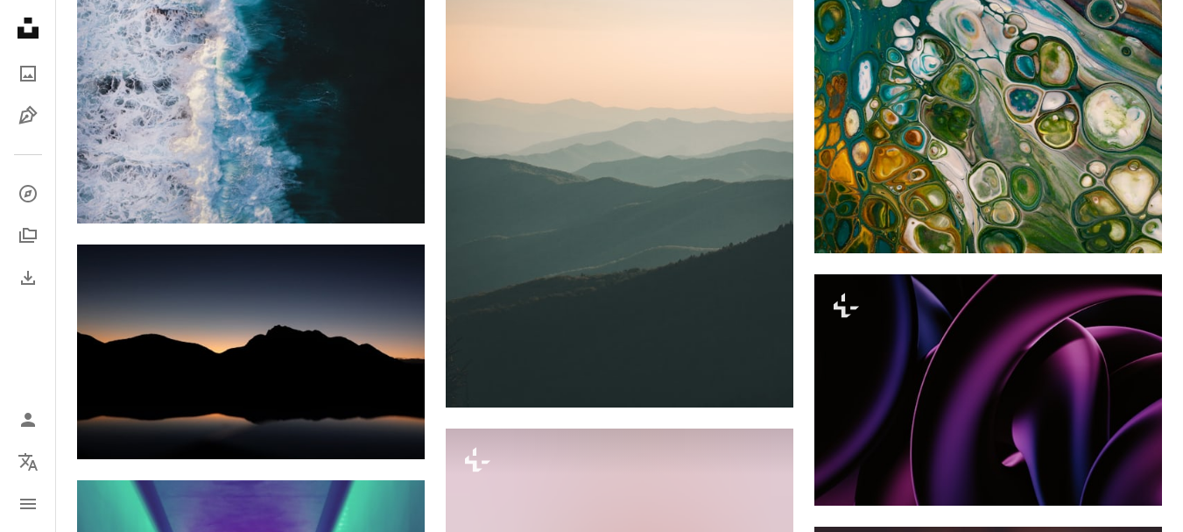
scroll to position [41866, 0]
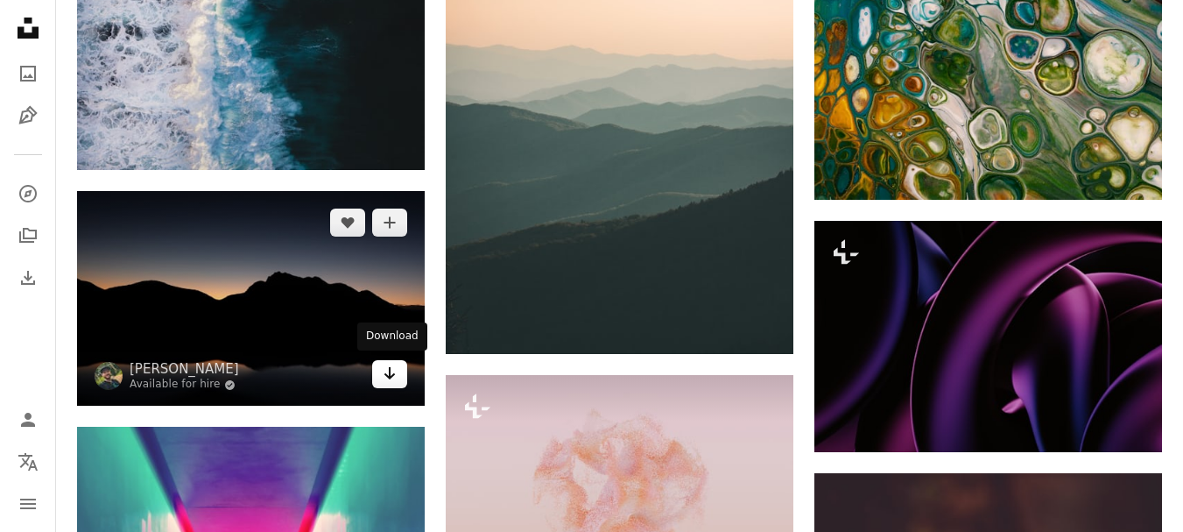
click at [386, 367] on icon "Arrow pointing down" at bounding box center [390, 373] width 14 height 21
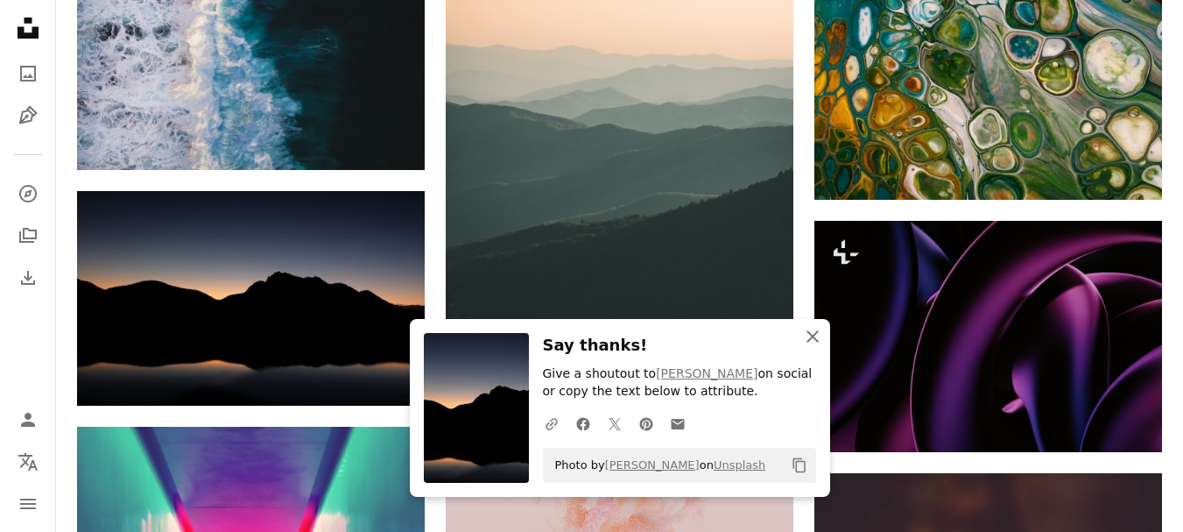
click at [812, 336] on icon "button" at bounding box center [813, 336] width 12 height 12
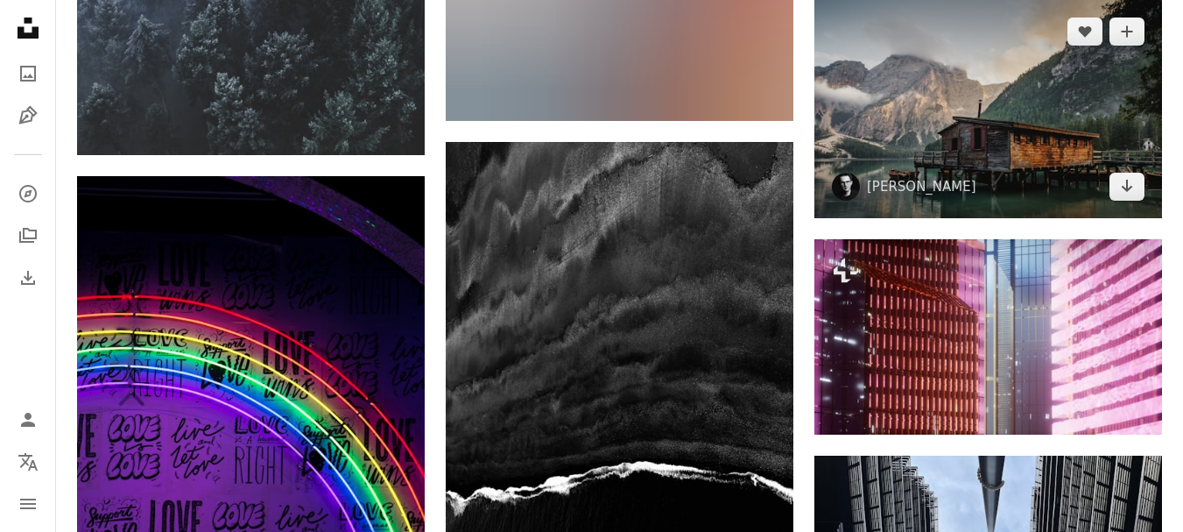
scroll to position [44283, 0]
